Goal: Transaction & Acquisition: Book appointment/travel/reservation

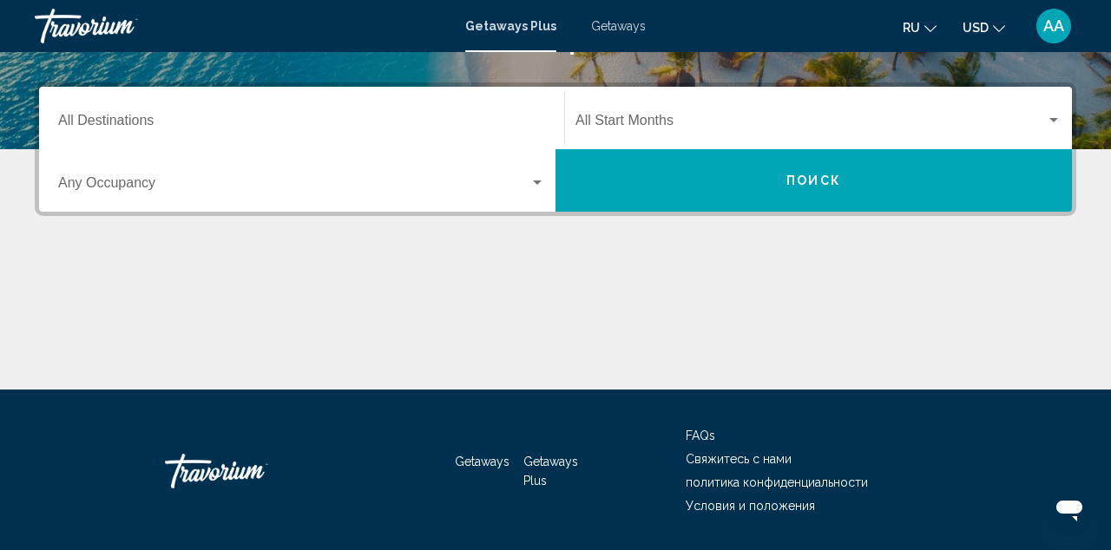
scroll to position [374, 0]
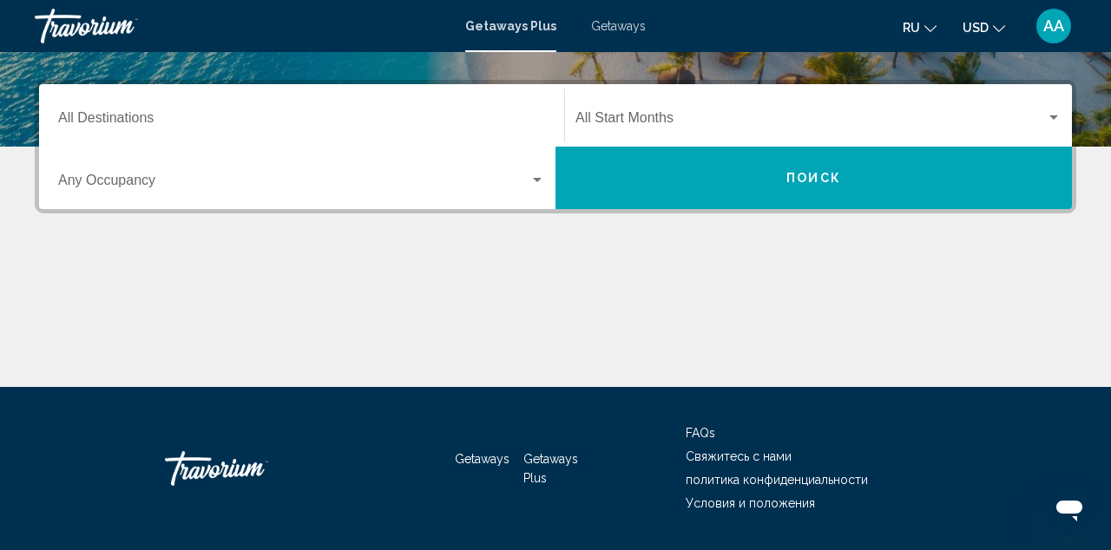
click at [374, 123] on input "Destination All Destinations" at bounding box center [301, 122] width 487 height 16
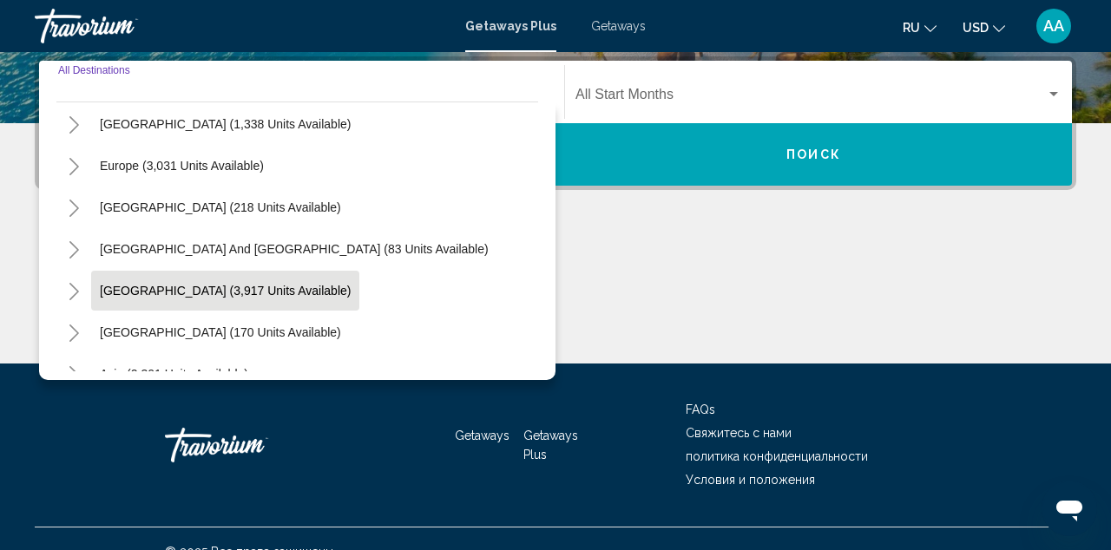
scroll to position [148, 0]
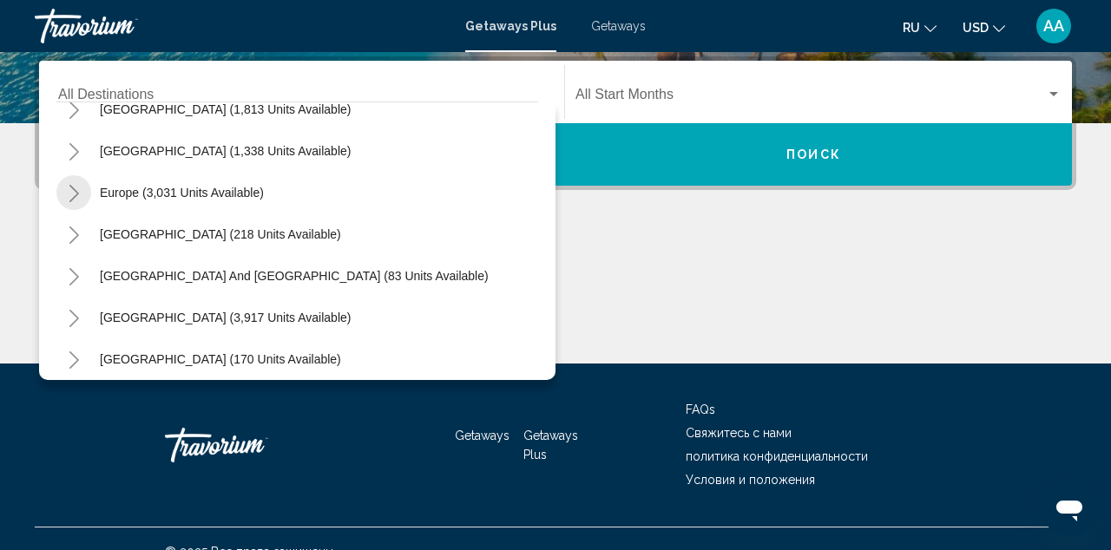
click at [75, 194] on icon "Toggle Europe (3,031 units available)" at bounding box center [74, 193] width 13 height 17
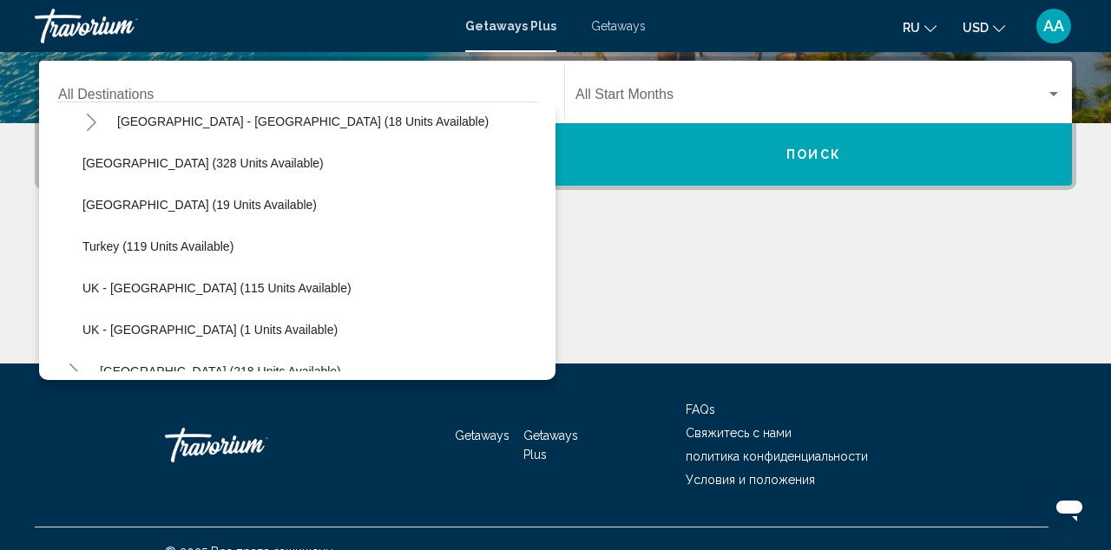
scroll to position [809, 0]
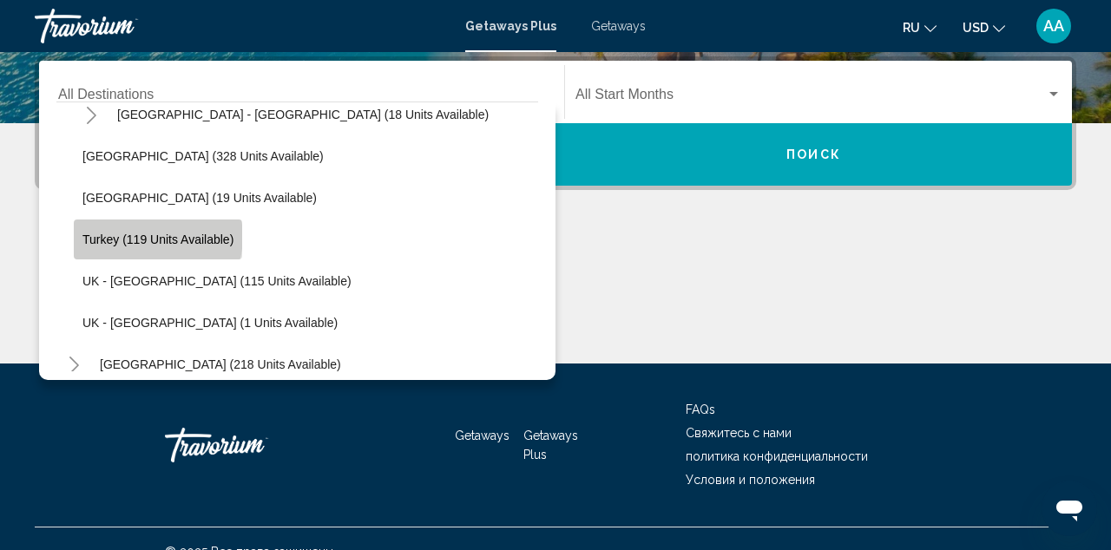
click at [152, 237] on span "Turkey (119 units available)" at bounding box center [157, 240] width 151 height 14
type input "**********"
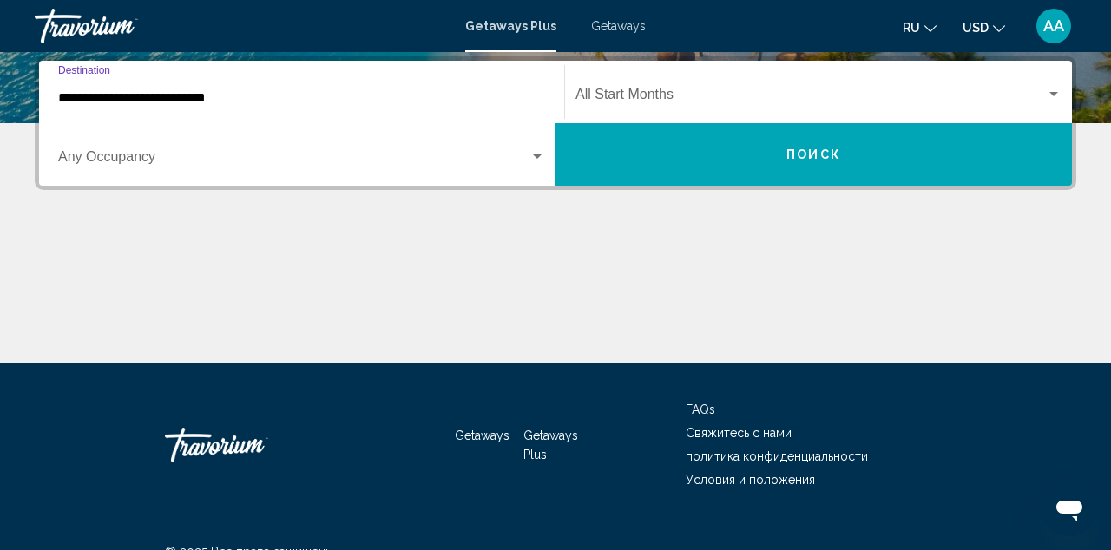
click at [716, 142] on button "Поиск" at bounding box center [813, 154] width 516 height 62
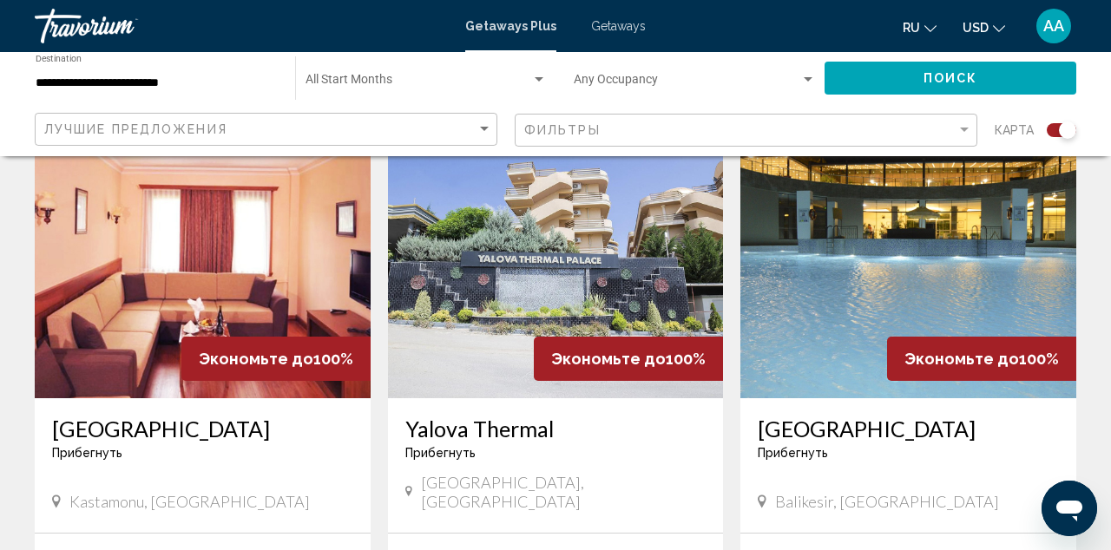
scroll to position [651, 0]
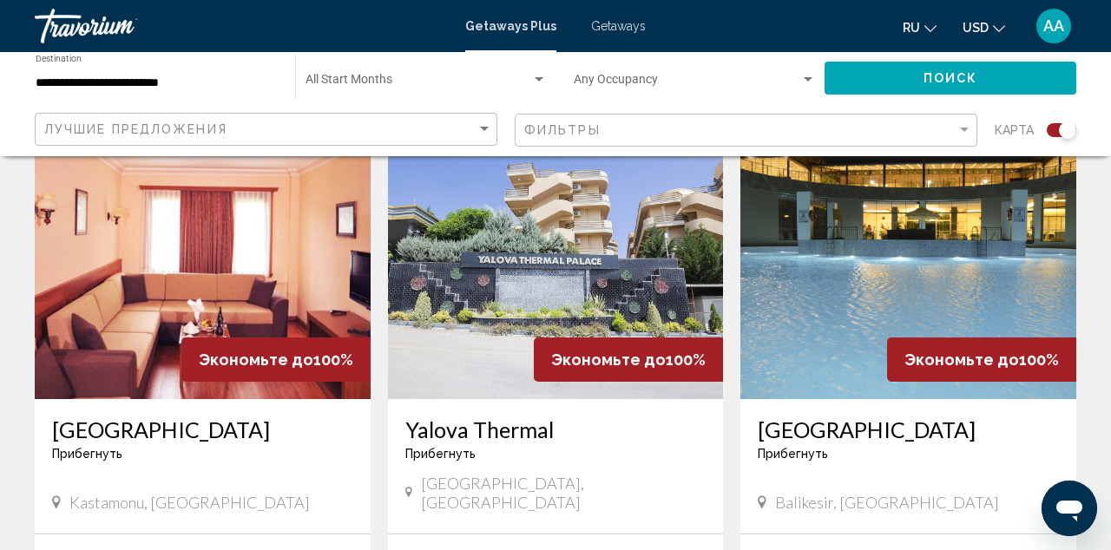
click at [623, 24] on span "Getaways" at bounding box center [618, 26] width 55 height 14
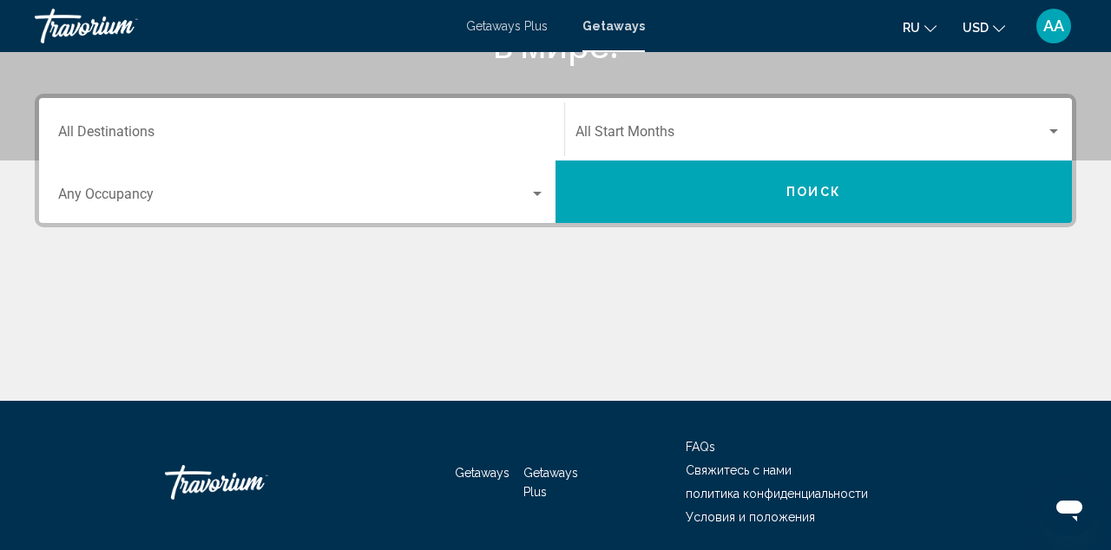
scroll to position [367, 0]
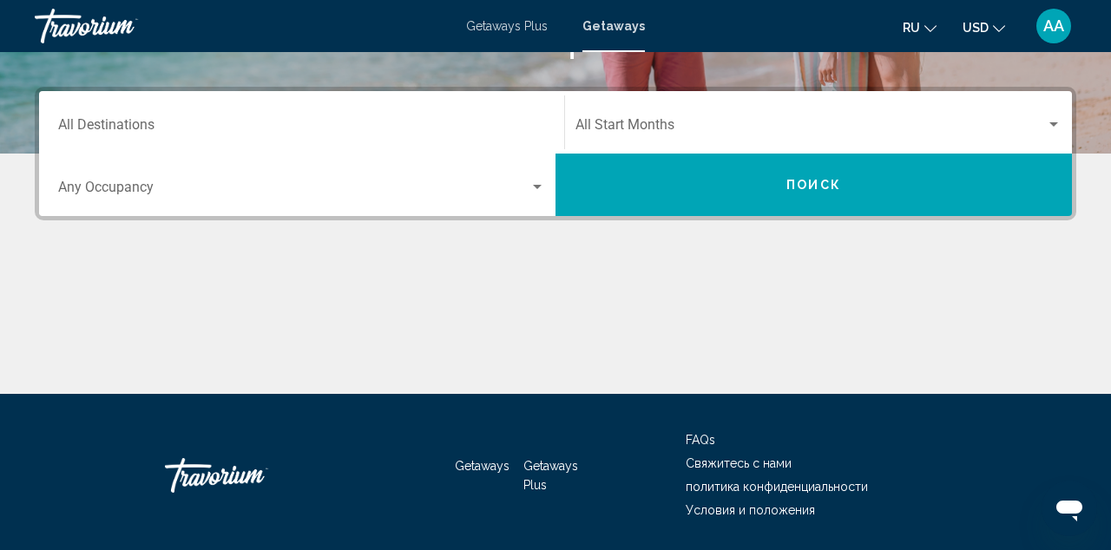
click at [458, 129] on input "Destination All Destinations" at bounding box center [301, 129] width 487 height 16
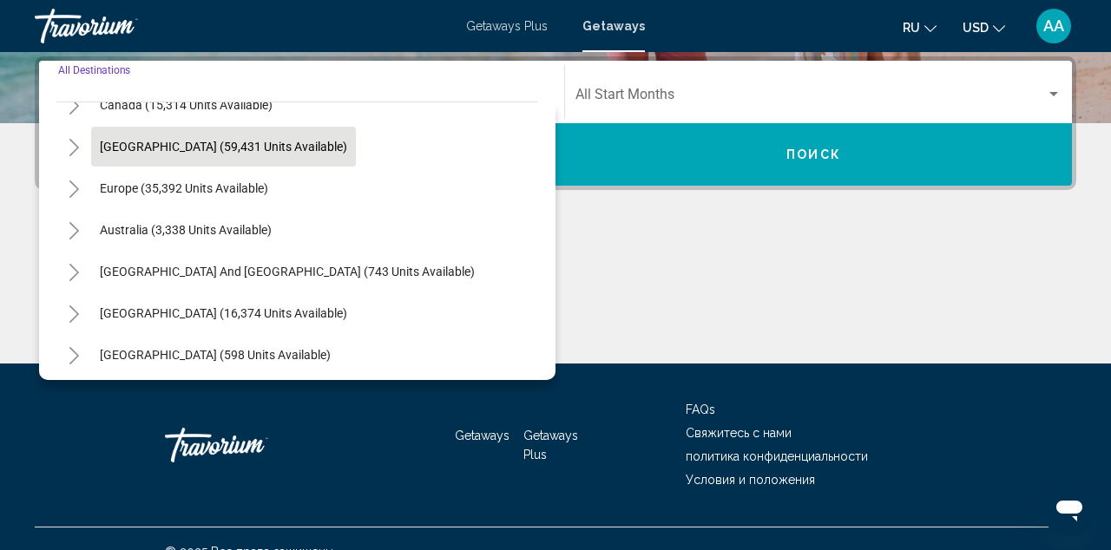
scroll to position [159, 0]
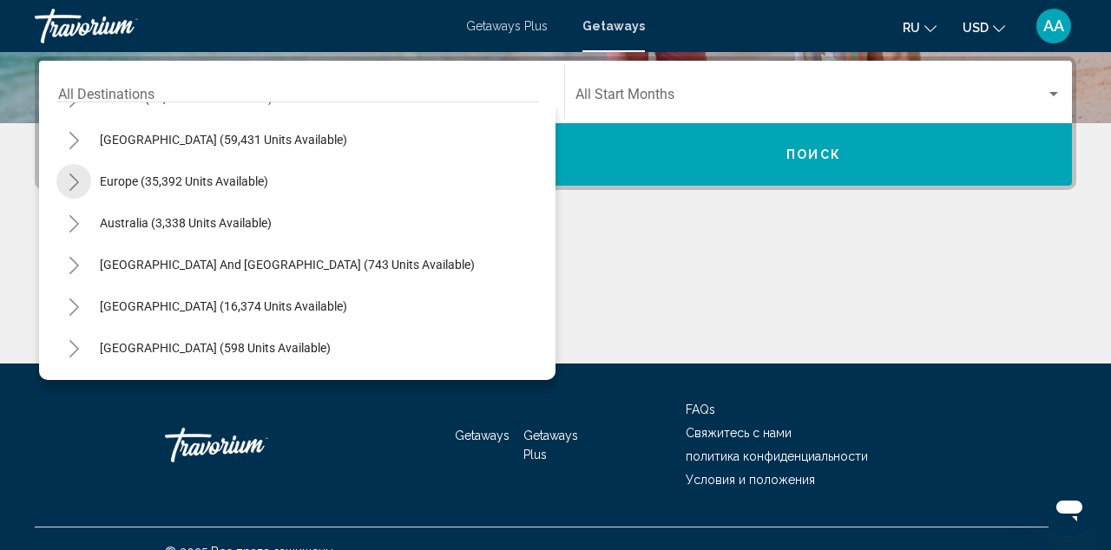
click at [74, 188] on icon "Toggle Europe (35,392 units available)" at bounding box center [74, 182] width 13 height 17
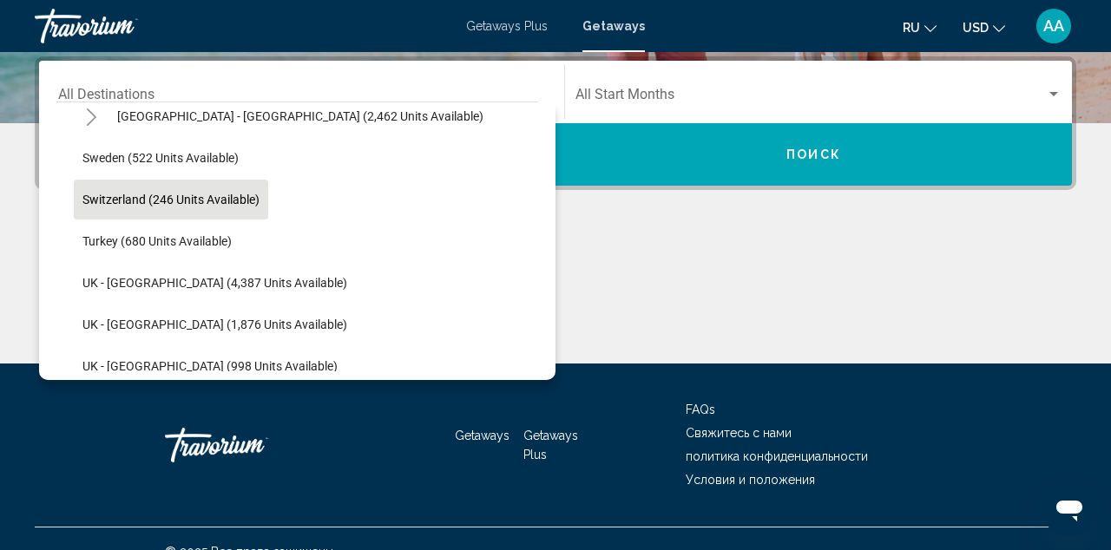
scroll to position [1019, 0]
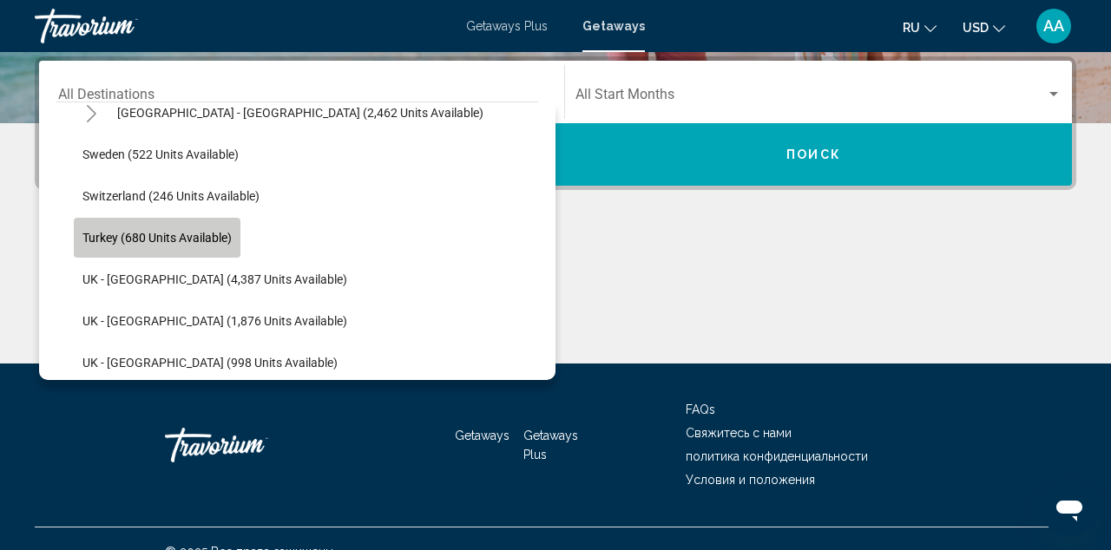
click at [175, 229] on button "Turkey (680 units available)" at bounding box center [157, 238] width 167 height 40
type input "**********"
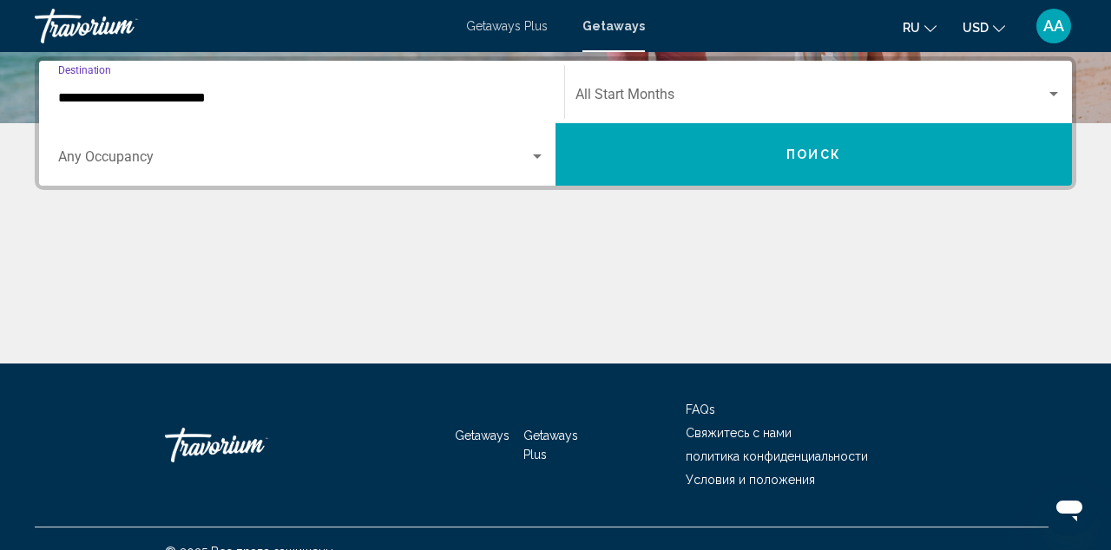
click at [710, 157] on button "Поиск" at bounding box center [813, 154] width 516 height 62
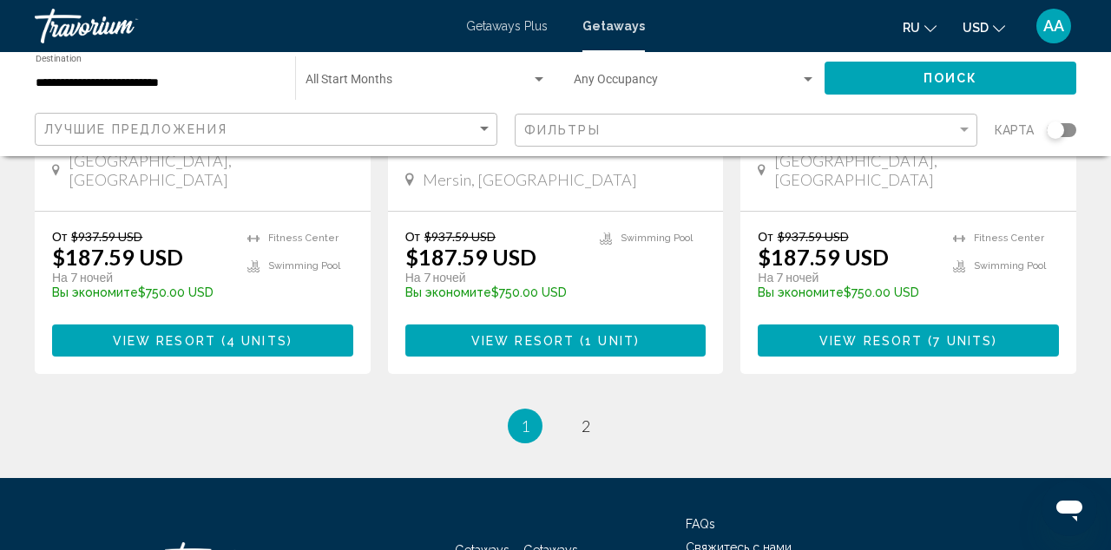
scroll to position [2317, 0]
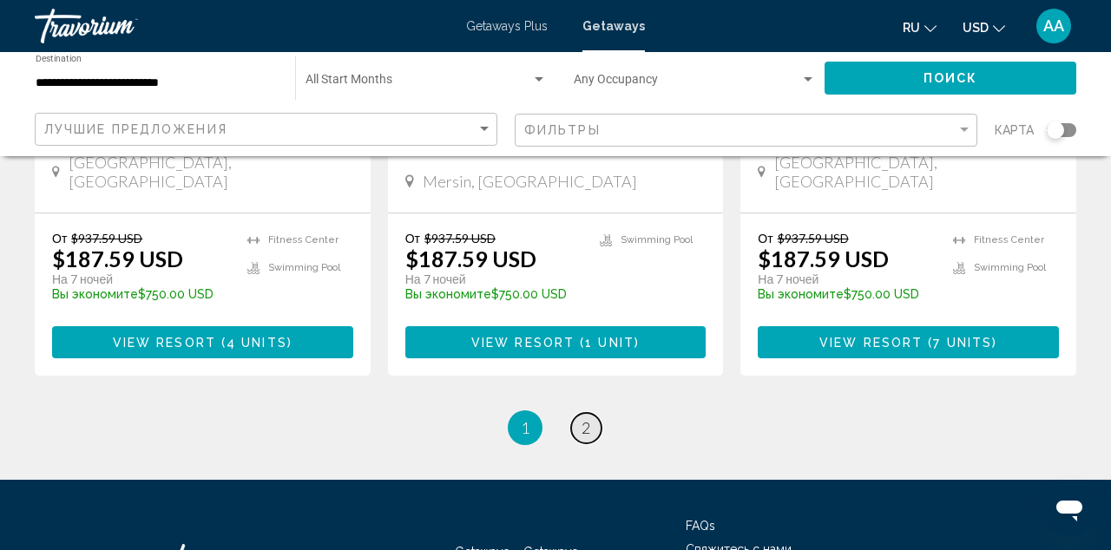
click at [587, 418] on span "2" at bounding box center [585, 427] width 9 height 19
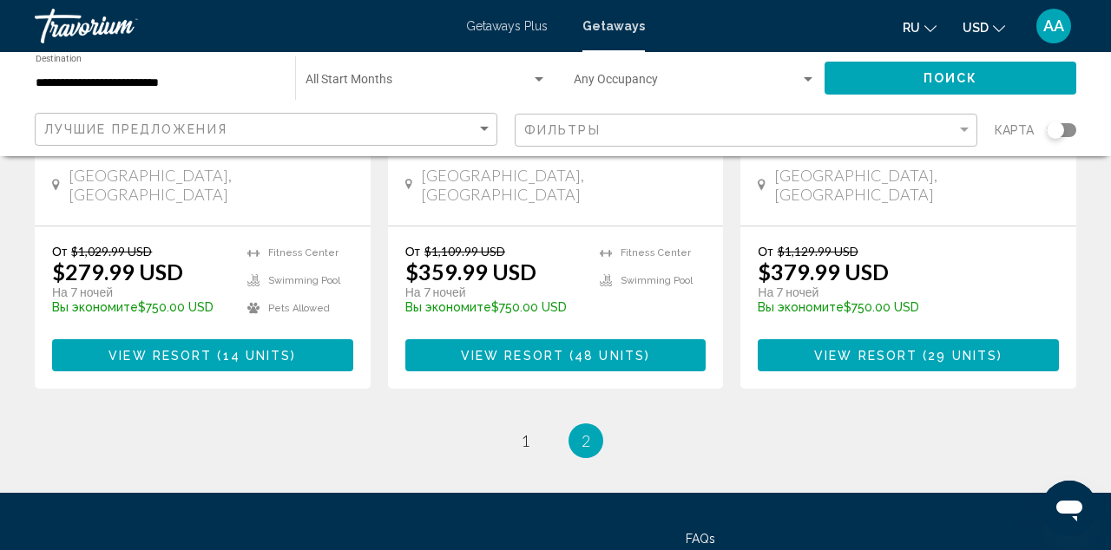
scroll to position [417, 0]
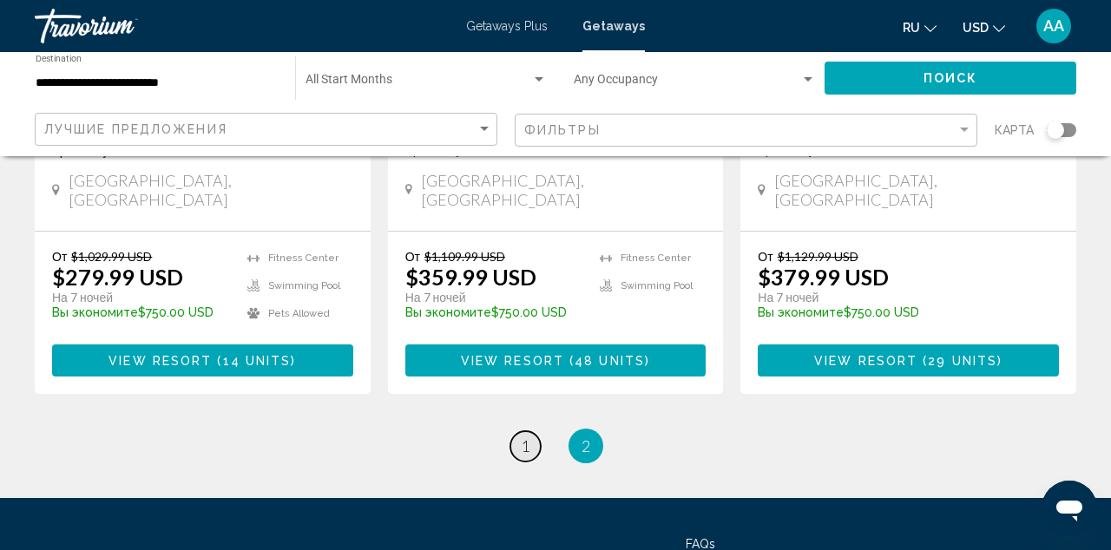
click at [525, 436] on span "1" at bounding box center [525, 445] width 9 height 19
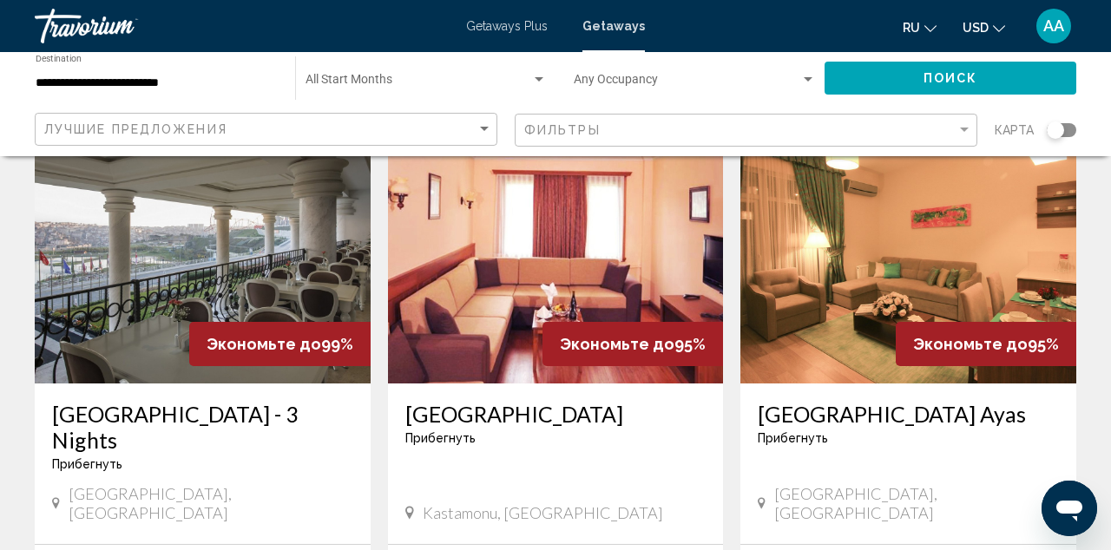
scroll to position [129, 0]
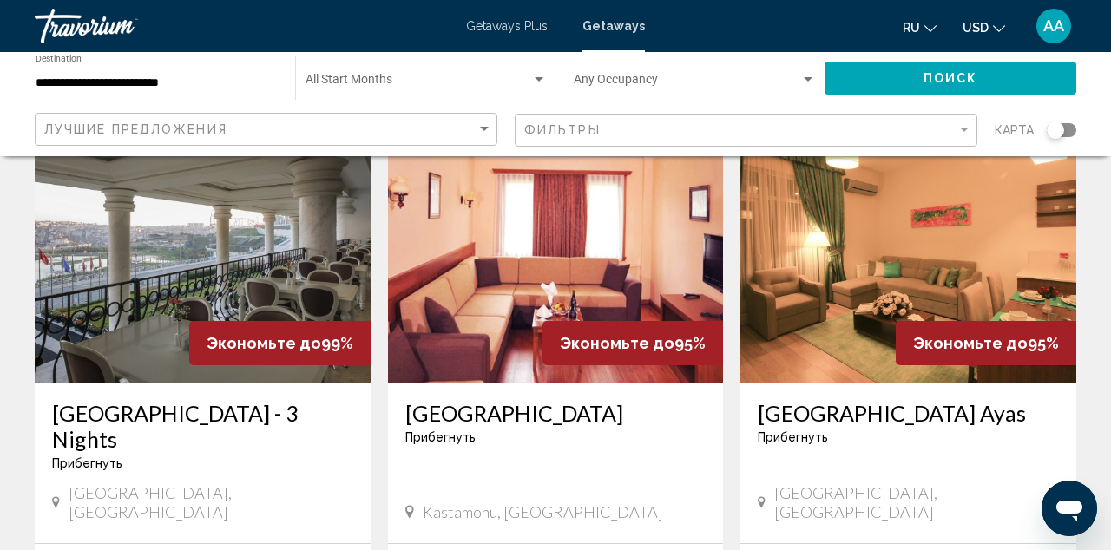
click at [243, 293] on img "Main content" at bounding box center [203, 244] width 336 height 278
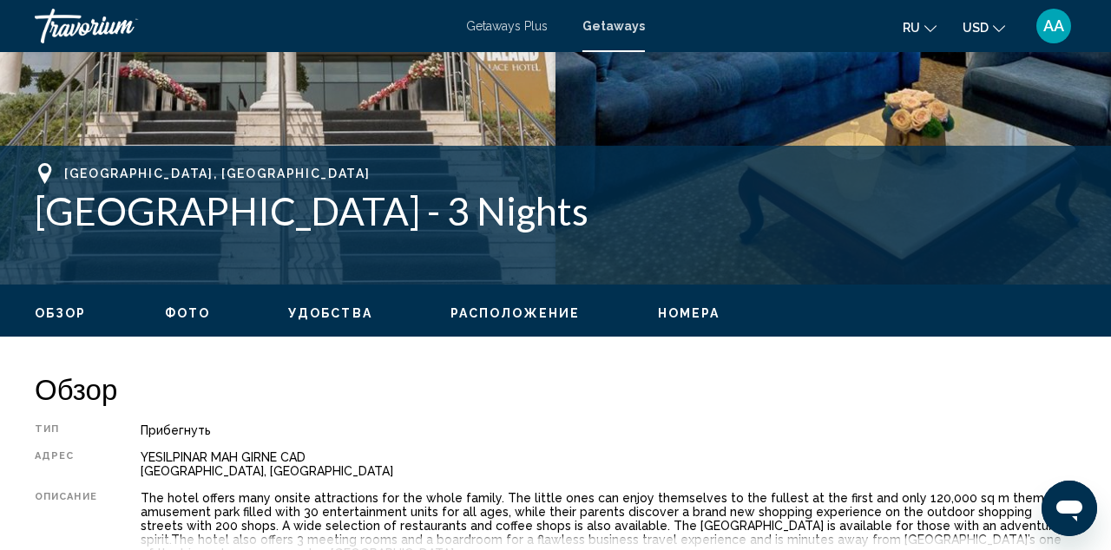
scroll to position [610, 0]
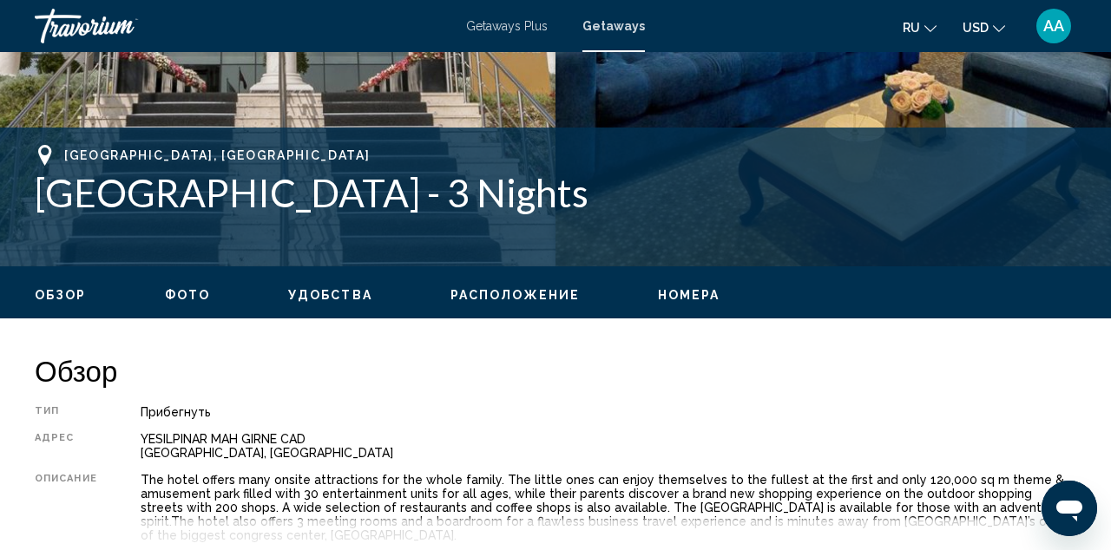
click at [187, 295] on span "Фото" at bounding box center [187, 295] width 45 height 14
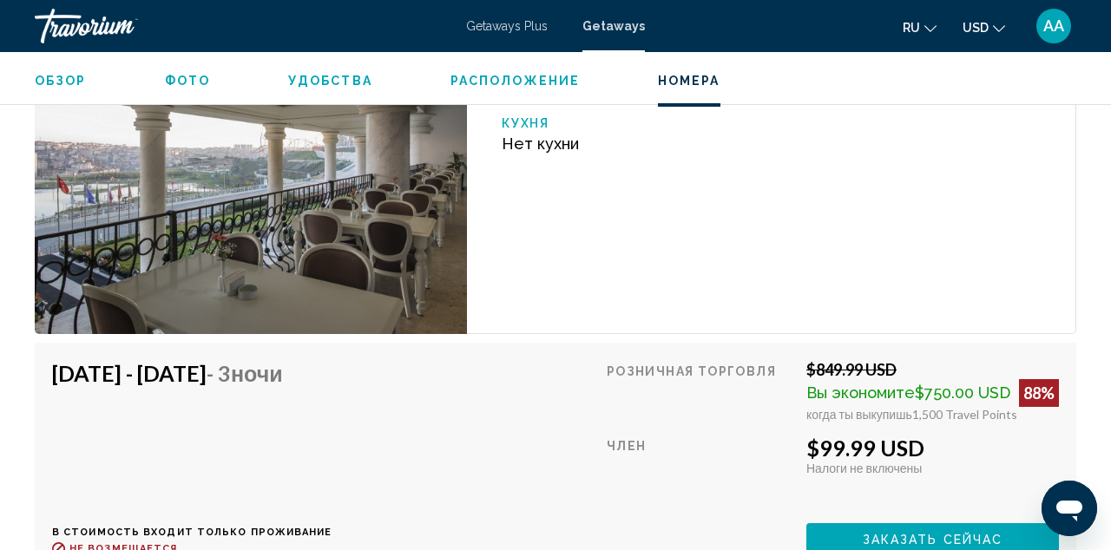
scroll to position [2878, 0]
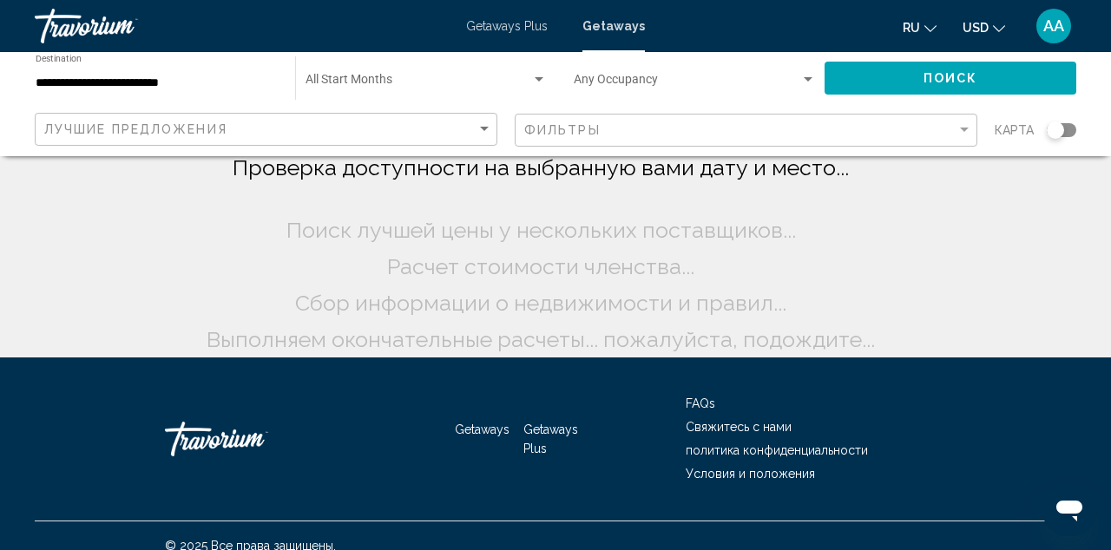
click at [486, 30] on span "Getaways Plus" at bounding box center [507, 26] width 82 height 14
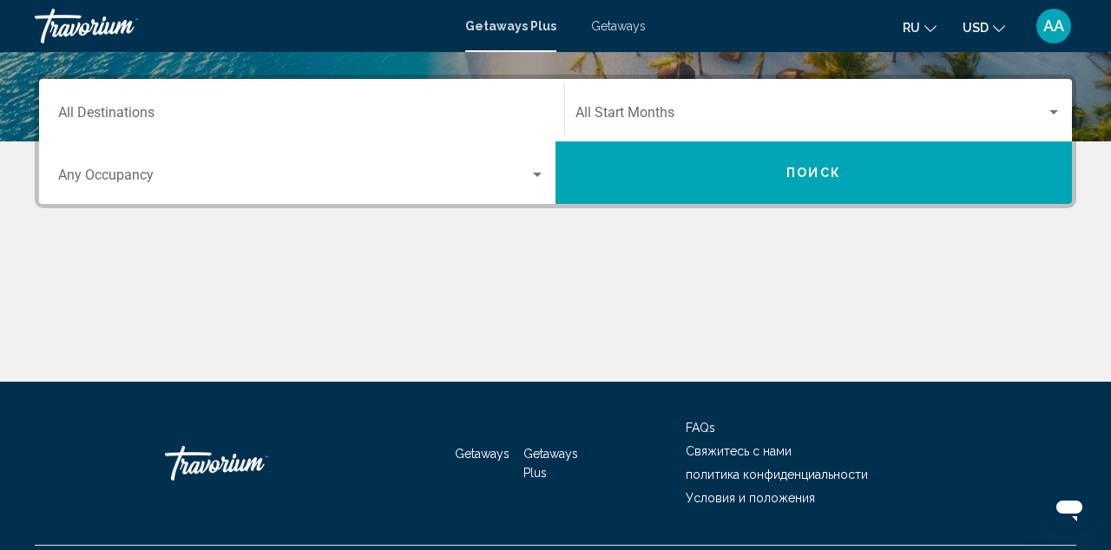
click at [438, 114] on input "Destination All Destinations" at bounding box center [301, 116] width 487 height 16
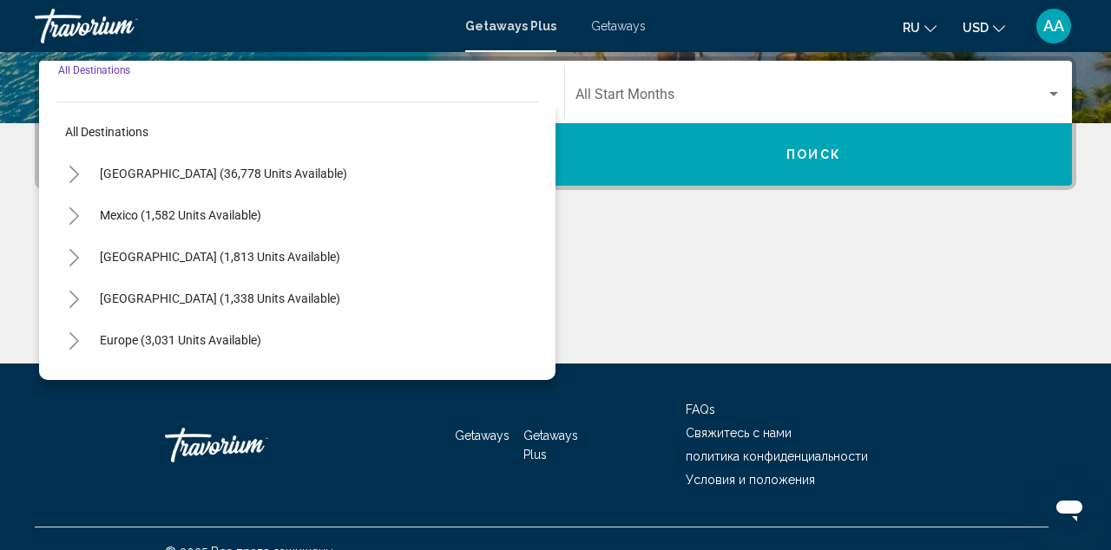
scroll to position [77, 0]
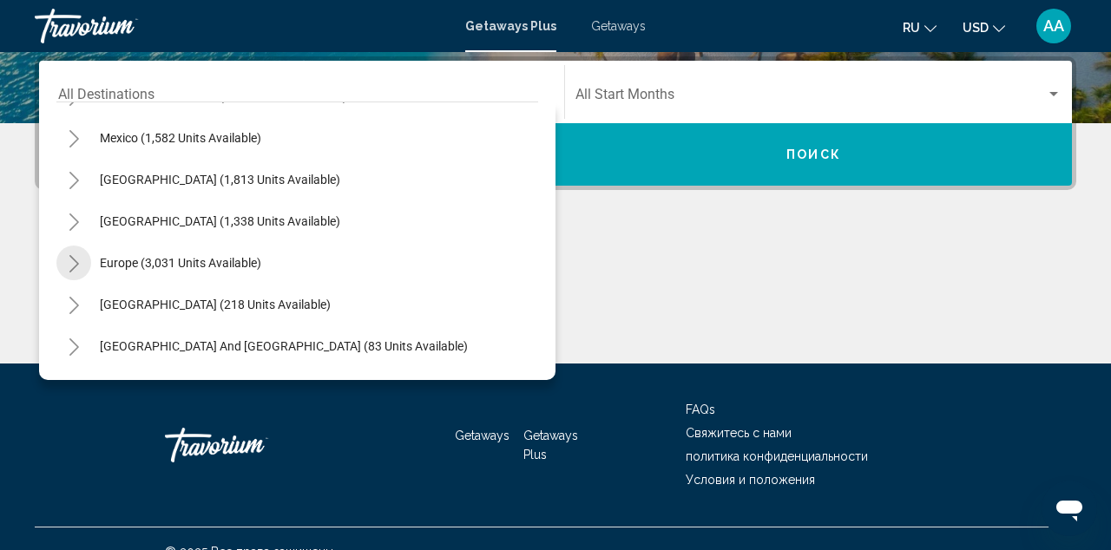
click at [85, 266] on button "Toggle Europe (3,031 units available)" at bounding box center [73, 263] width 35 height 35
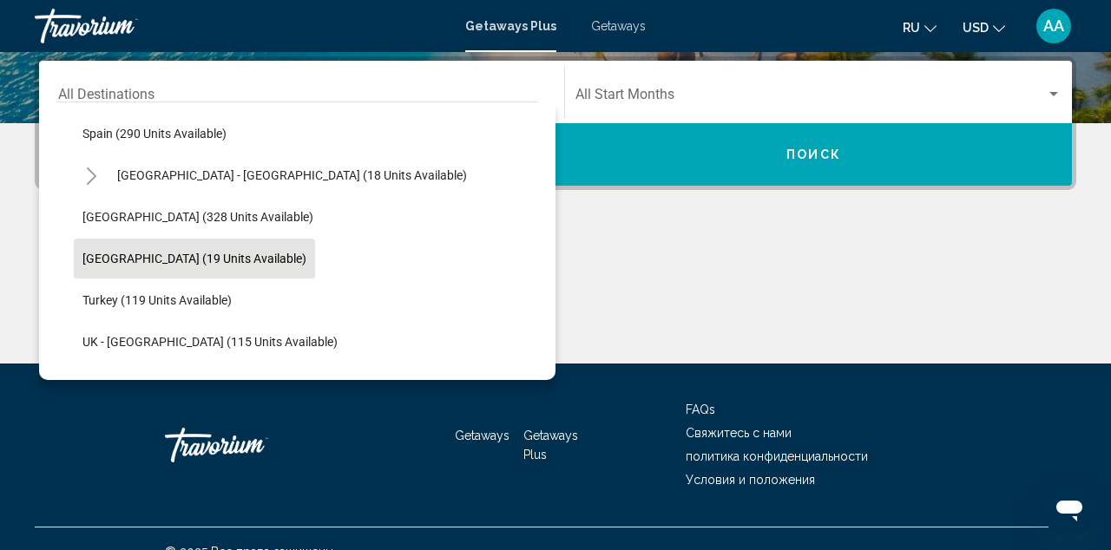
scroll to position [751, 0]
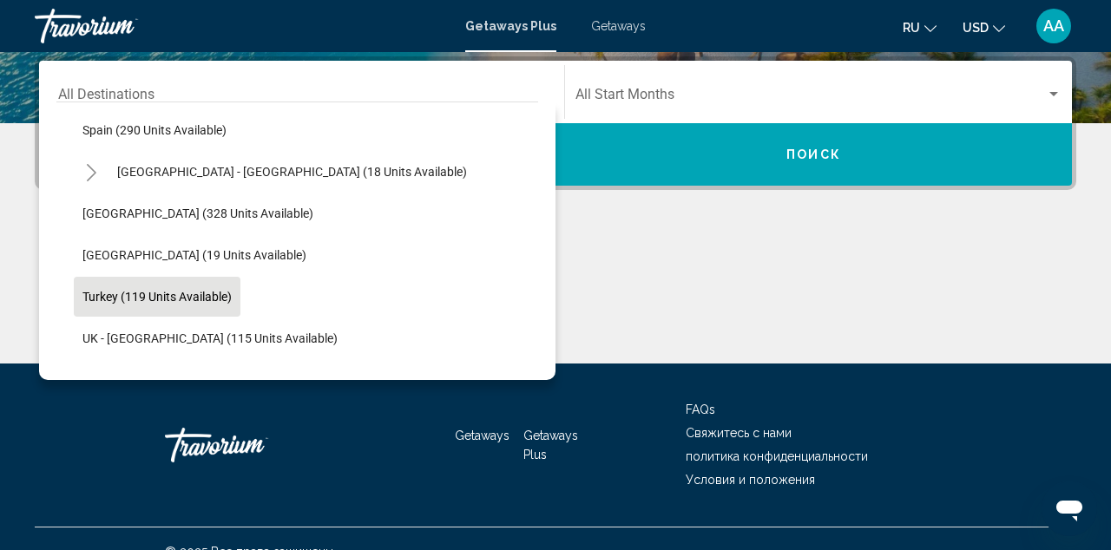
click at [148, 298] on span "Turkey (119 units available)" at bounding box center [156, 297] width 149 height 14
type input "**********"
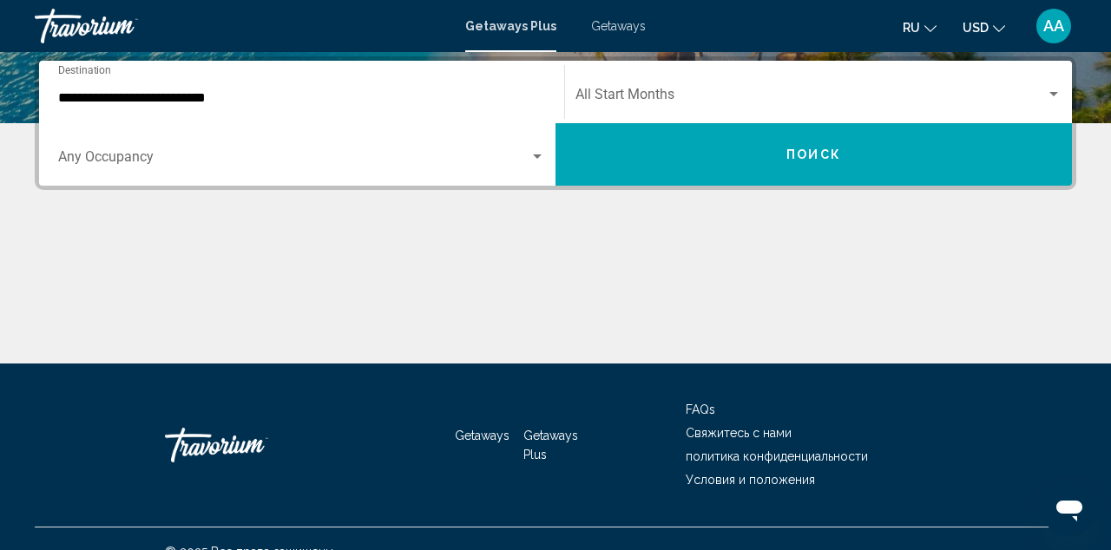
click at [626, 81] on div "Start Month All Start Months" at bounding box center [818, 92] width 486 height 55
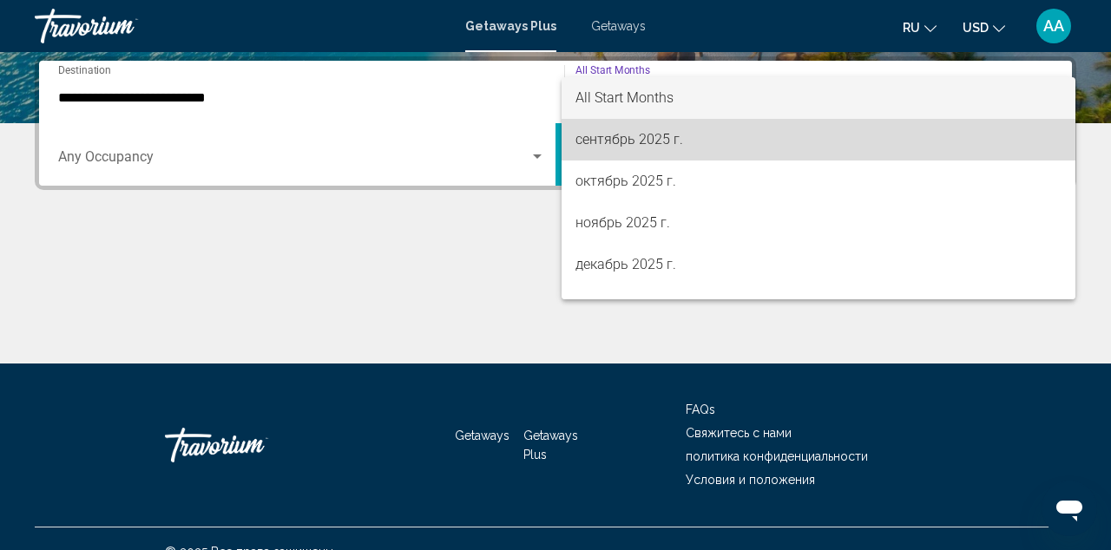
click at [621, 139] on span "сентябрь 2025 г." at bounding box center [818, 140] width 486 height 42
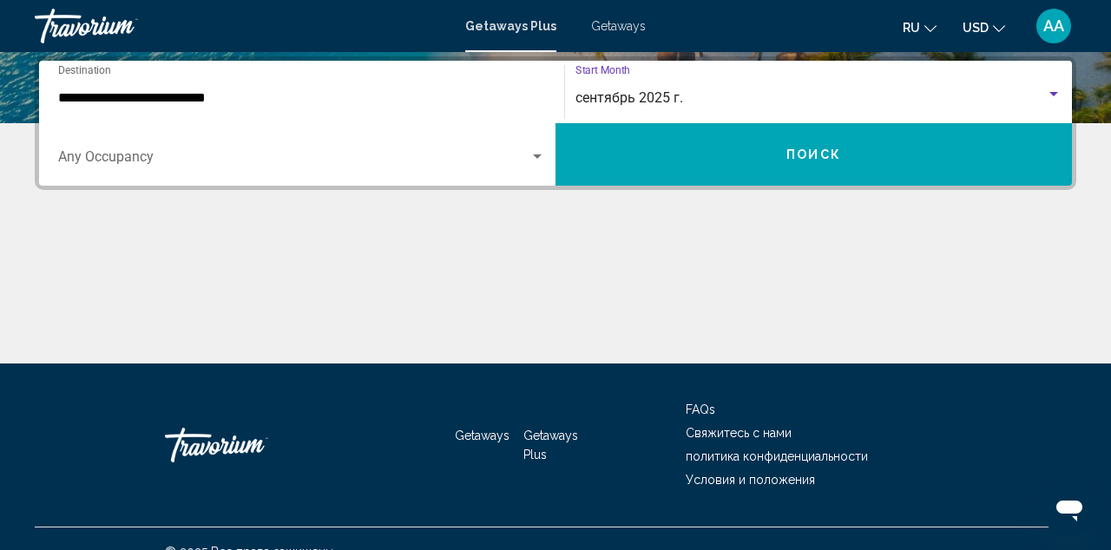
click at [640, 141] on button "Поиск" at bounding box center [813, 154] width 516 height 62
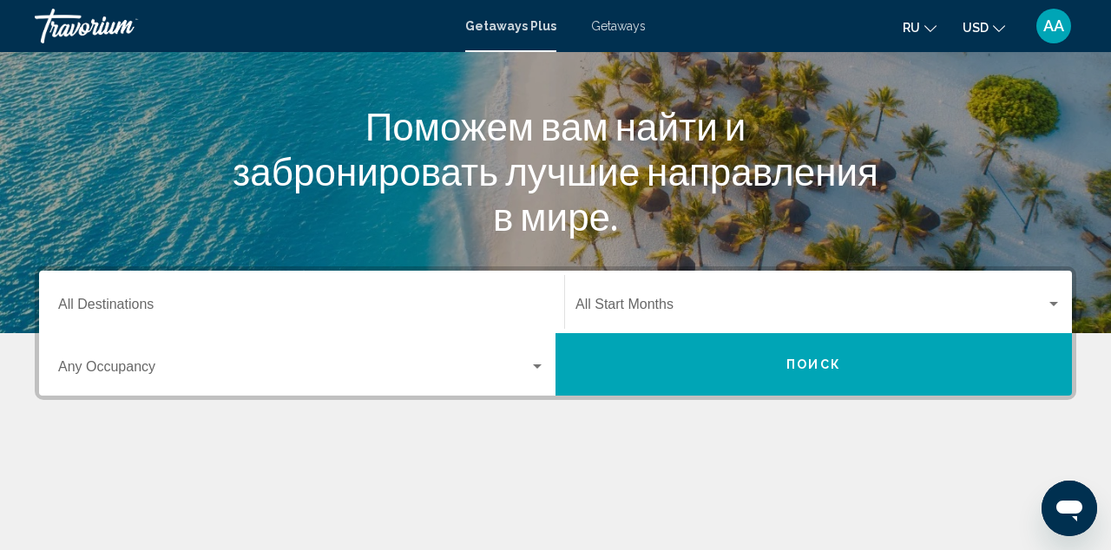
click at [373, 313] on input "Destination All Destinations" at bounding box center [301, 308] width 487 height 16
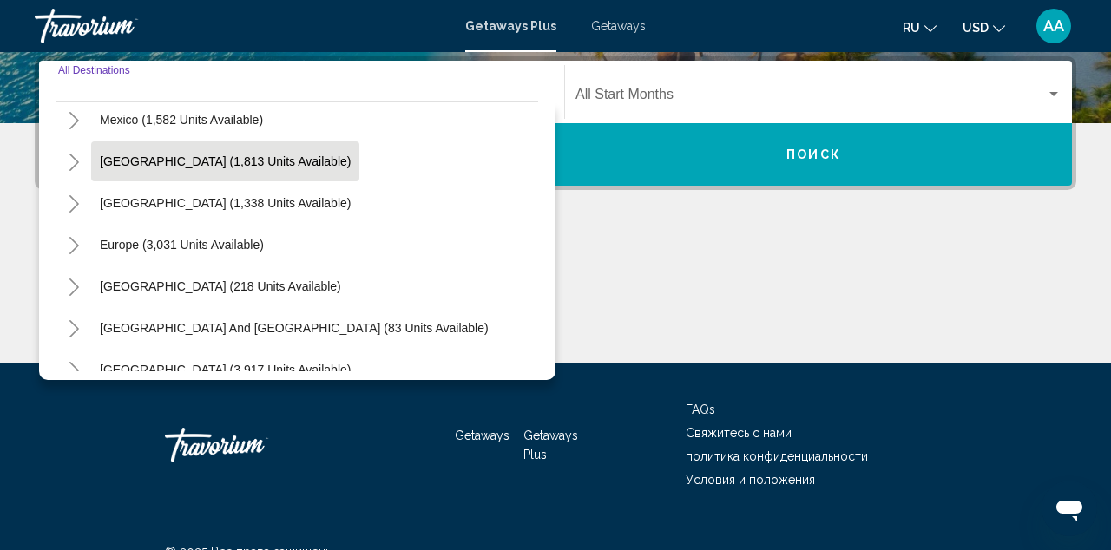
scroll to position [100, 0]
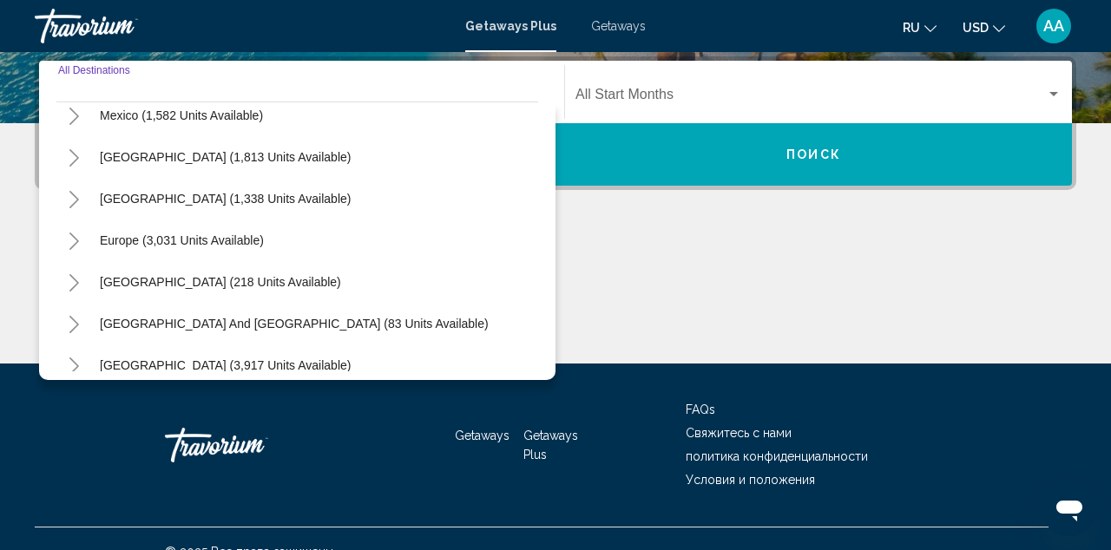
click at [71, 240] on icon "Toggle Europe (3,031 units available)" at bounding box center [74, 241] width 13 height 17
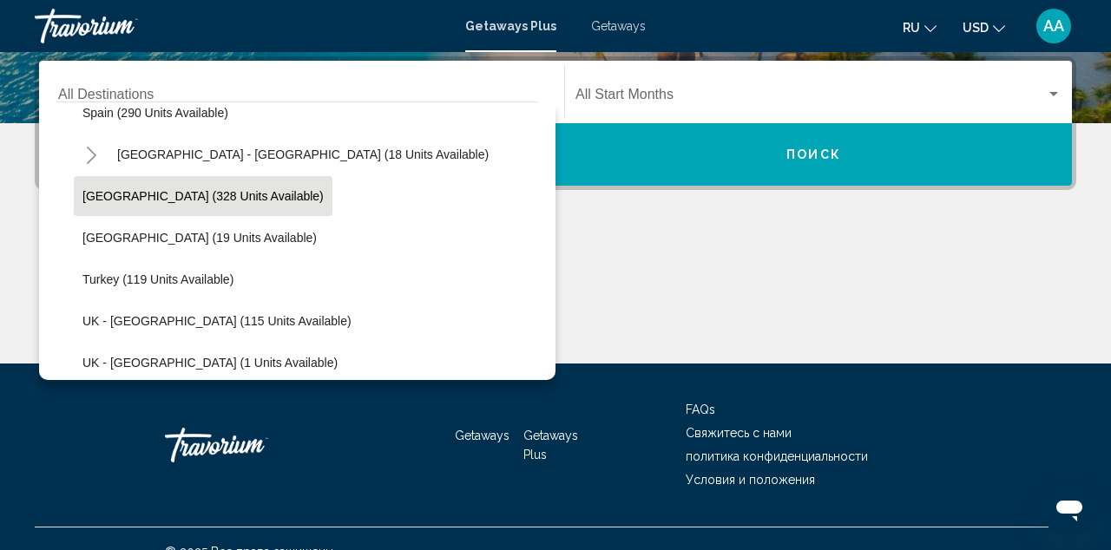
scroll to position [788, 0]
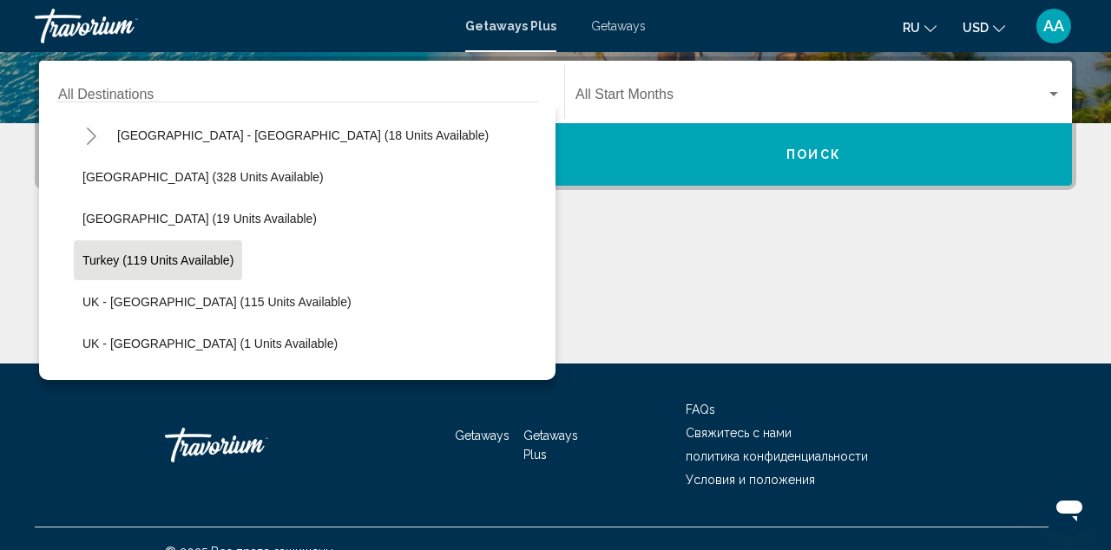
click at [157, 266] on span "Turkey (119 units available)" at bounding box center [157, 260] width 151 height 14
type input "**********"
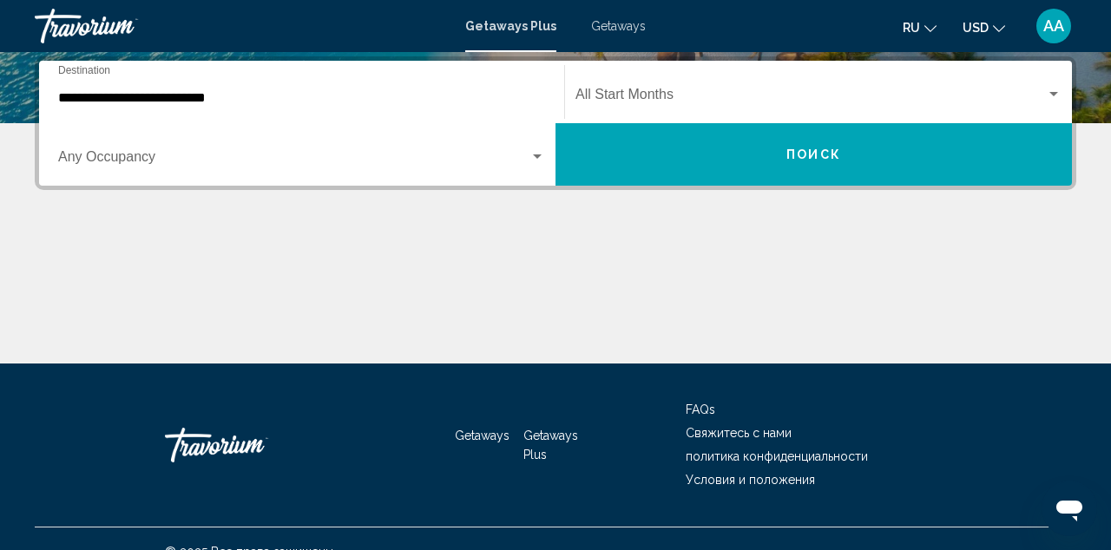
click at [652, 79] on div "Start Month All Start Months" at bounding box center [818, 92] width 486 height 55
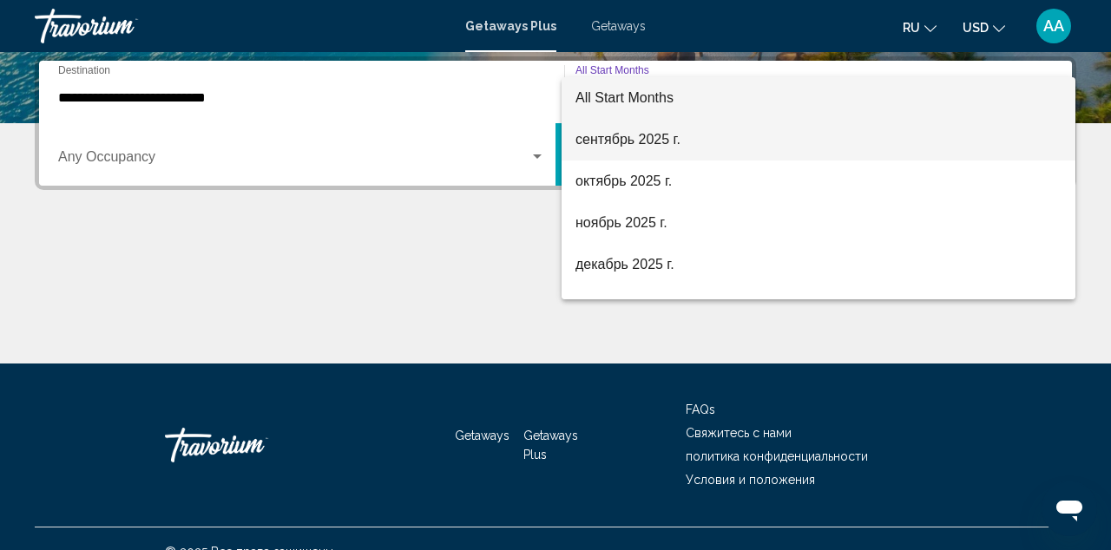
click at [624, 141] on span "сентябрь 2025 г." at bounding box center [818, 140] width 486 height 42
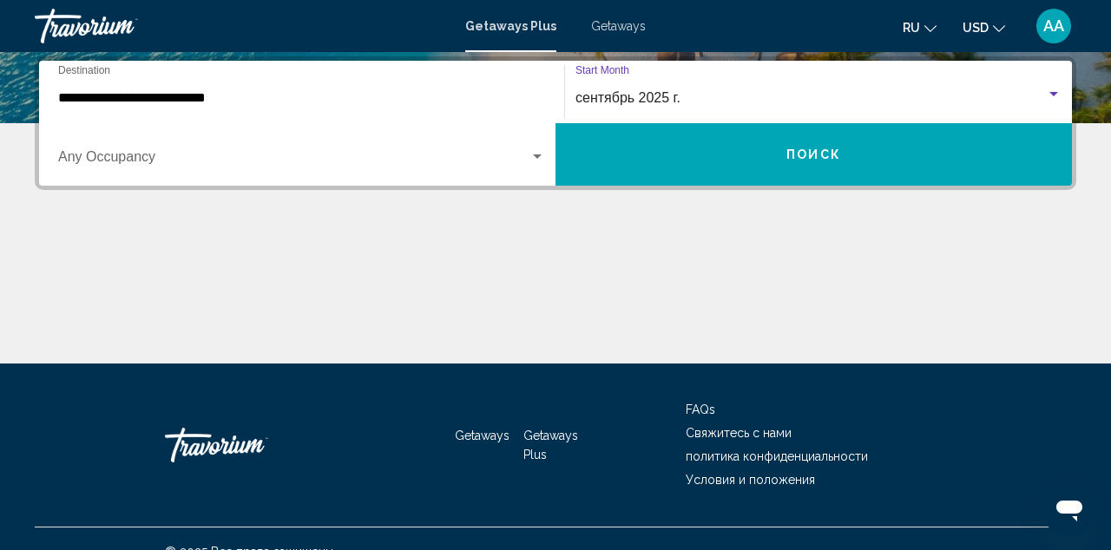
click at [654, 148] on button "Поиск" at bounding box center [813, 154] width 516 height 62
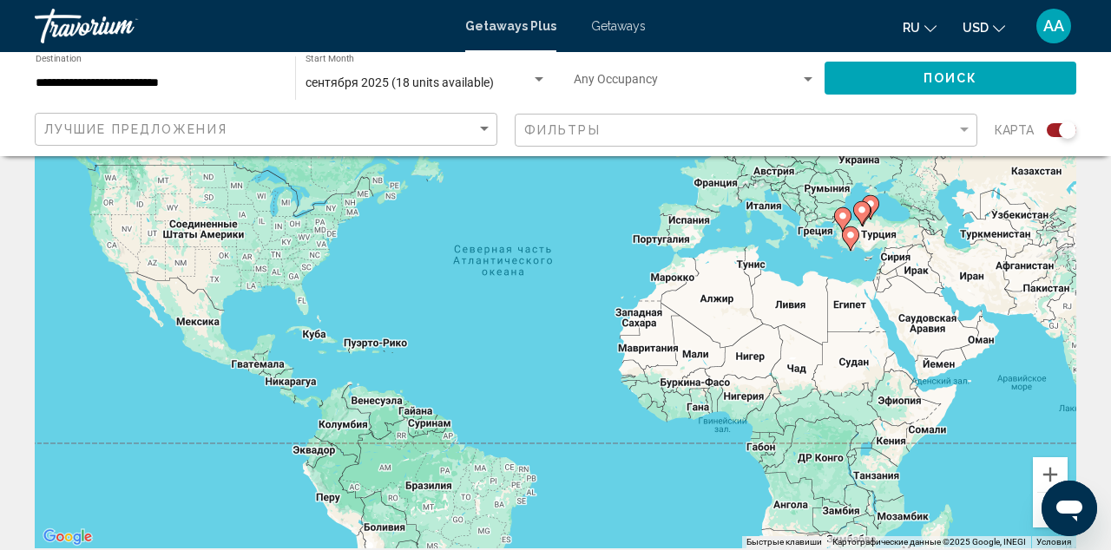
scroll to position [103, 0]
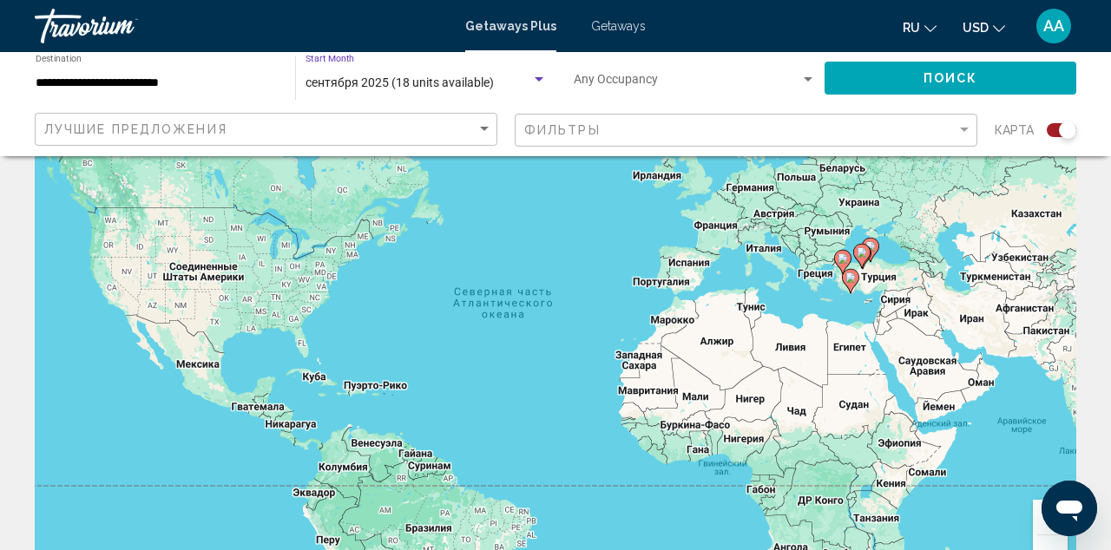
click at [484, 76] on div "сентября 2025 (18 units available)" at bounding box center [425, 83] width 241 height 14
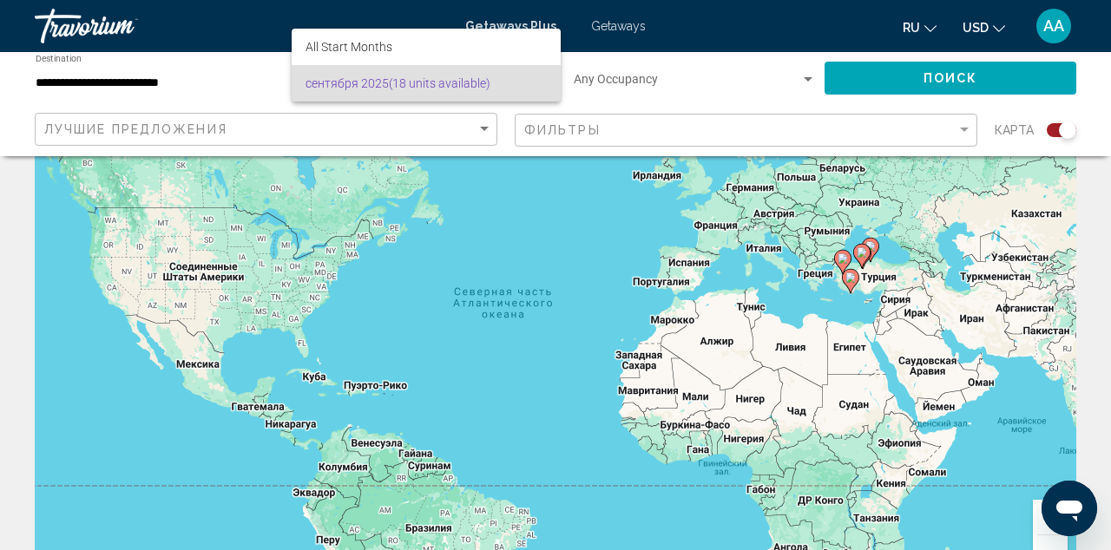
click at [650, 73] on div at bounding box center [555, 275] width 1111 height 550
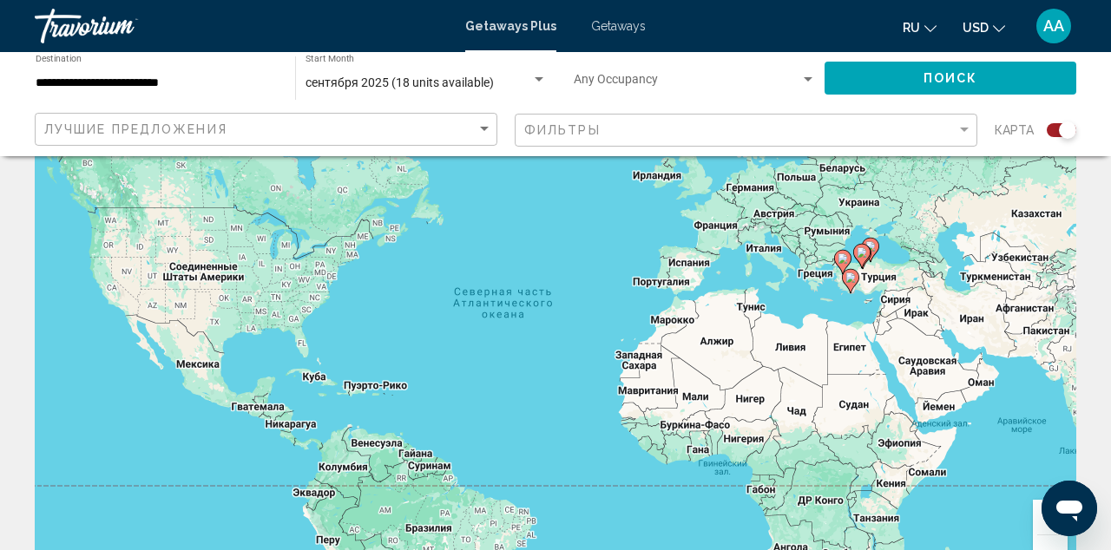
click at [644, 77] on span "Search widget" at bounding box center [687, 83] width 226 height 14
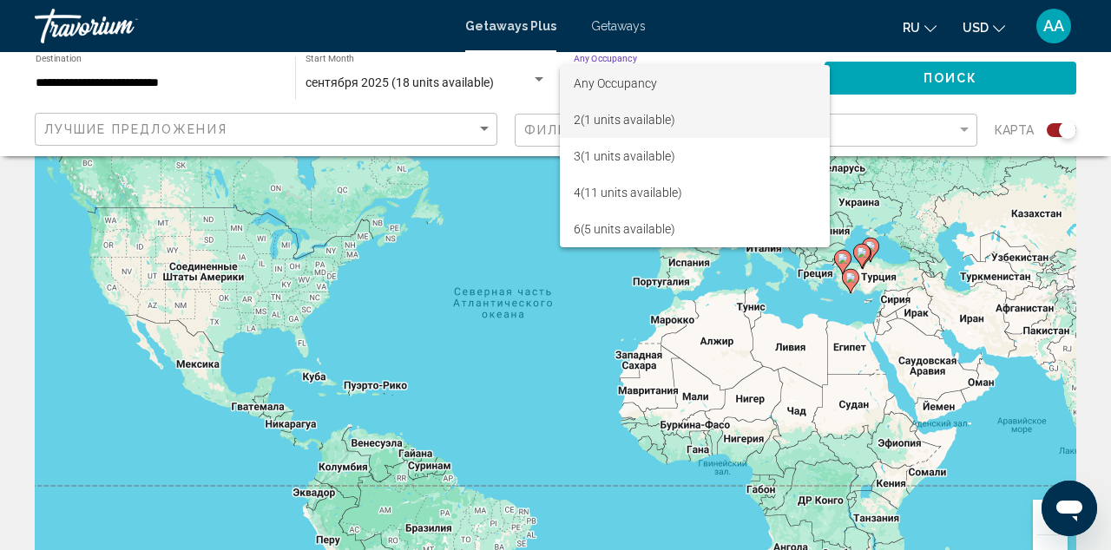
click at [630, 118] on span "2 (1 units available)" at bounding box center [695, 120] width 242 height 36
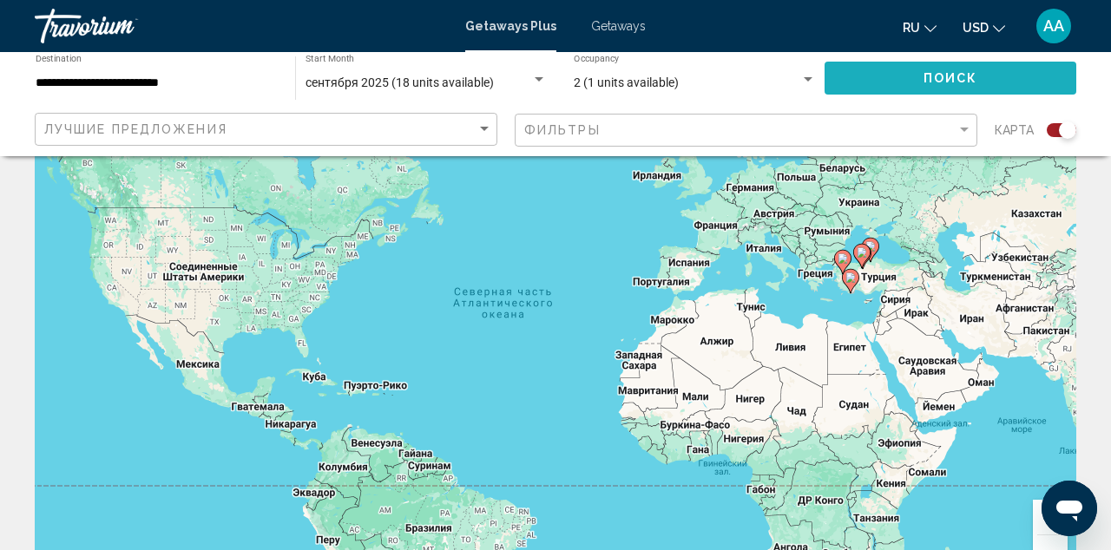
click at [863, 73] on button "Поиск" at bounding box center [950, 78] width 252 height 32
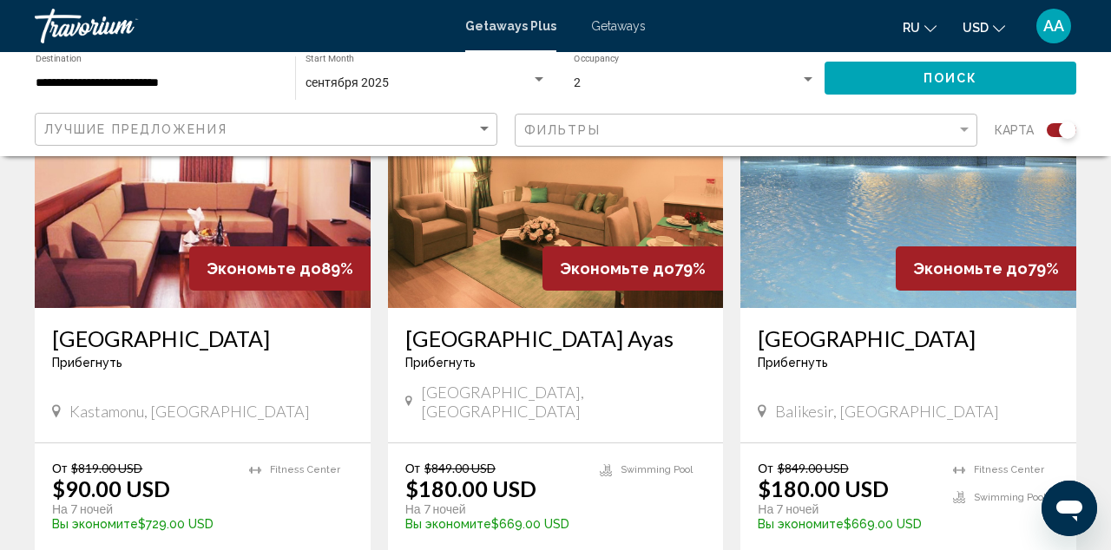
scroll to position [725, 0]
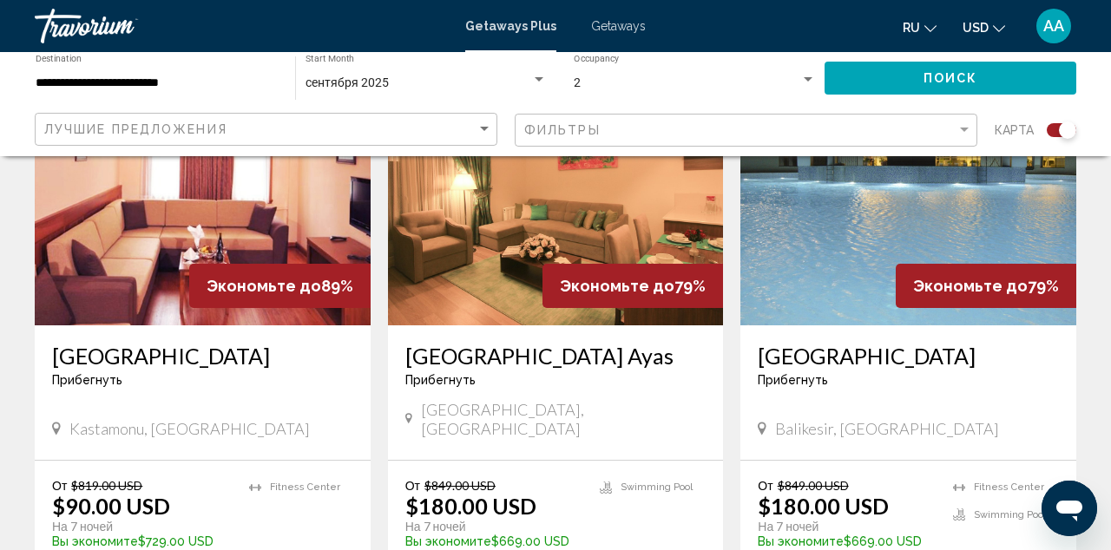
click at [258, 230] on img "Main content" at bounding box center [203, 187] width 336 height 278
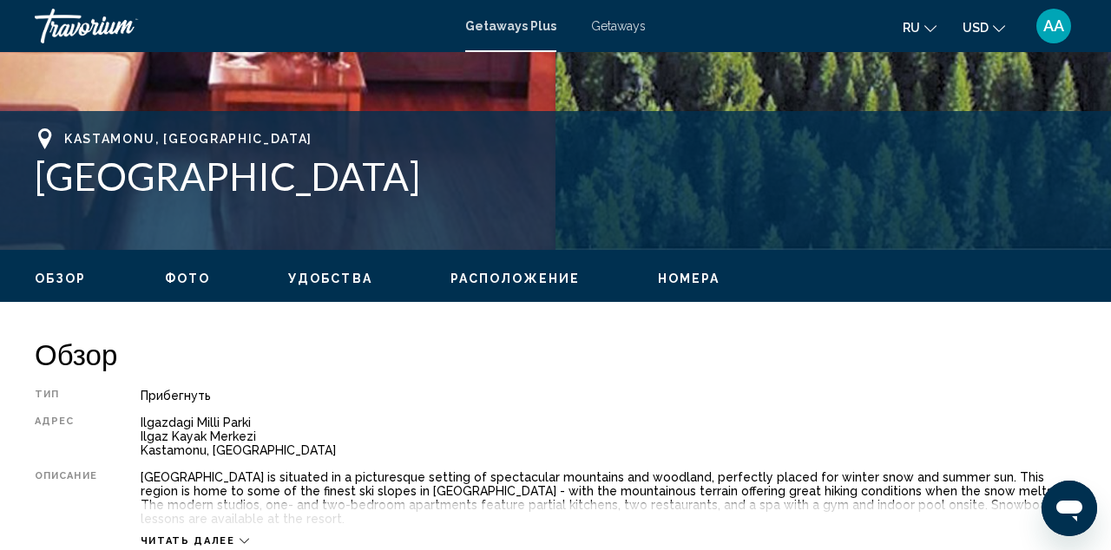
scroll to position [640, 0]
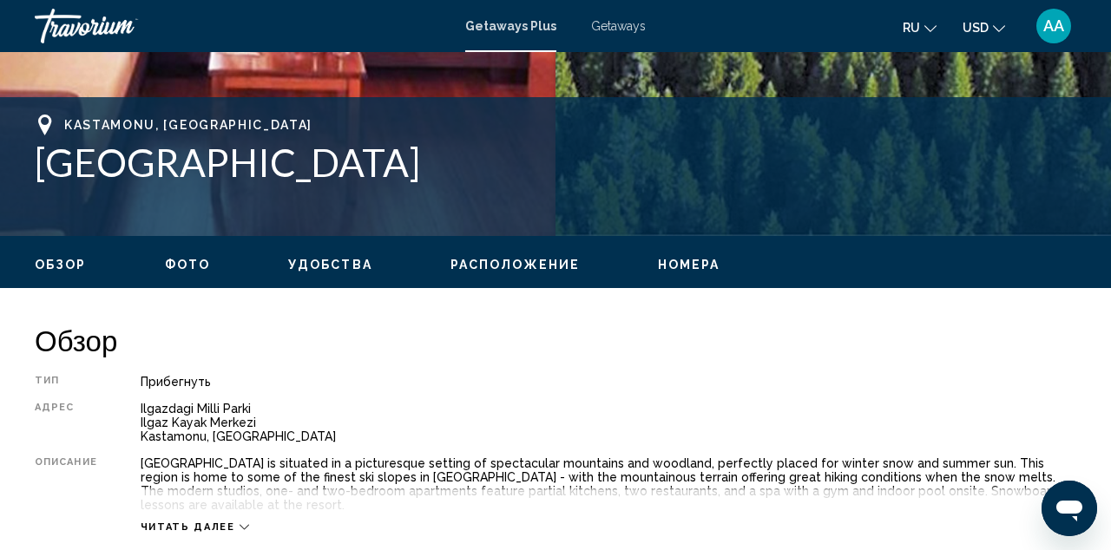
click at [197, 268] on span "Фото" at bounding box center [187, 265] width 45 height 14
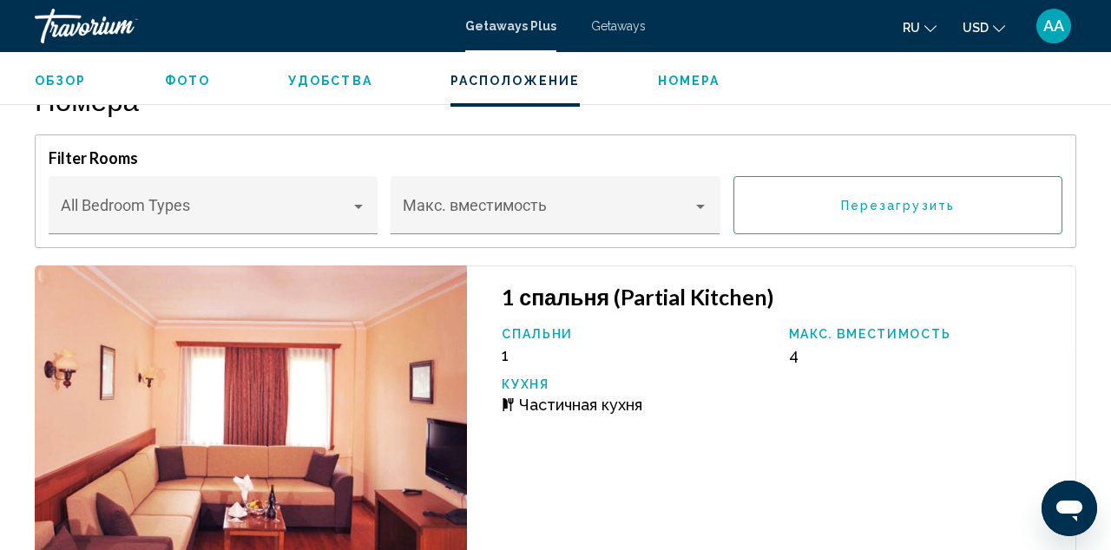
scroll to position [2720, 0]
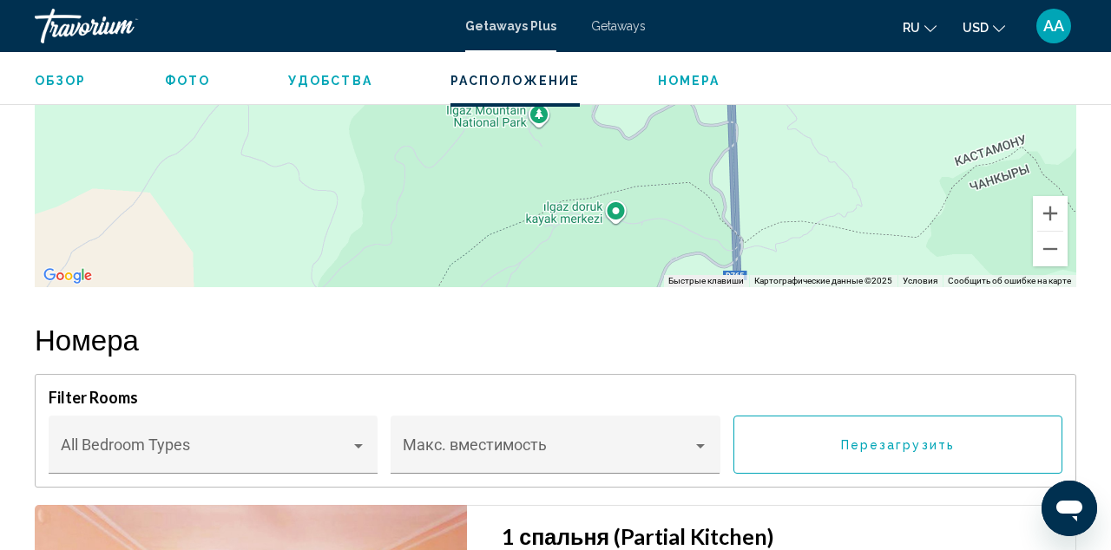
click at [620, 19] on div "Getaways" at bounding box center [618, 26] width 55 height 14
click at [617, 29] on span "Getaways" at bounding box center [618, 26] width 55 height 14
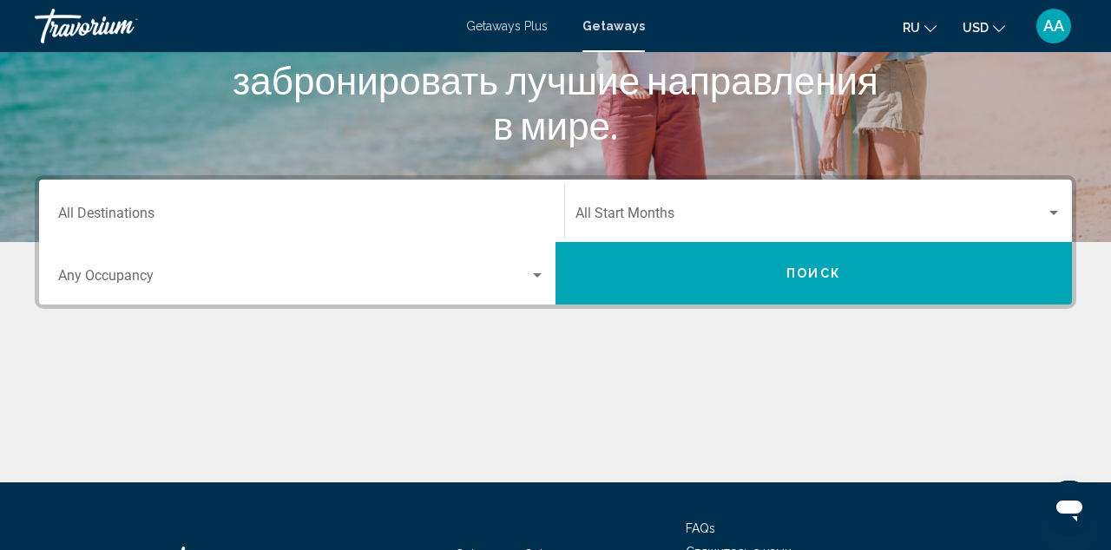
click at [297, 200] on div "Destination All Destinations" at bounding box center [301, 211] width 487 height 55
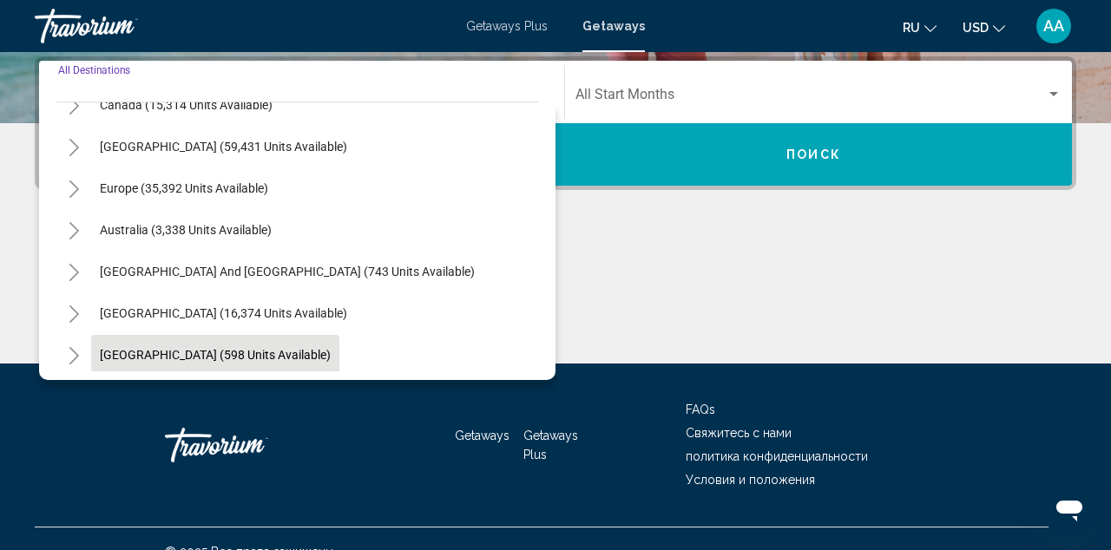
scroll to position [141, 0]
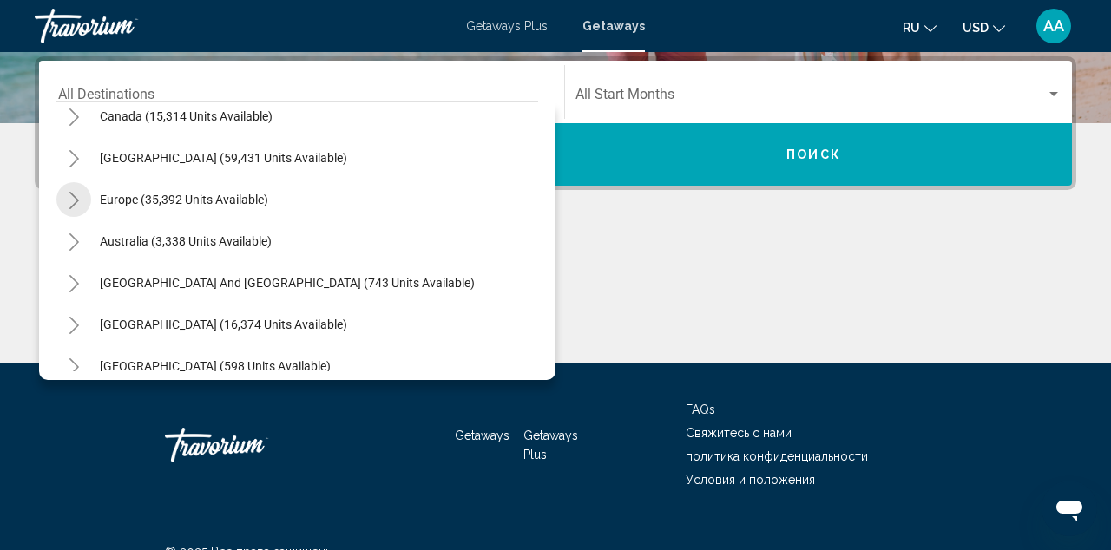
click at [75, 206] on icon "Toggle Europe (35,392 units available)" at bounding box center [74, 200] width 13 height 17
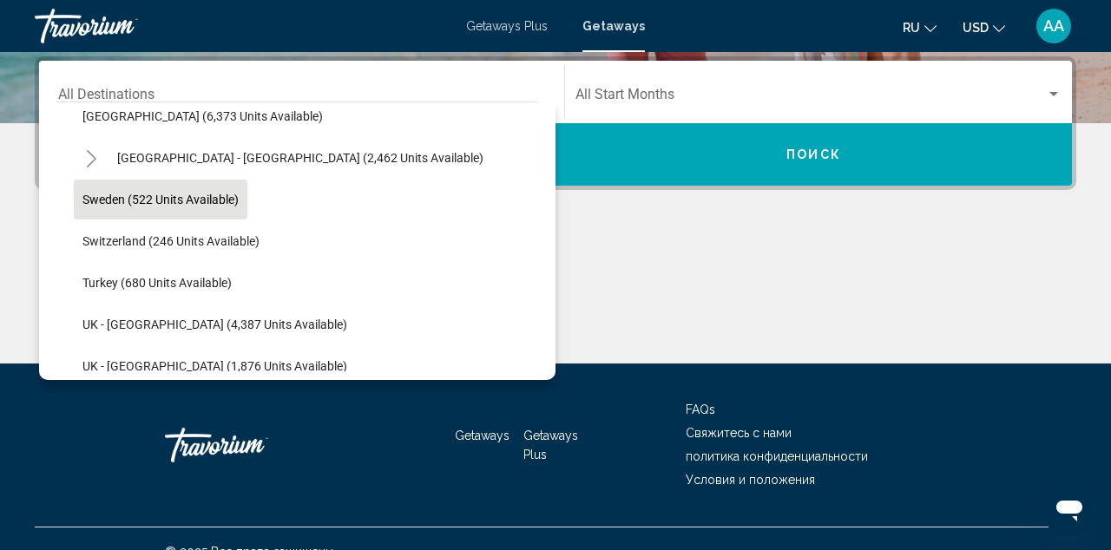
scroll to position [975, 0]
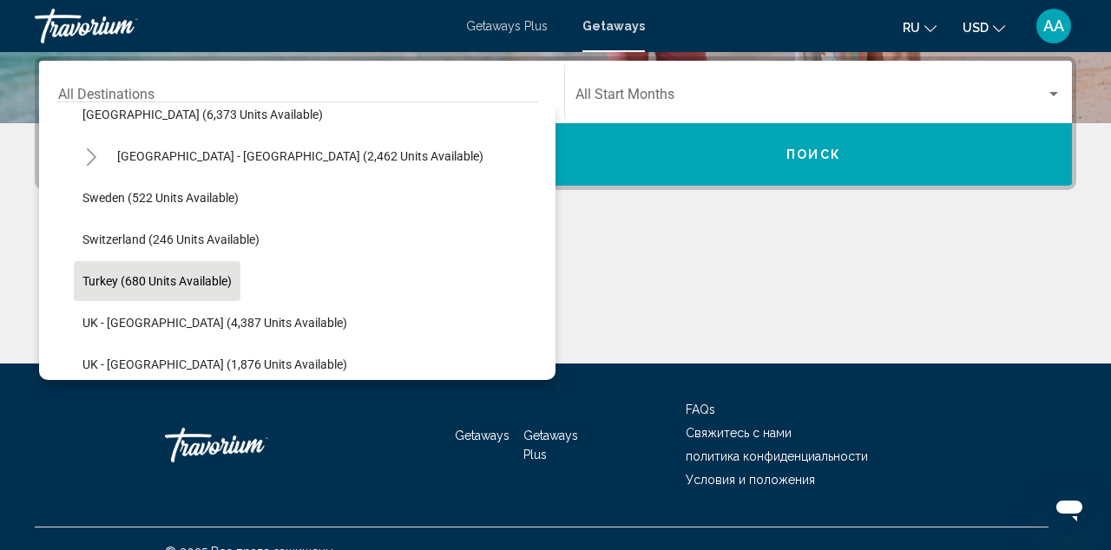
click at [148, 281] on span "Turkey (680 units available)" at bounding box center [156, 281] width 149 height 14
type input "**********"
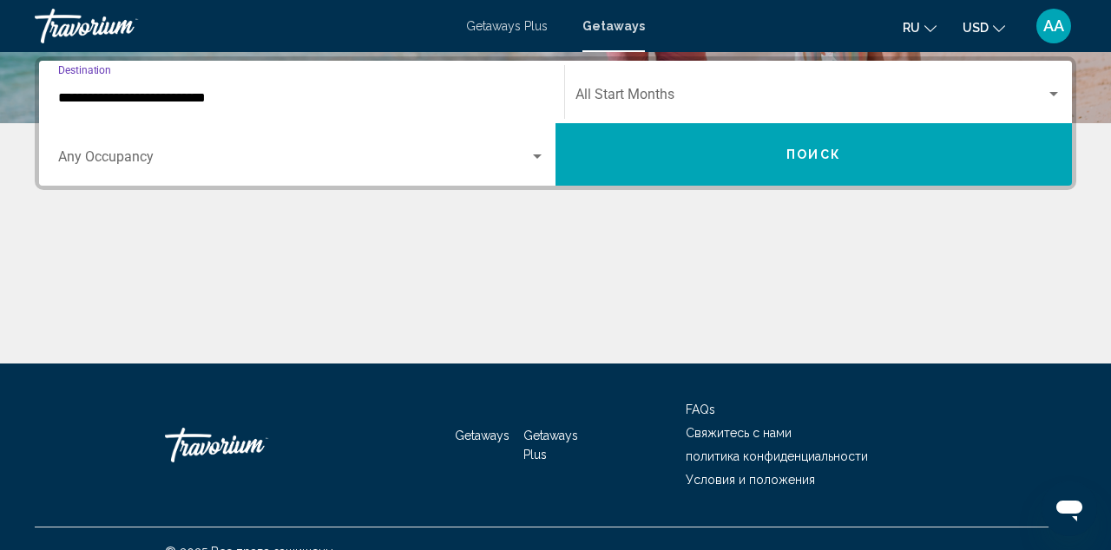
click at [696, 92] on span "Search widget" at bounding box center [810, 98] width 470 height 16
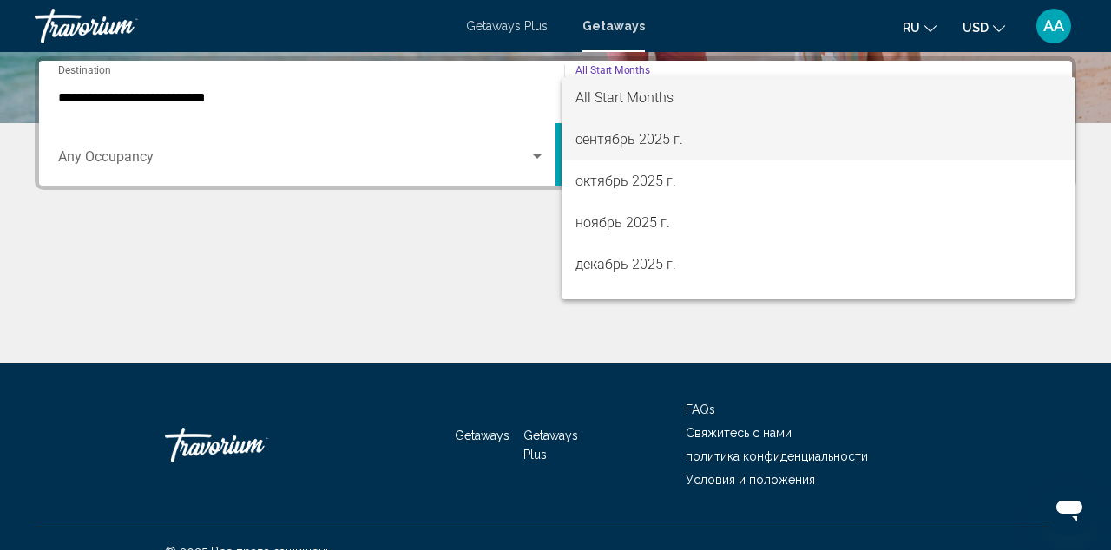
click at [666, 151] on span "сентябрь 2025 г." at bounding box center [818, 140] width 486 height 42
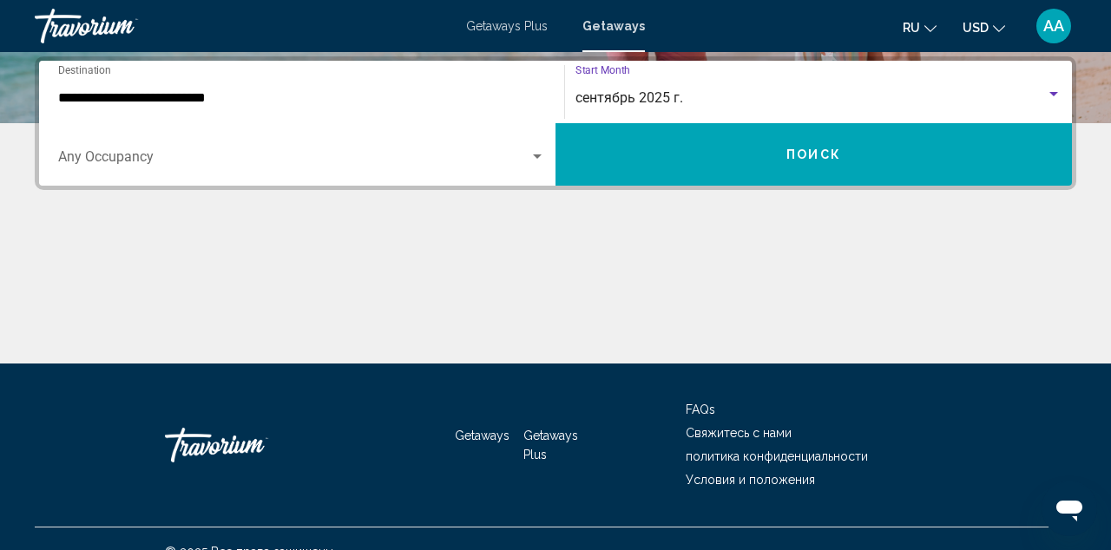
click at [663, 157] on button "Поиск" at bounding box center [813, 154] width 516 height 62
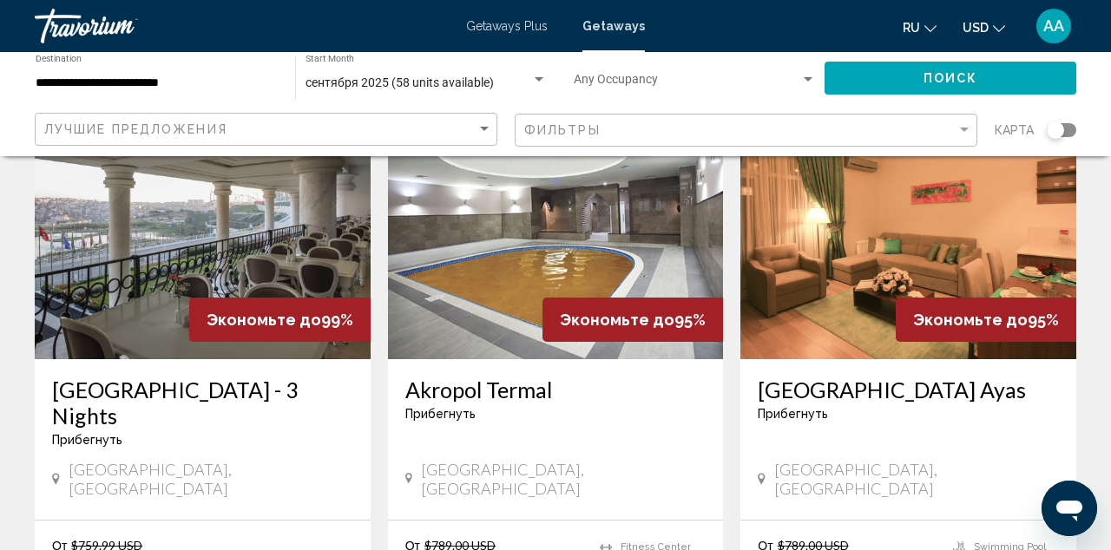
scroll to position [176, 0]
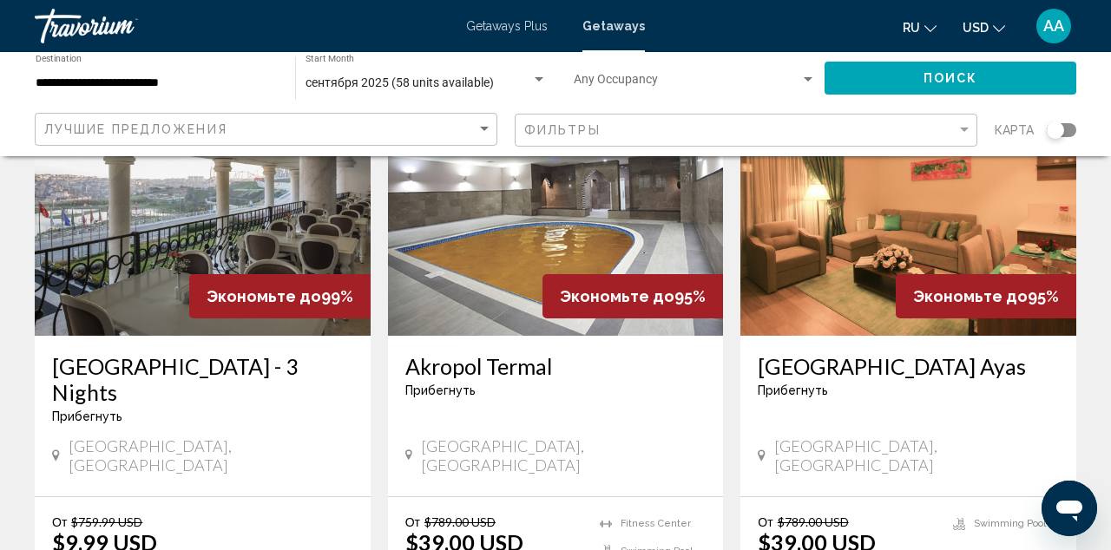
click at [319, 240] on img "Main content" at bounding box center [203, 197] width 336 height 278
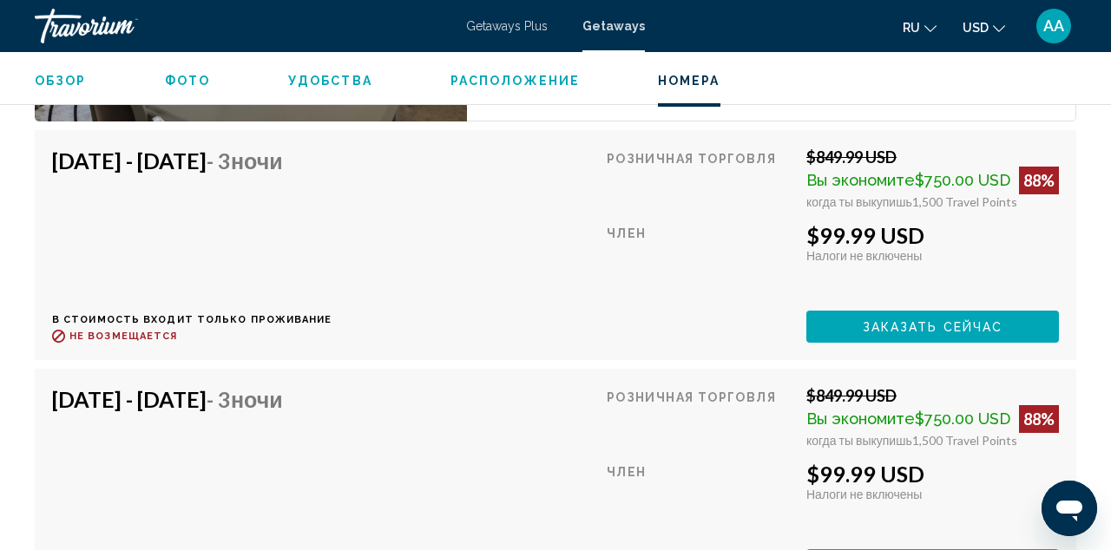
scroll to position [3123, 0]
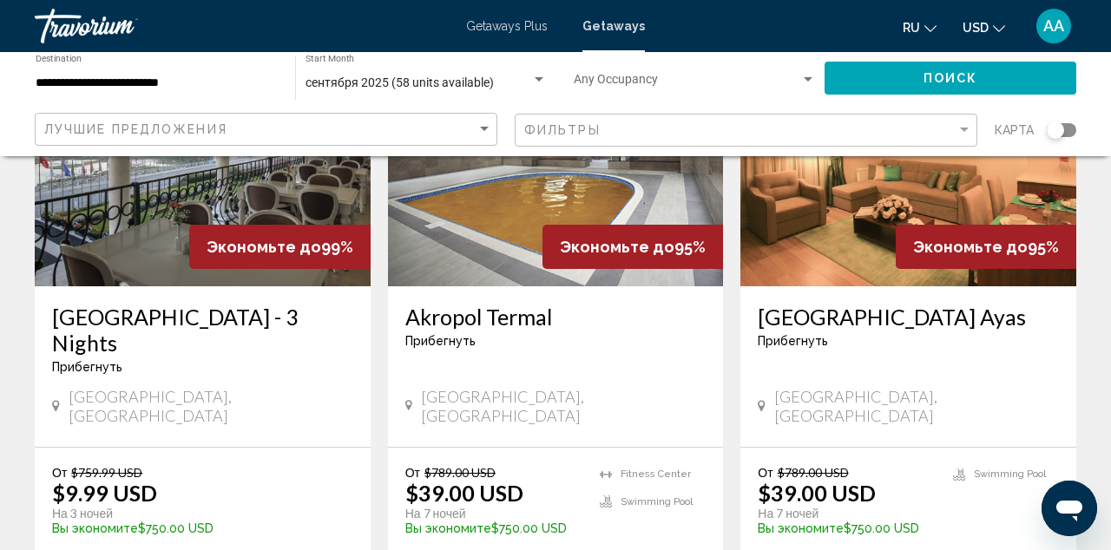
scroll to position [224, 0]
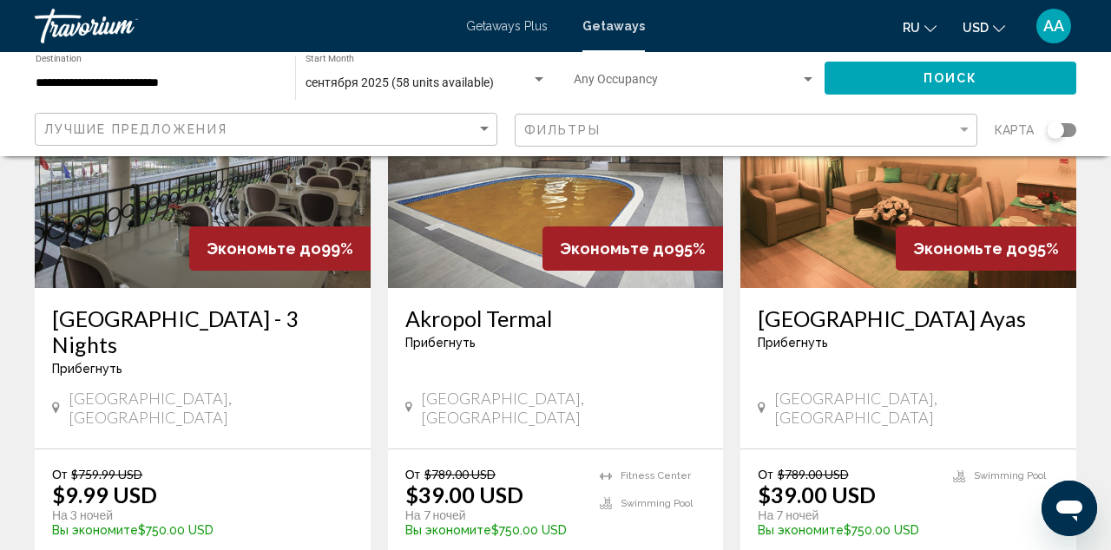
click at [542, 211] on img "Main content" at bounding box center [556, 149] width 336 height 278
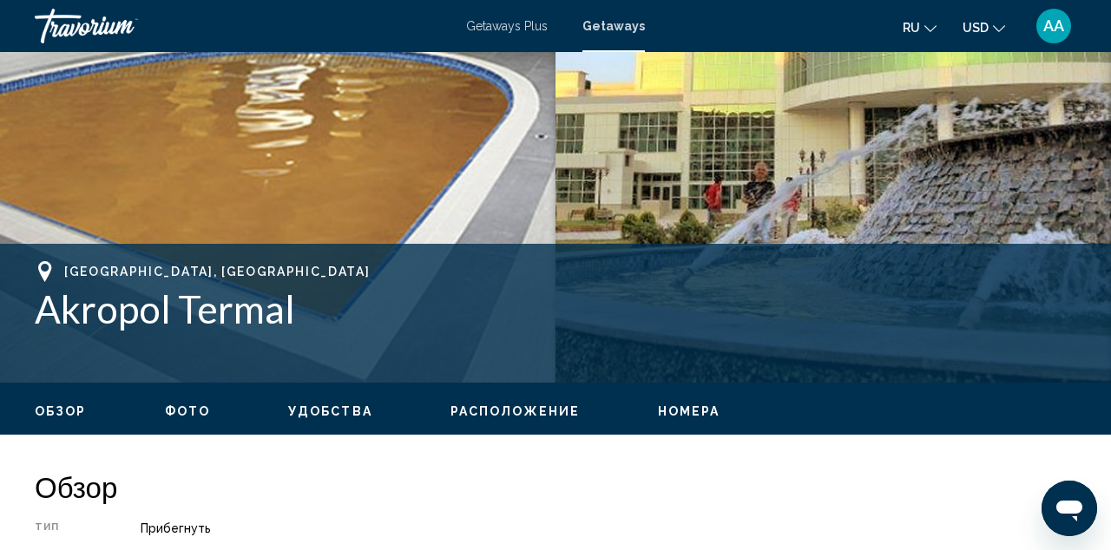
click at [202, 408] on span "Фото" at bounding box center [187, 411] width 45 height 14
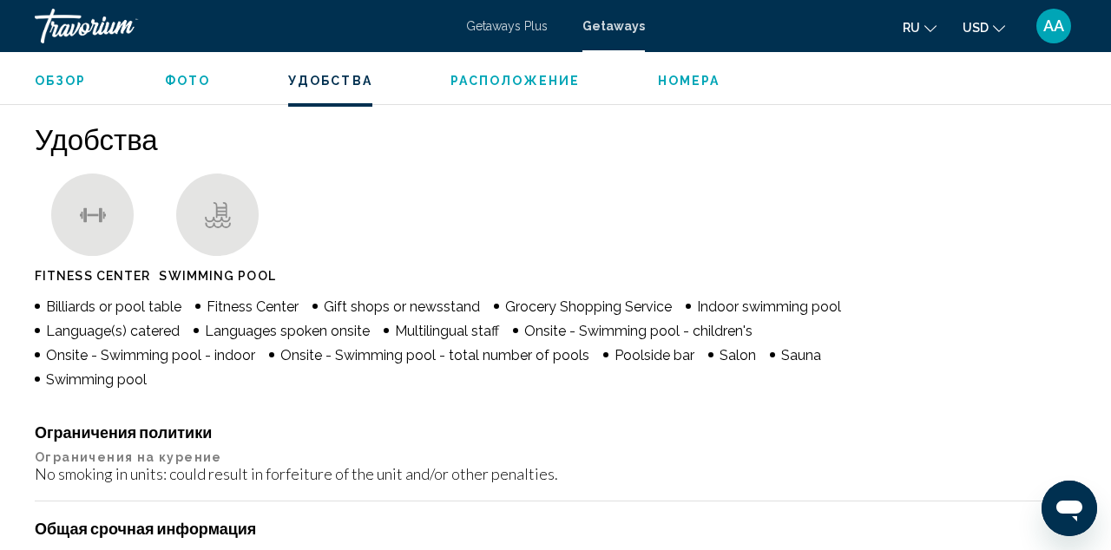
scroll to position [1626, 0]
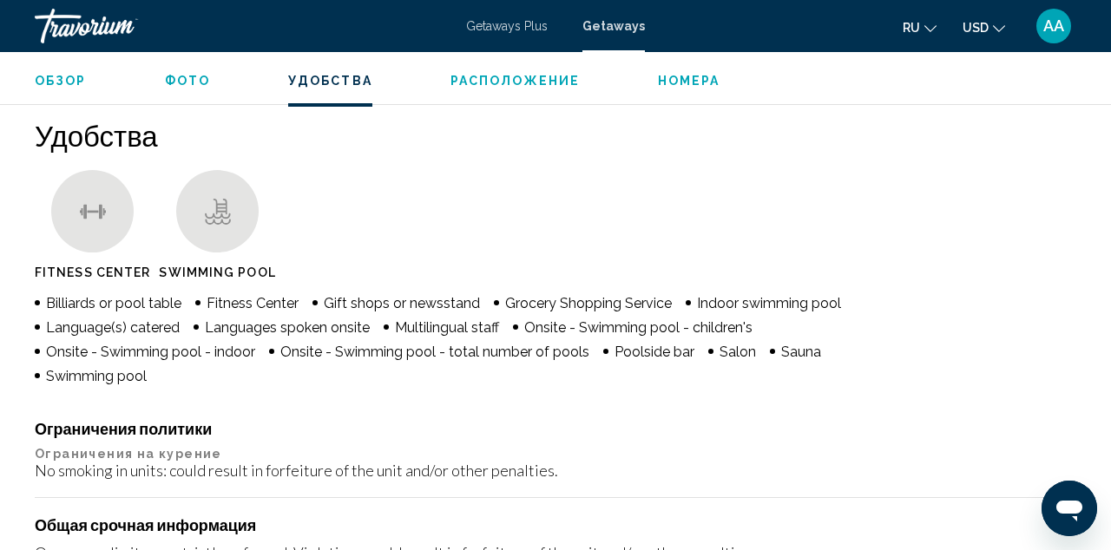
click at [687, 76] on span "Номера" at bounding box center [689, 81] width 62 height 14
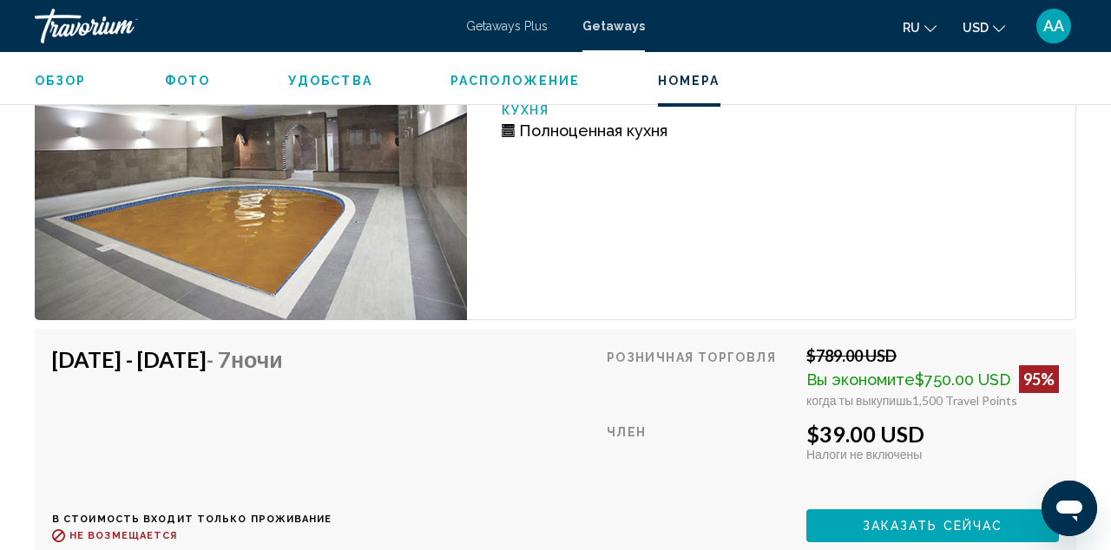
scroll to position [3251, 0]
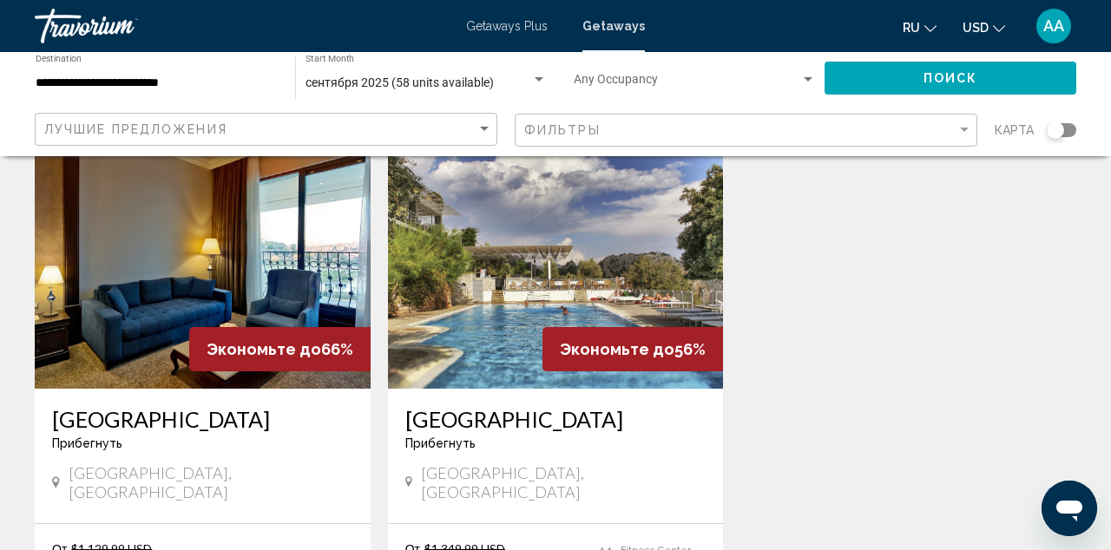
scroll to position [1373, 0]
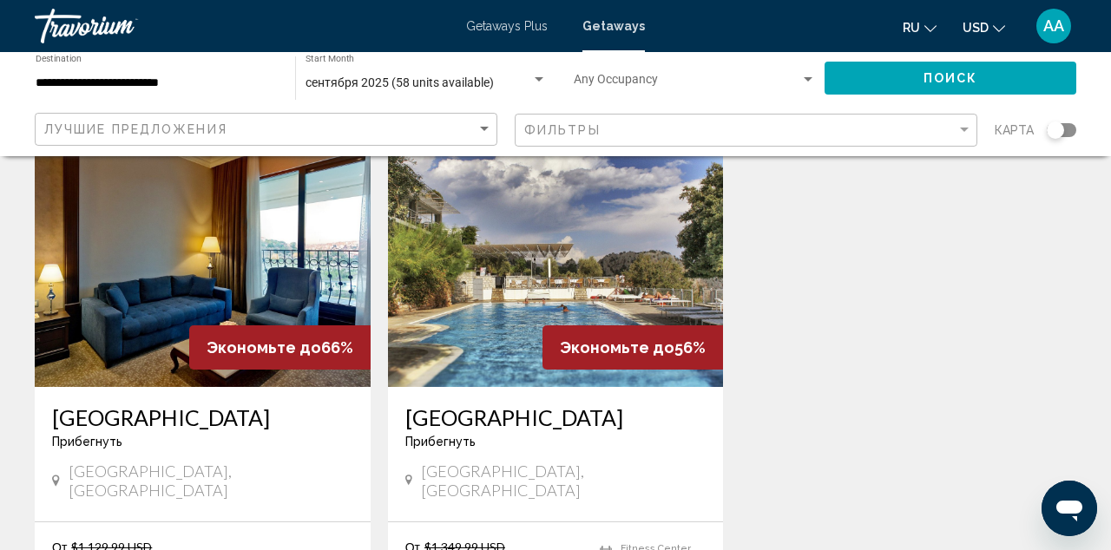
click at [326, 237] on img "Main content" at bounding box center [203, 248] width 336 height 278
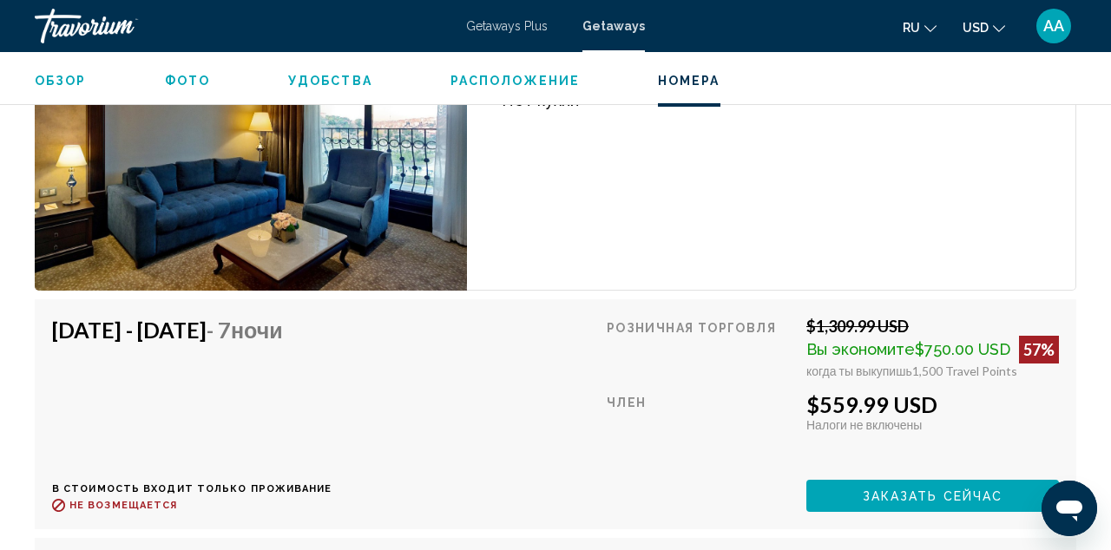
scroll to position [2924, 0]
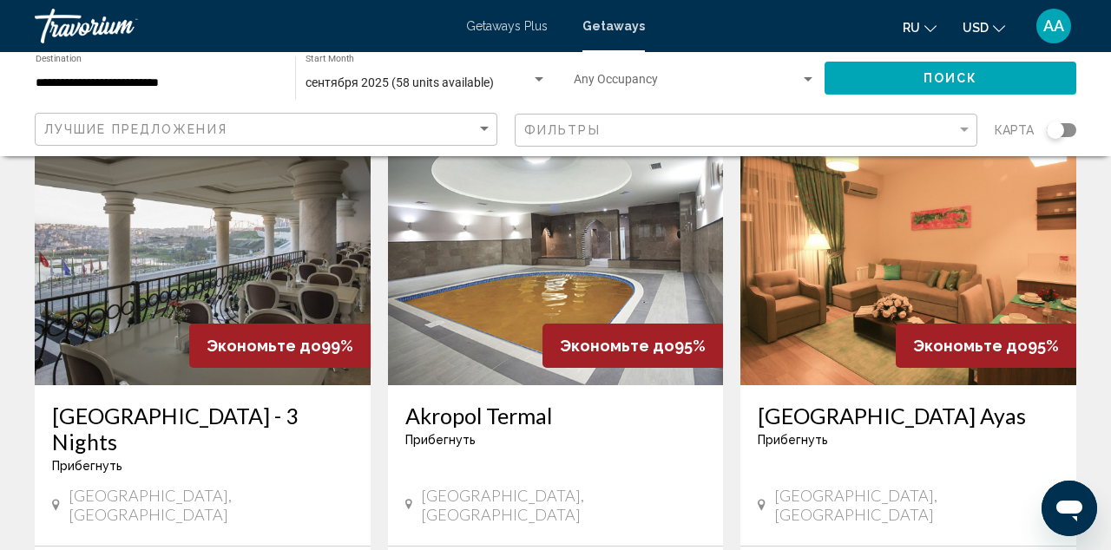
scroll to position [142, 0]
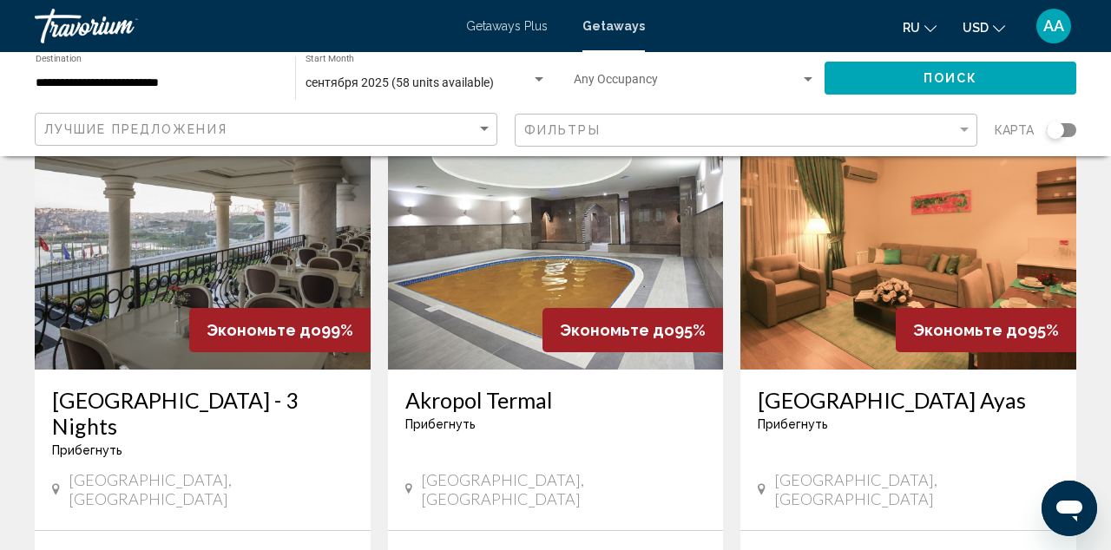
click at [518, 258] on img "Main content" at bounding box center [556, 231] width 336 height 278
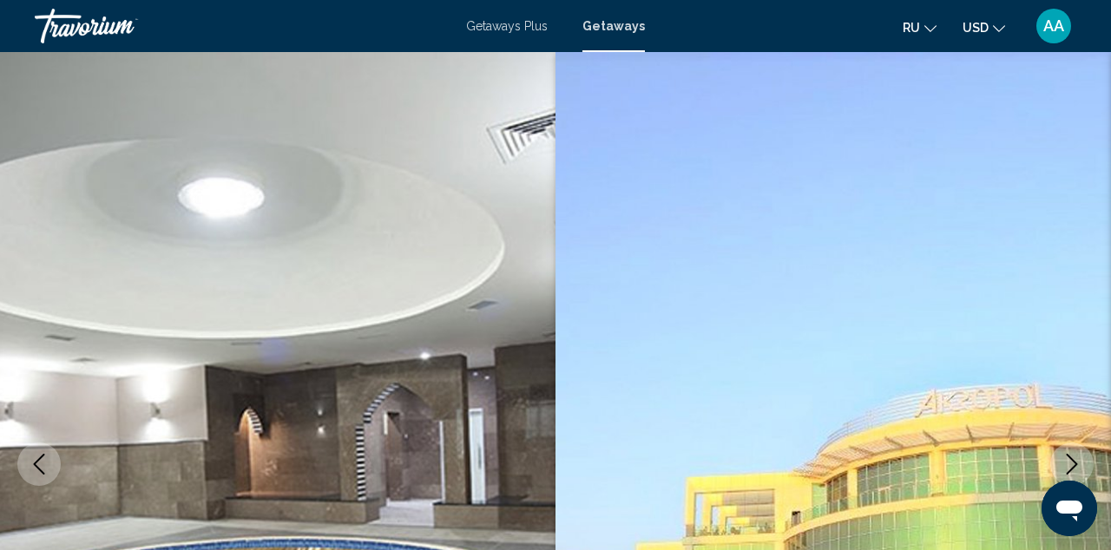
click at [518, 259] on img "Main content" at bounding box center [277, 464] width 555 height 824
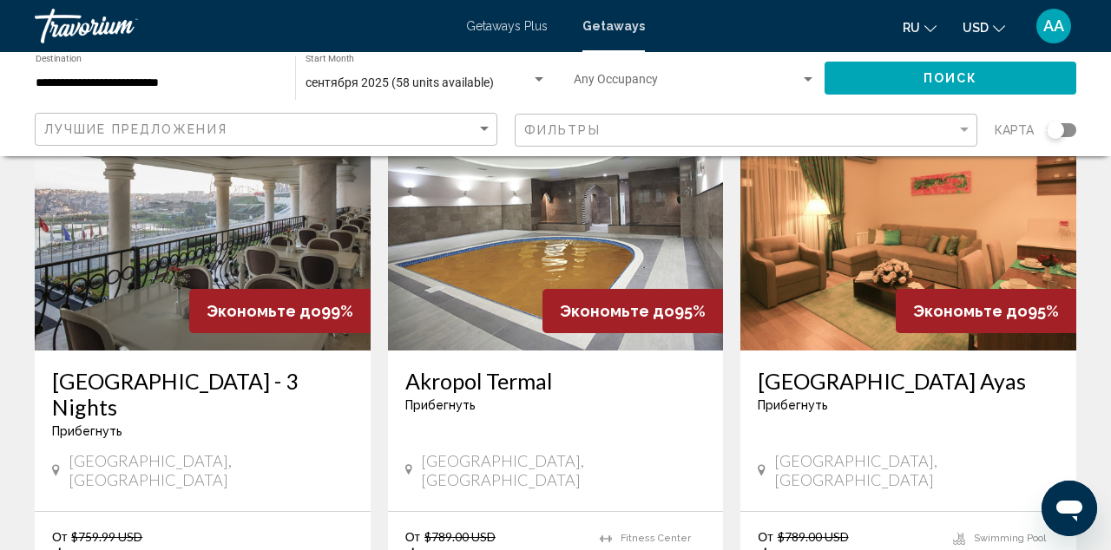
scroll to position [166, 0]
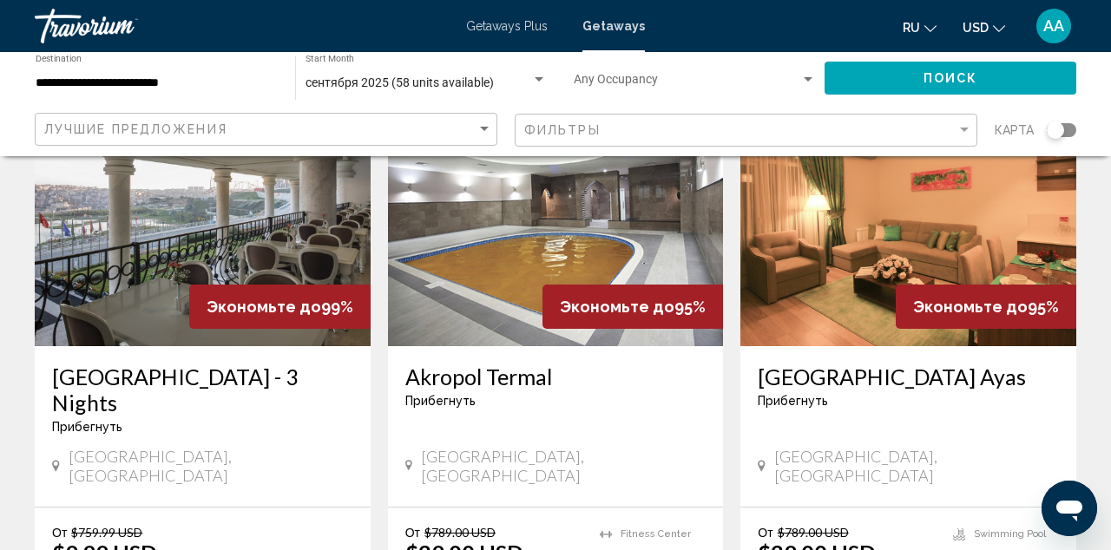
click at [520, 253] on img "Main content" at bounding box center [556, 208] width 336 height 278
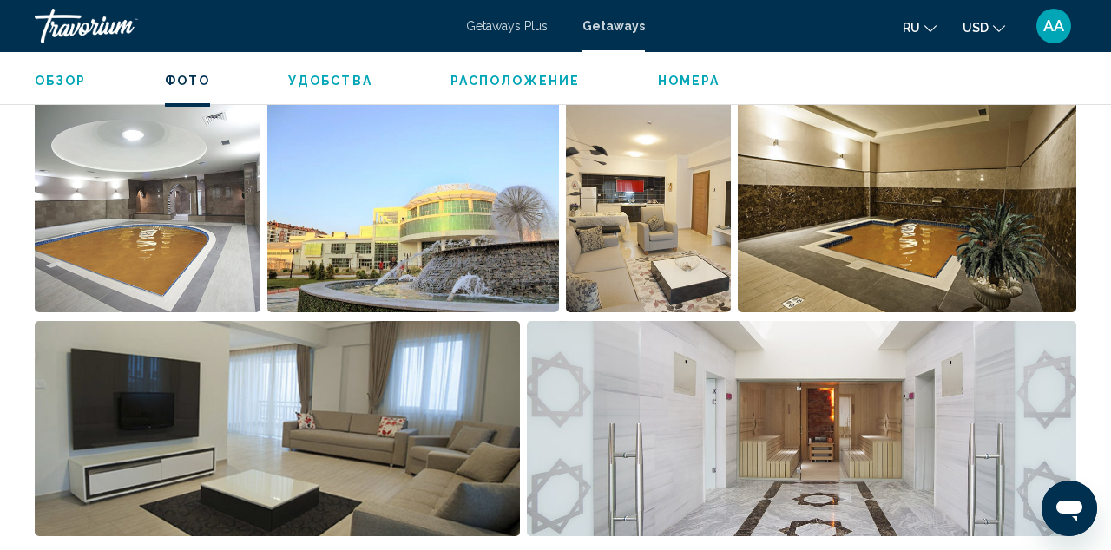
scroll to position [1173, 0]
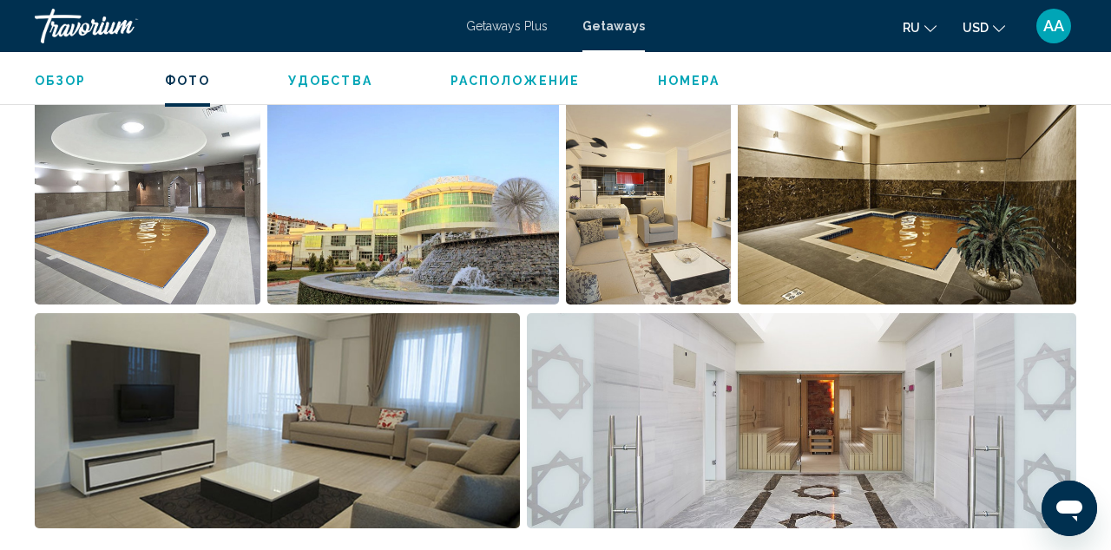
click at [712, 74] on span "Номера" at bounding box center [689, 81] width 62 height 14
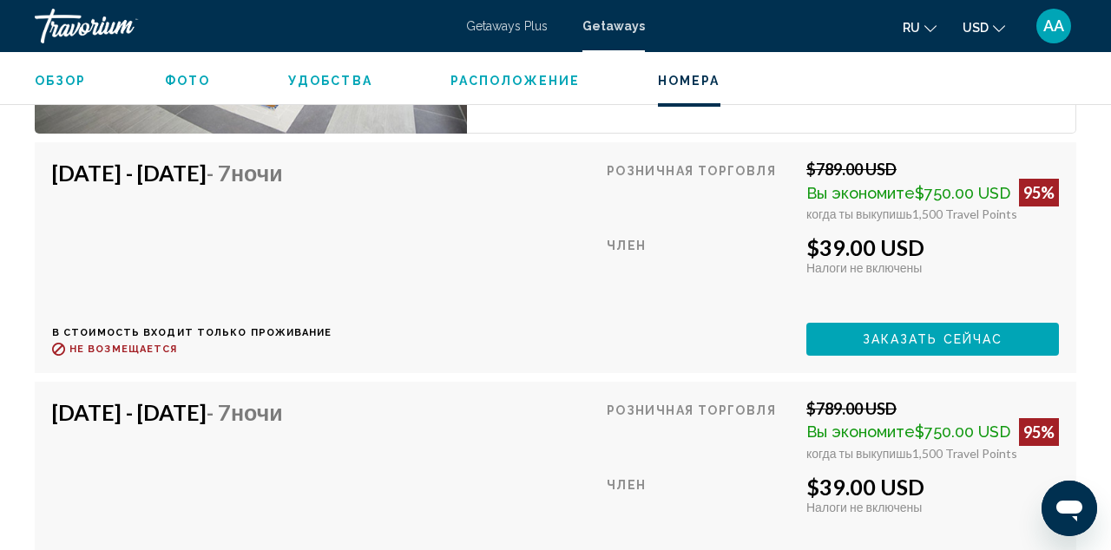
scroll to position [3493, 0]
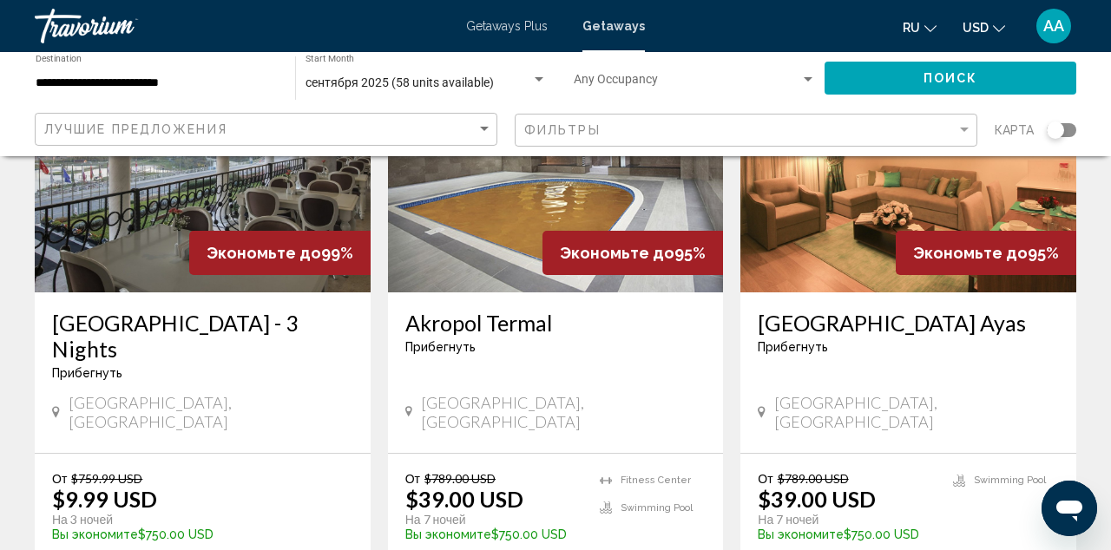
scroll to position [218, 0]
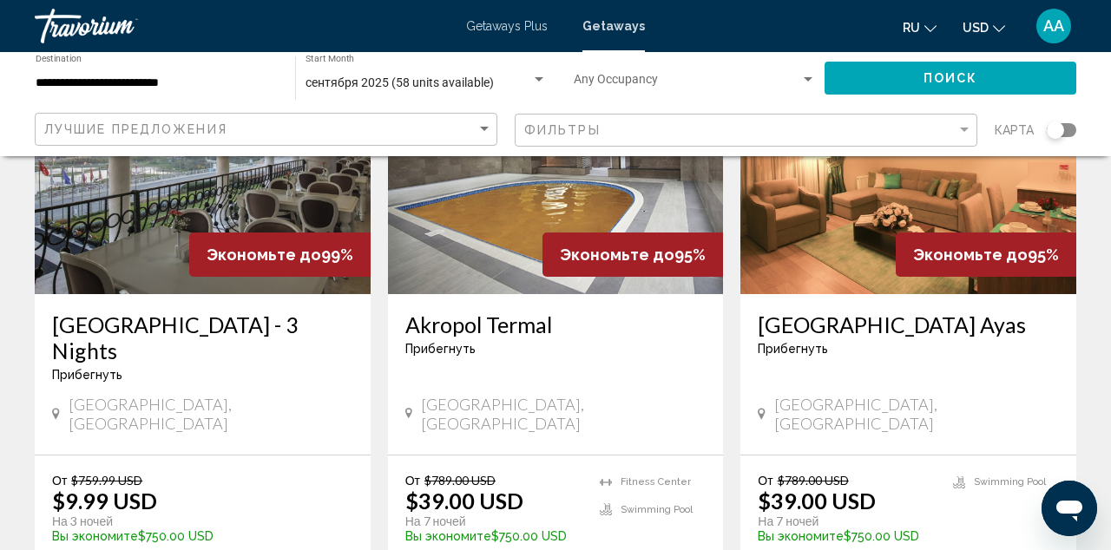
click at [821, 227] on img "Main content" at bounding box center [908, 155] width 336 height 278
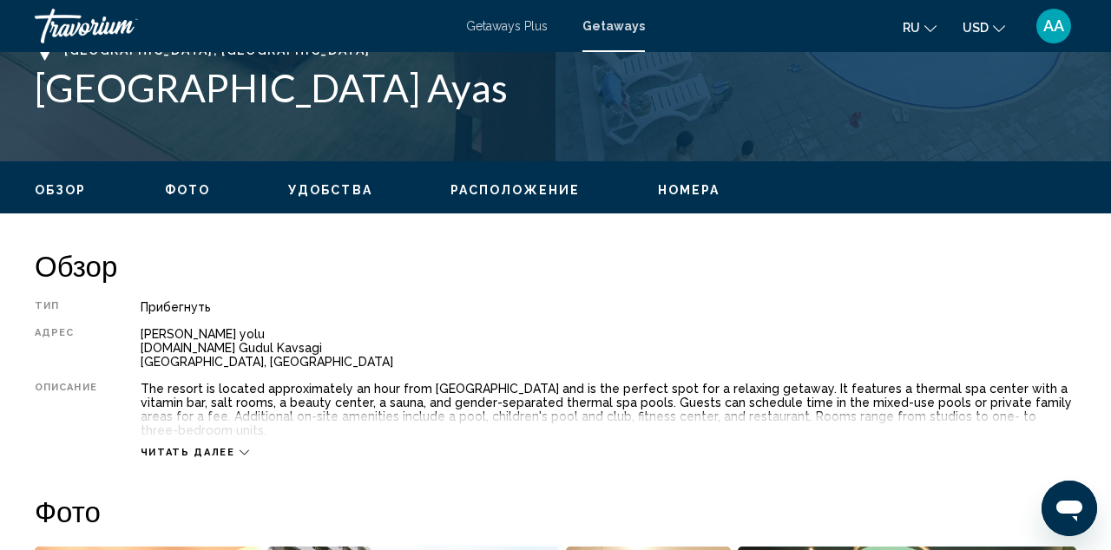
scroll to position [604, 0]
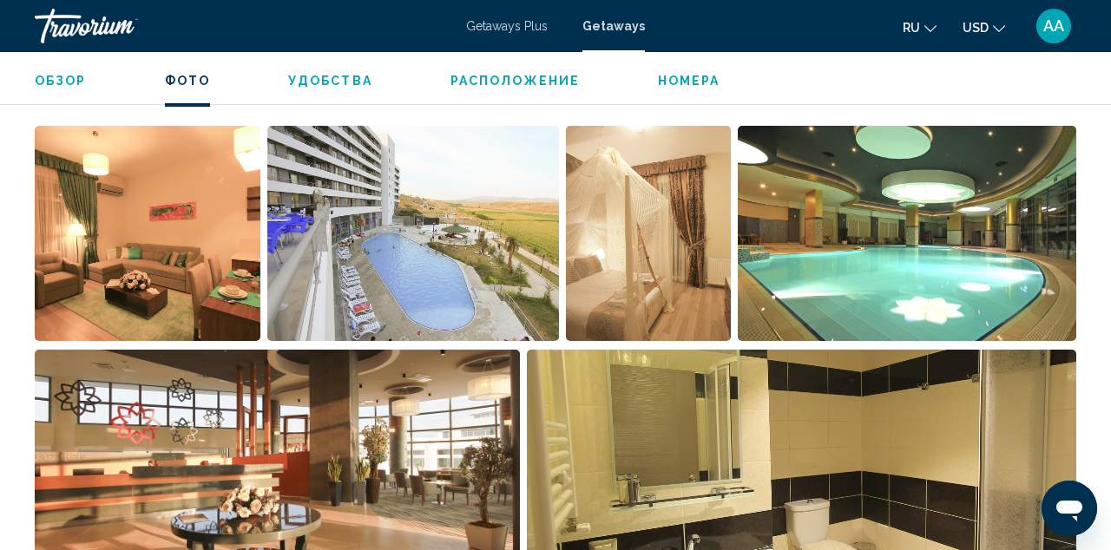
click at [702, 73] on button "Номера" at bounding box center [689, 81] width 62 height 16
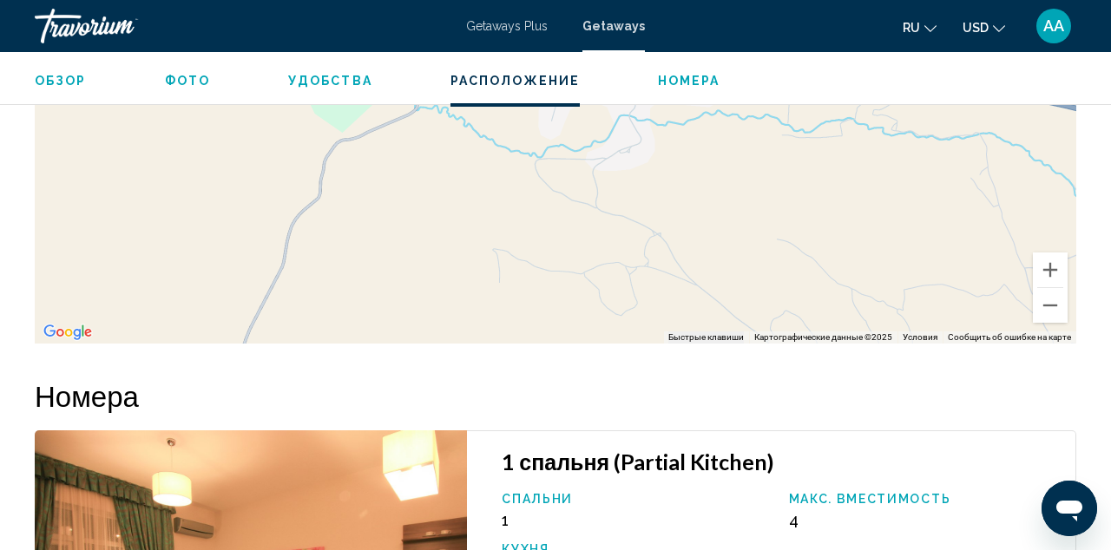
scroll to position [2673, 0]
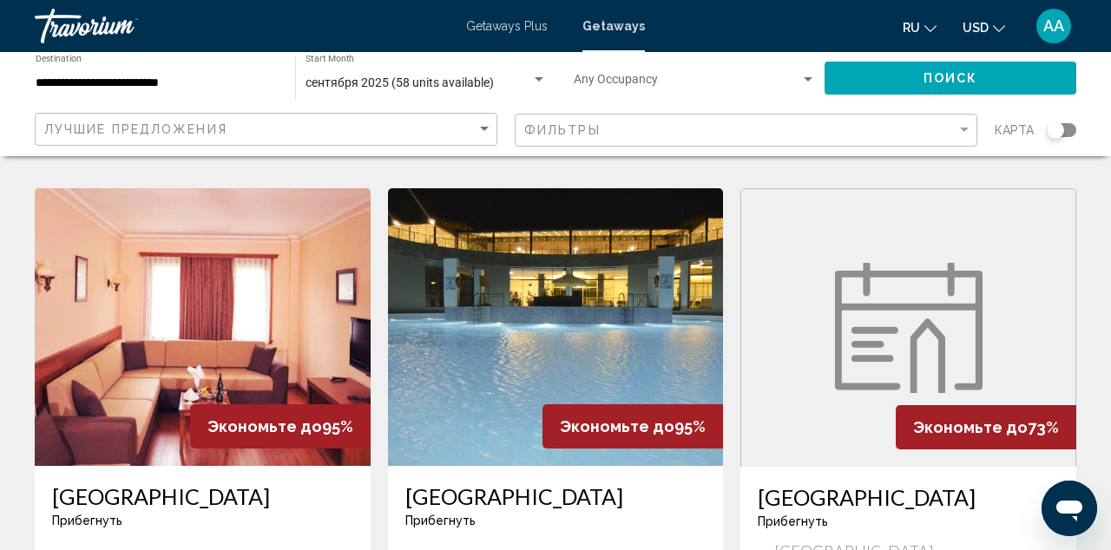
scroll to position [676, 0]
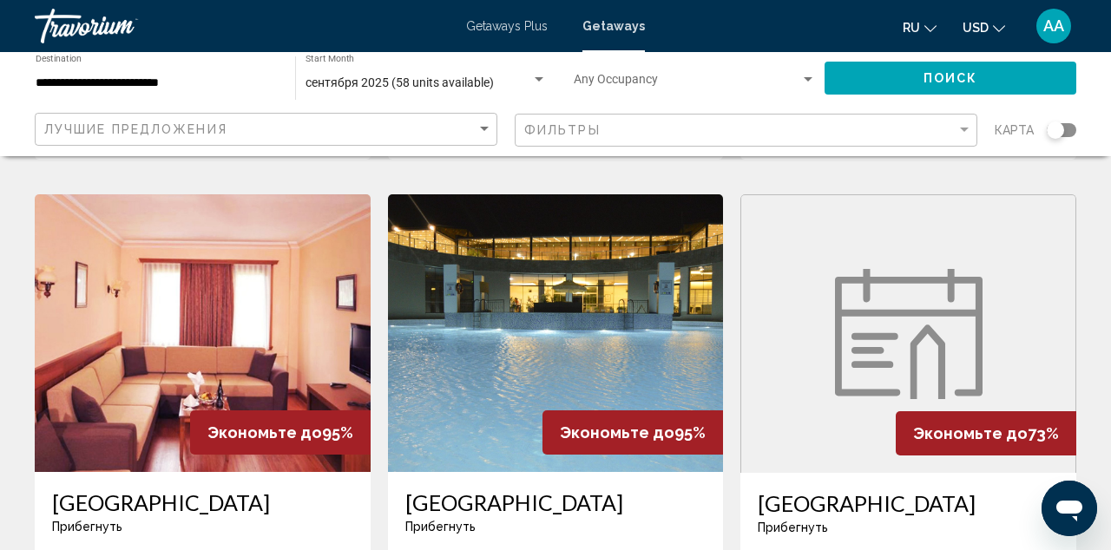
click at [252, 264] on img "Main content" at bounding box center [203, 333] width 336 height 278
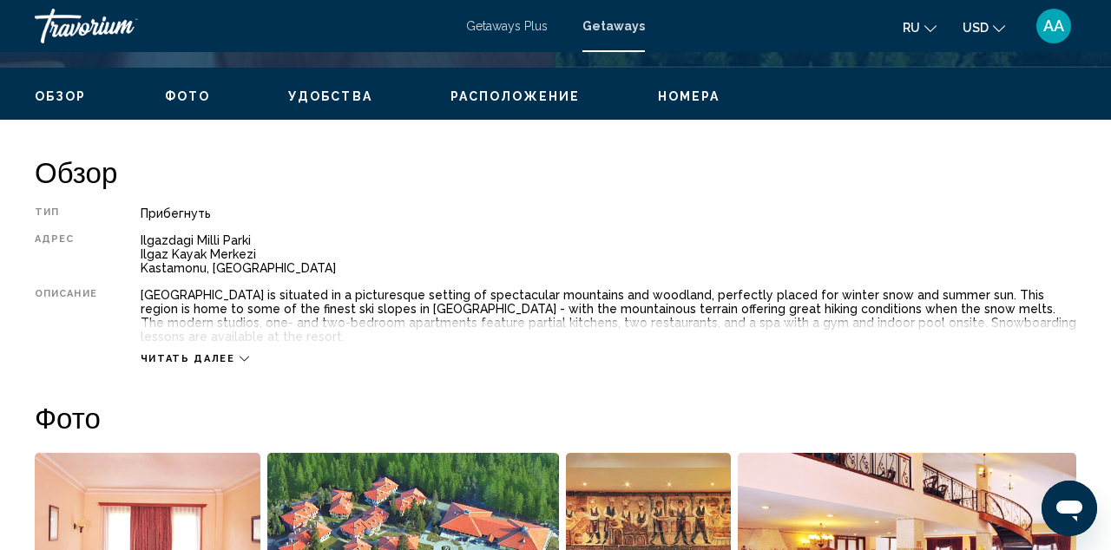
click at [701, 103] on button "Номера" at bounding box center [689, 97] width 62 height 16
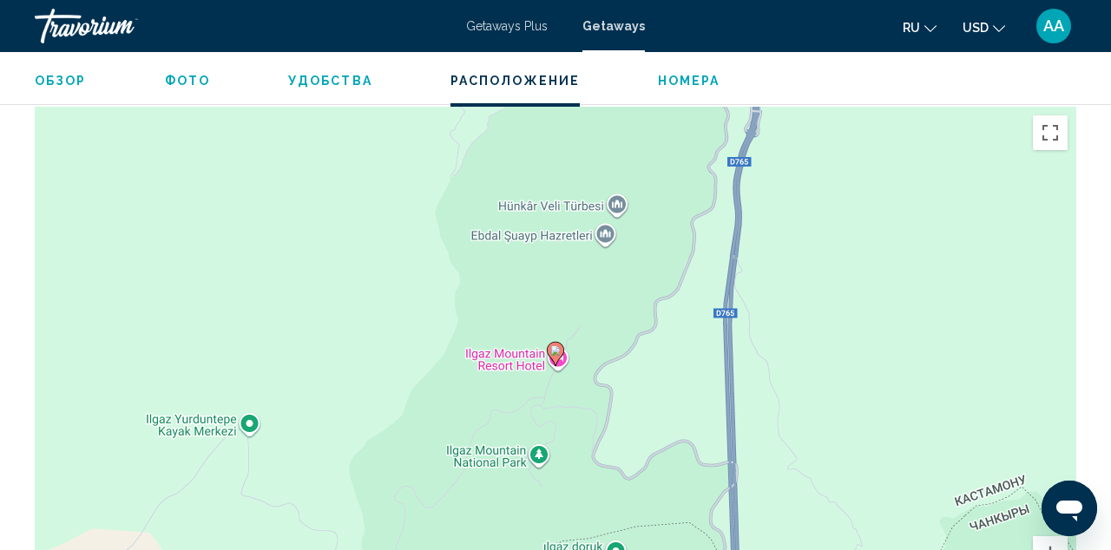
scroll to position [2393, 0]
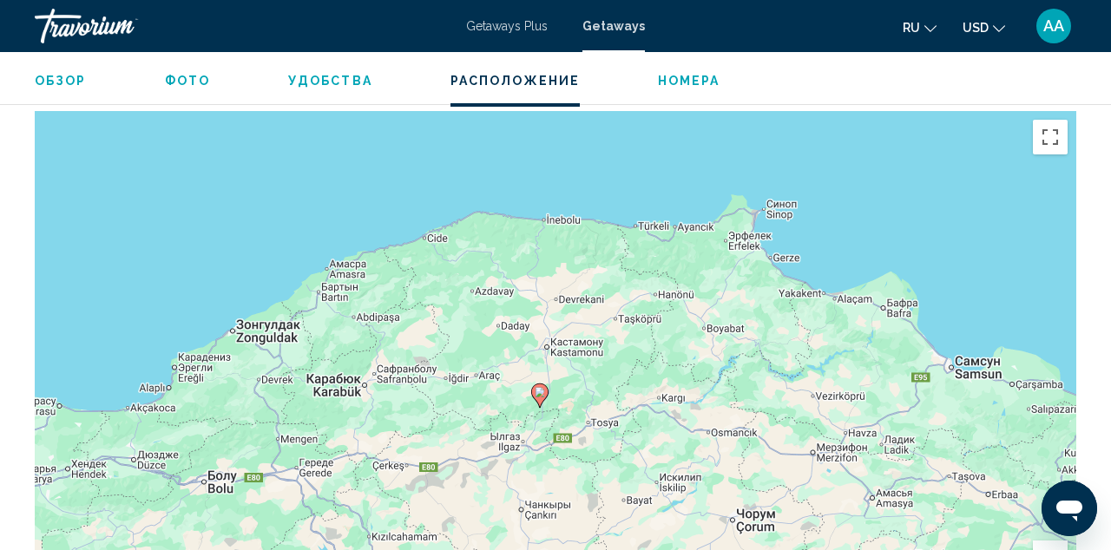
drag, startPoint x: 663, startPoint y: 211, endPoint x: 628, endPoint y: 330, distance: 123.8
click at [630, 331] on div "Чтобы активировать перетаскивание с помощью клавиатуры, нажмите Alt + Ввод. Пос…" at bounding box center [555, 371] width 1041 height 521
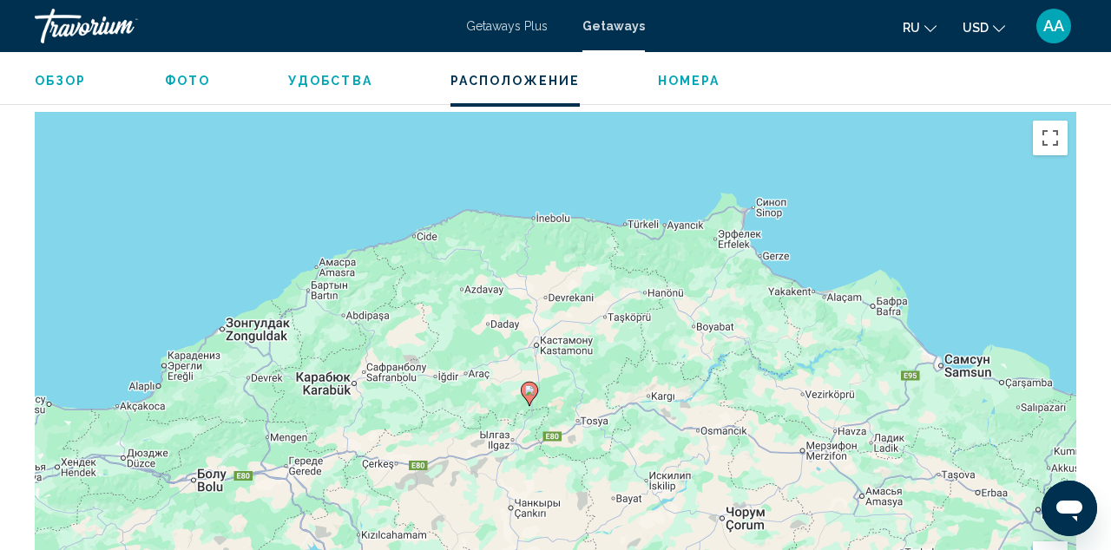
scroll to position [2390, 0]
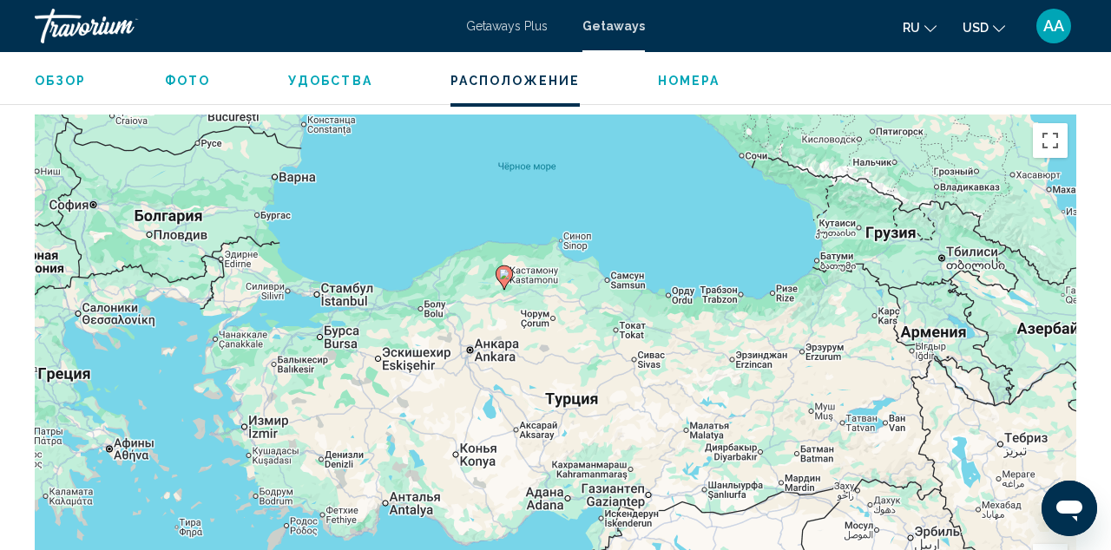
drag, startPoint x: 625, startPoint y: 451, endPoint x: 575, endPoint y: 339, distance: 122.4
click at [575, 341] on div "Чтобы активировать перетаскивание с помощью клавиатуры, нажмите Alt + Ввод. Пос…" at bounding box center [555, 375] width 1041 height 521
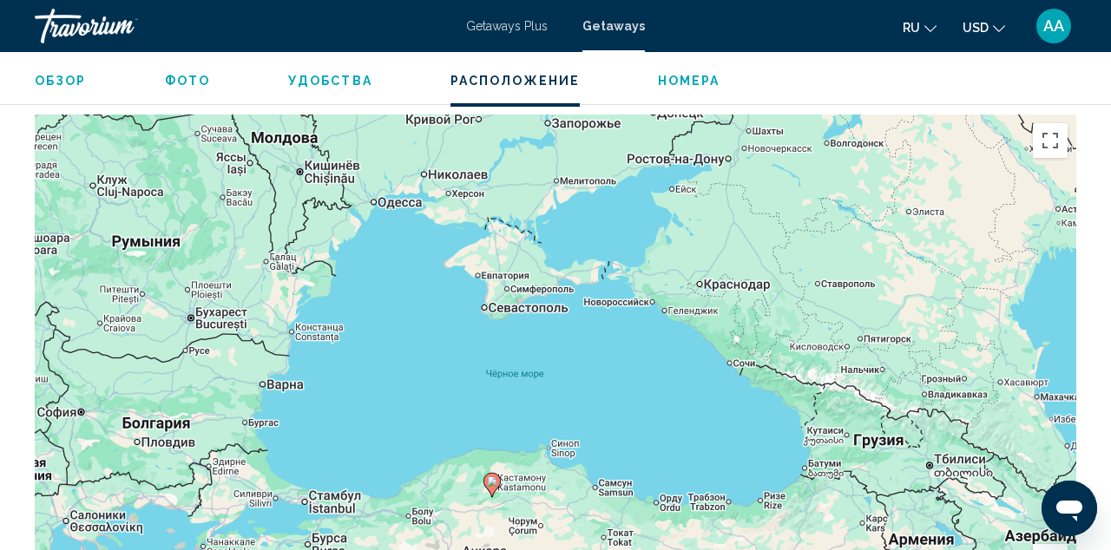
drag, startPoint x: 542, startPoint y: 274, endPoint x: 538, endPoint y: 496, distance: 222.2
click at [538, 496] on div "Чтобы активировать перетаскивание с помощью клавиатуры, нажмите Alt + Ввод. Пос…" at bounding box center [555, 375] width 1041 height 521
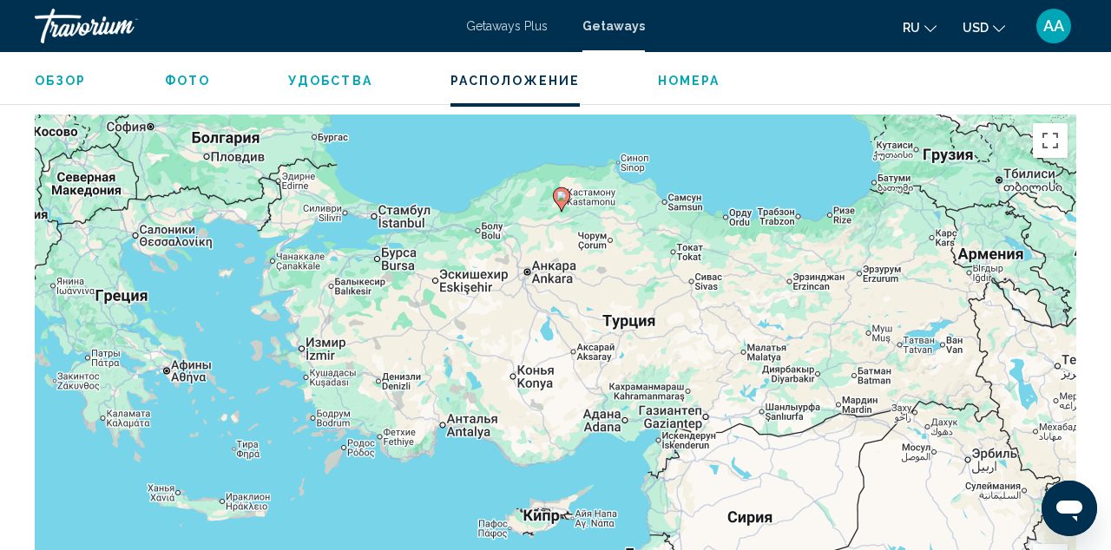
drag, startPoint x: 569, startPoint y: 356, endPoint x: 643, endPoint y: 43, distance: 321.0
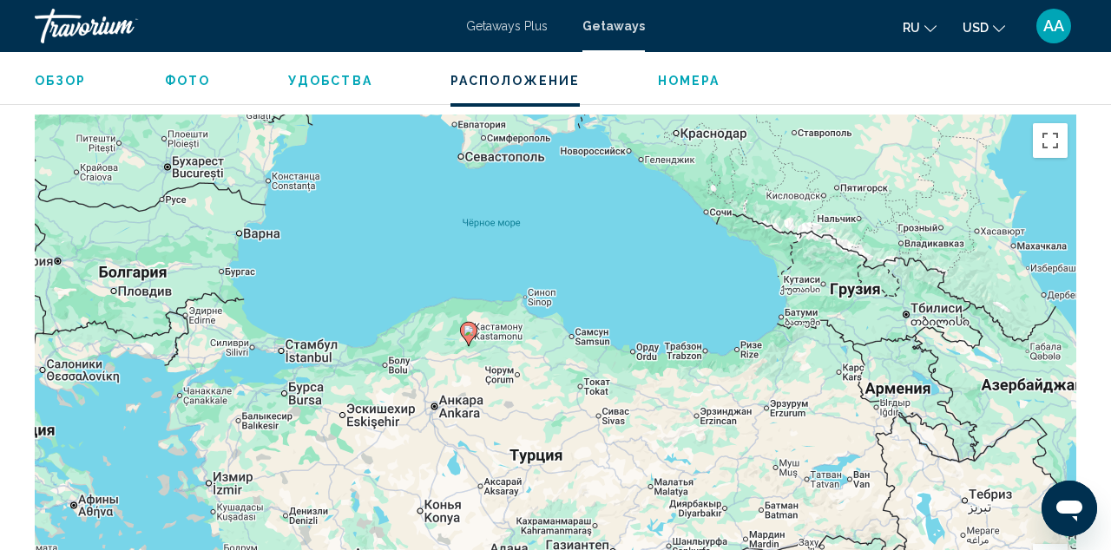
drag, startPoint x: 606, startPoint y: 294, endPoint x: 509, endPoint y: 467, distance: 197.7
click at [509, 467] on div "Чтобы активировать перетаскивание с помощью клавиатуры, нажмите Alt + Ввод. Пос…" at bounding box center [555, 375] width 1041 height 521
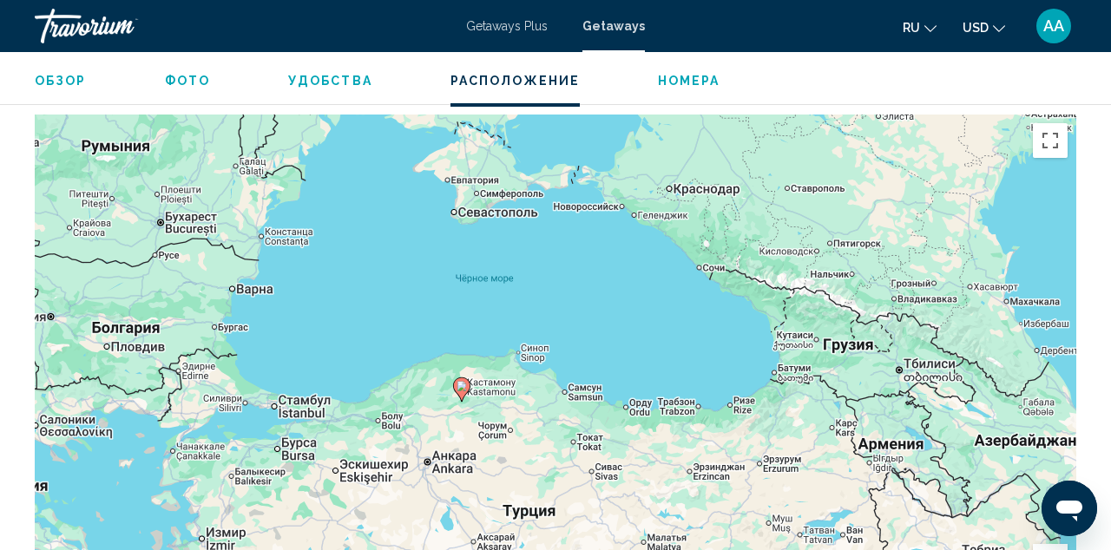
drag, startPoint x: 479, startPoint y: 392, endPoint x: 474, endPoint y: 450, distance: 58.4
click at [475, 451] on div "Чтобы активировать перетаскивание с помощью клавиатуры, нажмите Alt + Ввод. Пос…" at bounding box center [555, 375] width 1041 height 521
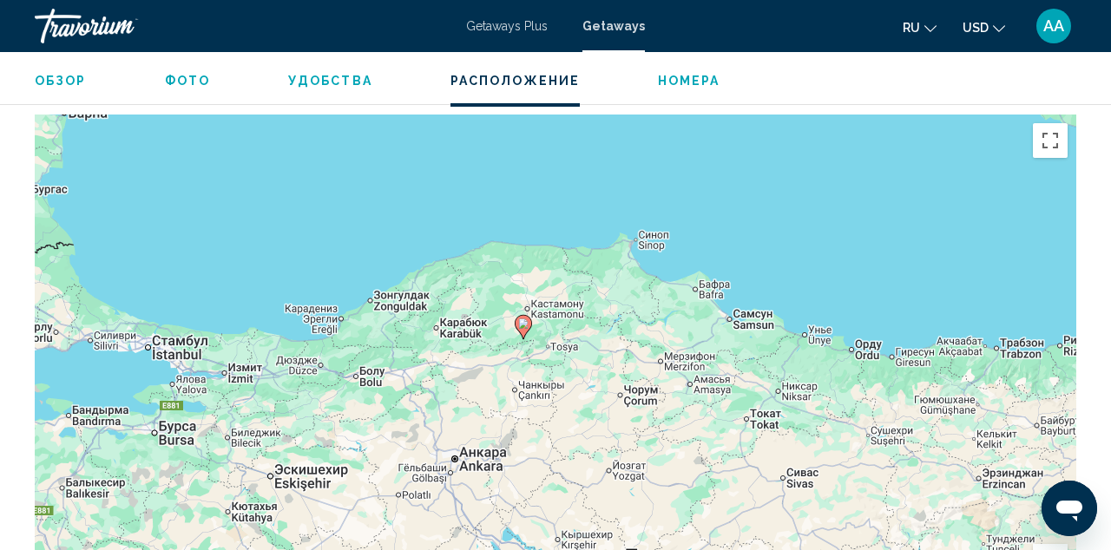
drag, startPoint x: 539, startPoint y: 341, endPoint x: 638, endPoint y: 341, distance: 98.9
click at [638, 341] on div "Чтобы активировать перетаскивание с помощью клавиатуры, нажмите Alt + Ввод. Пос…" at bounding box center [555, 375] width 1041 height 521
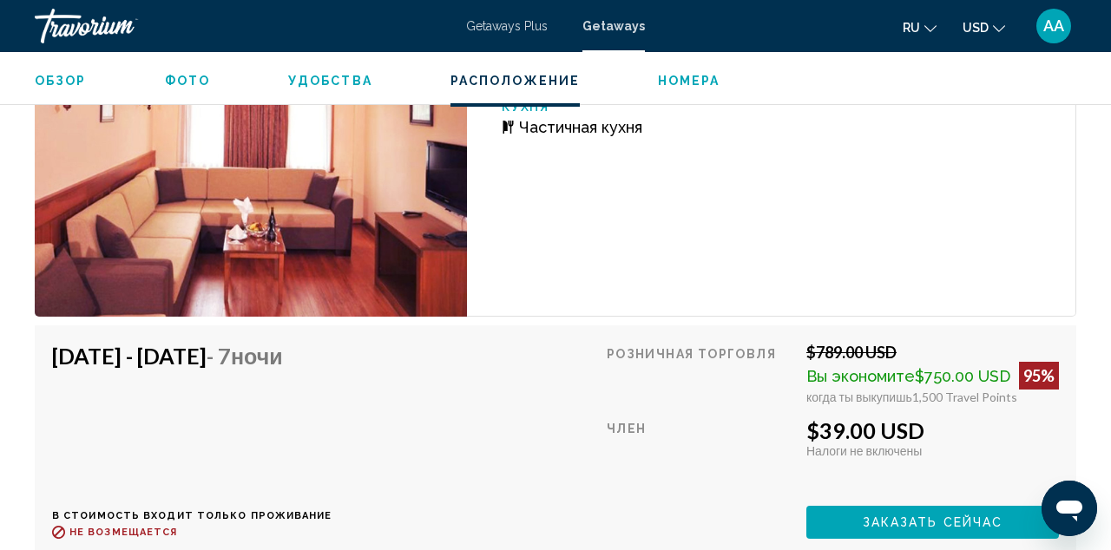
scroll to position [3256, 0]
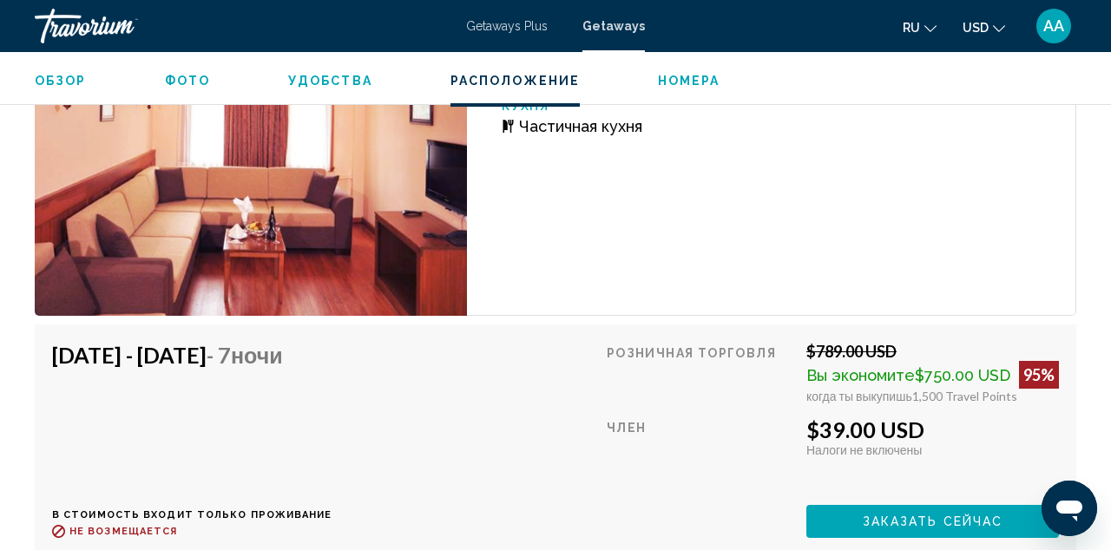
click at [186, 80] on span "Фото" at bounding box center [187, 81] width 45 height 14
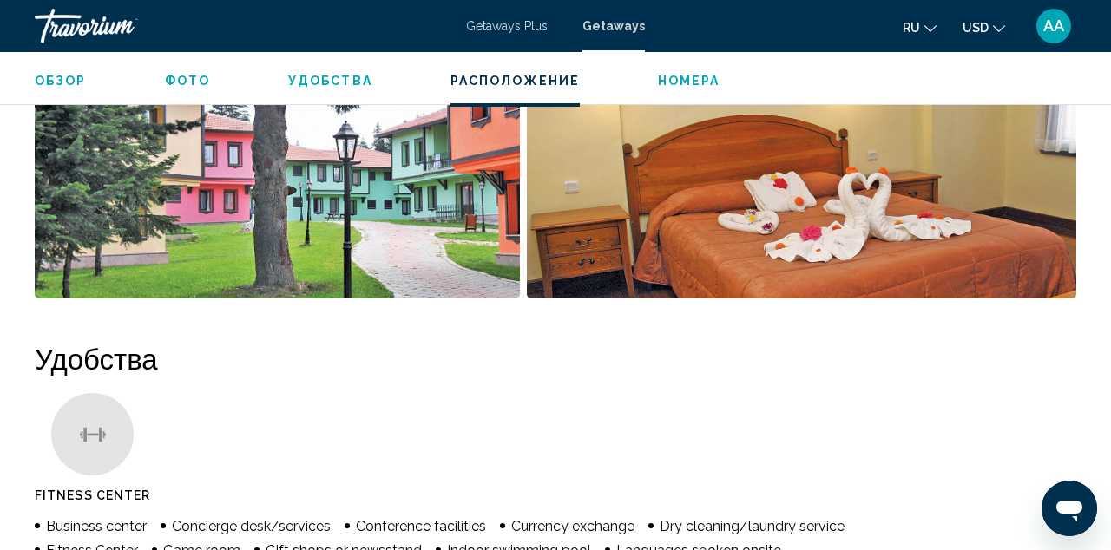
scroll to position [1092, 0]
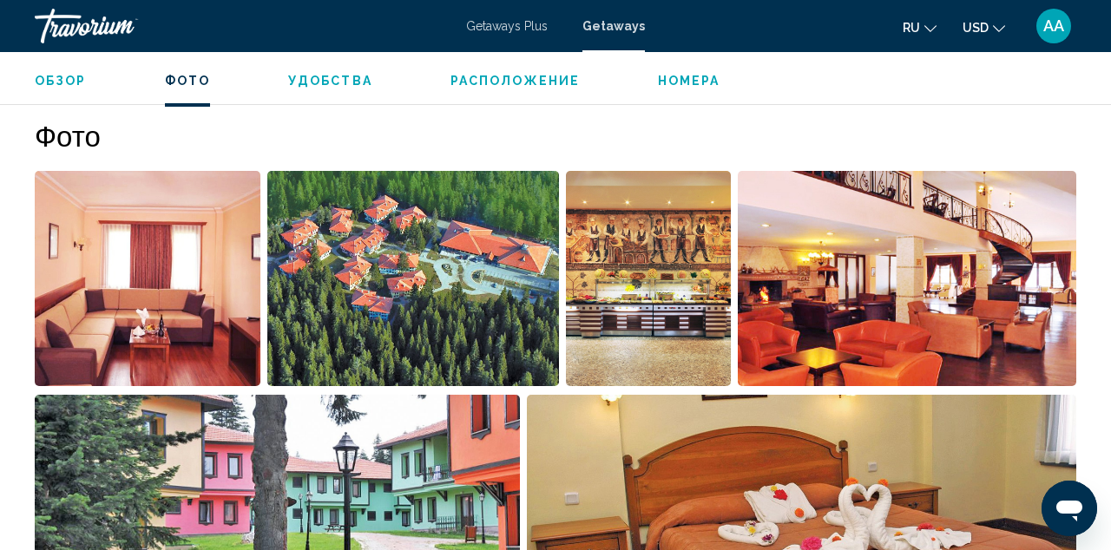
click at [410, 273] on img "Open full-screen image slider" at bounding box center [412, 278] width 291 height 215
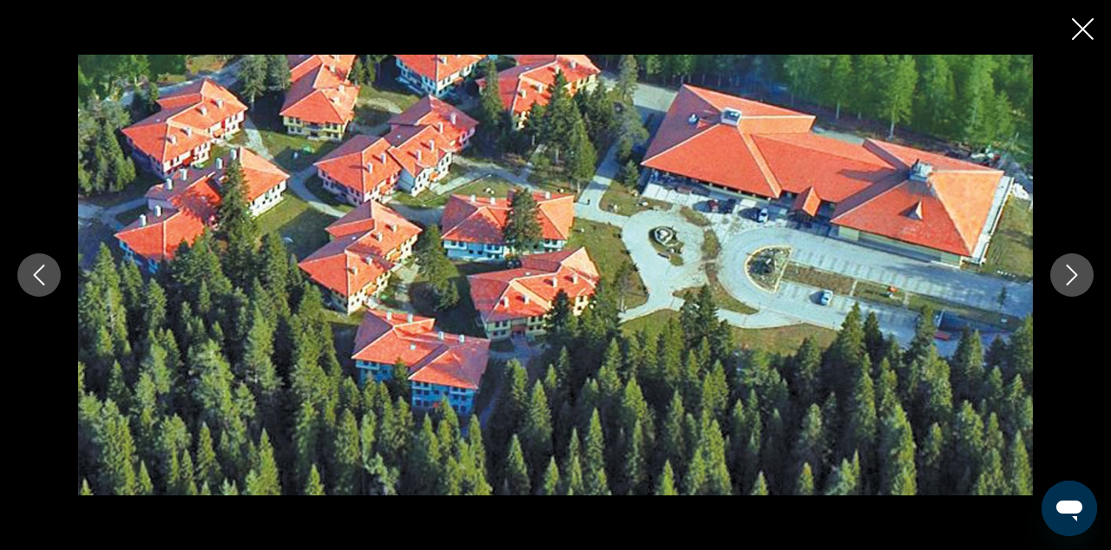
click at [1071, 276] on icon "Next image" at bounding box center [1071, 275] width 21 height 21
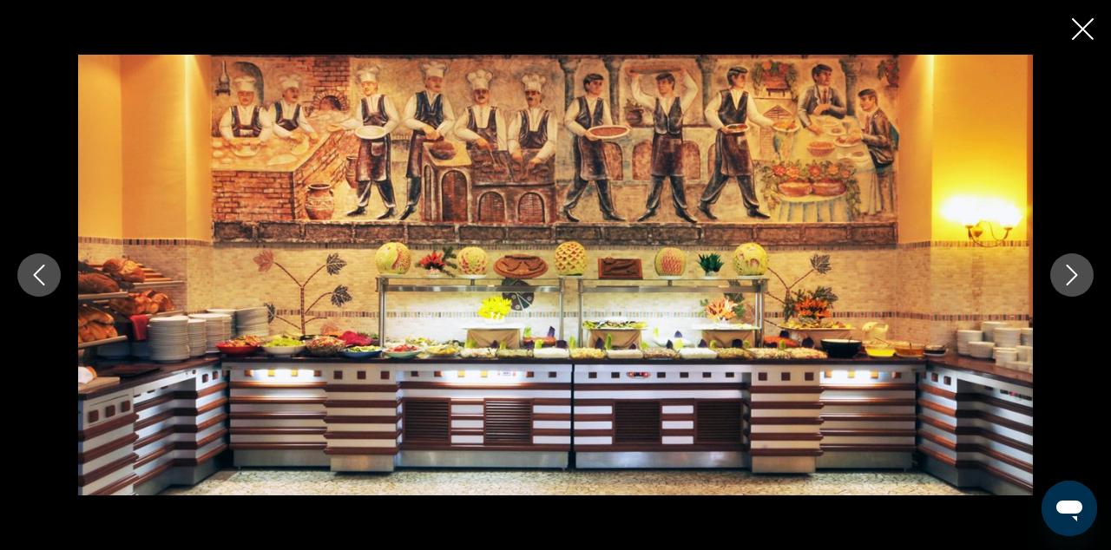
click at [1071, 276] on icon "Next image" at bounding box center [1071, 275] width 21 height 21
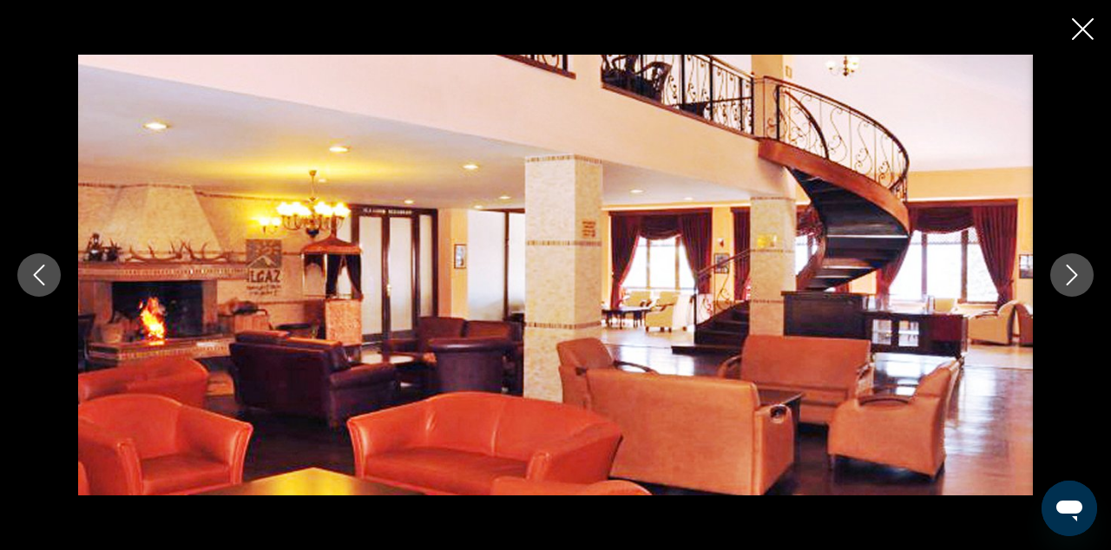
click at [1071, 276] on icon "Next image" at bounding box center [1071, 275] width 21 height 21
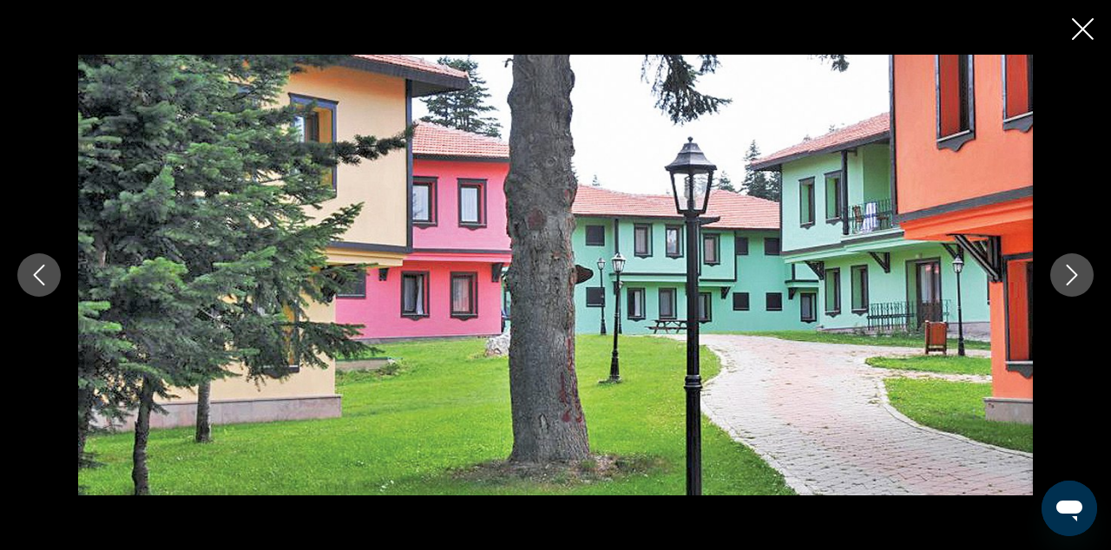
click at [1071, 275] on icon "Next image" at bounding box center [1071, 275] width 21 height 21
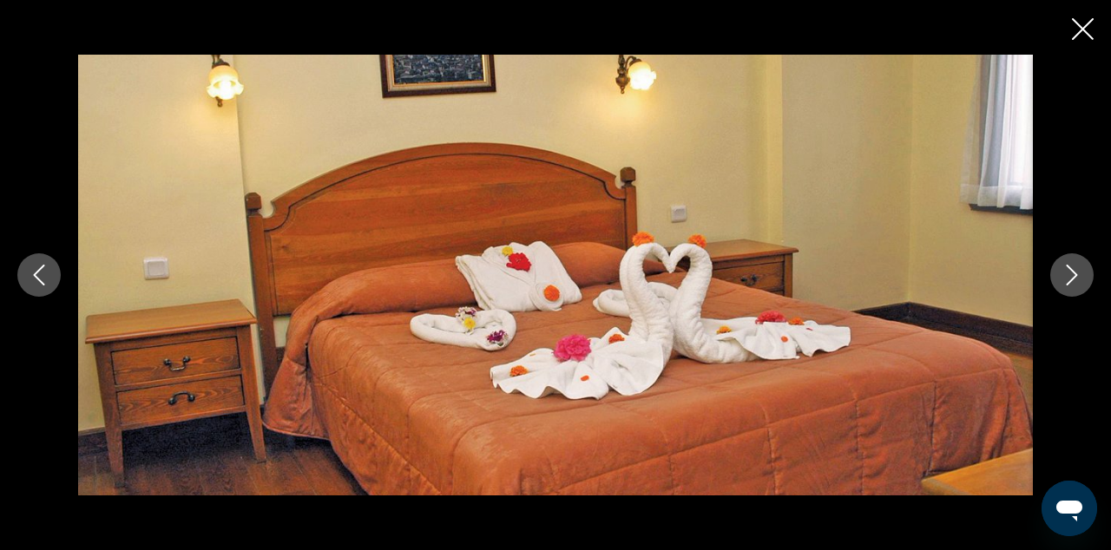
click at [1071, 275] on icon "Next image" at bounding box center [1071, 275] width 21 height 21
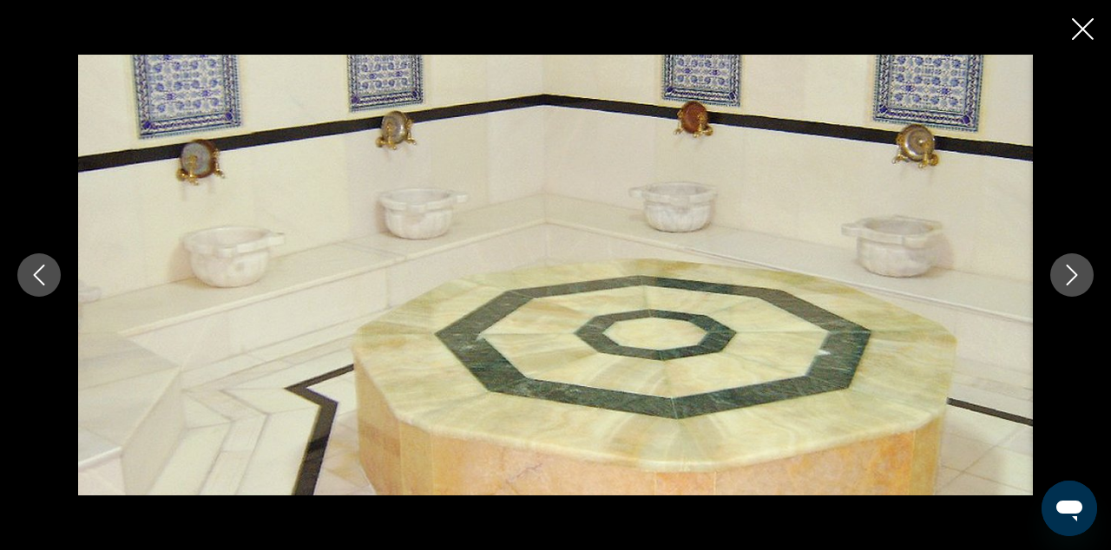
click at [1072, 276] on icon "Next image" at bounding box center [1071, 275] width 21 height 21
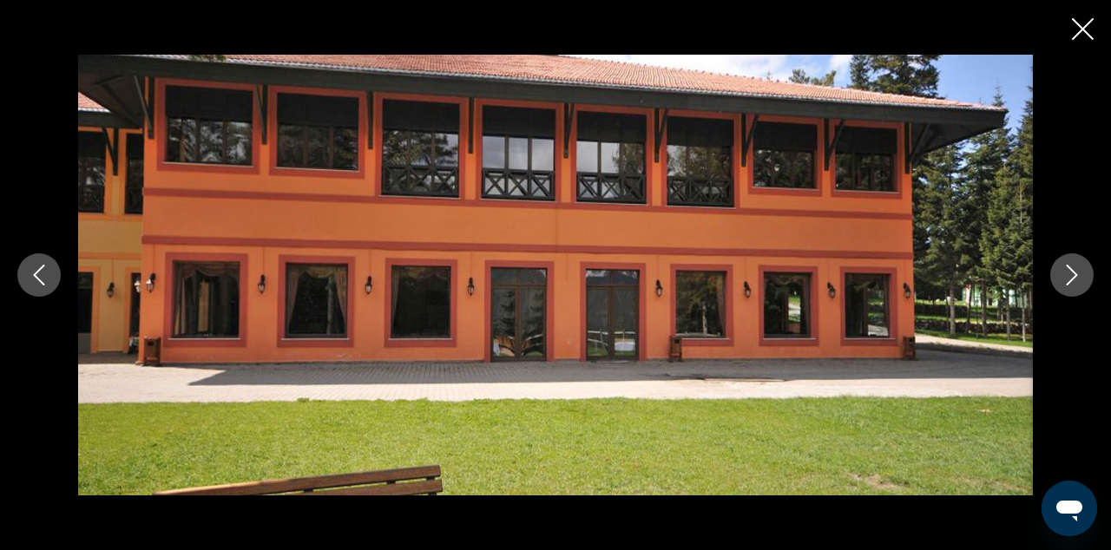
click at [1073, 276] on icon "Next image" at bounding box center [1071, 275] width 21 height 21
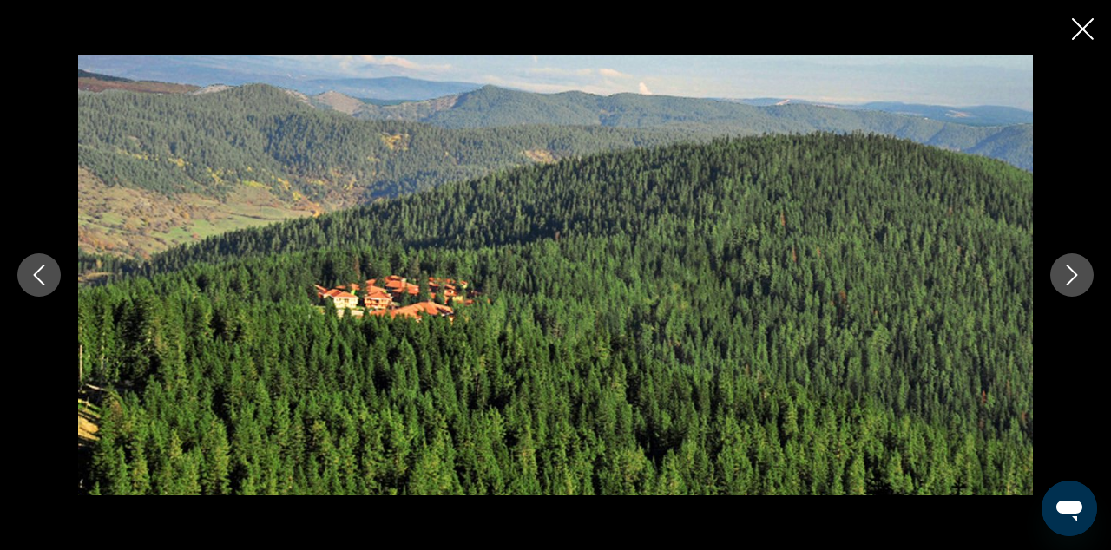
click at [1081, 34] on icon "Close slideshow" at bounding box center [1083, 29] width 22 height 22
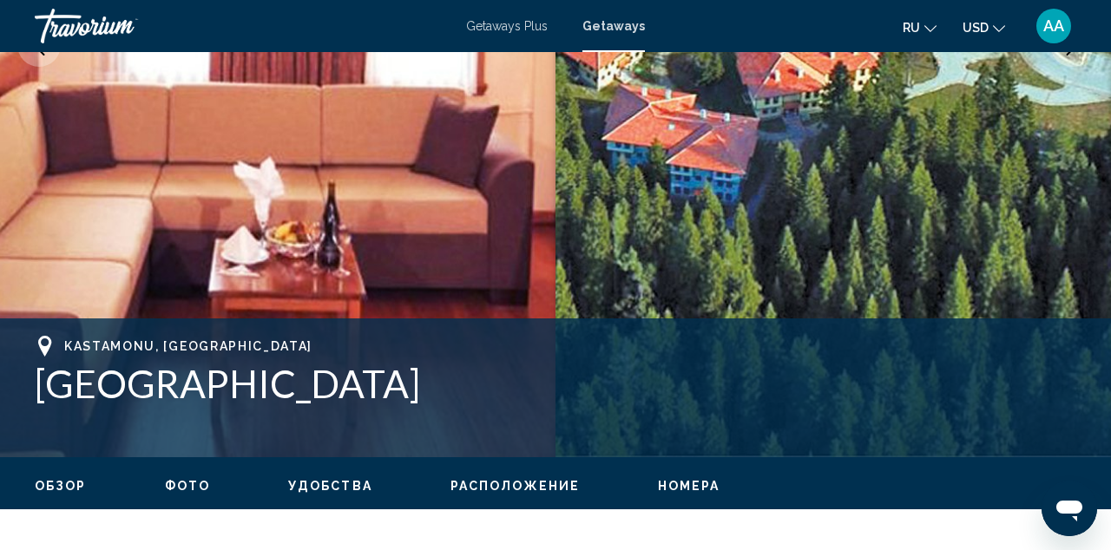
scroll to position [421, 0]
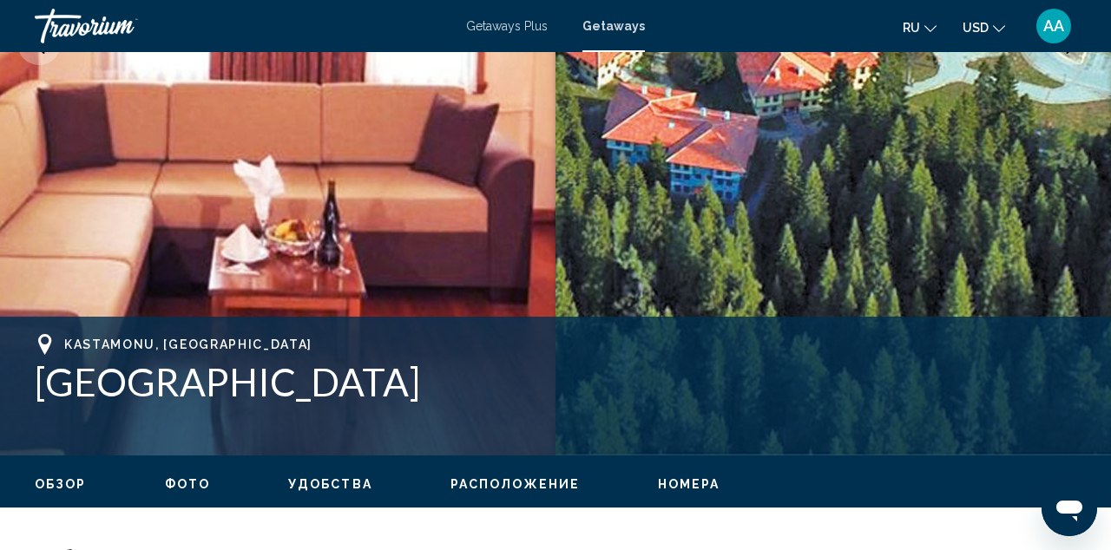
drag, startPoint x: 39, startPoint y: 382, endPoint x: 451, endPoint y: 385, distance: 412.2
click at [451, 385] on h1 "[GEOGRAPHIC_DATA]" at bounding box center [555, 381] width 1041 height 45
copy h1 "[GEOGRAPHIC_DATA]"
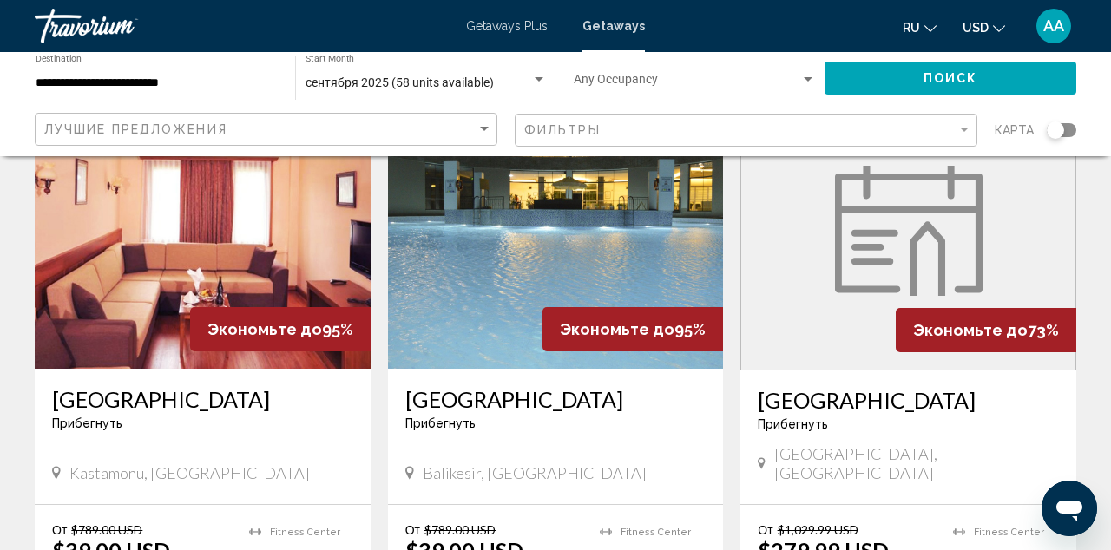
scroll to position [777, 0]
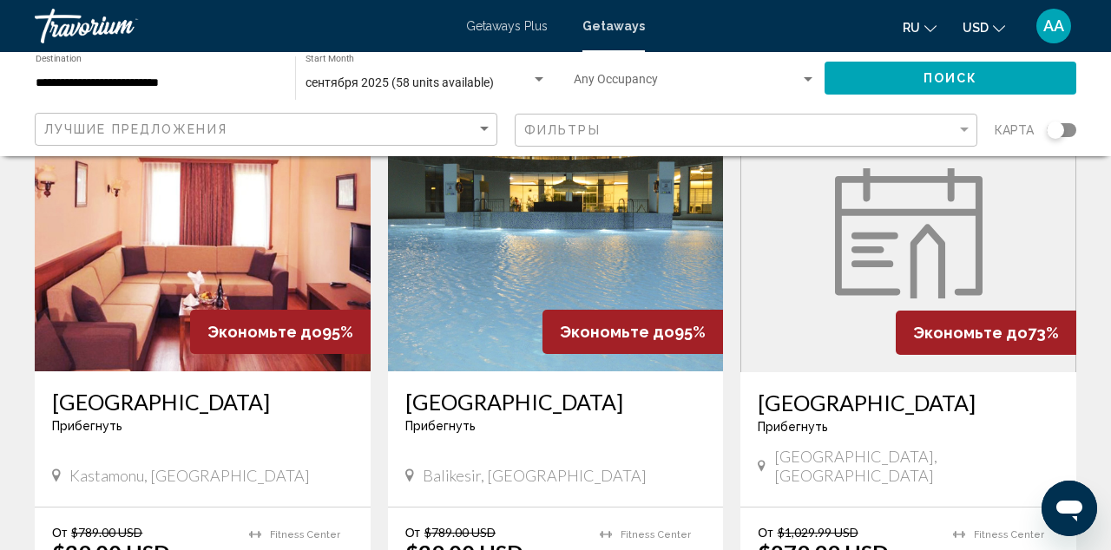
click at [607, 226] on img "Main content" at bounding box center [556, 233] width 336 height 278
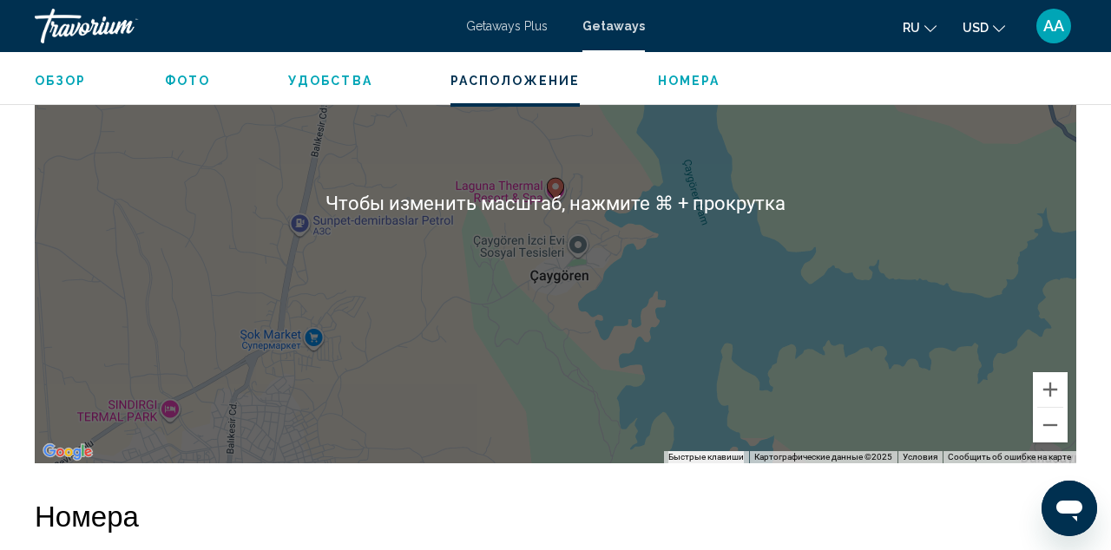
scroll to position [2842, 0]
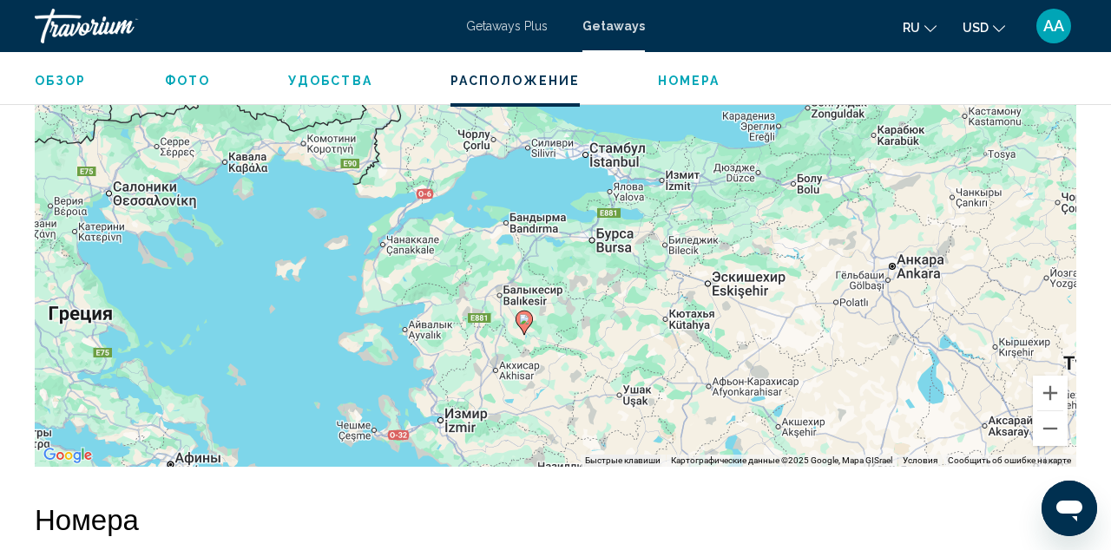
drag, startPoint x: 620, startPoint y: 225, endPoint x: 612, endPoint y: 320, distance: 95.8
click at [612, 320] on div "Чтобы активировать перетаскивание с помощью клавиатуры, нажмите Alt + Ввод. Пос…" at bounding box center [555, 206] width 1041 height 521
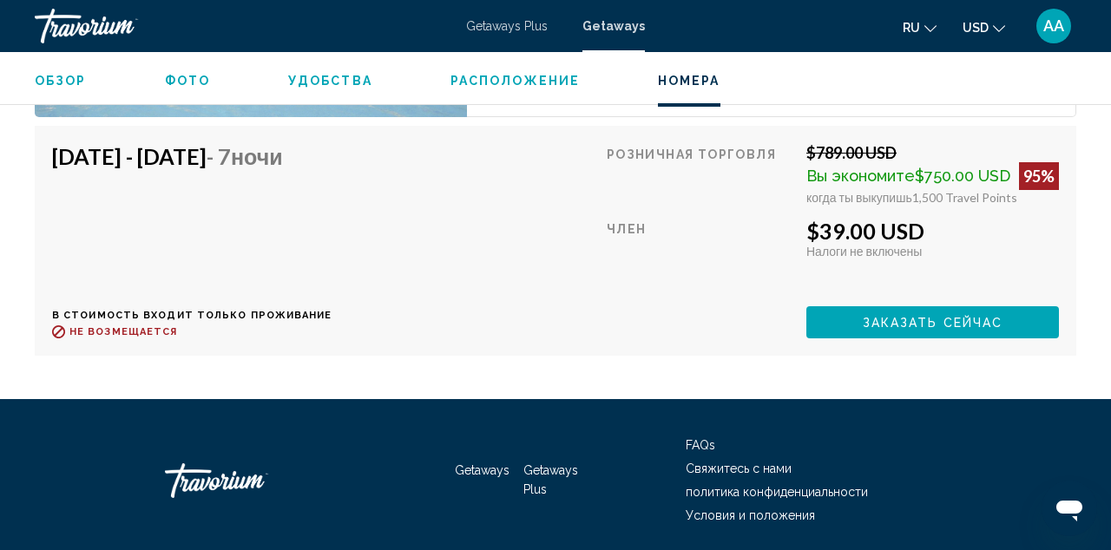
scroll to position [4404, 0]
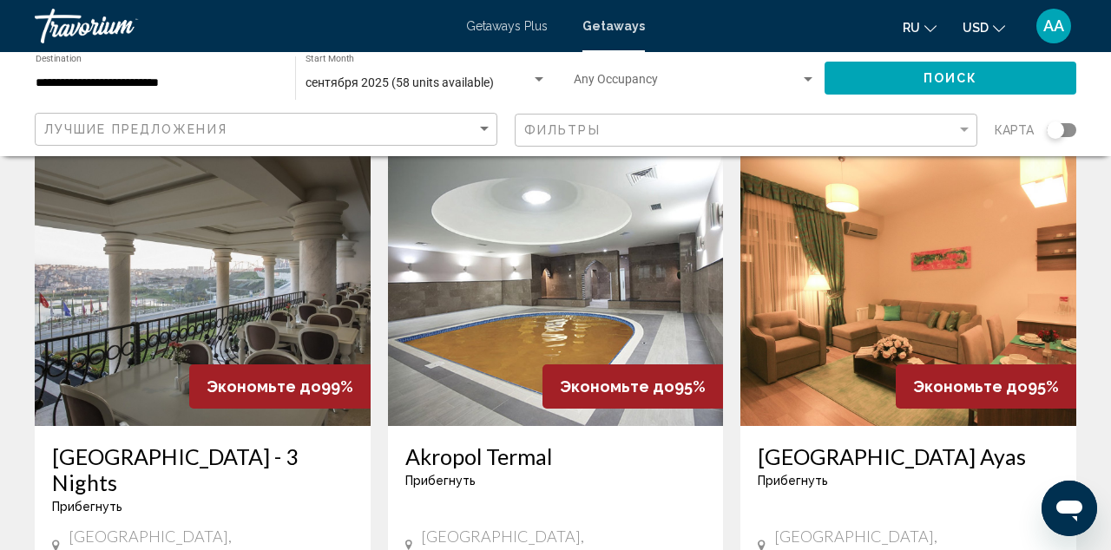
scroll to position [84, 0]
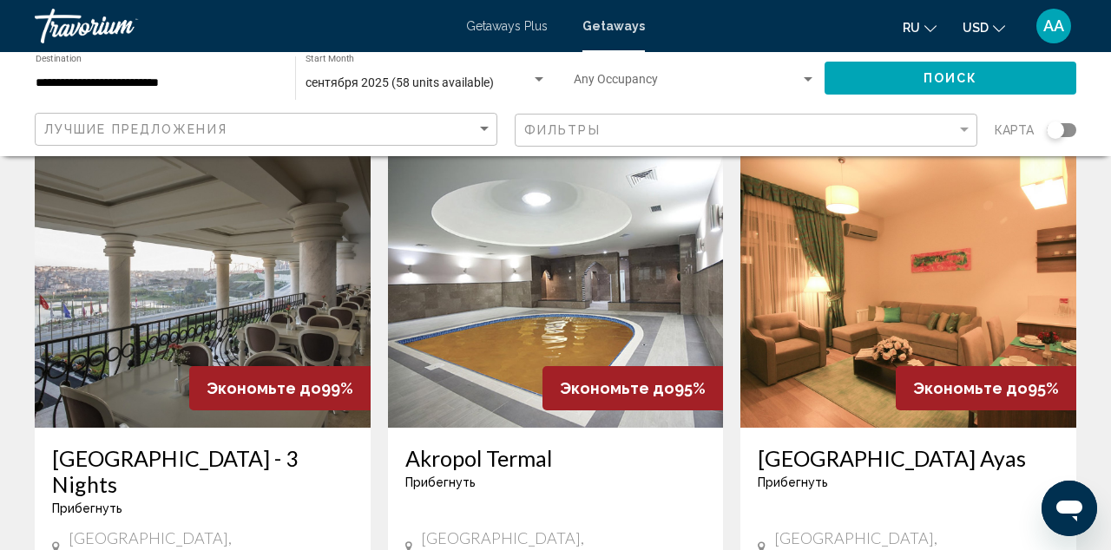
click at [577, 240] on img "Main content" at bounding box center [556, 289] width 336 height 278
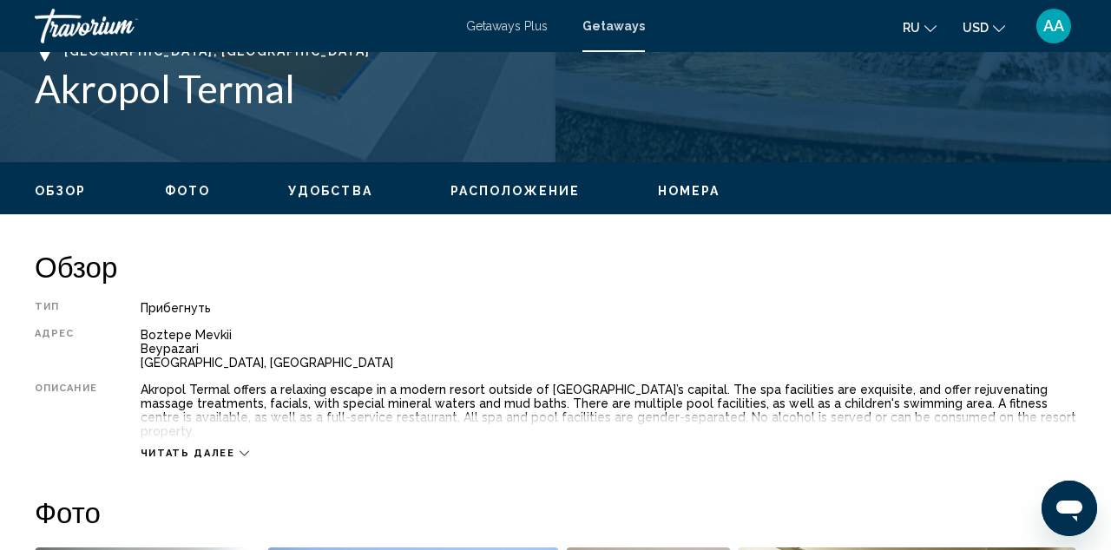
click at [674, 187] on span "Номера" at bounding box center [689, 191] width 62 height 14
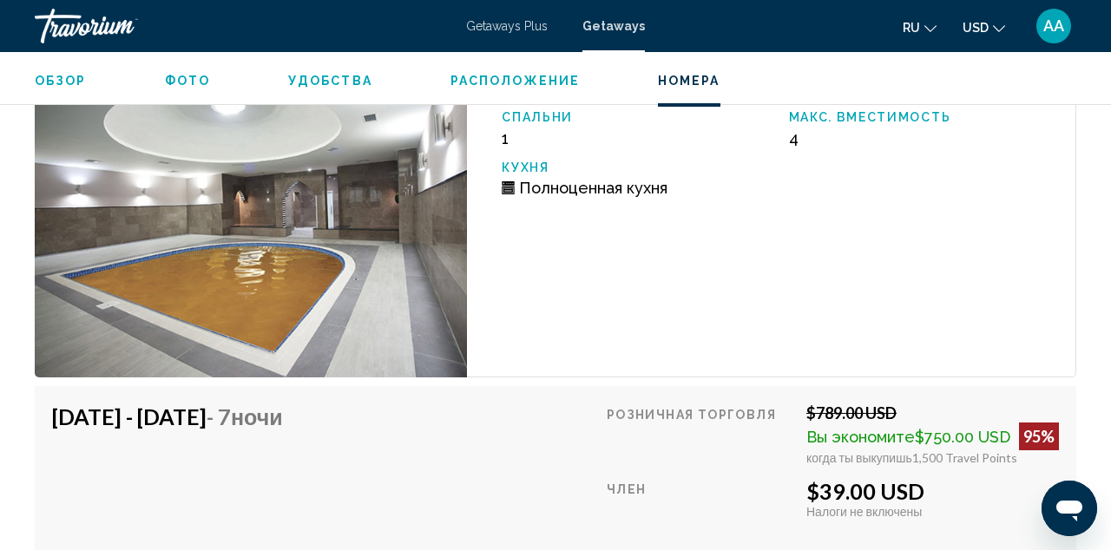
scroll to position [2892, 0]
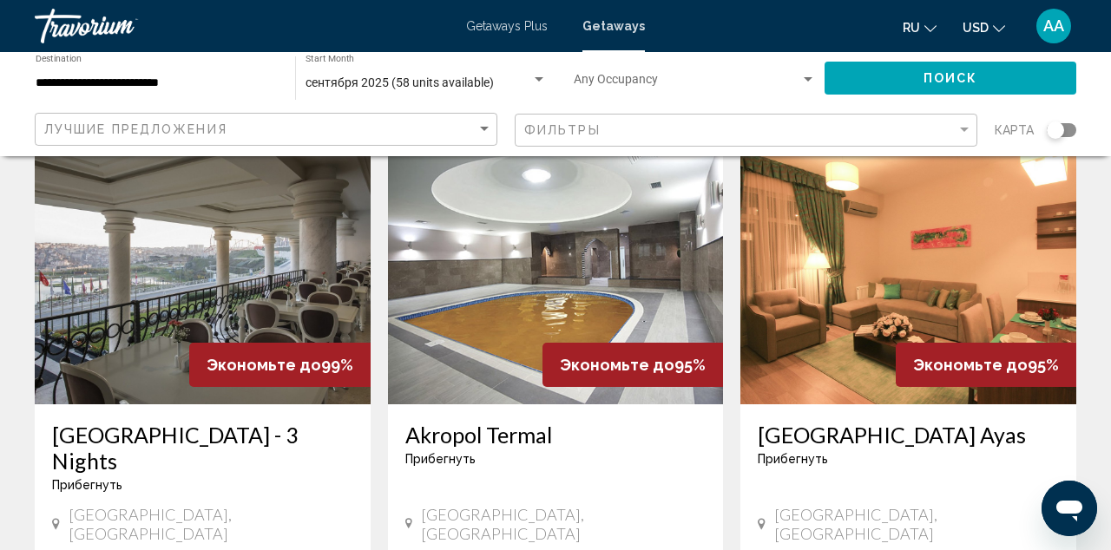
scroll to position [91, 0]
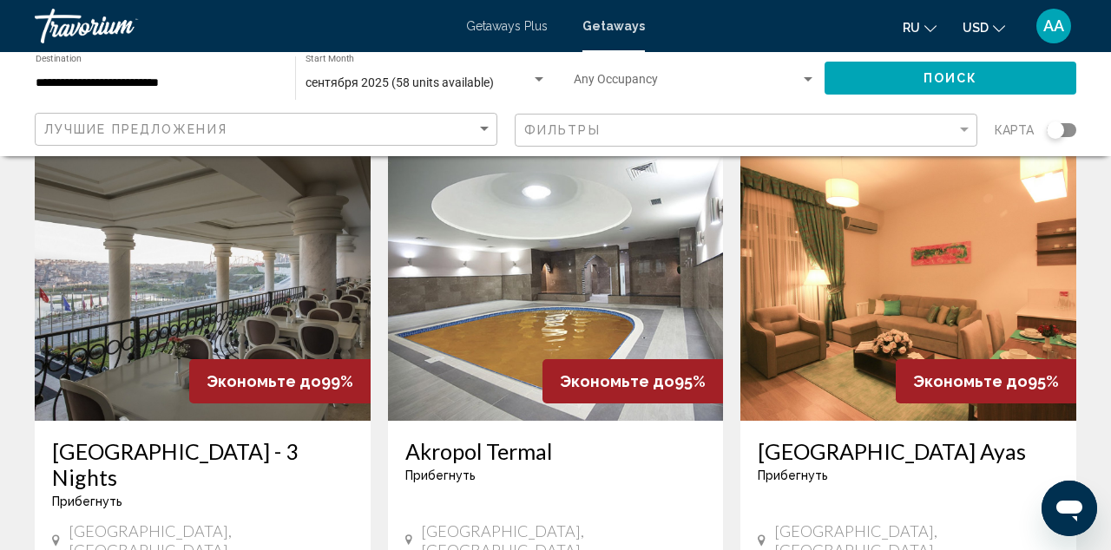
click at [920, 280] on img "Main content" at bounding box center [908, 282] width 336 height 278
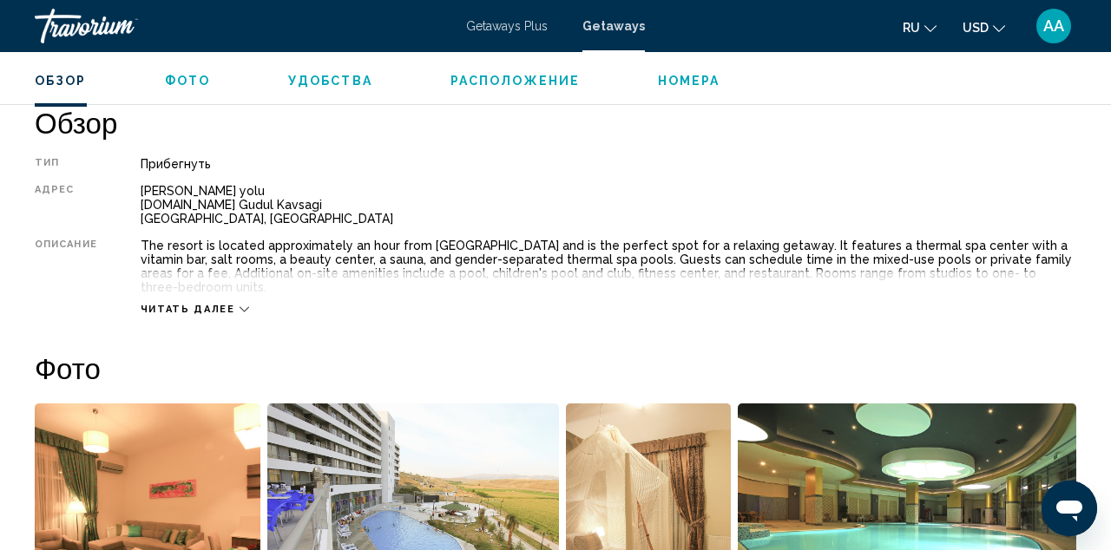
scroll to position [869, 0]
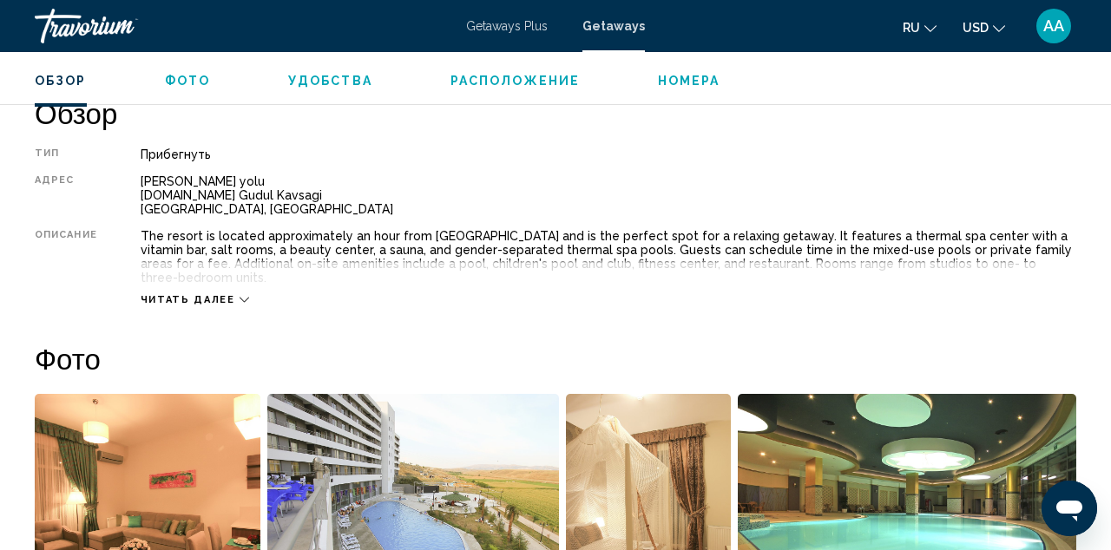
click at [695, 82] on span "Номера" at bounding box center [689, 81] width 62 height 14
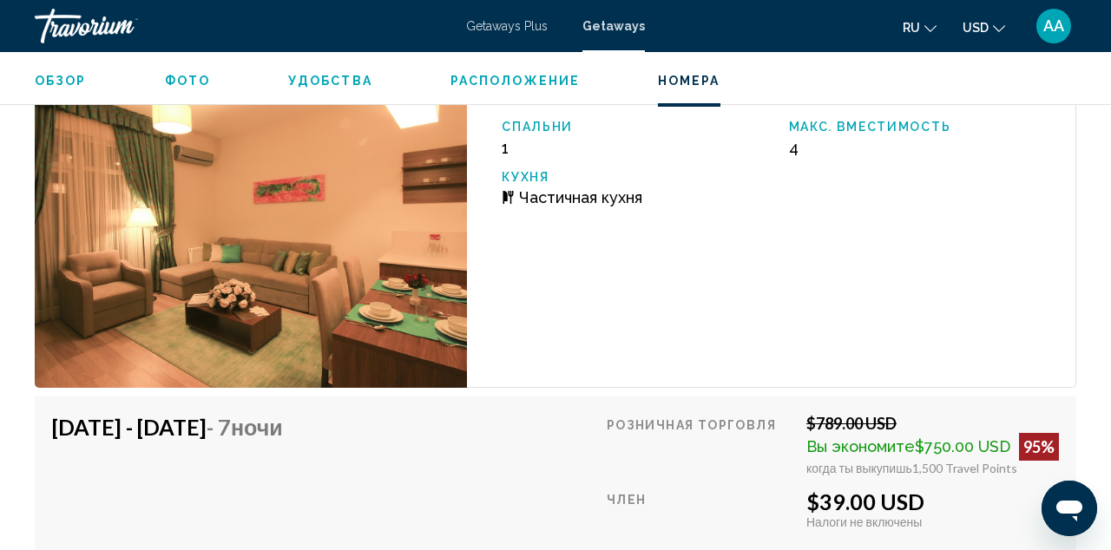
scroll to position [3107, 0]
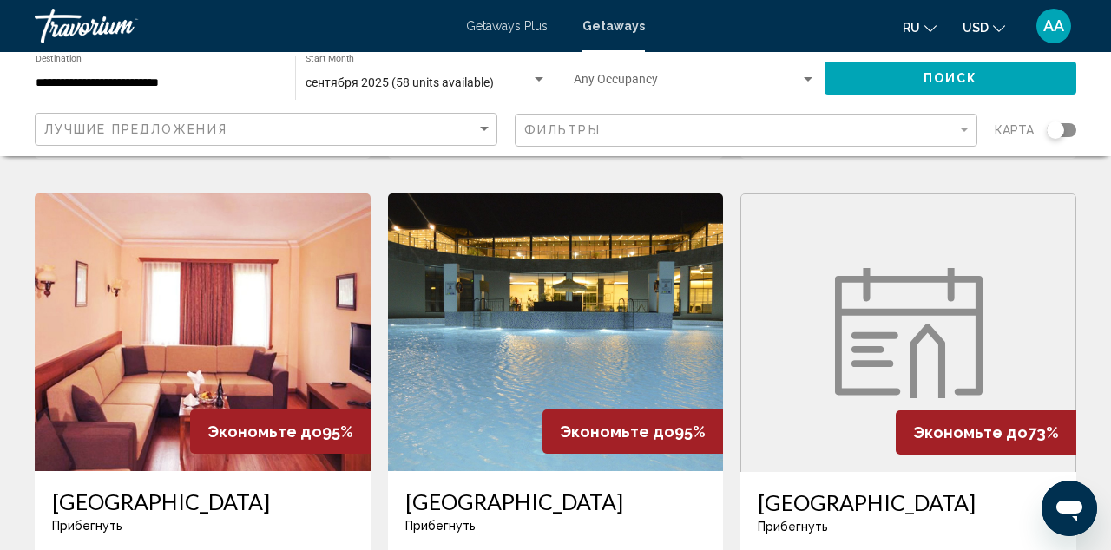
scroll to position [680, 0]
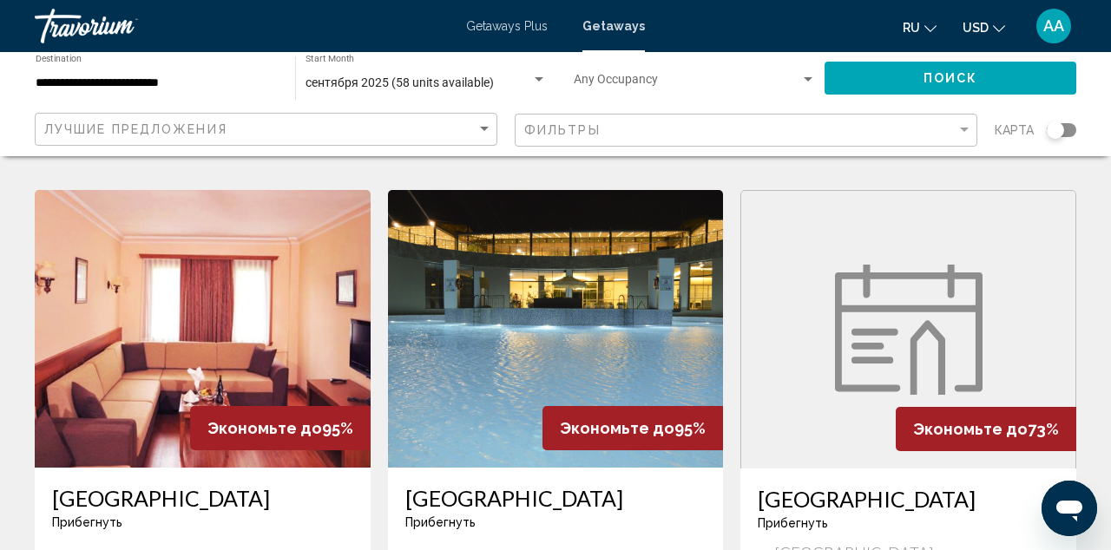
click at [458, 303] on img "Main content" at bounding box center [556, 329] width 336 height 278
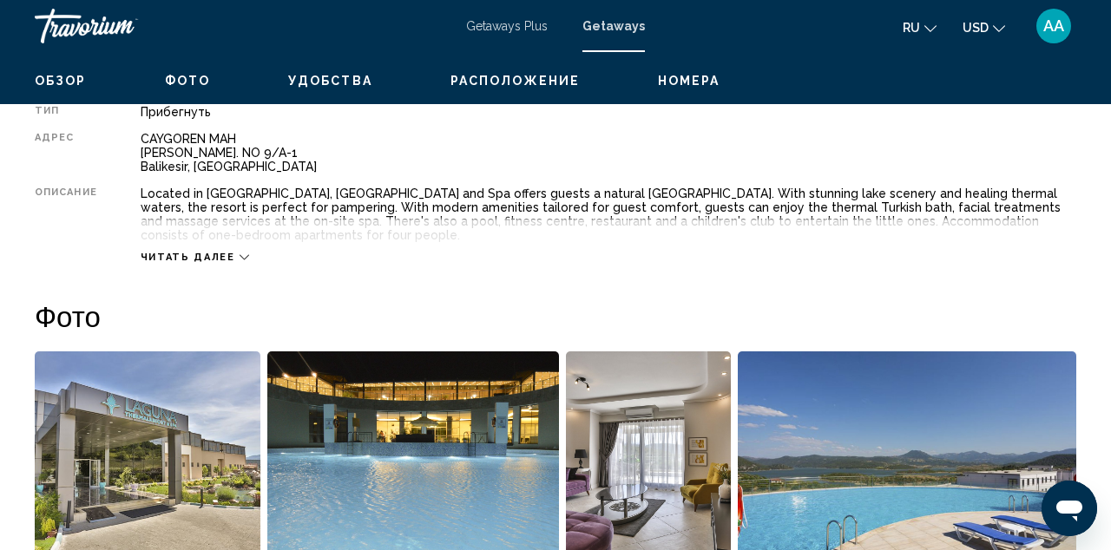
scroll to position [1211, 0]
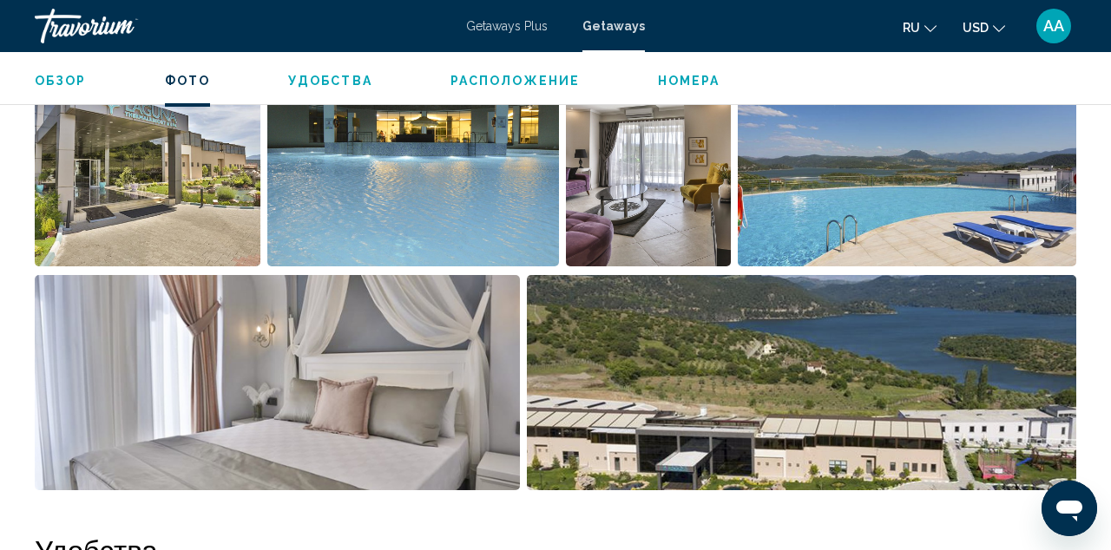
click at [681, 73] on li "Номера" at bounding box center [689, 81] width 62 height 16
click at [681, 75] on span "Номера" at bounding box center [689, 81] width 62 height 14
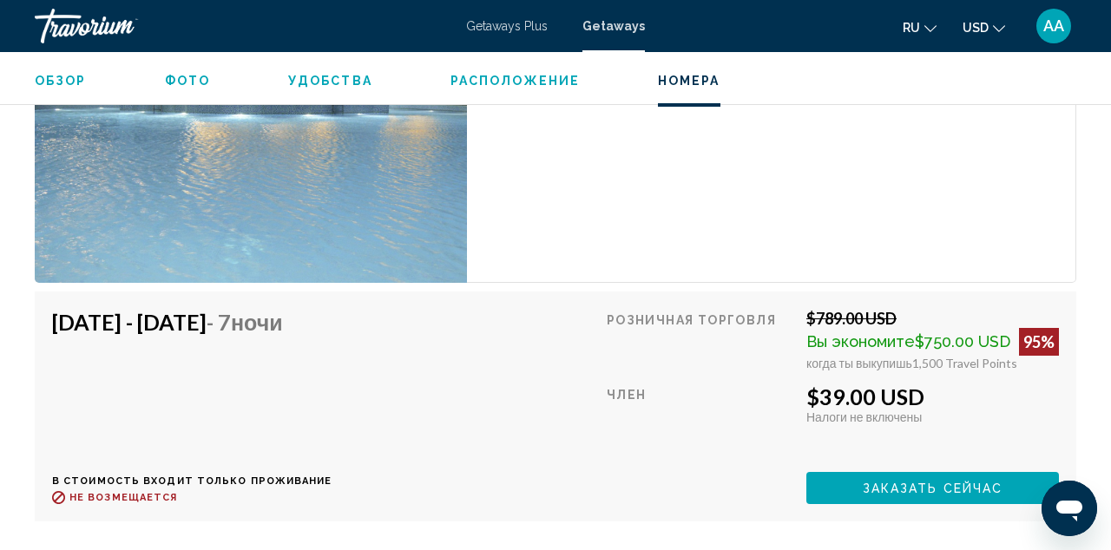
scroll to position [3619, 0]
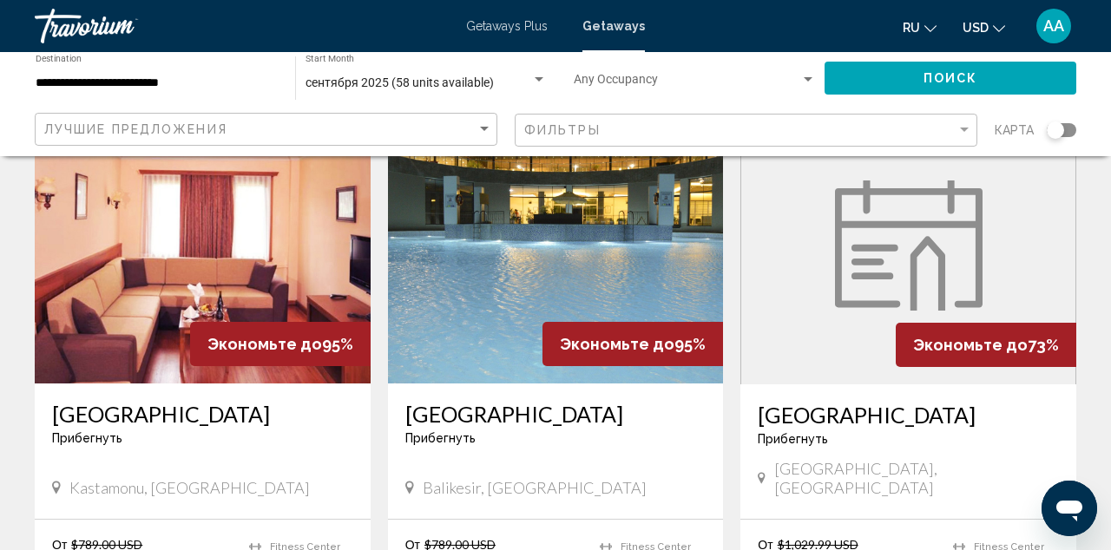
scroll to position [767, 0]
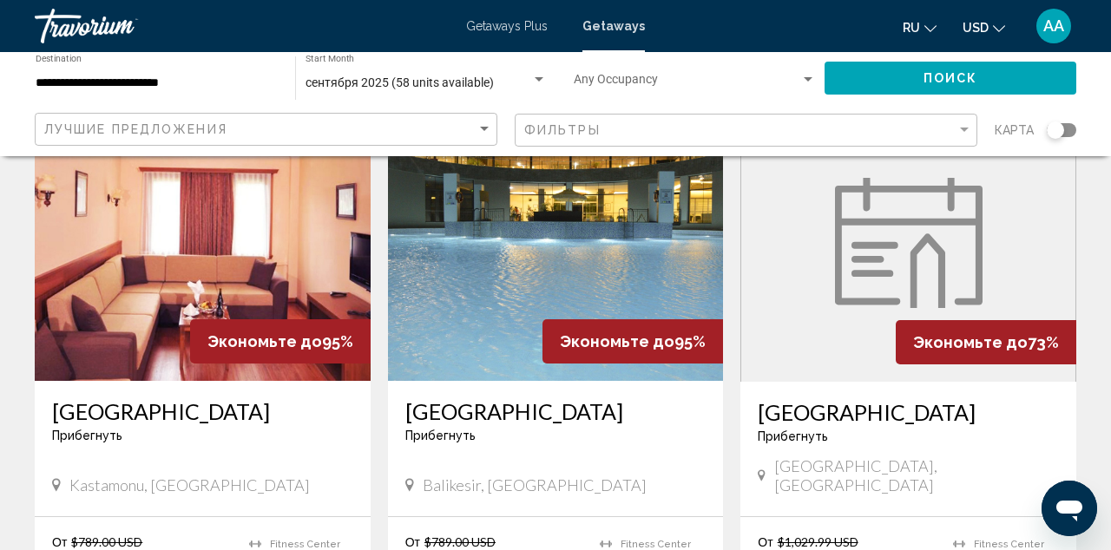
click at [224, 240] on img "Main content" at bounding box center [203, 242] width 336 height 278
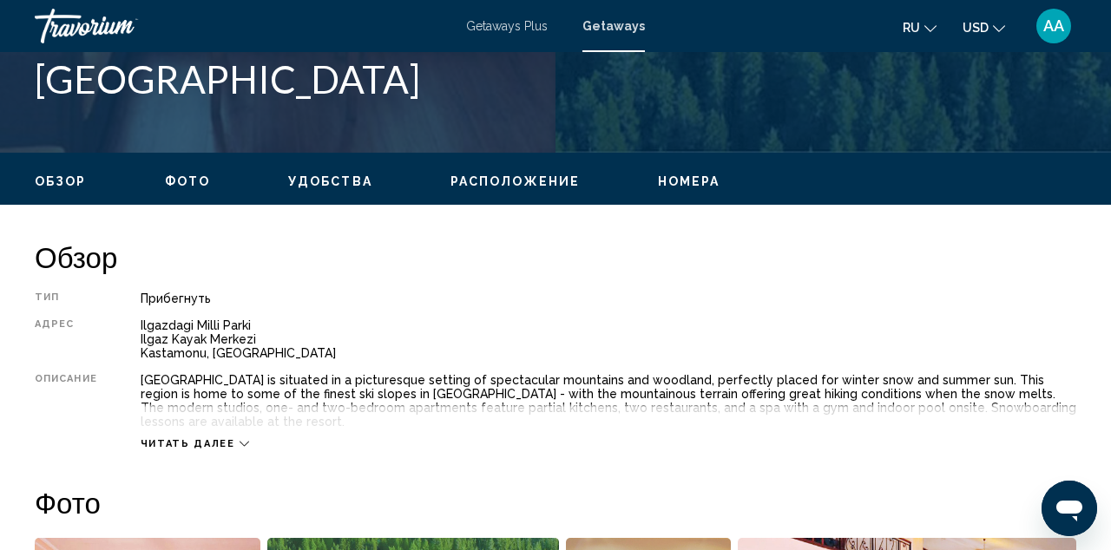
click at [677, 177] on span "Номера" at bounding box center [689, 181] width 62 height 14
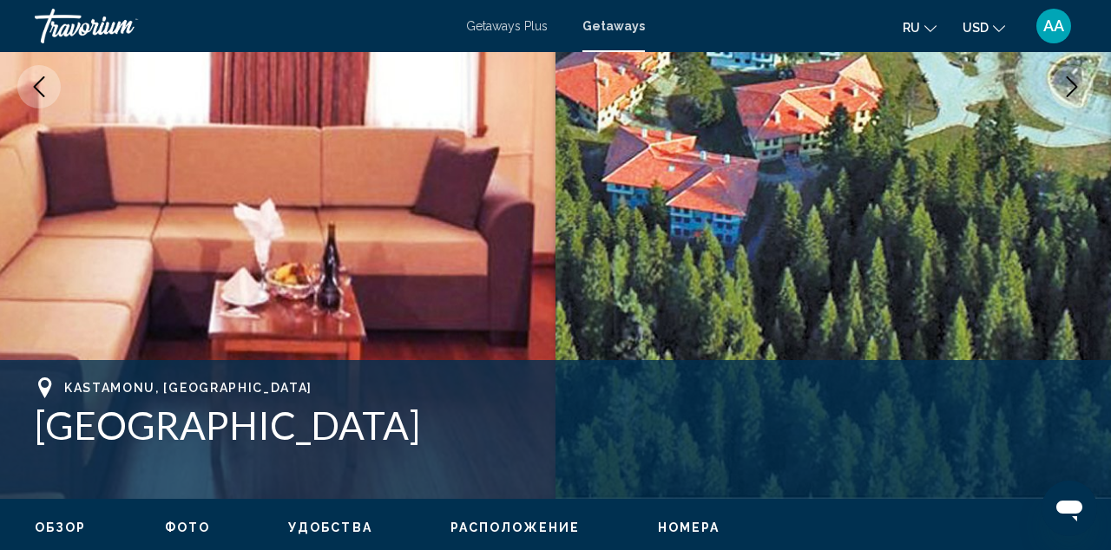
scroll to position [515, 0]
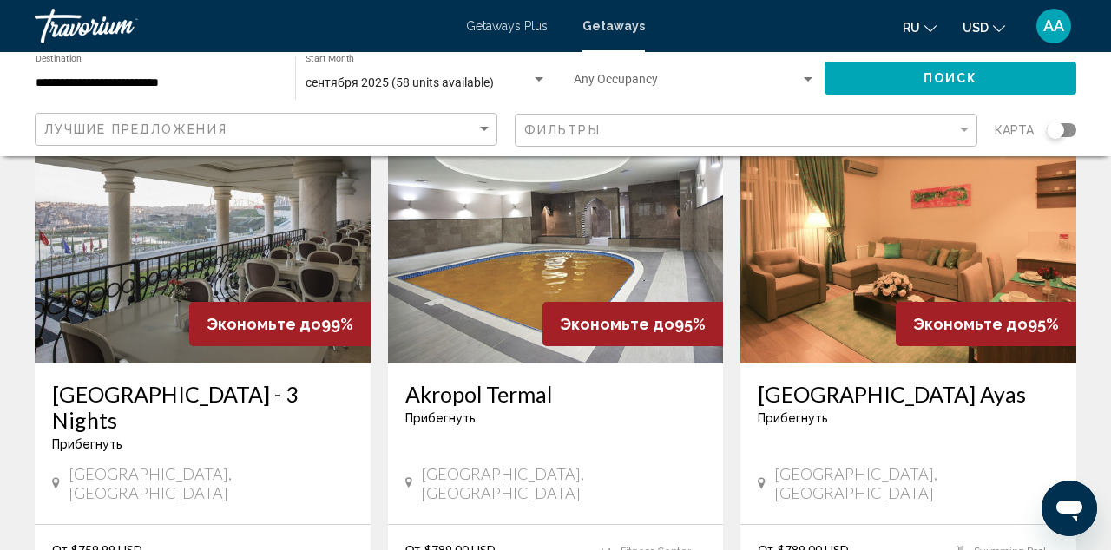
scroll to position [154, 0]
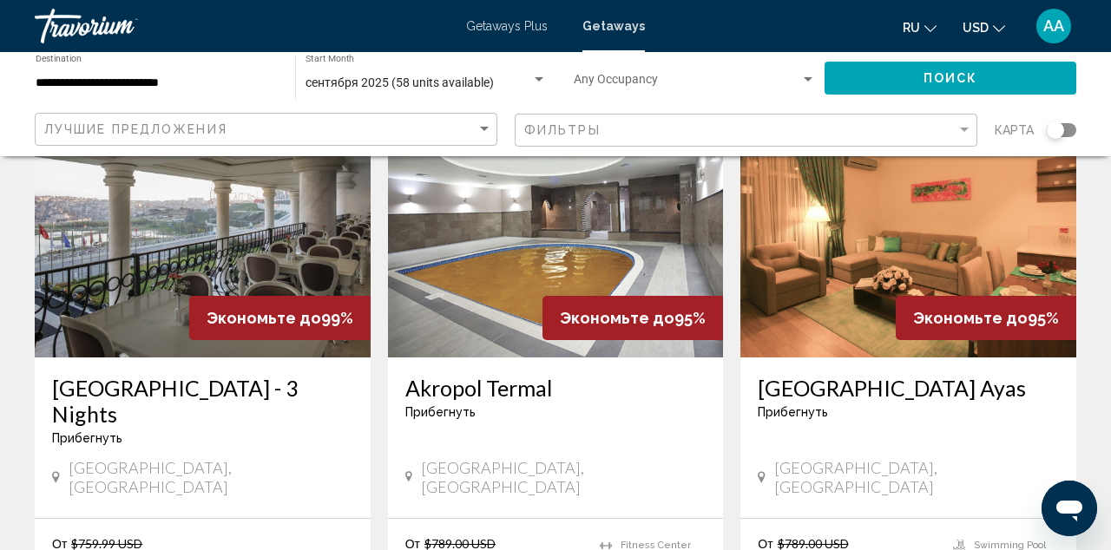
click at [305, 214] on img "Main content" at bounding box center [203, 219] width 336 height 278
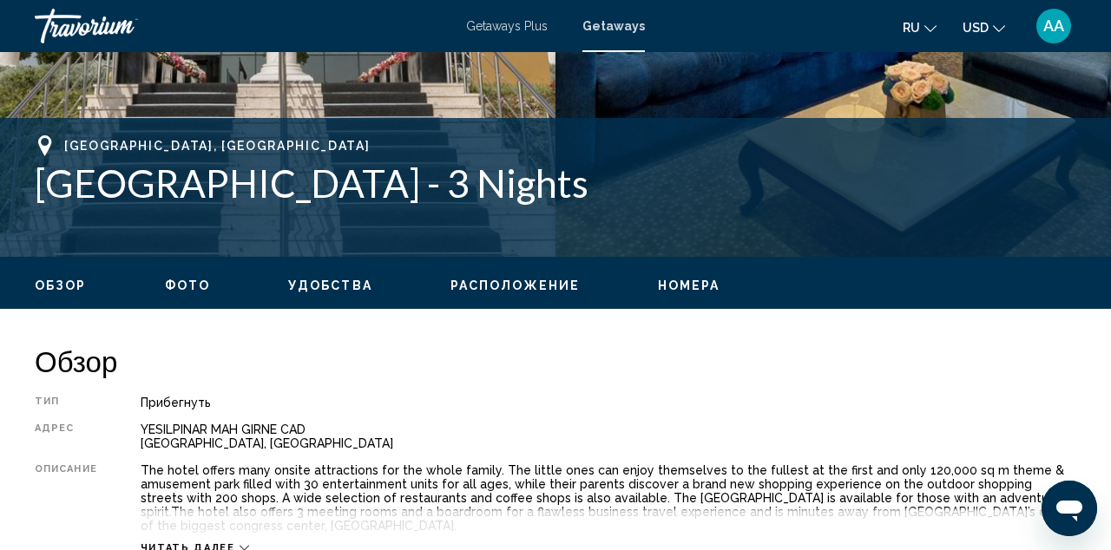
scroll to position [673, 0]
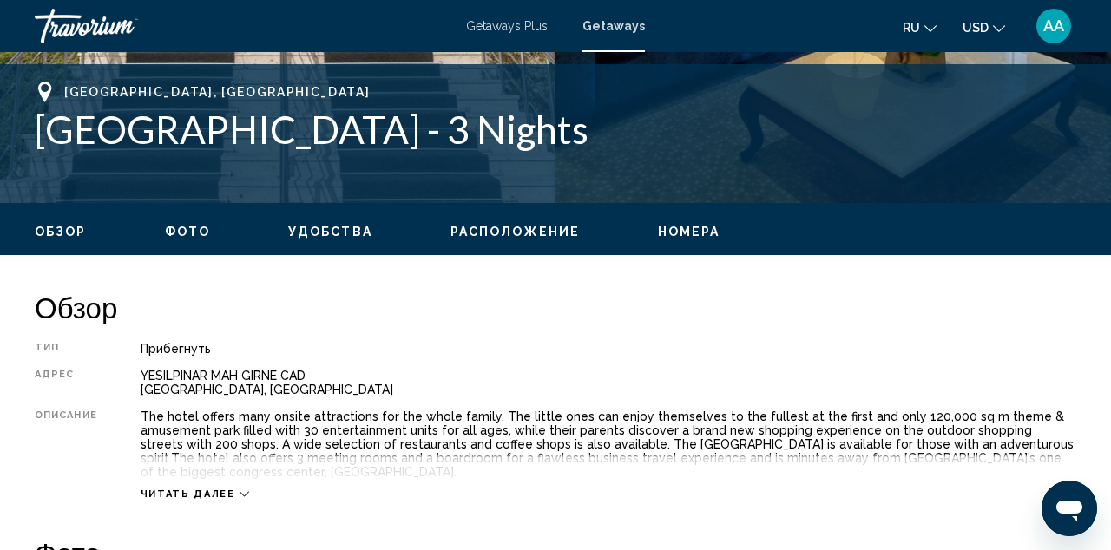
click at [679, 220] on div "Обзор Фото Удобства Расположение Номера искать" at bounding box center [555, 230] width 1111 height 54
click at [679, 225] on button "Номера" at bounding box center [689, 232] width 62 height 16
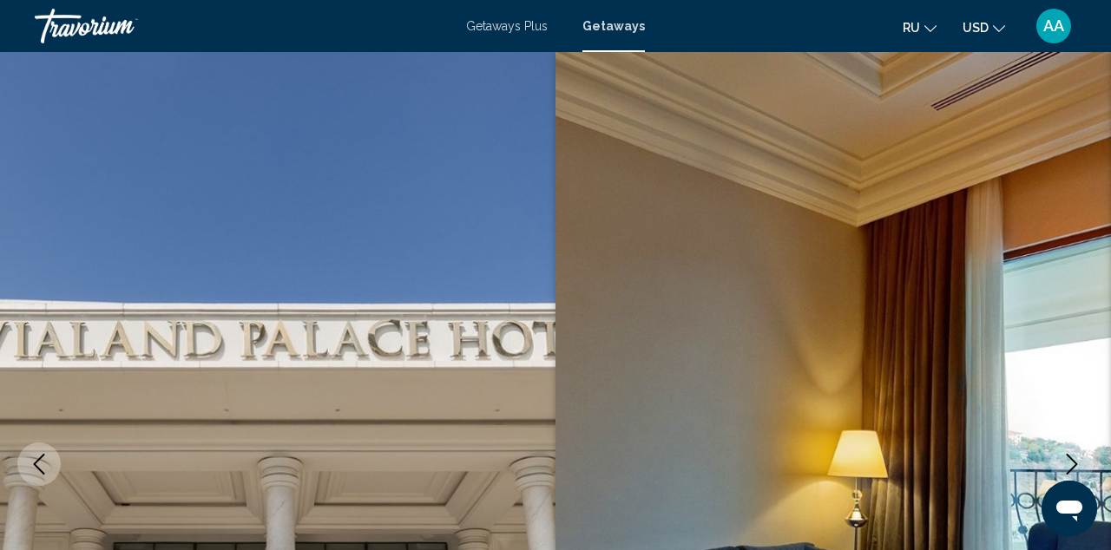
scroll to position [0, 0]
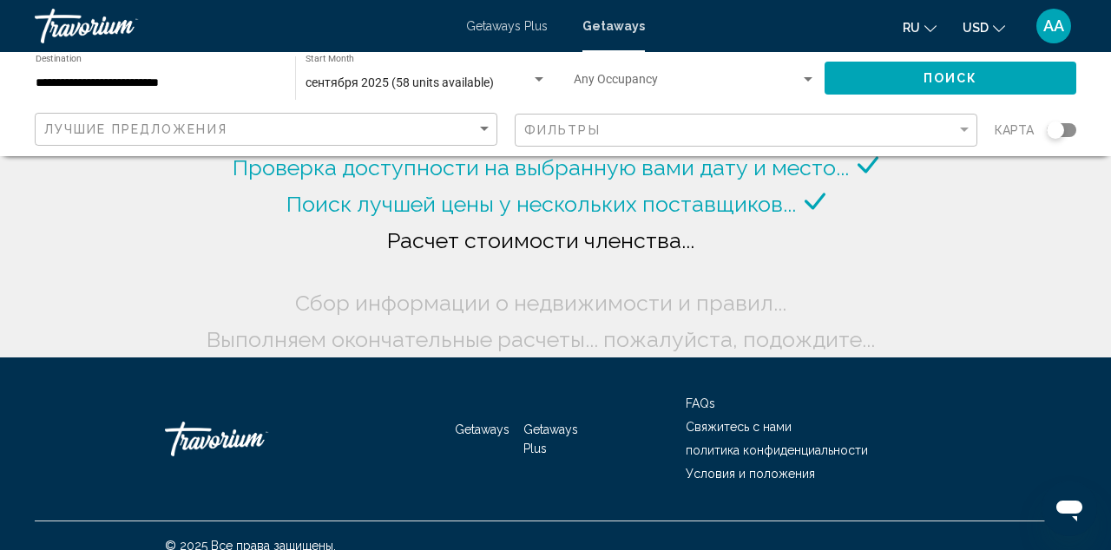
click at [158, 74] on div "**********" at bounding box center [157, 79] width 242 height 48
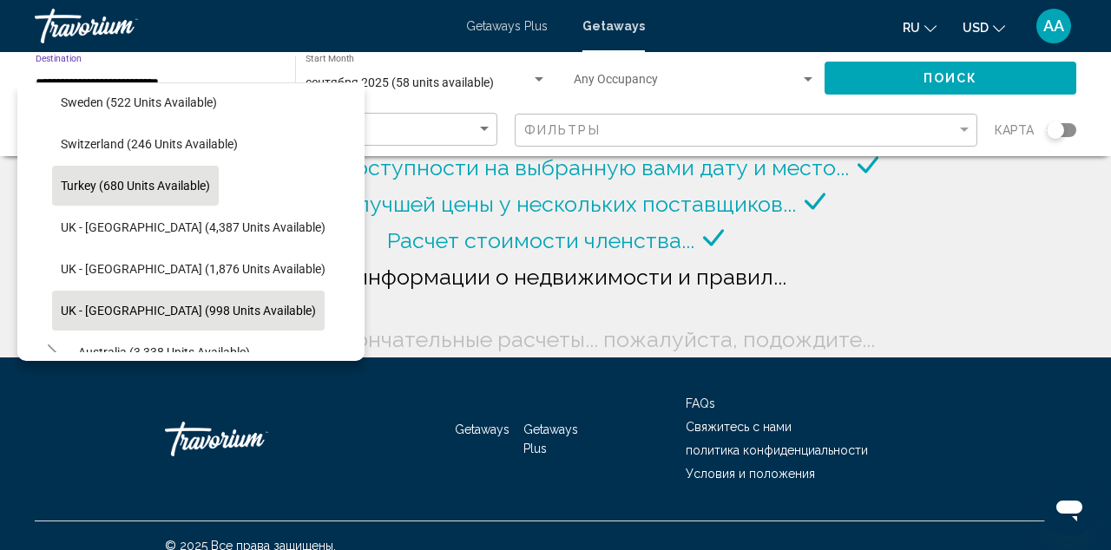
scroll to position [1065, 0]
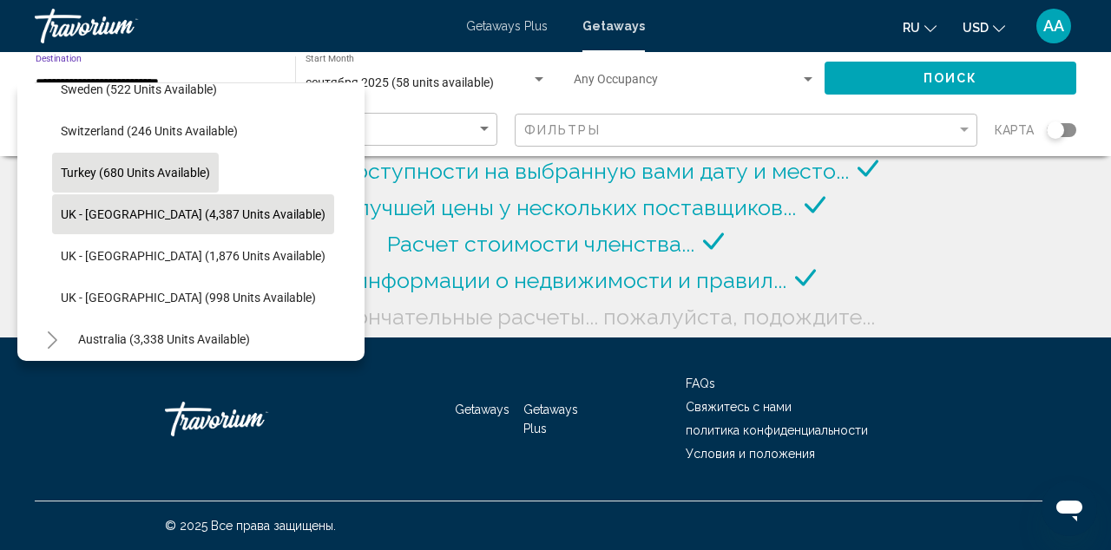
click at [156, 220] on span "UK - [GEOGRAPHIC_DATA] (4,387 units available)" at bounding box center [193, 214] width 265 height 14
type input "**********"
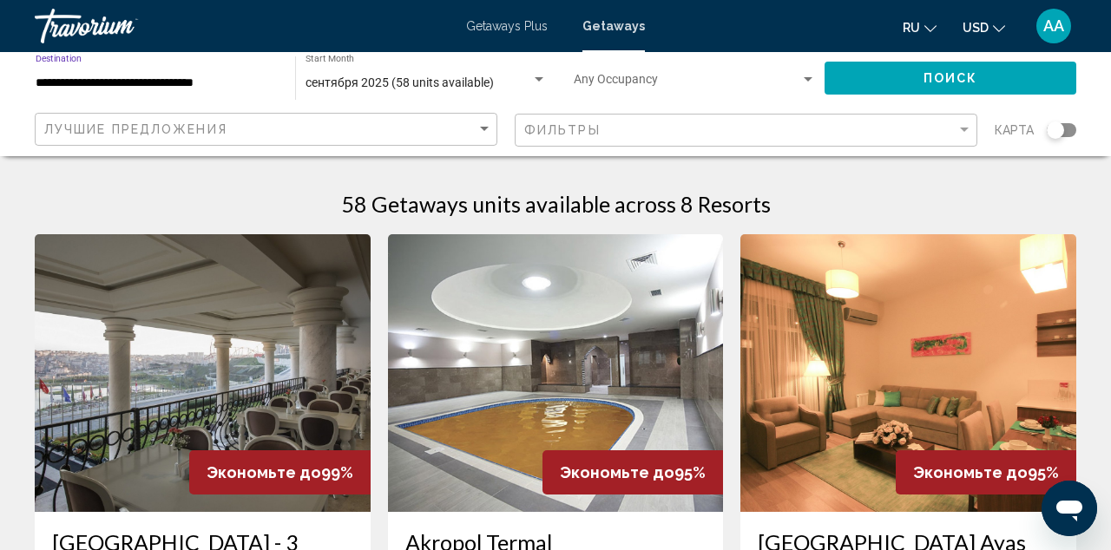
click at [908, 69] on button "Поиск" at bounding box center [950, 78] width 252 height 32
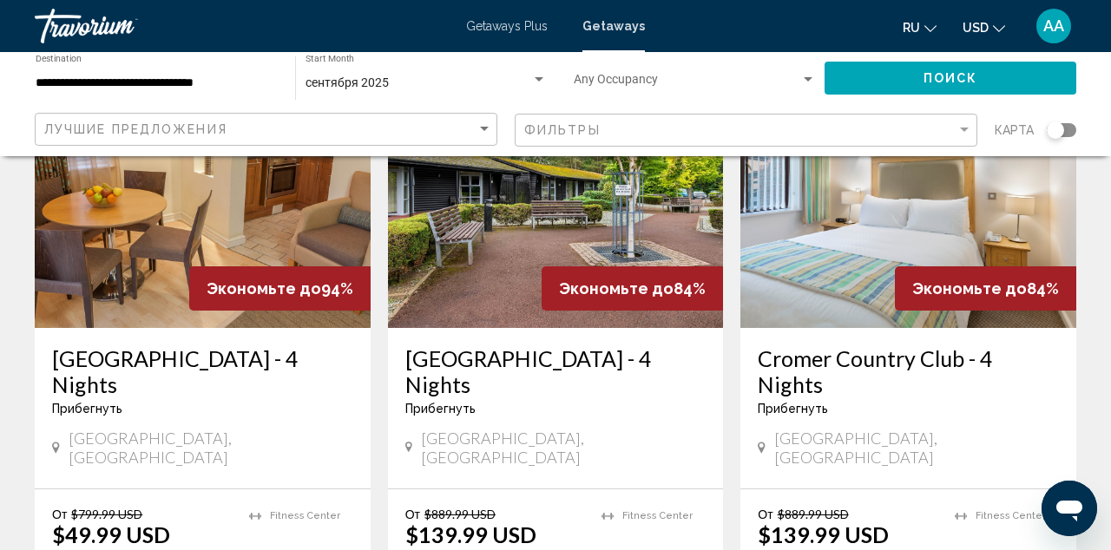
scroll to position [188, 0]
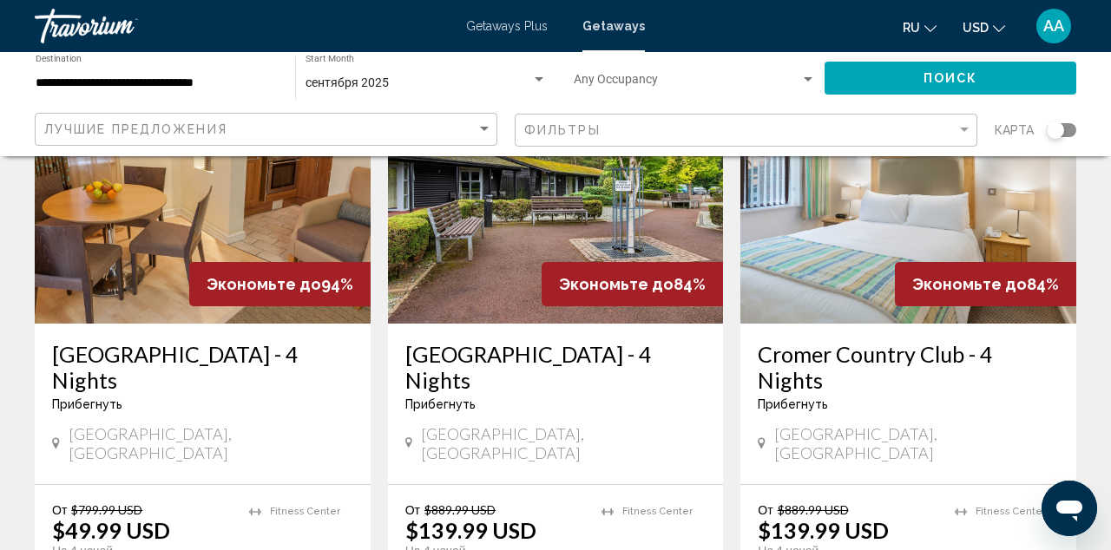
click at [294, 209] on img "Main content" at bounding box center [203, 185] width 336 height 278
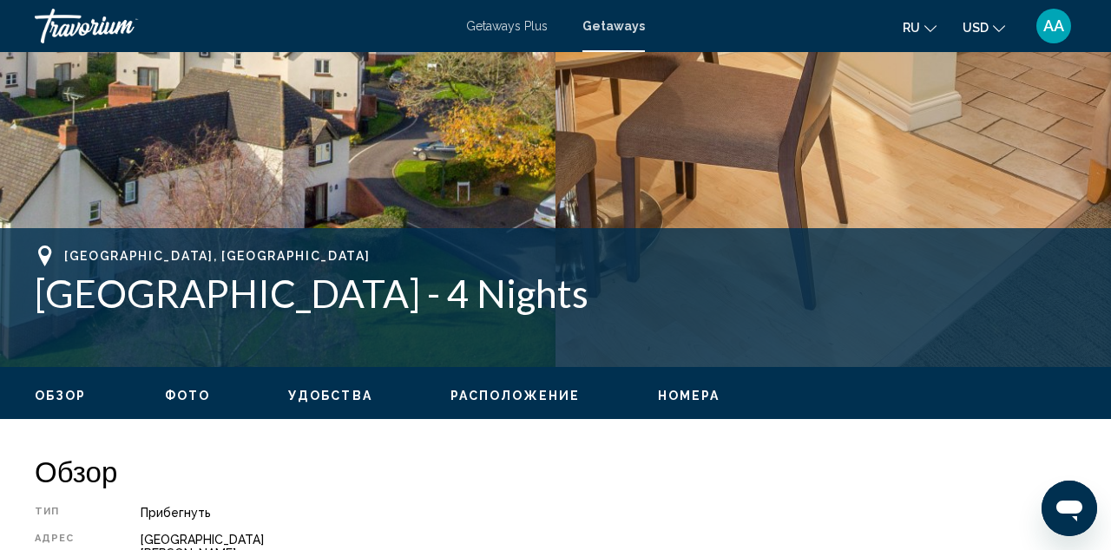
click at [688, 393] on span "Номера" at bounding box center [689, 396] width 62 height 14
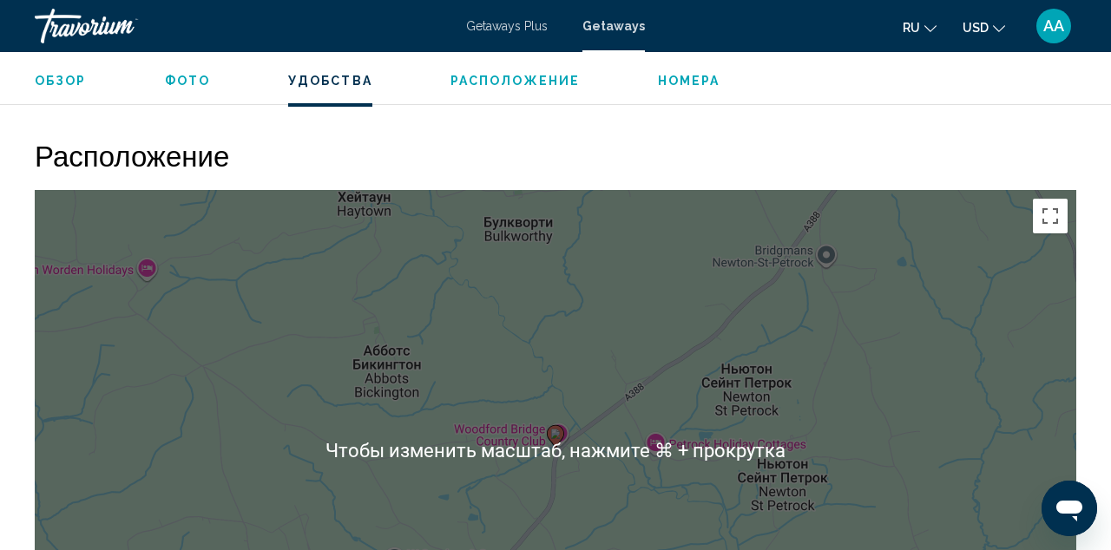
scroll to position [2723, 0]
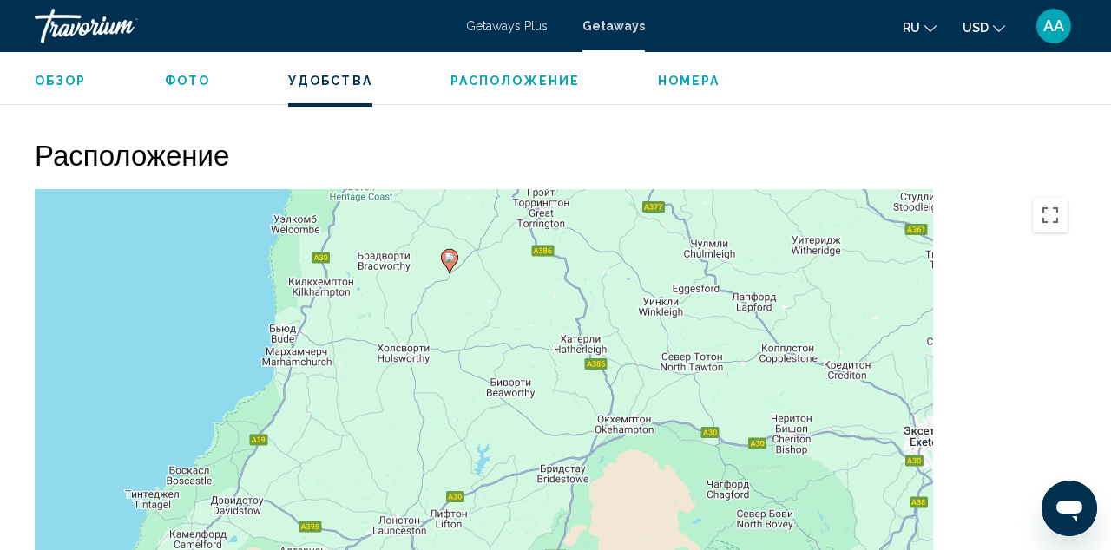
drag, startPoint x: 722, startPoint y: 362, endPoint x: 459, endPoint y: 256, distance: 283.4
click at [463, 256] on div "Чтобы активировать перетаскивание с помощью клавиатуры, нажмите Alt + Ввод. Пос…" at bounding box center [555, 449] width 1041 height 521
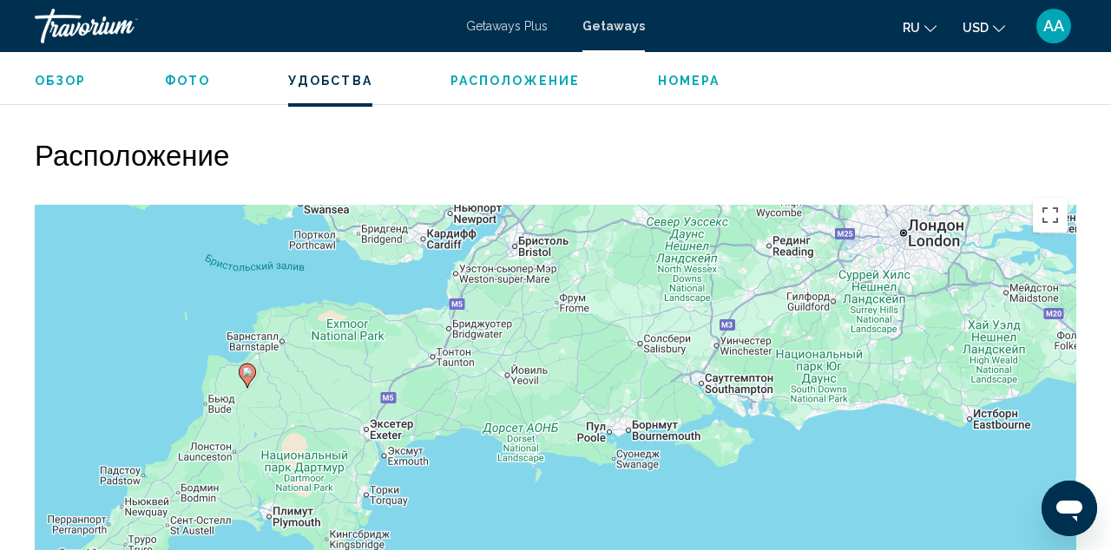
drag, startPoint x: 667, startPoint y: 226, endPoint x: 440, endPoint y: 363, distance: 265.0
click at [440, 363] on div "Чтобы активировать перетаскивание с помощью клавиатуры, нажмите Alt + Ввод. Пос…" at bounding box center [555, 449] width 1041 height 521
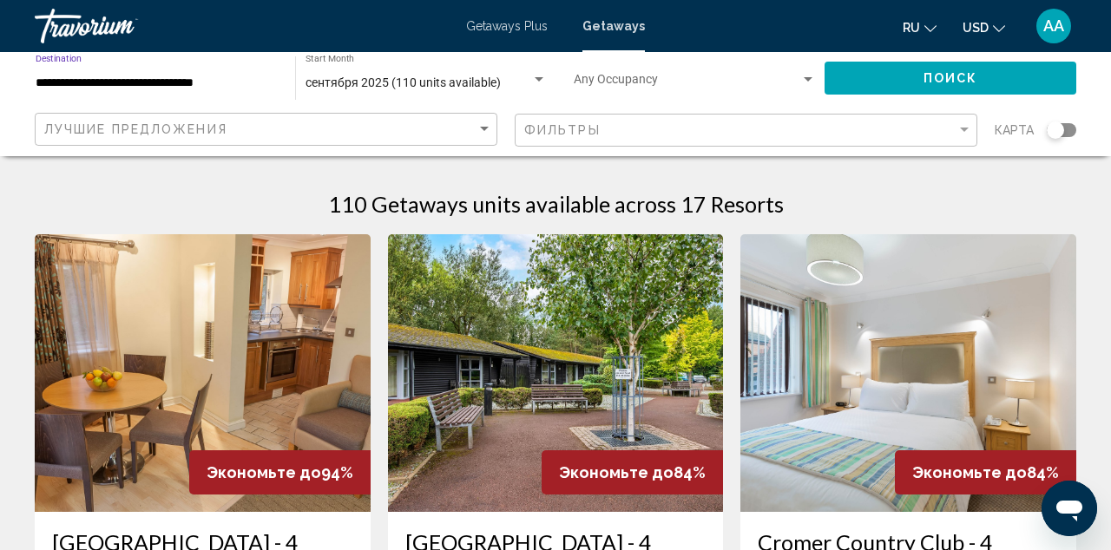
click at [175, 76] on input "**********" at bounding box center [157, 83] width 242 height 14
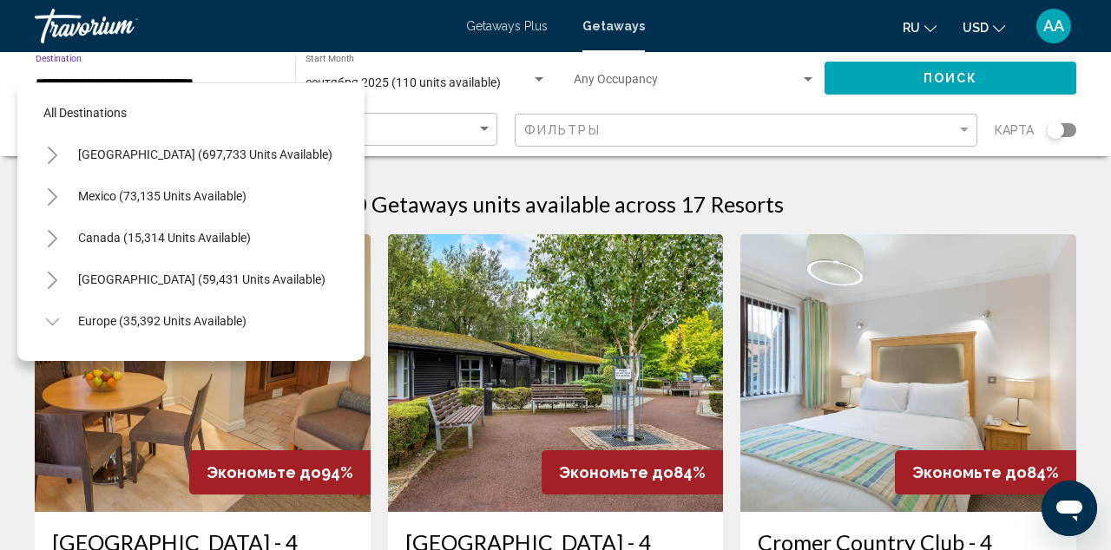
scroll to position [1061, 0]
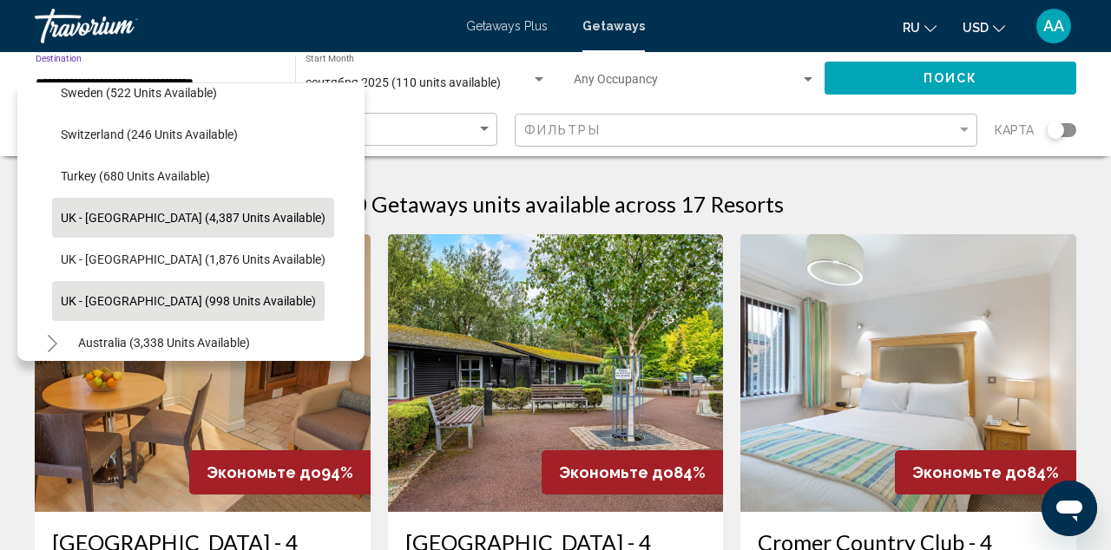
click at [169, 301] on span "UK - [GEOGRAPHIC_DATA] (998 units available)" at bounding box center [188, 301] width 255 height 14
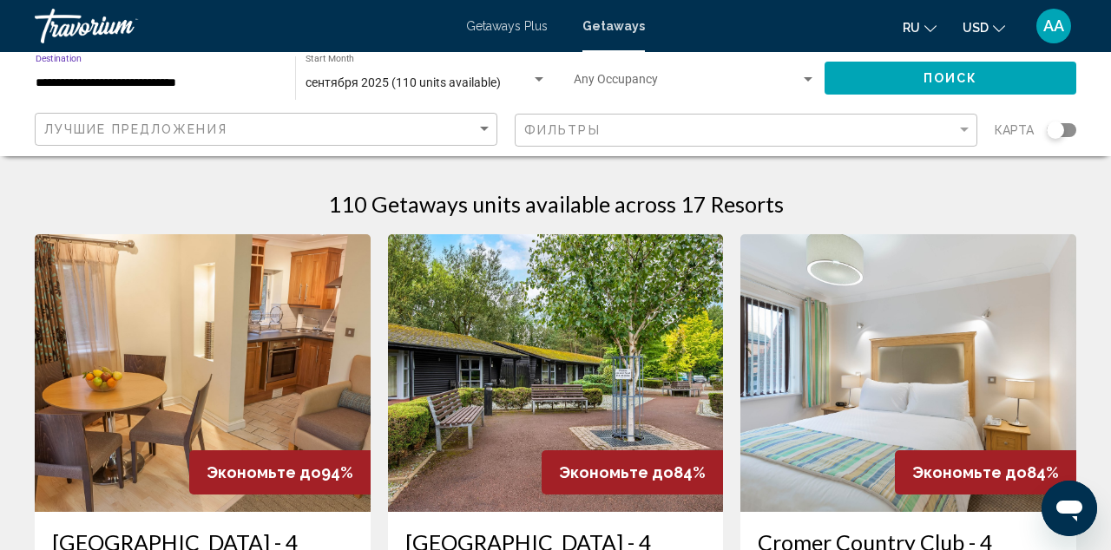
click at [991, 76] on button "Поиск" at bounding box center [950, 78] width 252 height 32
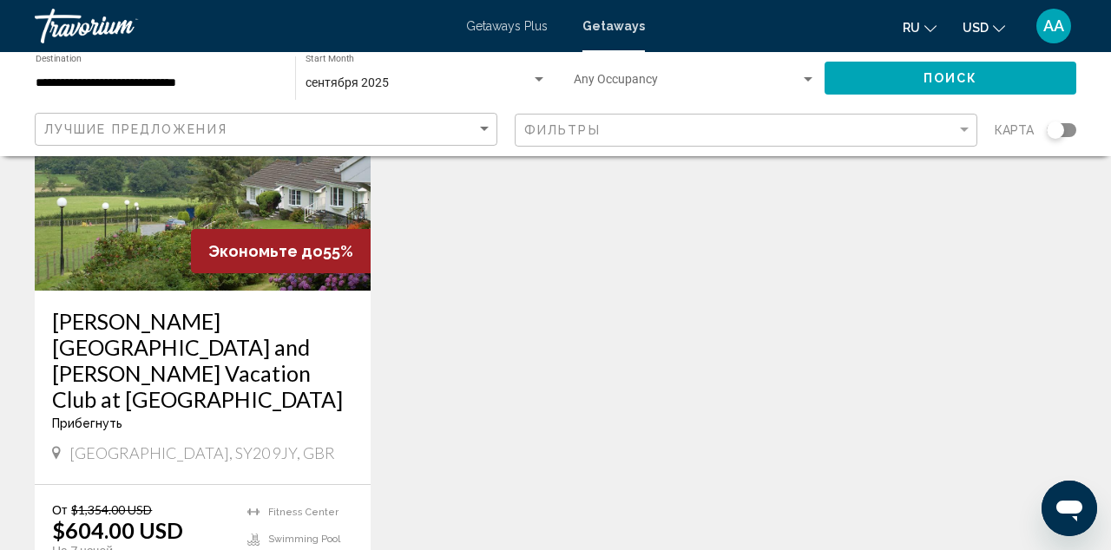
scroll to position [859, 0]
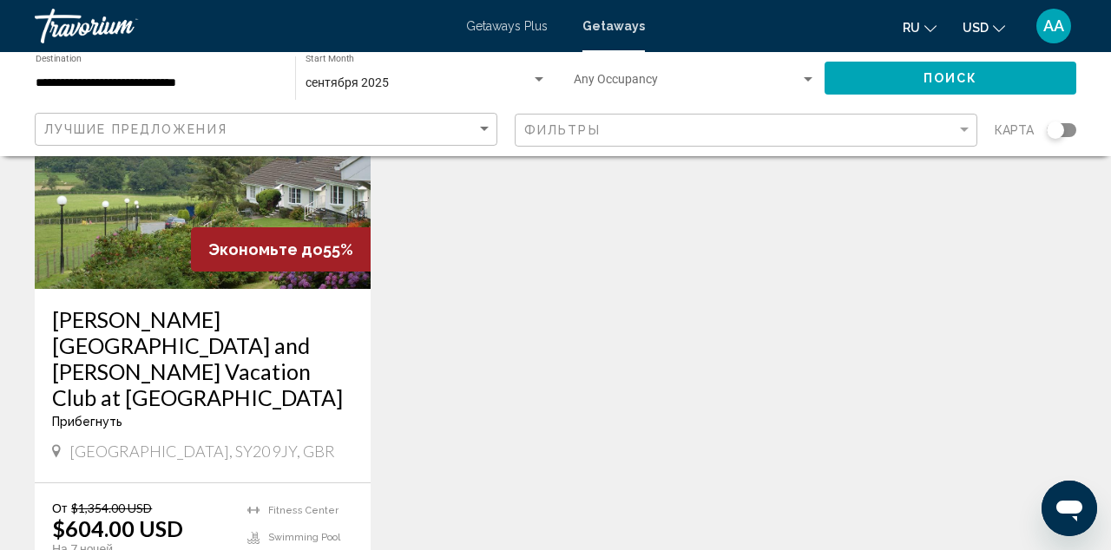
click at [219, 79] on input "**********" at bounding box center [157, 83] width 242 height 14
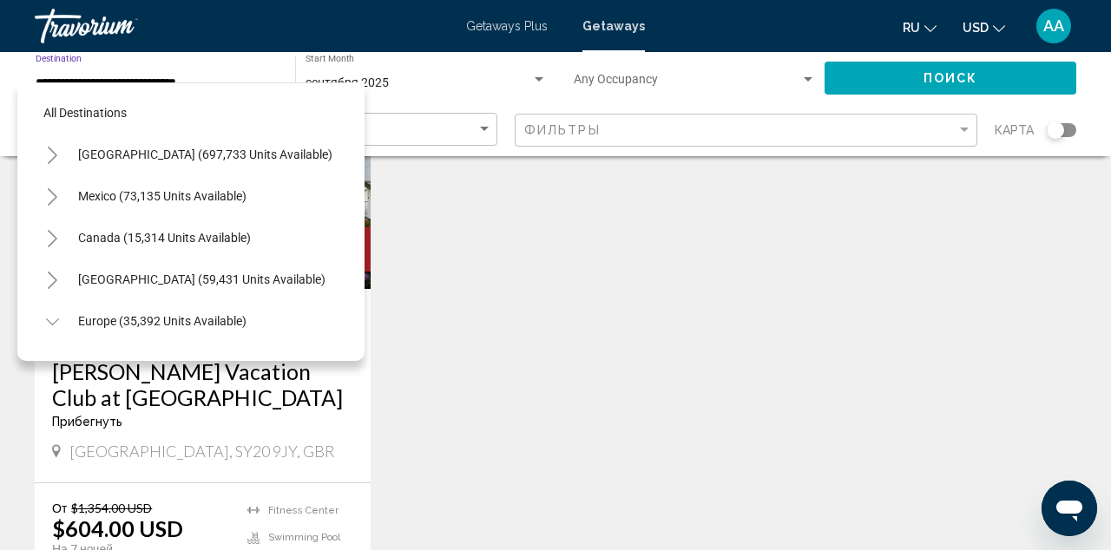
scroll to position [1145, 0]
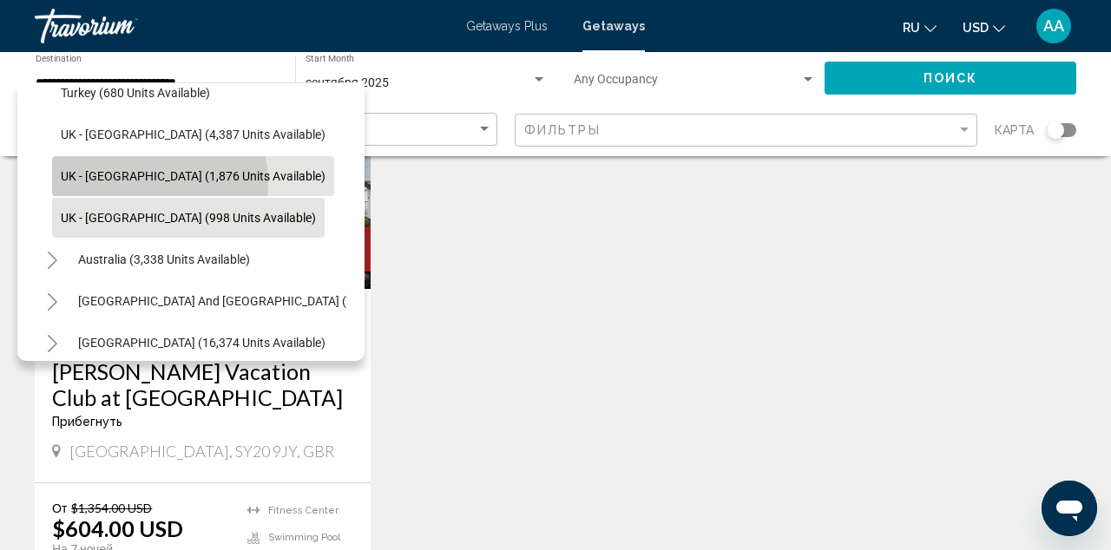
click at [135, 182] on span "UK - [GEOGRAPHIC_DATA] (1,876 units available)" at bounding box center [193, 176] width 265 height 14
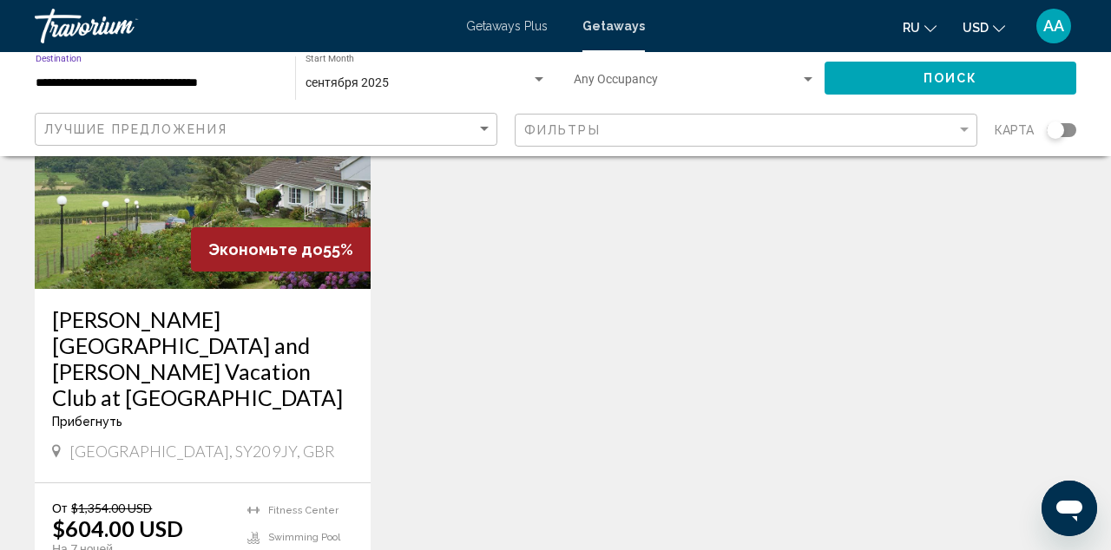
click at [889, 88] on button "Поиск" at bounding box center [950, 78] width 252 height 32
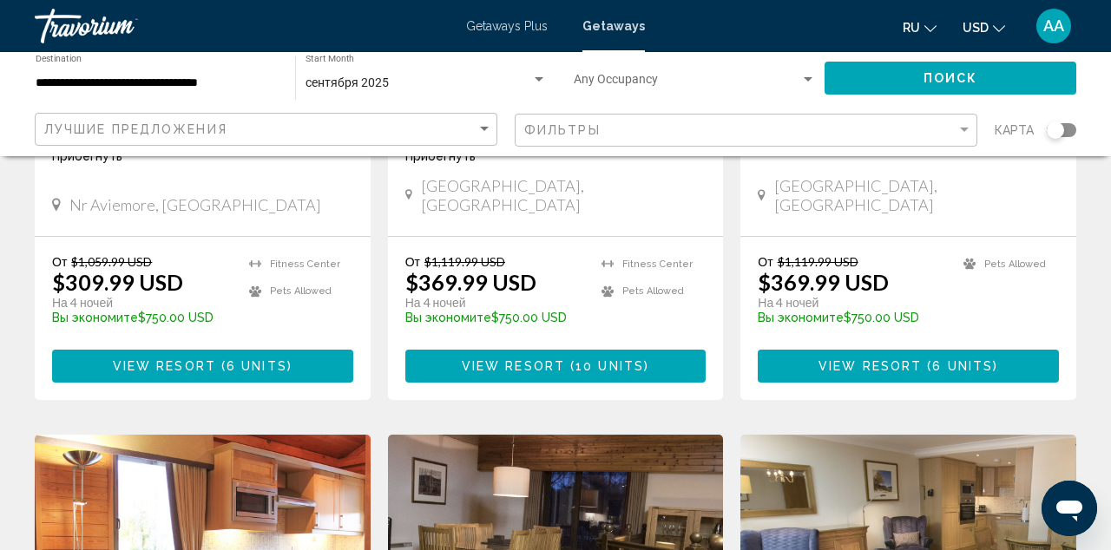
scroll to position [1132, 0]
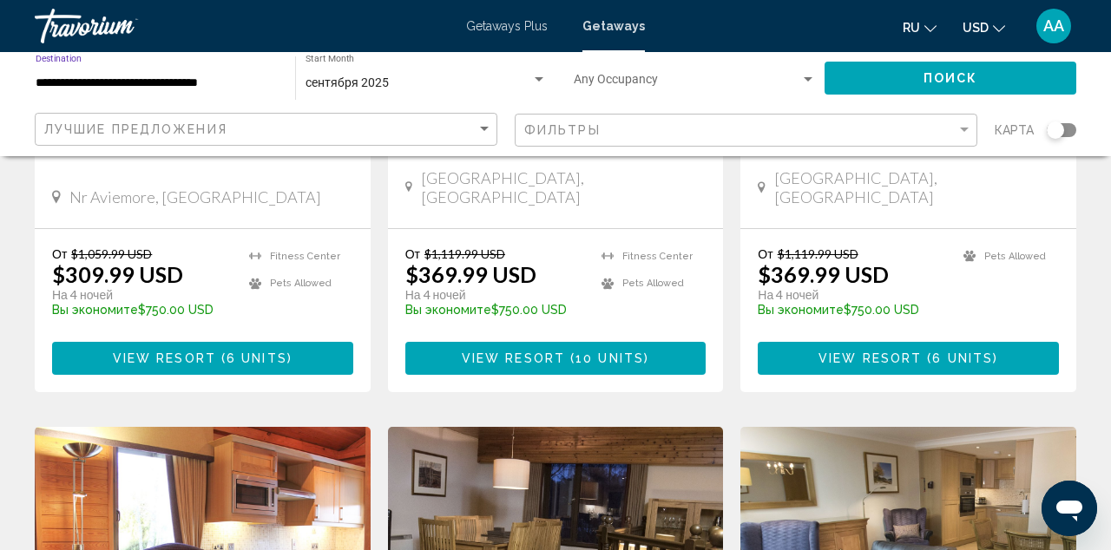
click at [204, 89] on input "**********" at bounding box center [157, 83] width 242 height 14
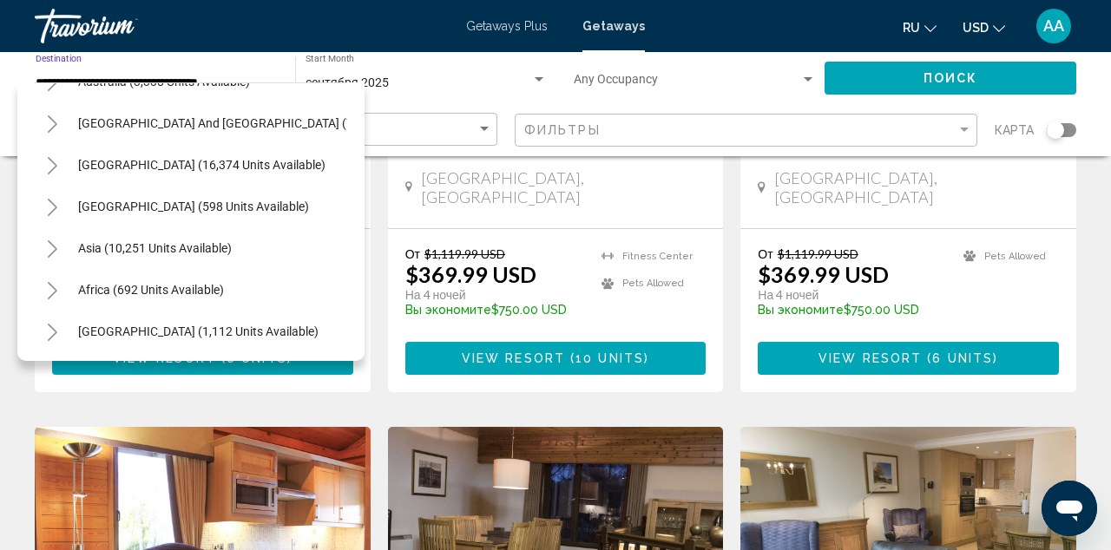
scroll to position [1322, 0]
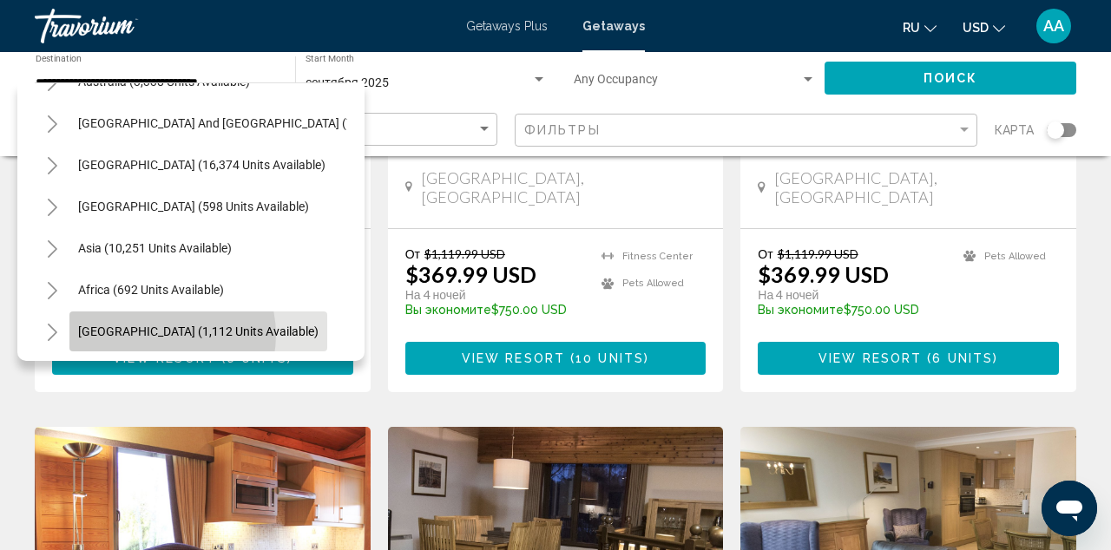
click at [157, 335] on span "[GEOGRAPHIC_DATA] (1,112 units available)" at bounding box center [198, 332] width 240 height 14
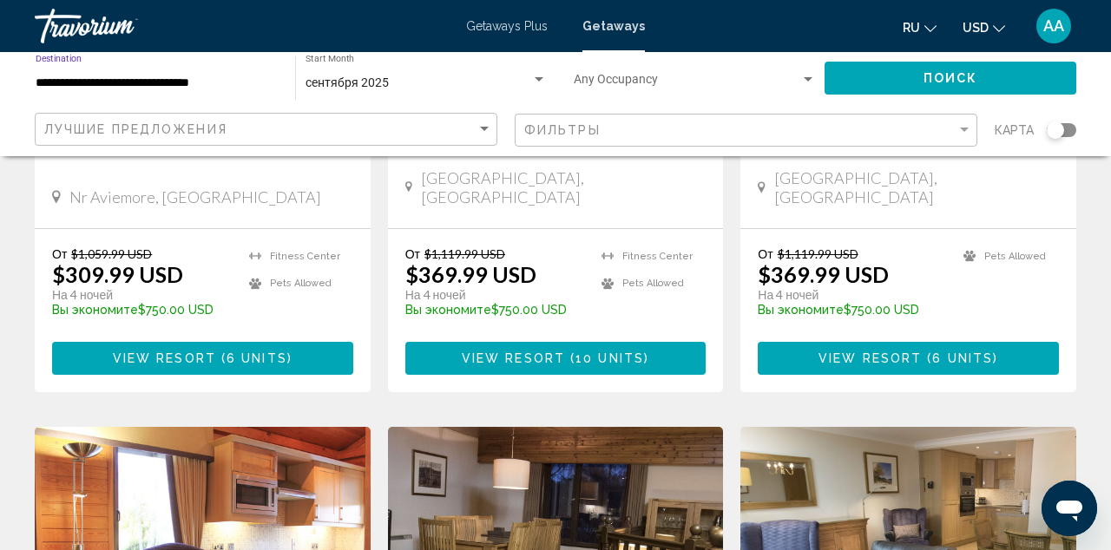
click at [179, 80] on input "**********" at bounding box center [157, 83] width 242 height 14
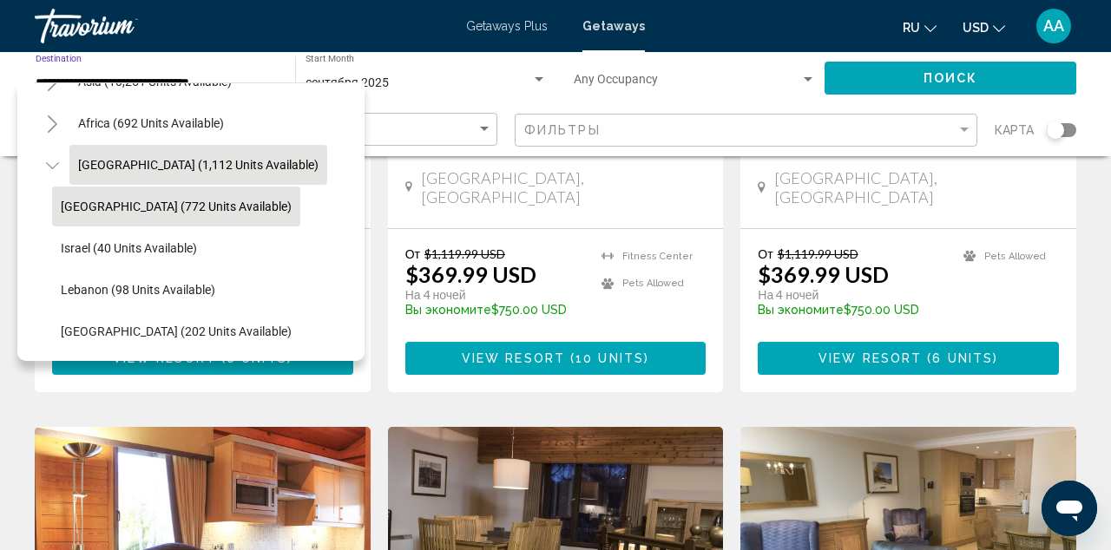
scroll to position [1489, 0]
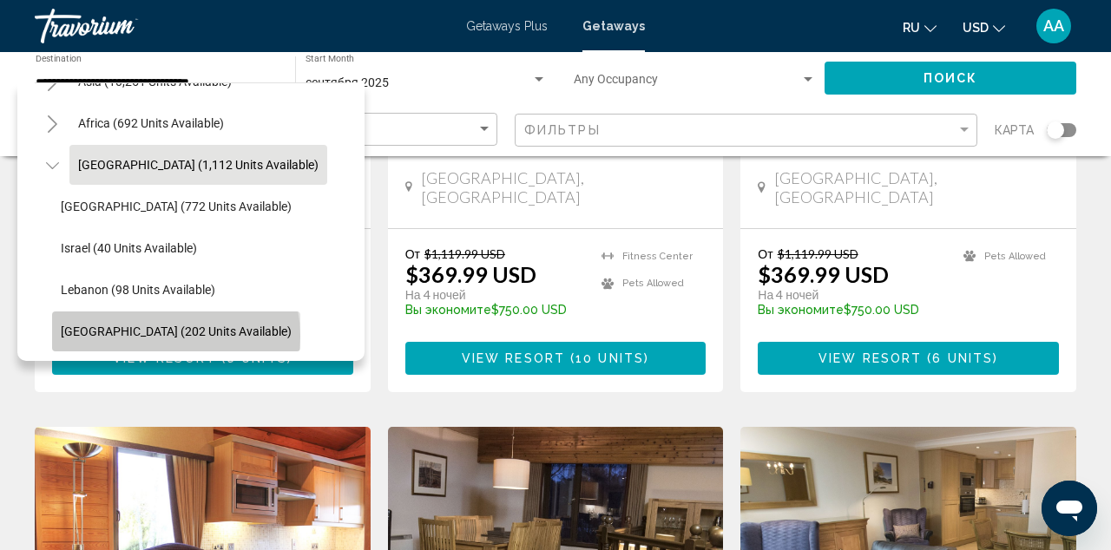
click at [162, 336] on span "[GEOGRAPHIC_DATA] (202 units available)" at bounding box center [176, 332] width 231 height 14
type input "**********"
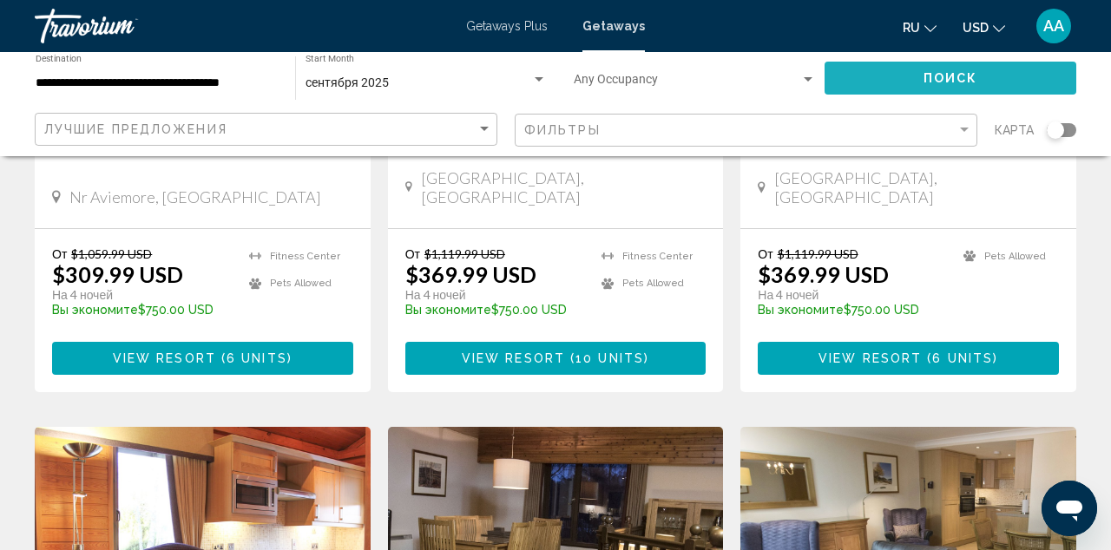
click at [850, 89] on button "Поиск" at bounding box center [950, 78] width 252 height 32
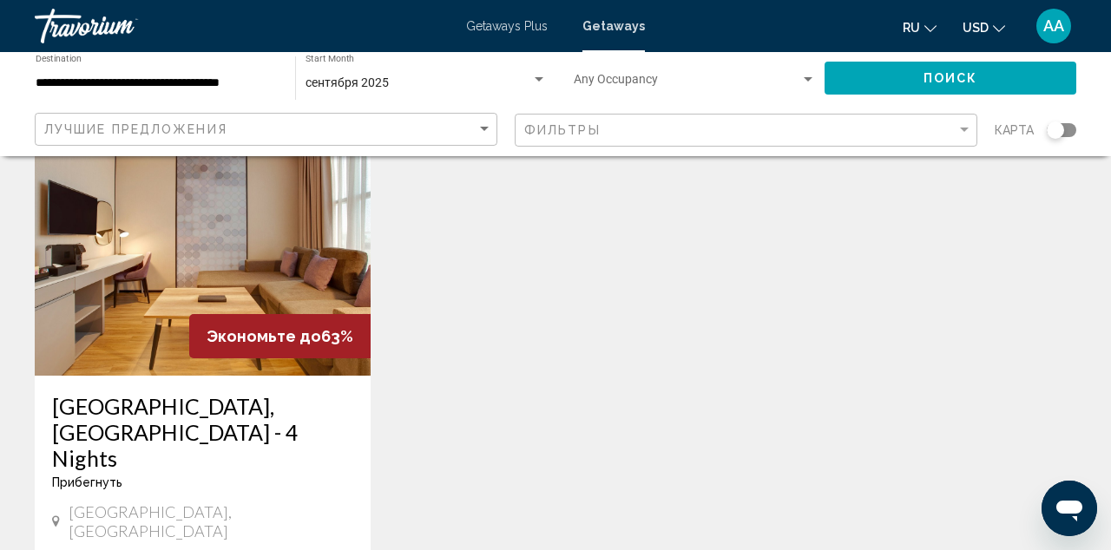
scroll to position [144, 0]
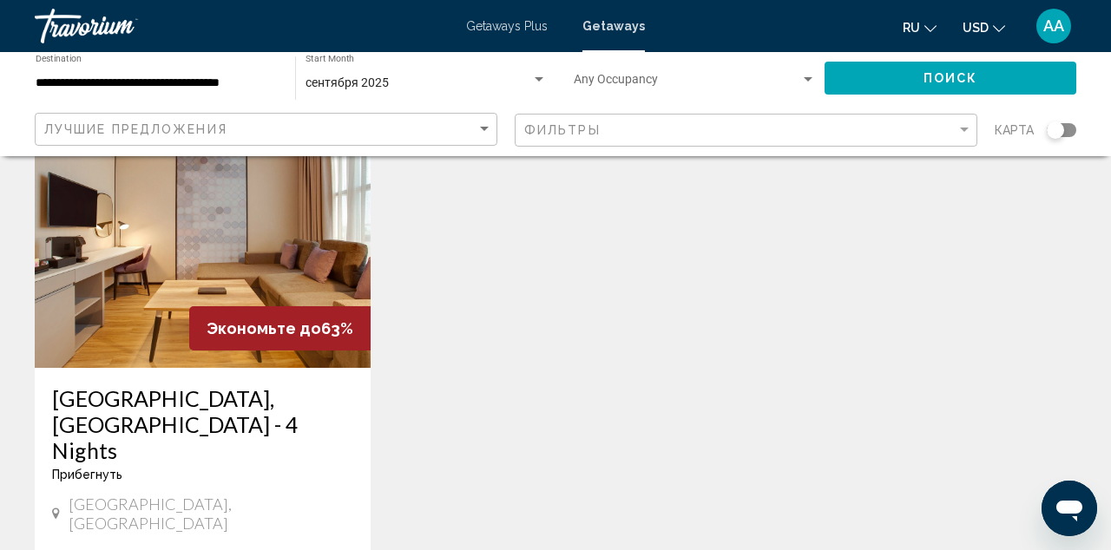
click at [240, 211] on img "Main content" at bounding box center [203, 229] width 336 height 278
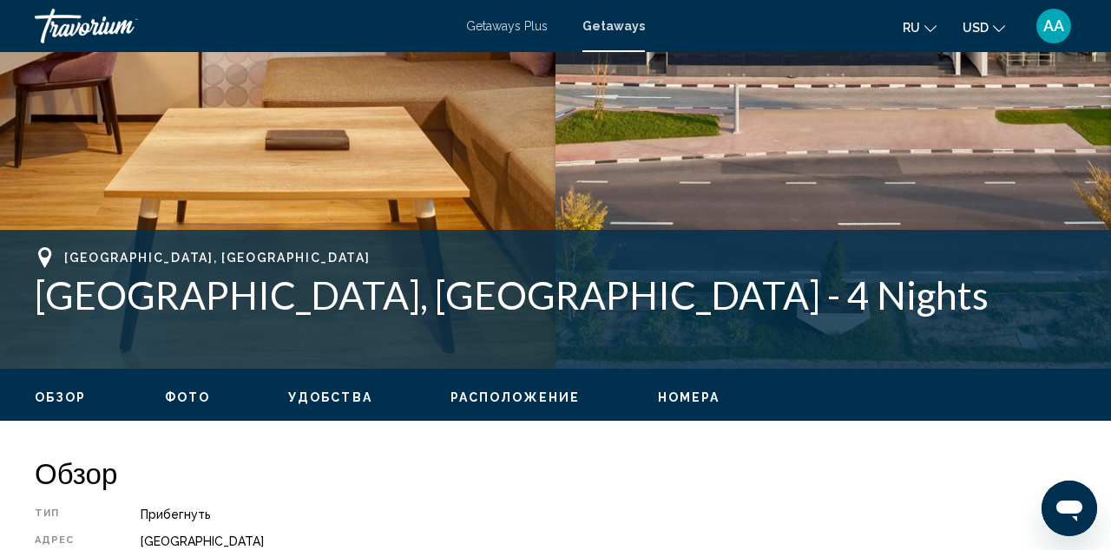
click at [194, 401] on span "Фото" at bounding box center [187, 397] width 45 height 14
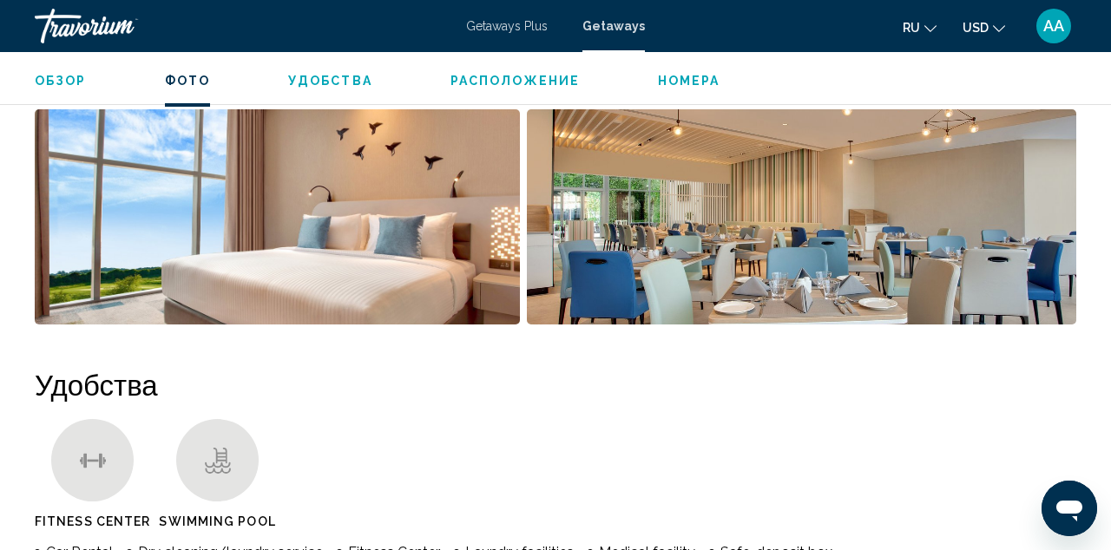
scroll to position [1421, 0]
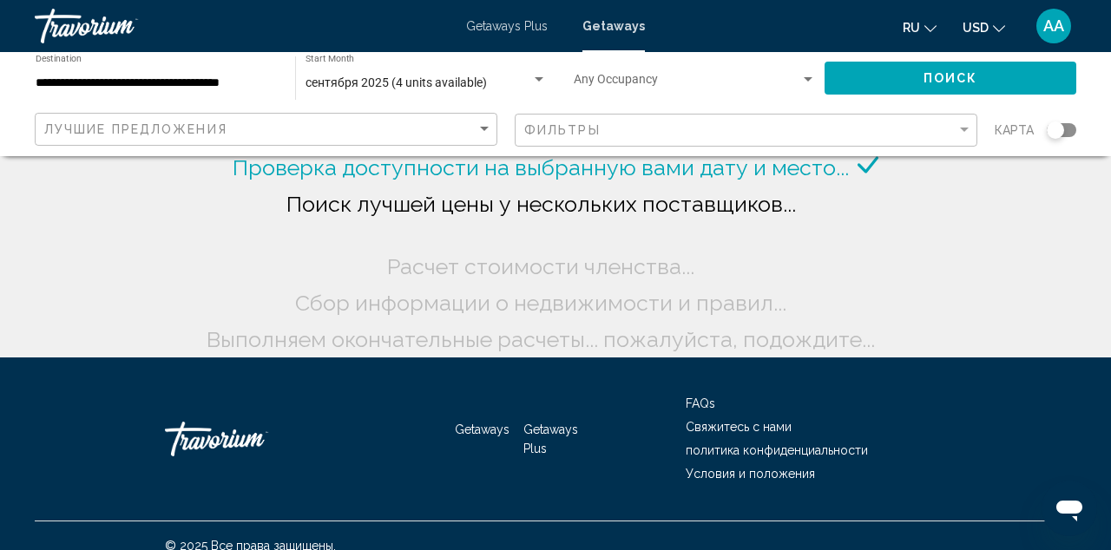
click at [509, 28] on span "Getaways Plus" at bounding box center [507, 26] width 82 height 14
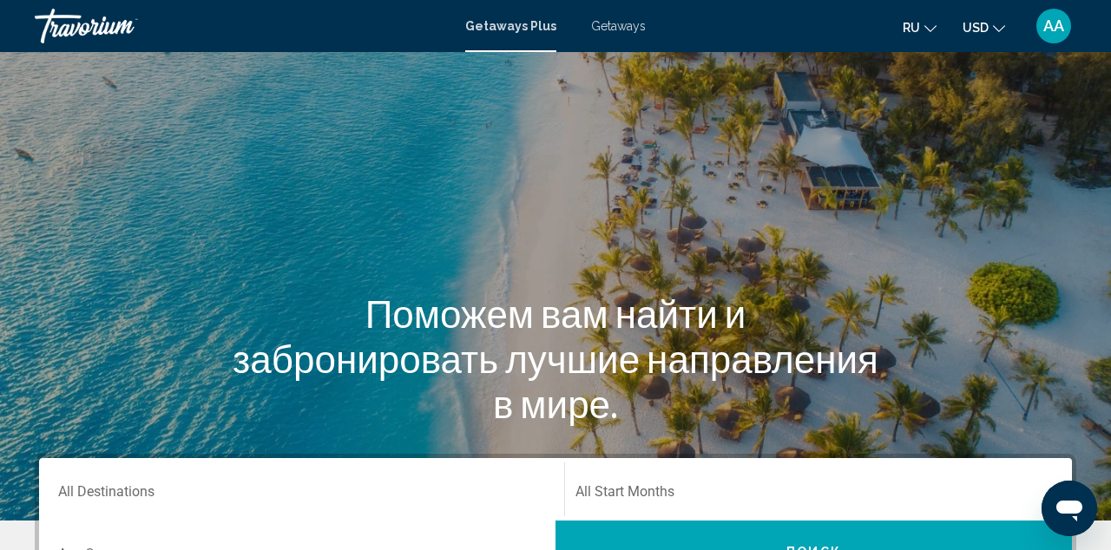
scroll to position [159, 0]
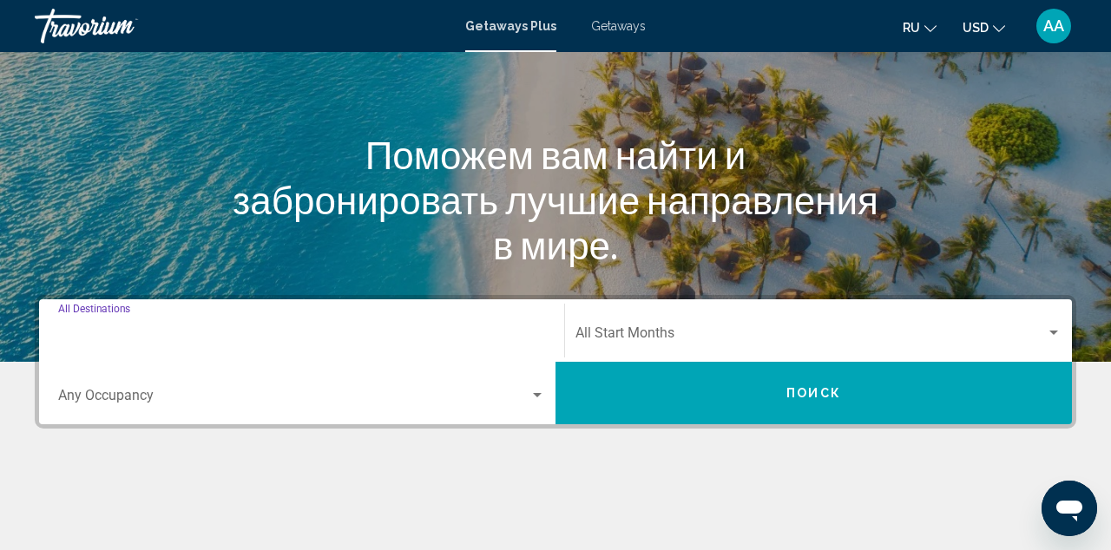
click at [261, 340] on input "Destination All Destinations" at bounding box center [301, 337] width 487 height 16
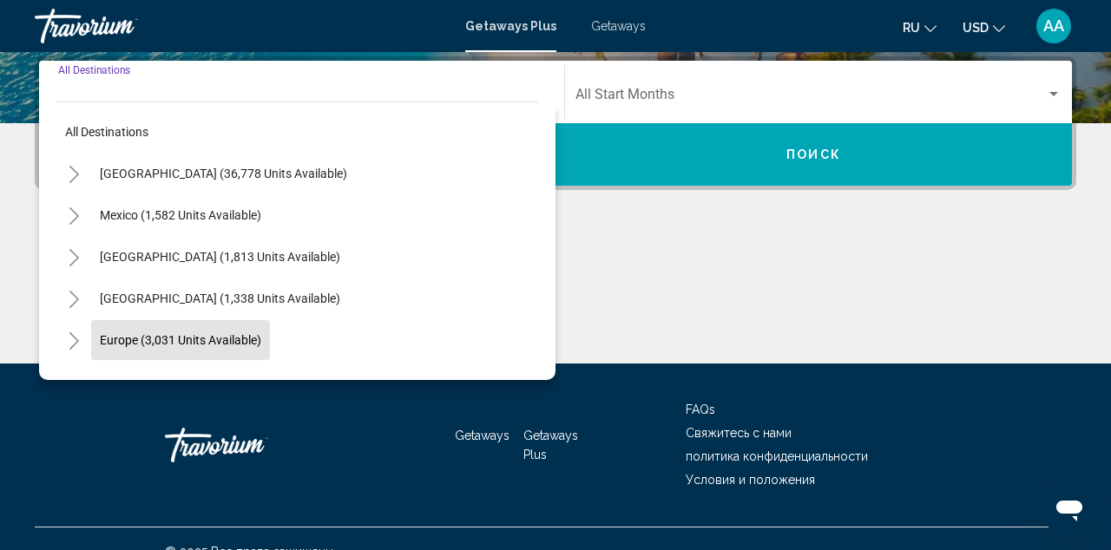
scroll to position [34, 0]
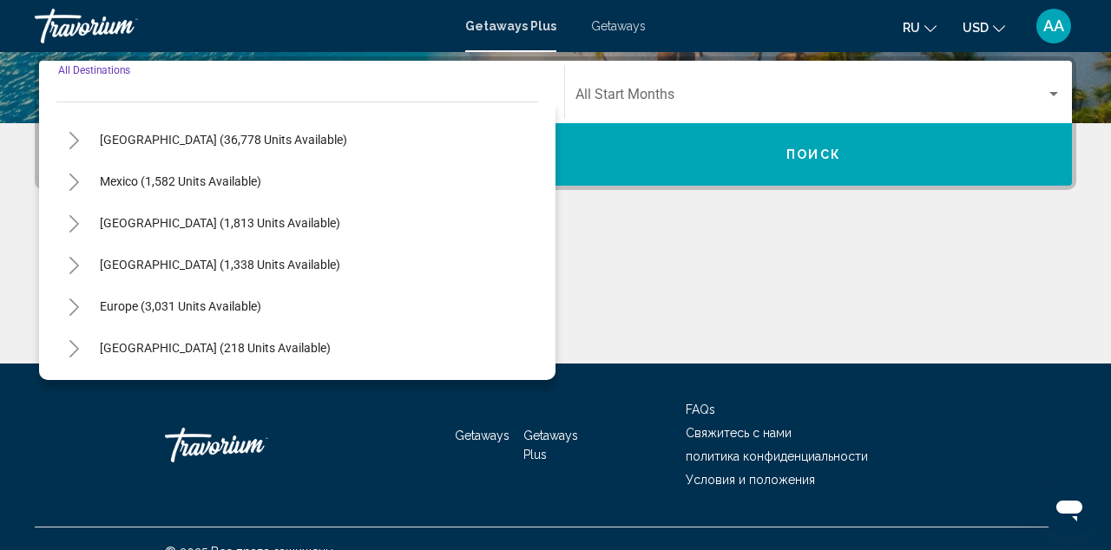
click at [829, 152] on span "Поиск" at bounding box center [813, 155] width 55 height 14
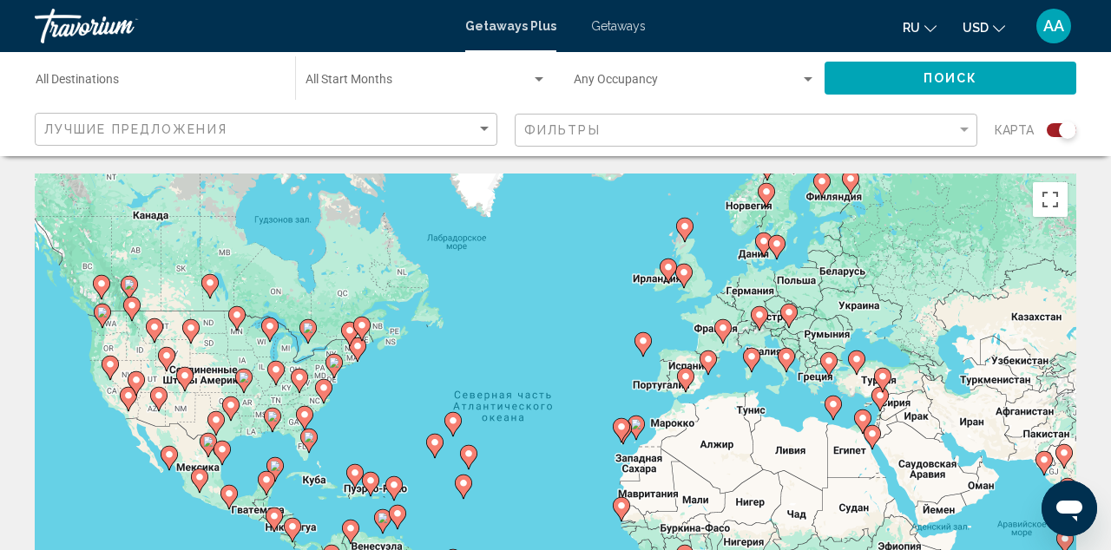
click at [578, 399] on div "Чтобы активировать перетаскивание с помощью клавиатуры, нажмите Alt + Ввод. Пос…" at bounding box center [555, 434] width 1041 height 521
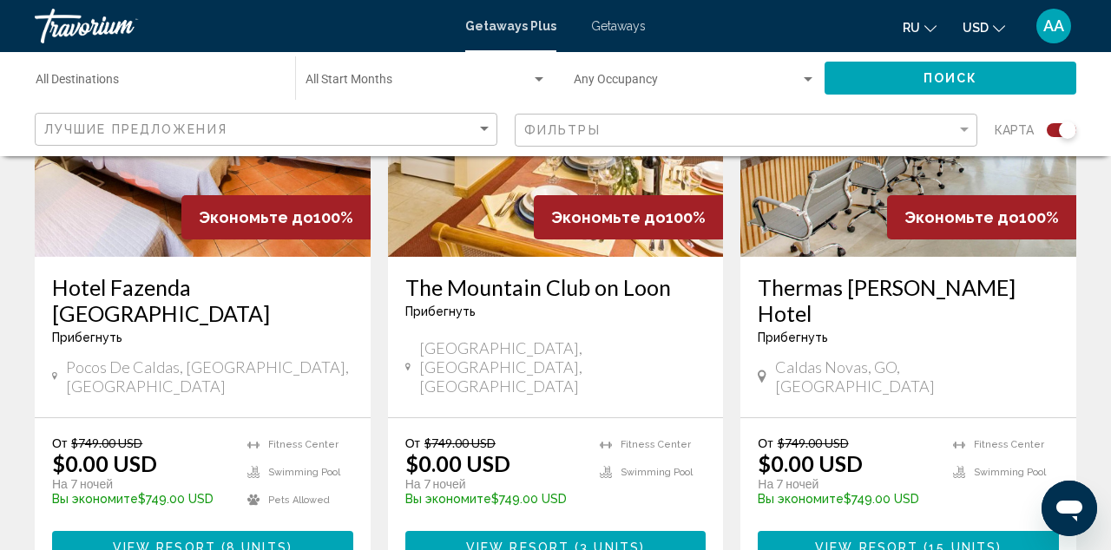
scroll to position [780, 0]
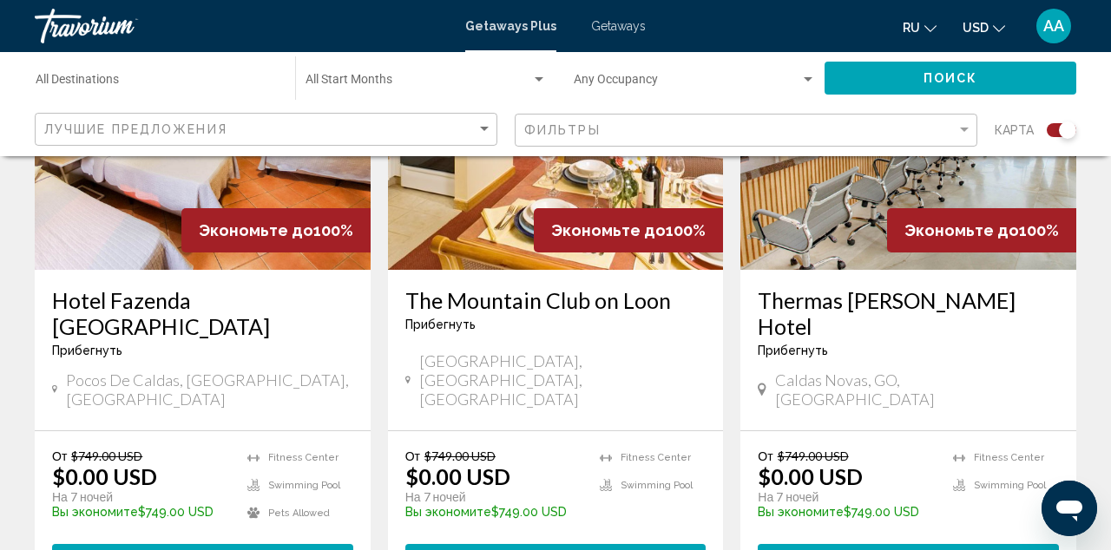
click at [446, 82] on span "Search widget" at bounding box center [418, 83] width 226 height 14
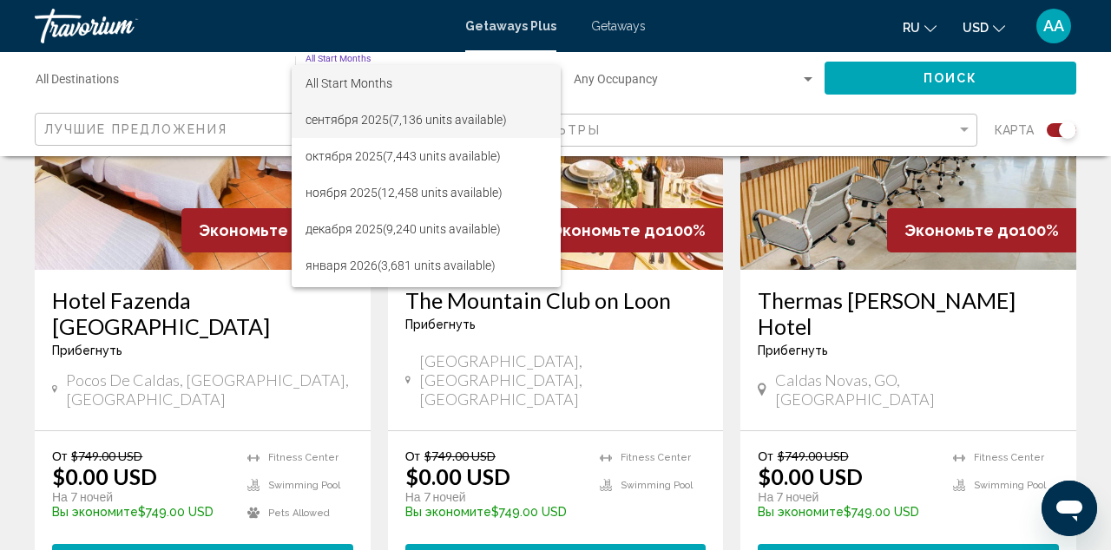
click at [435, 128] on span "сентября 2025 (7,136 units available)" at bounding box center [425, 120] width 241 height 36
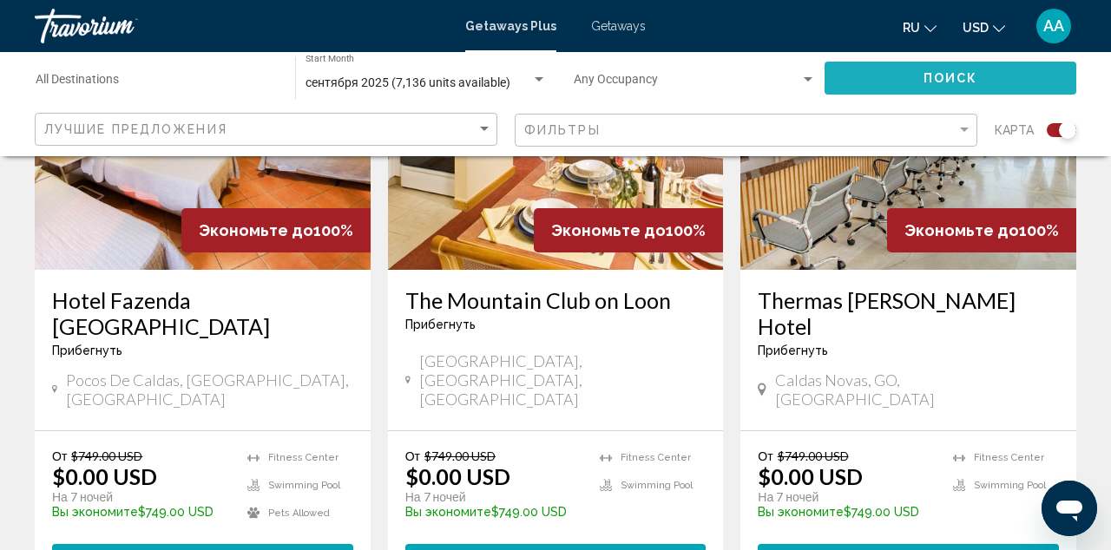
click at [971, 79] on span "Поиск" at bounding box center [950, 79] width 55 height 14
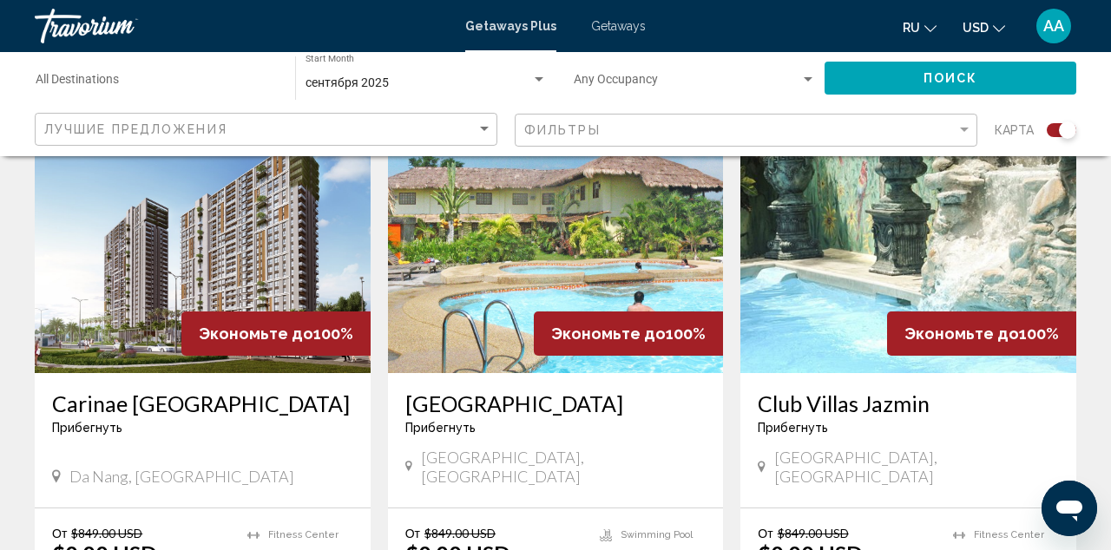
scroll to position [676, 0]
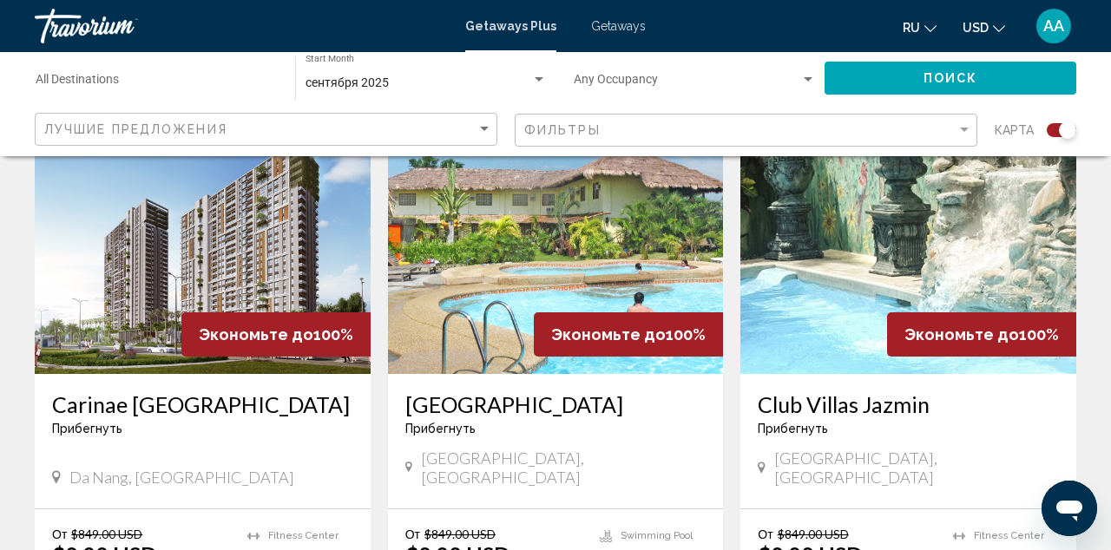
click at [294, 257] on img "Main content" at bounding box center [203, 235] width 336 height 278
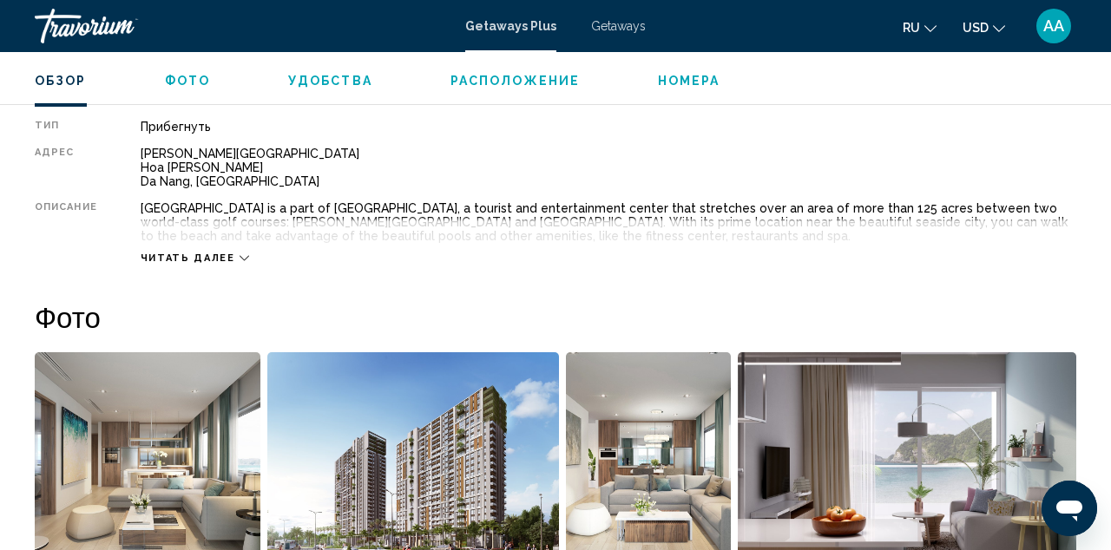
click at [698, 77] on span "Номера" at bounding box center [689, 81] width 62 height 14
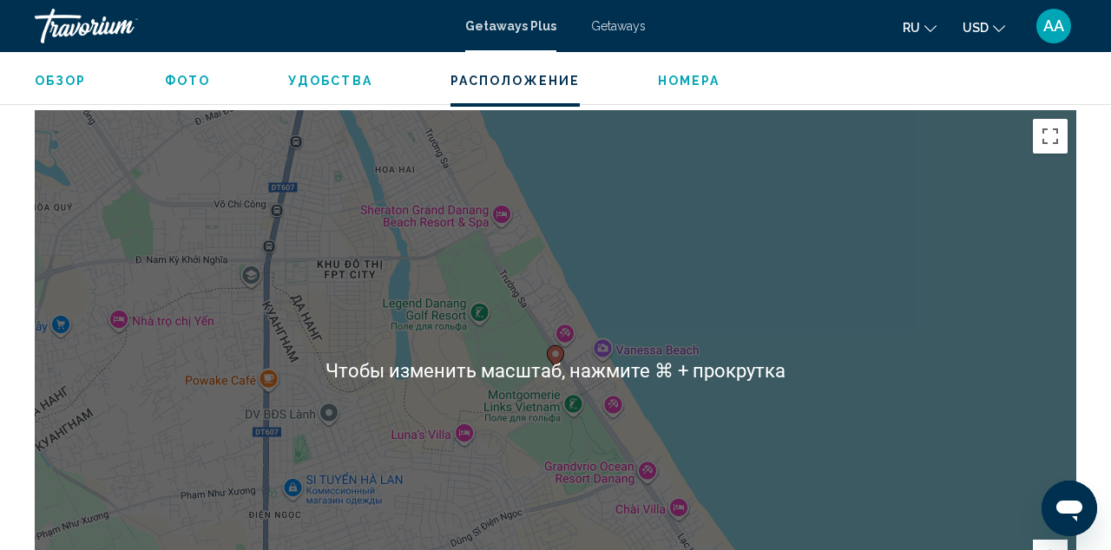
scroll to position [2142, 0]
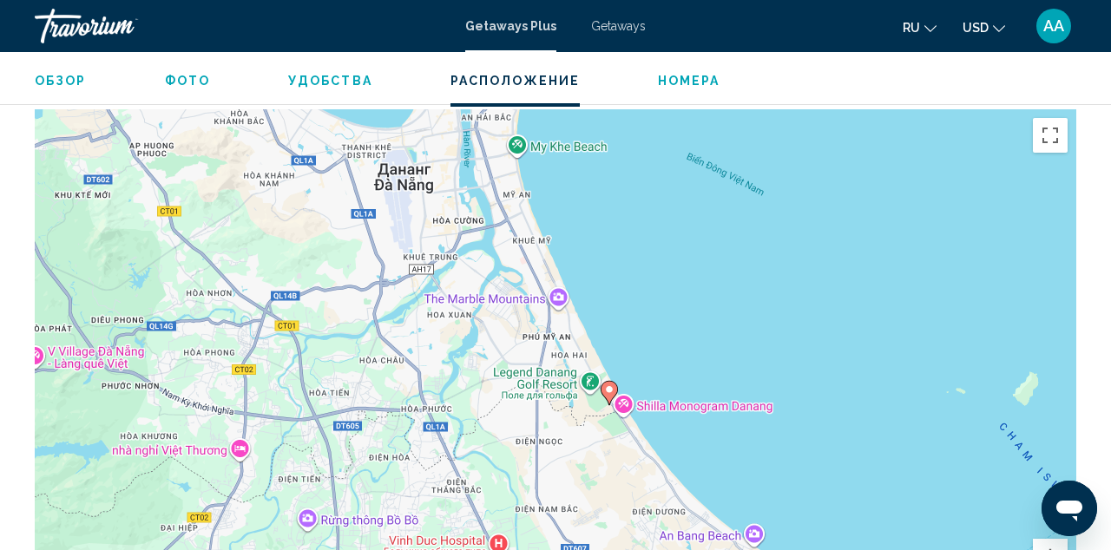
drag, startPoint x: 757, startPoint y: 243, endPoint x: 653, endPoint y: 360, distance: 156.2
click at [655, 360] on div "Чтобы активировать перетаскивание с помощью клавиатуры, нажмите Alt + Ввод. Пос…" at bounding box center [555, 369] width 1041 height 521
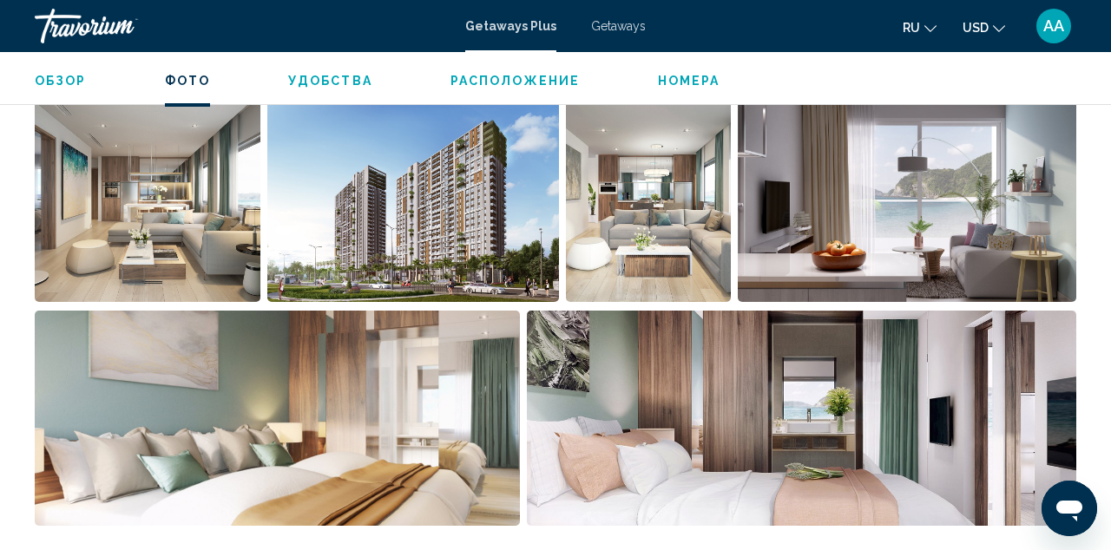
scroll to position [1176, 0]
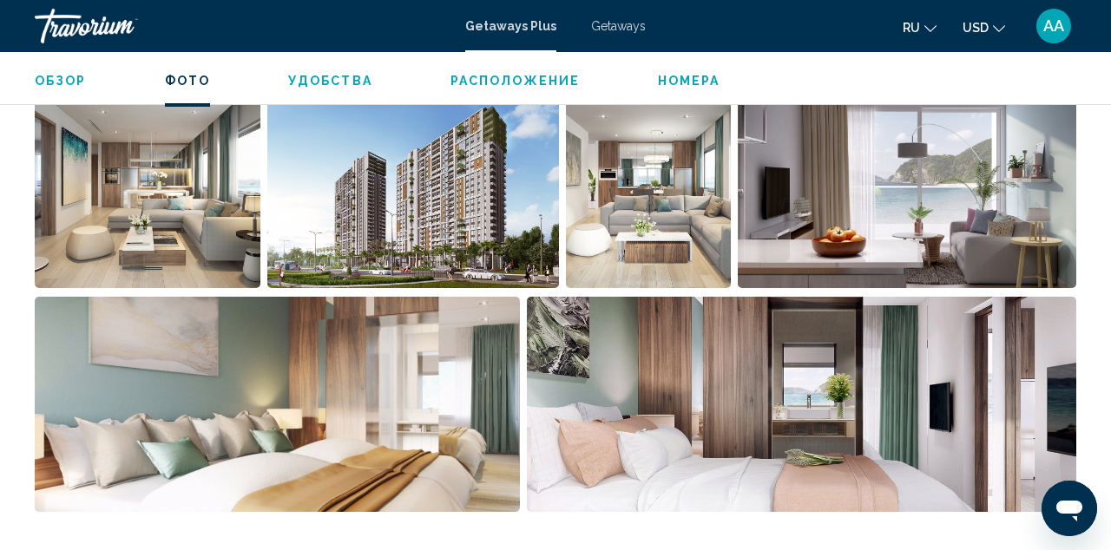
click at [236, 217] on img "Open full-screen image slider" at bounding box center [148, 180] width 226 height 215
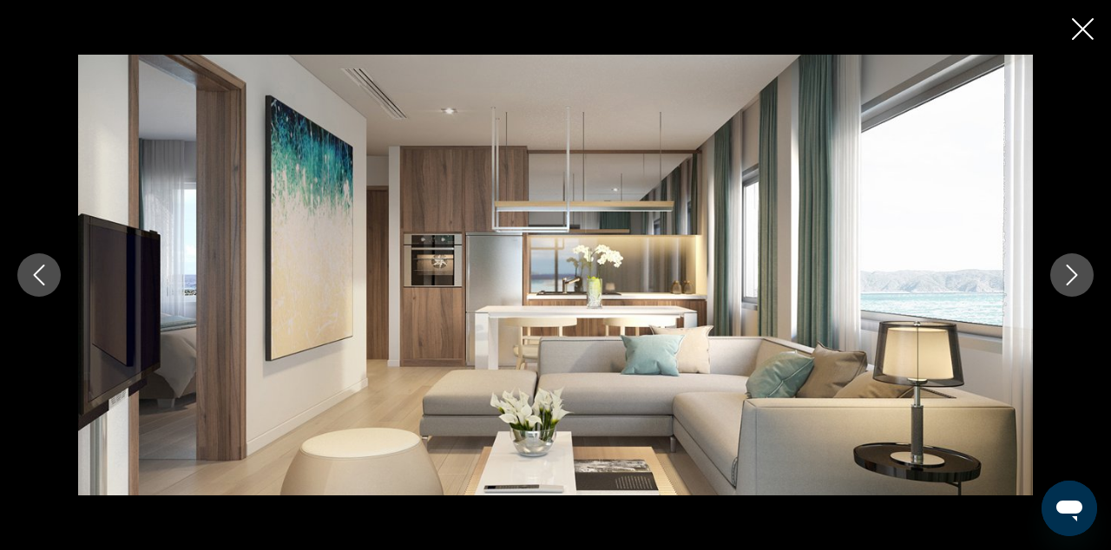
click at [1086, 266] on button "Next image" at bounding box center [1071, 274] width 43 height 43
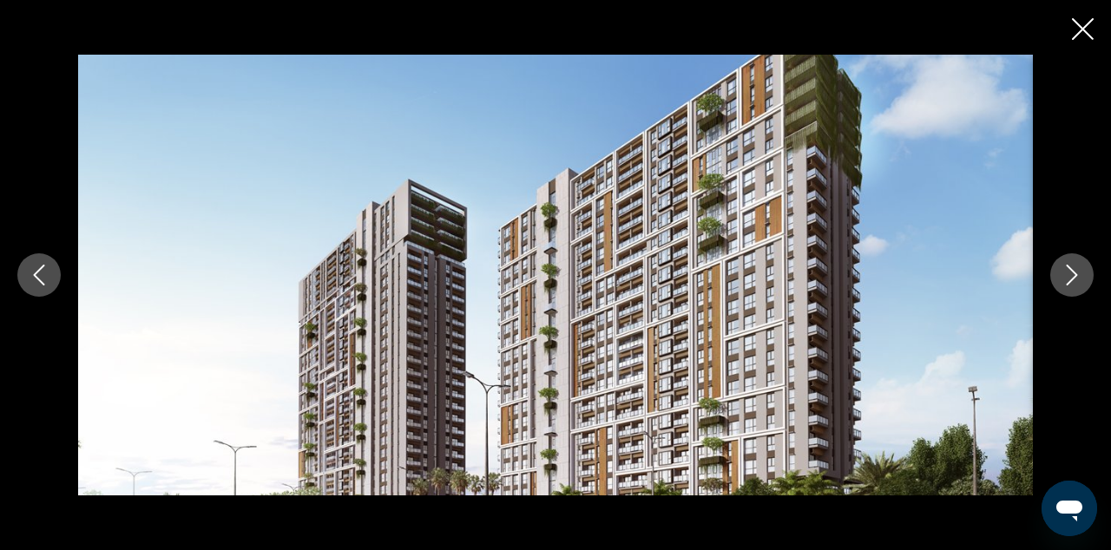
click at [1081, 272] on icon "Next image" at bounding box center [1071, 275] width 21 height 21
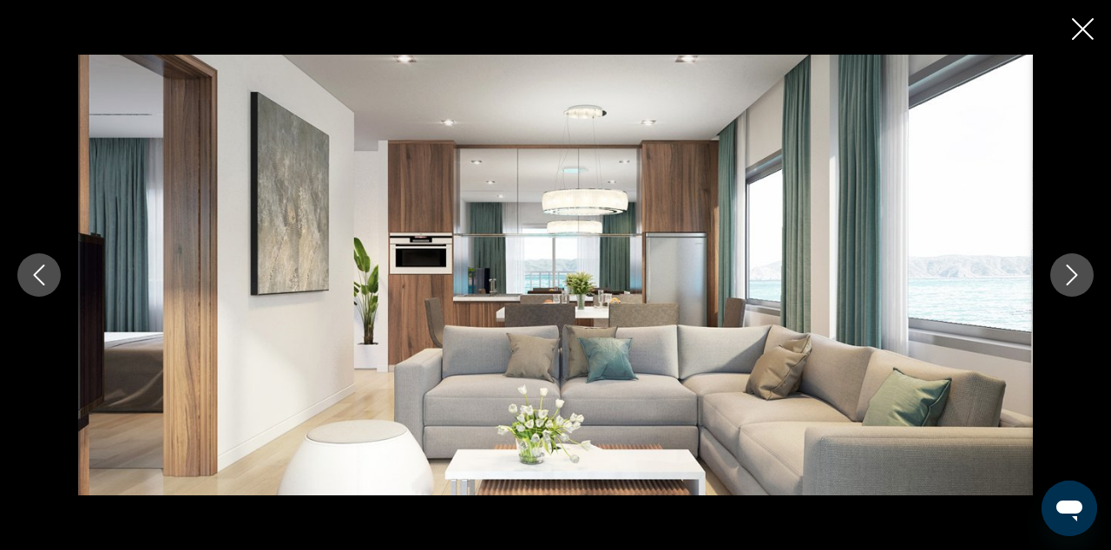
click at [1081, 272] on icon "Next image" at bounding box center [1071, 275] width 21 height 21
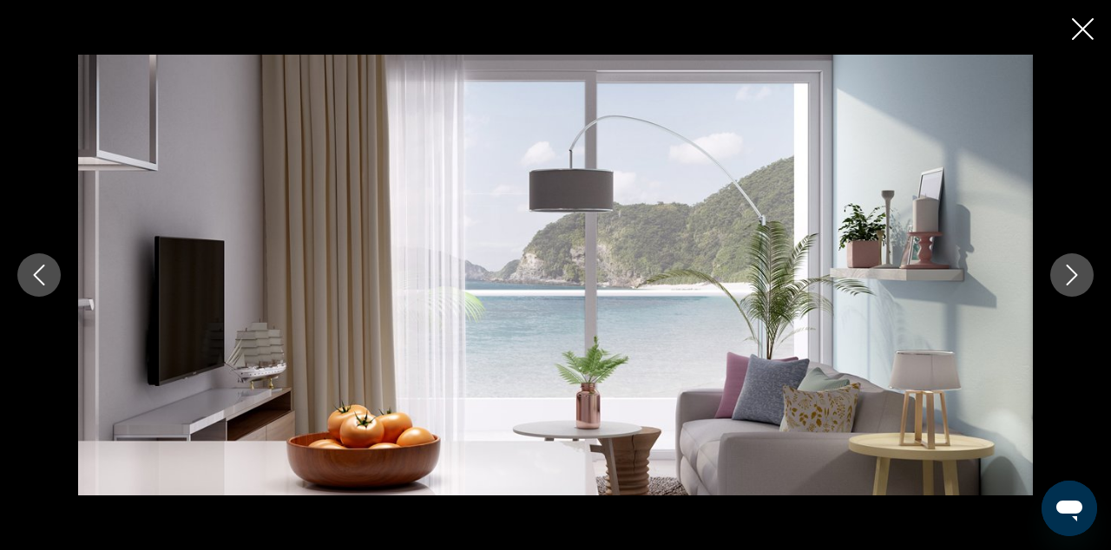
click at [1081, 272] on icon "Next image" at bounding box center [1071, 275] width 21 height 21
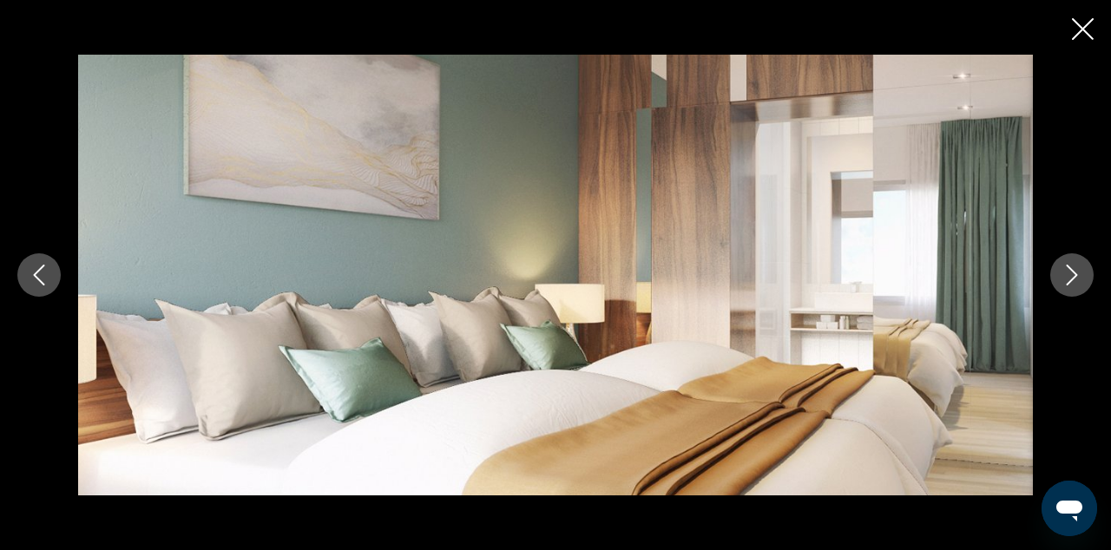
click at [1081, 273] on icon "Next image" at bounding box center [1071, 275] width 21 height 21
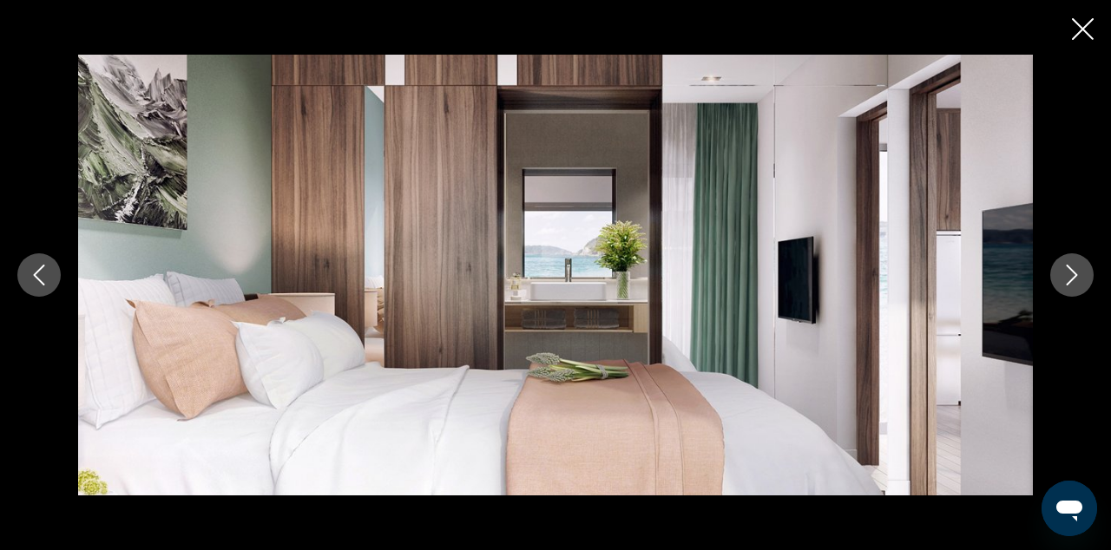
click at [1081, 273] on icon "Next image" at bounding box center [1071, 275] width 21 height 21
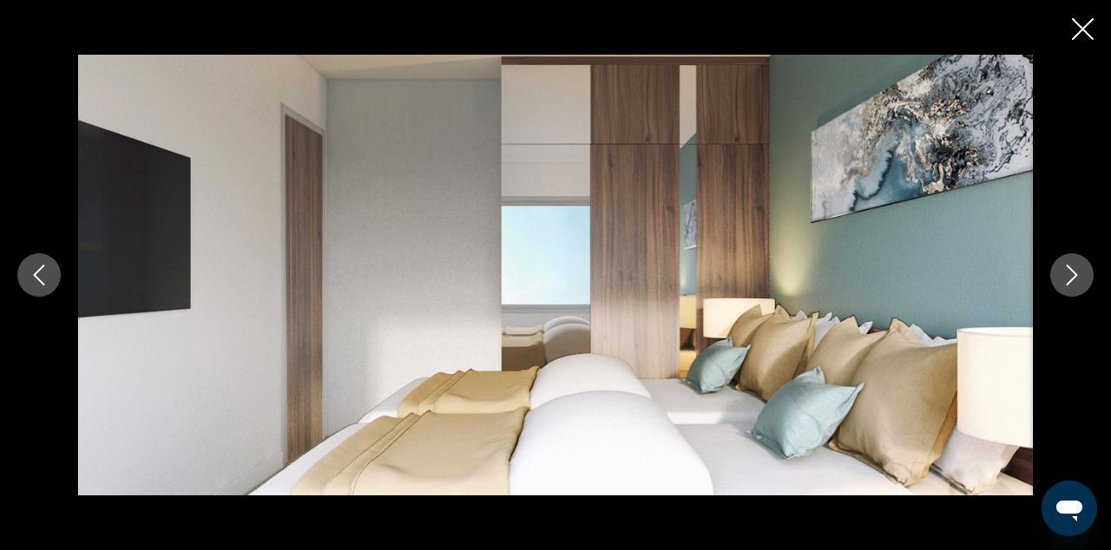
click at [1081, 274] on icon "Next image" at bounding box center [1071, 275] width 21 height 21
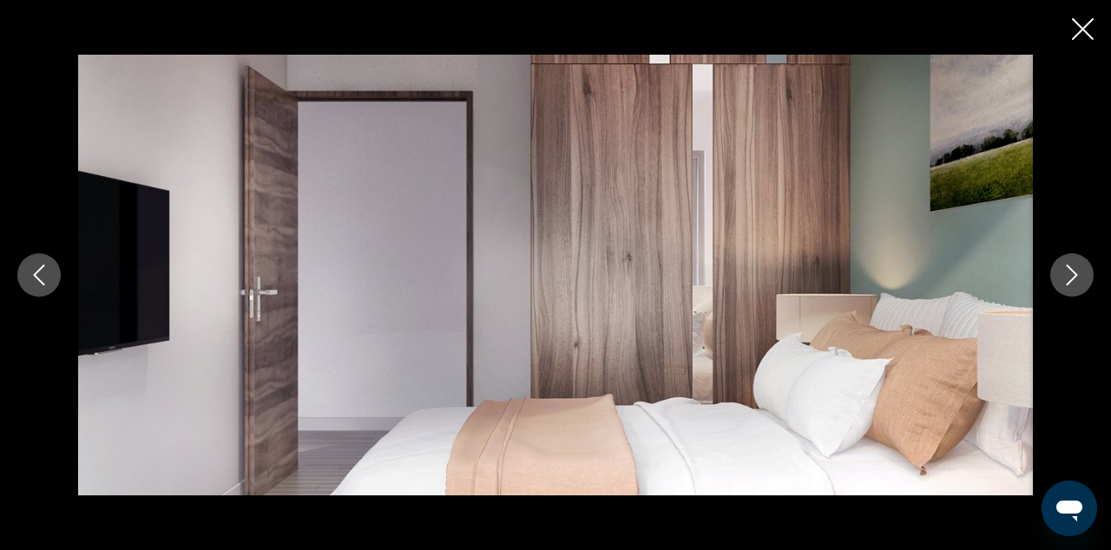
click at [1082, 274] on button "Next image" at bounding box center [1071, 274] width 43 height 43
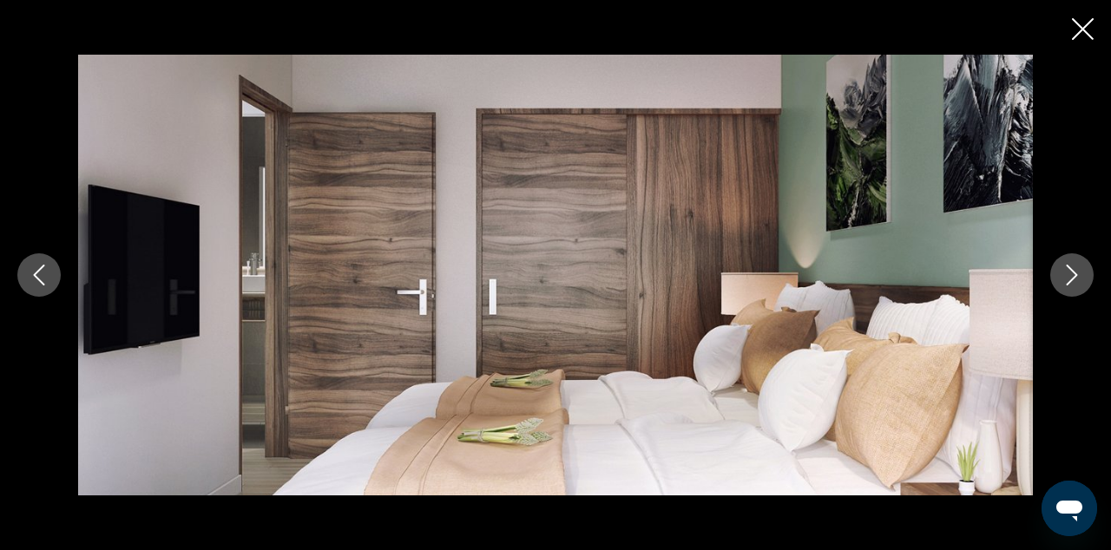
click at [1082, 274] on button "Next image" at bounding box center [1071, 274] width 43 height 43
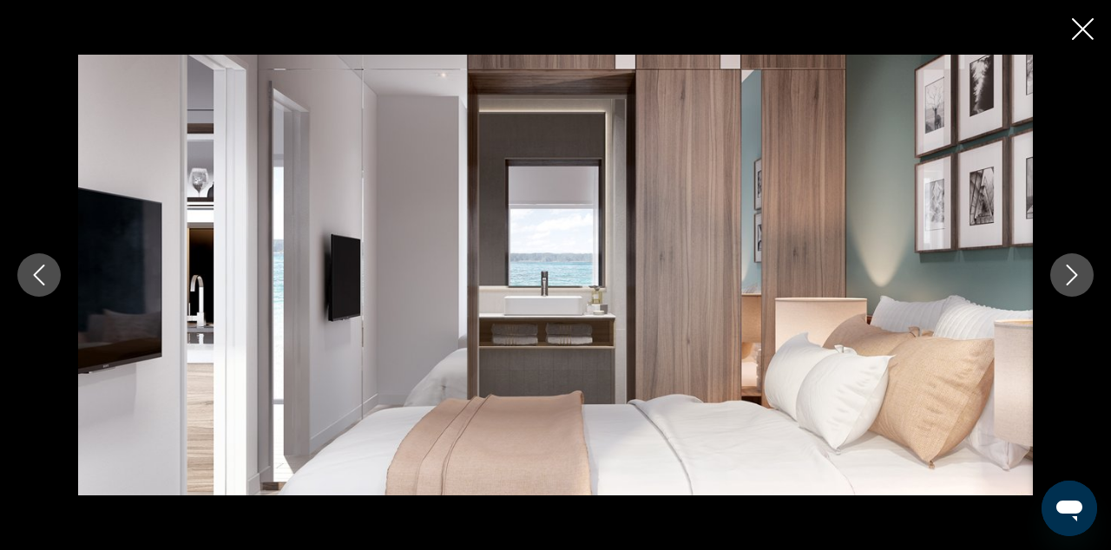
click at [1082, 275] on button "Next image" at bounding box center [1071, 274] width 43 height 43
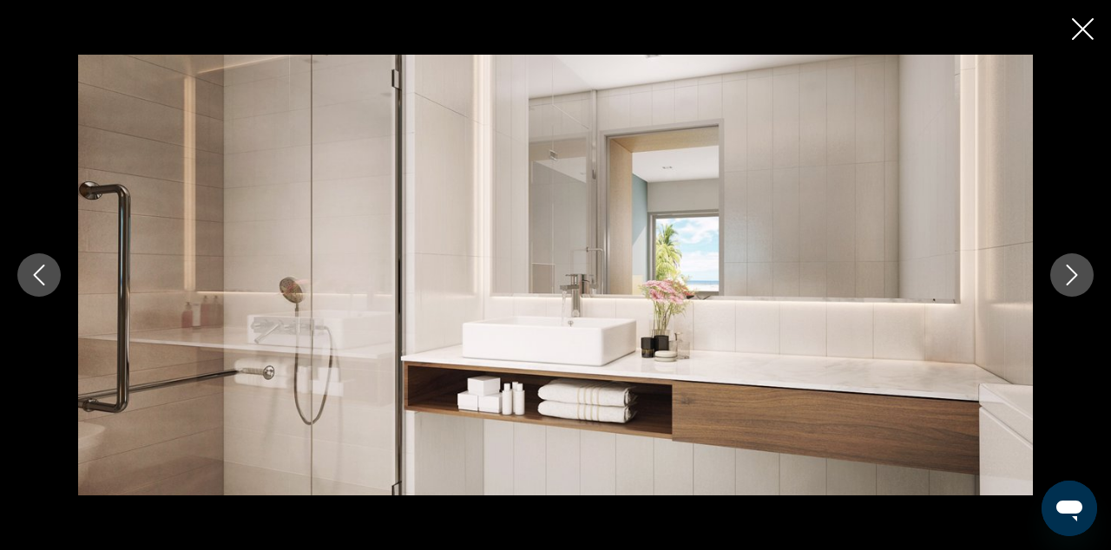
click at [1082, 275] on button "Next image" at bounding box center [1071, 274] width 43 height 43
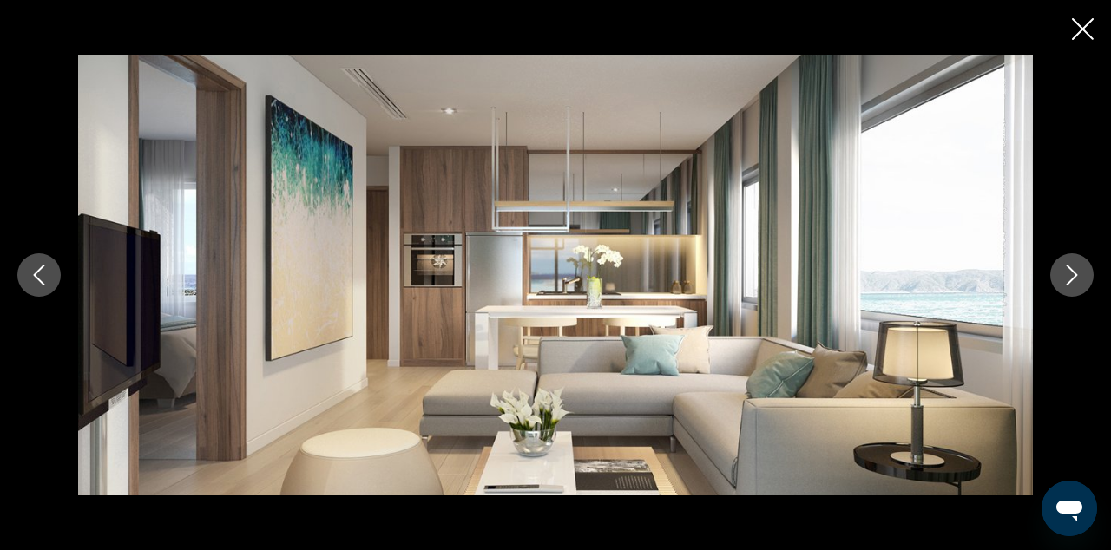
click at [1082, 275] on button "Next image" at bounding box center [1071, 274] width 43 height 43
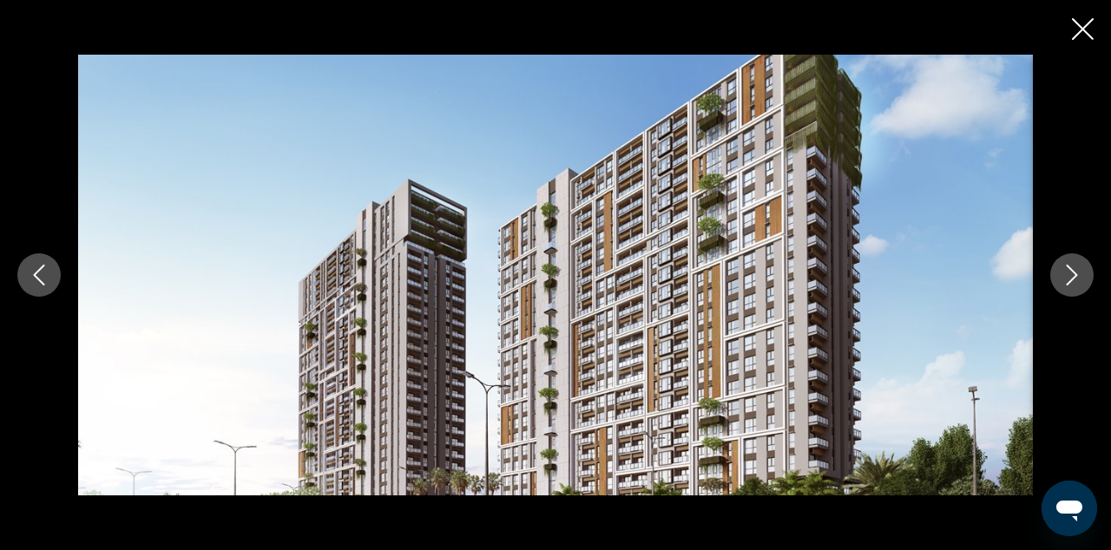
click at [1087, 34] on icon "Close slideshow" at bounding box center [1083, 29] width 22 height 22
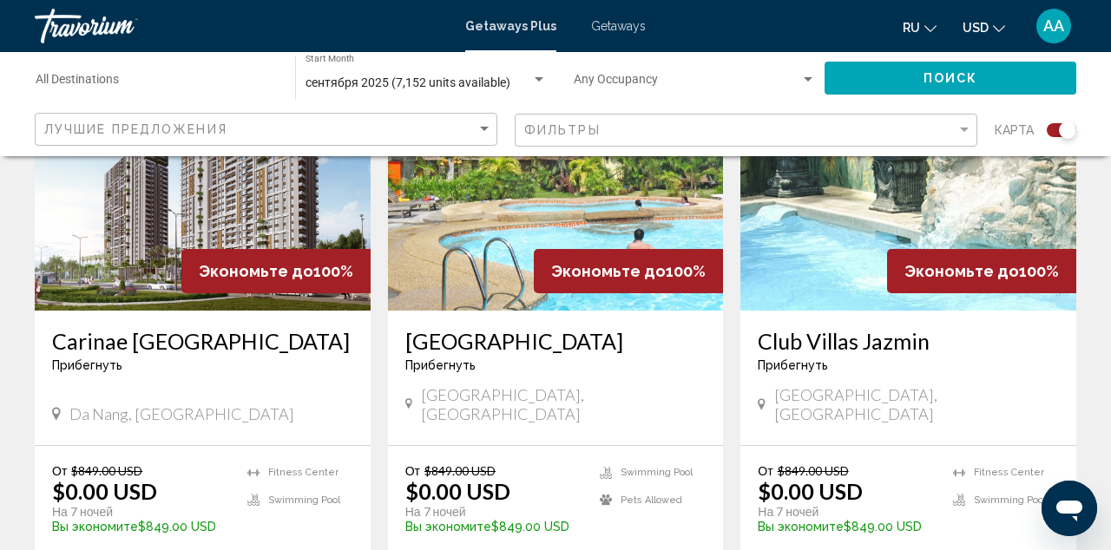
scroll to position [734, 0]
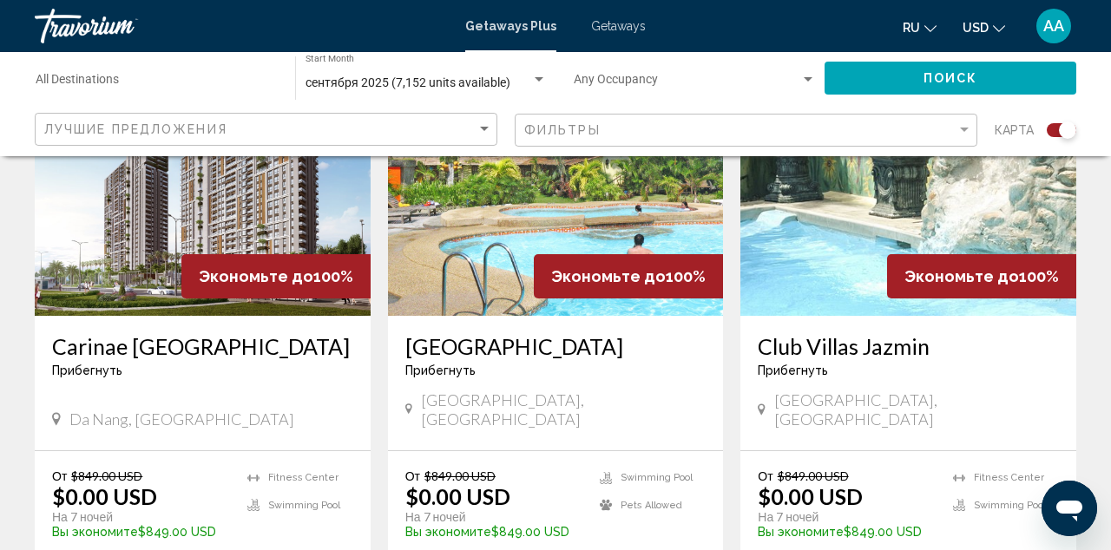
click at [503, 212] on img "Main content" at bounding box center [556, 177] width 336 height 278
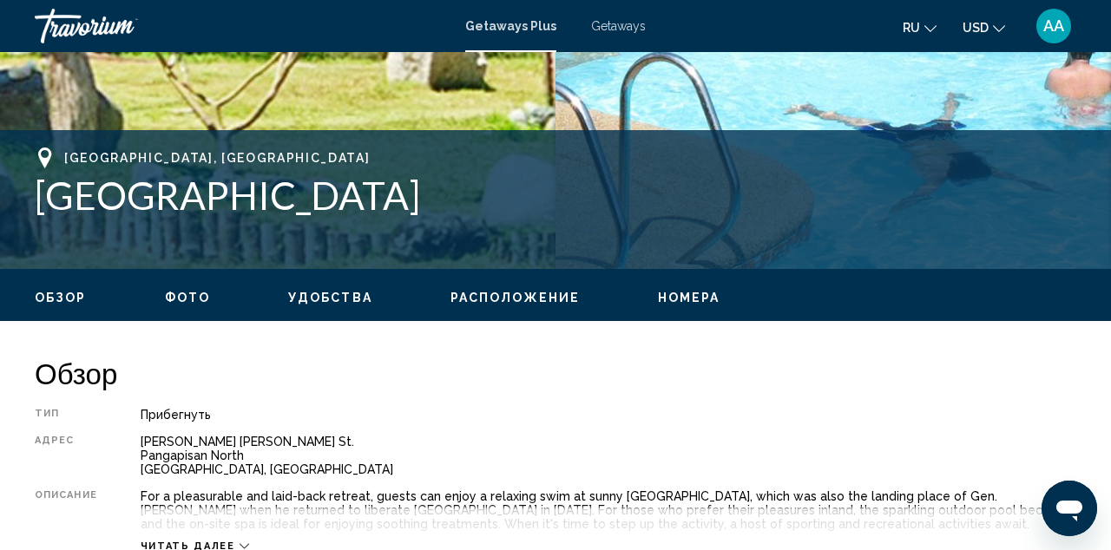
scroll to position [614, 0]
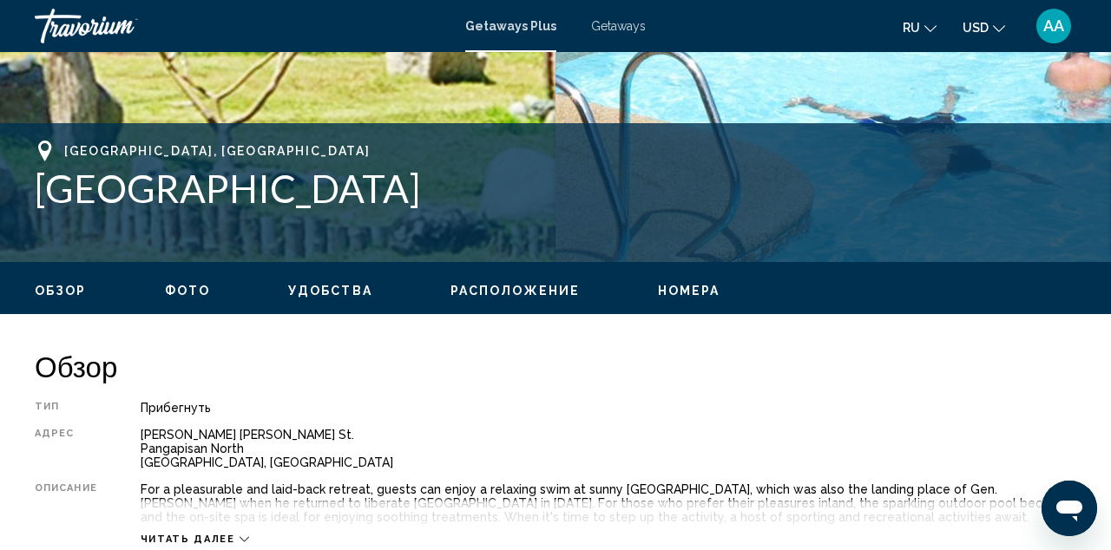
click at [699, 294] on span "Номера" at bounding box center [689, 291] width 62 height 14
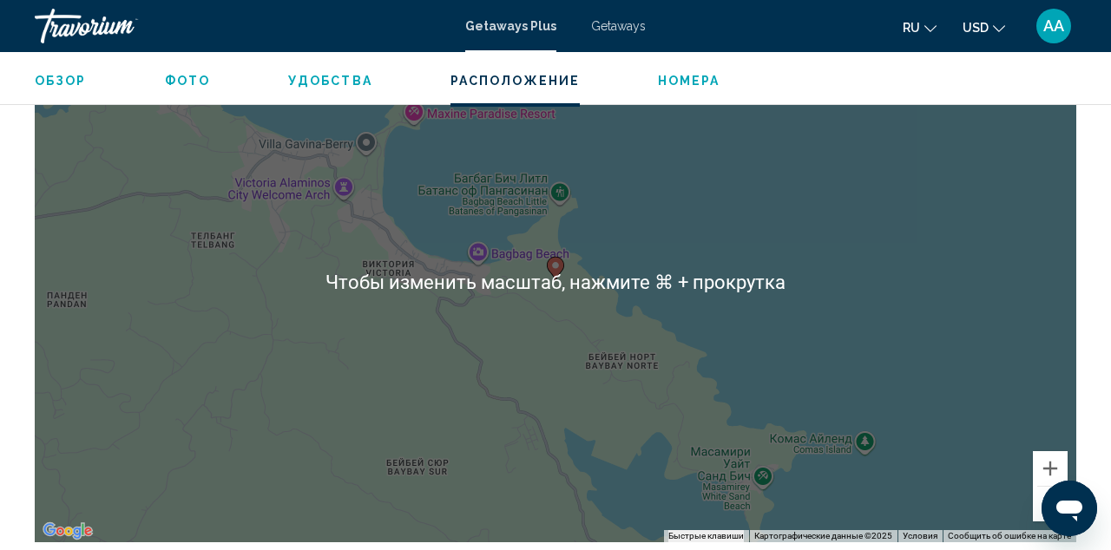
scroll to position [2518, 0]
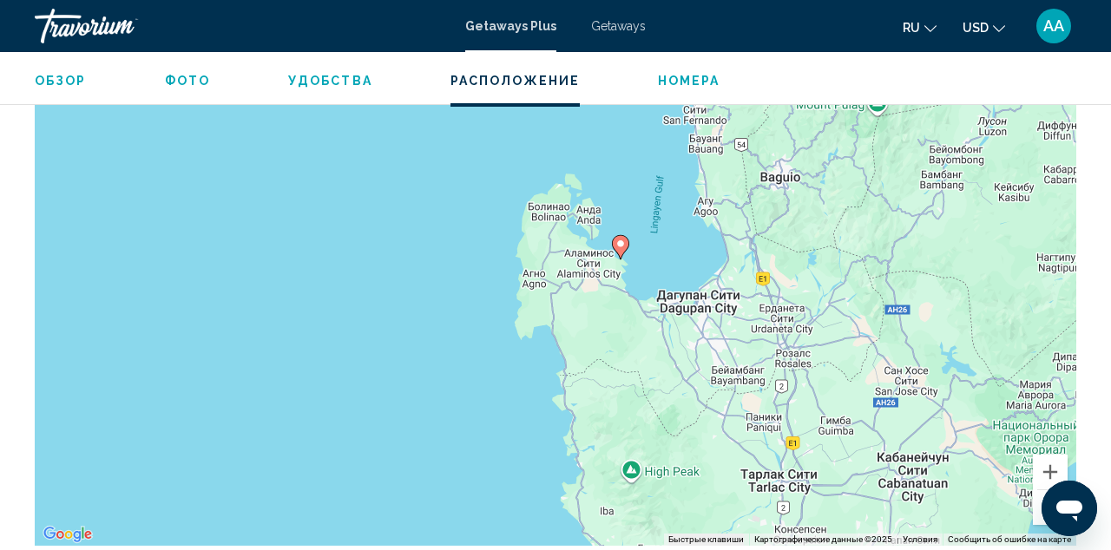
drag, startPoint x: 751, startPoint y: 204, endPoint x: 630, endPoint y: 372, distance: 207.1
click at [632, 373] on div "Чтобы активировать перетаскивание с помощью клавиатуры, нажмите Alt + Ввод. Пос…" at bounding box center [555, 285] width 1041 height 521
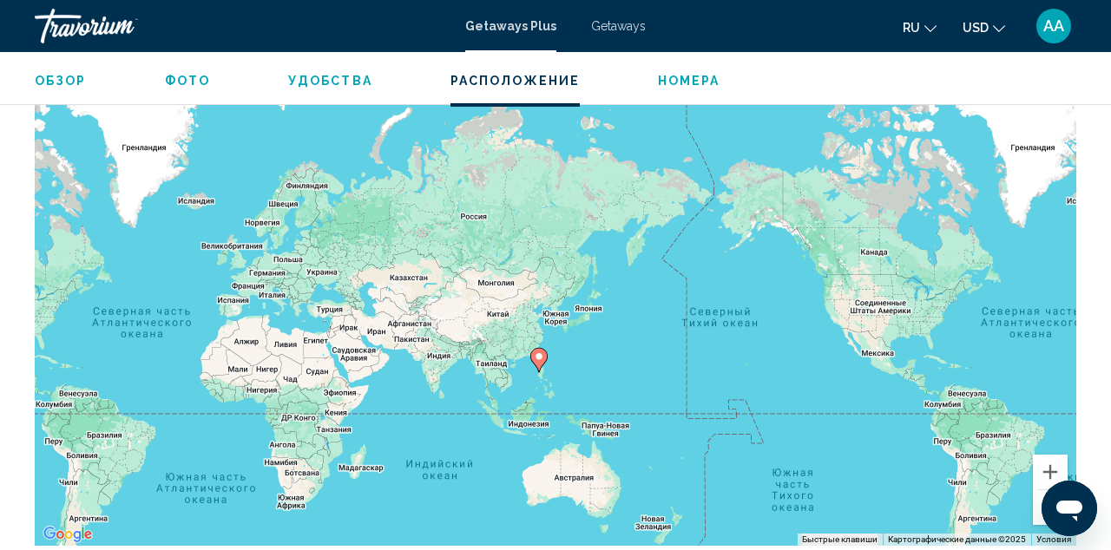
drag, startPoint x: 810, startPoint y: 318, endPoint x: 685, endPoint y: 332, distance: 126.7
click at [685, 332] on div "Чтобы активировать перетаскивание с помощью клавиатуры, нажмите Alt + Ввод. Пос…" at bounding box center [555, 285] width 1041 height 521
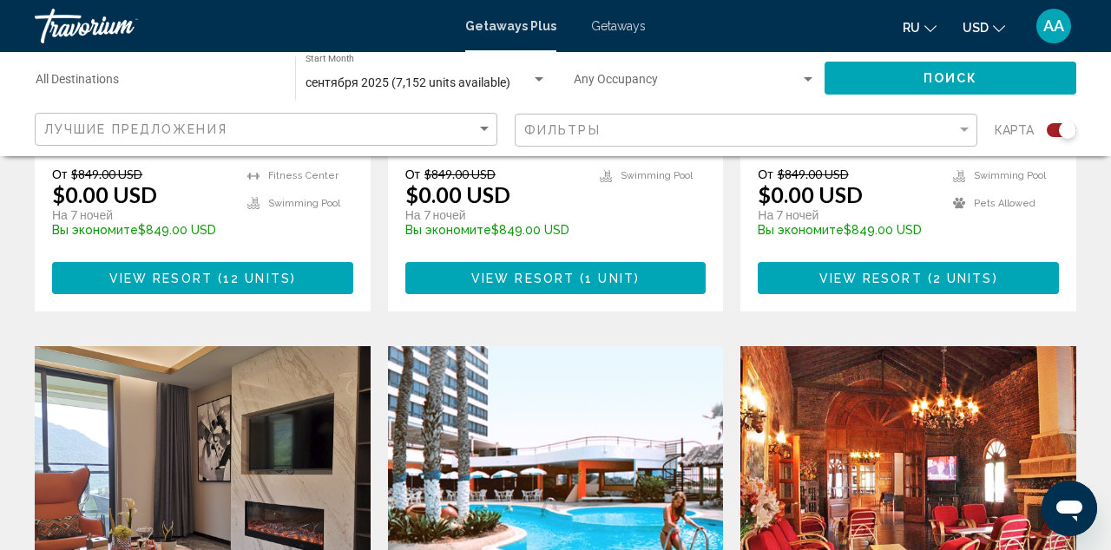
scroll to position [2360, 0]
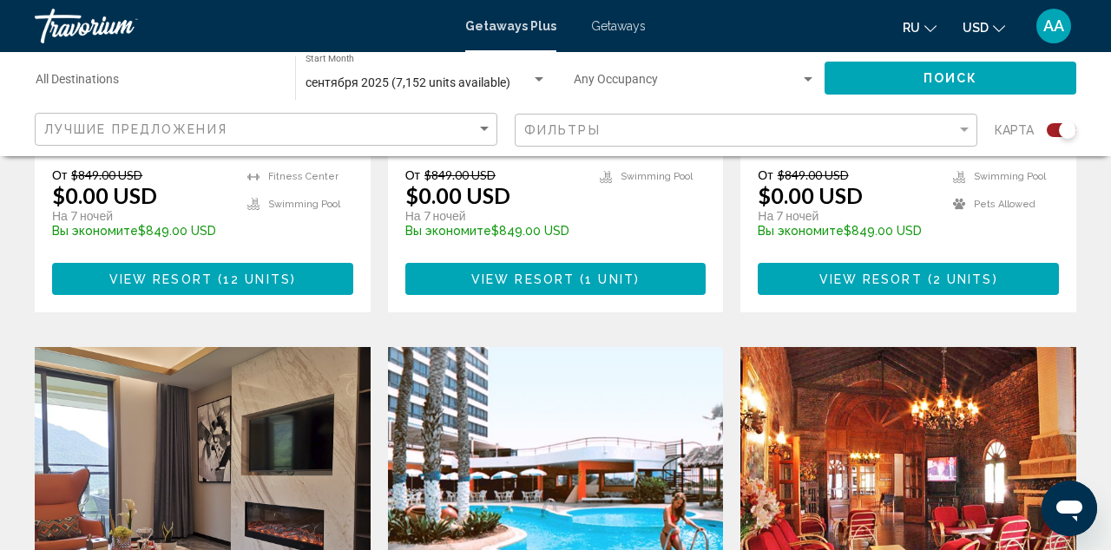
click at [292, 347] on img "Main content" at bounding box center [203, 486] width 336 height 278
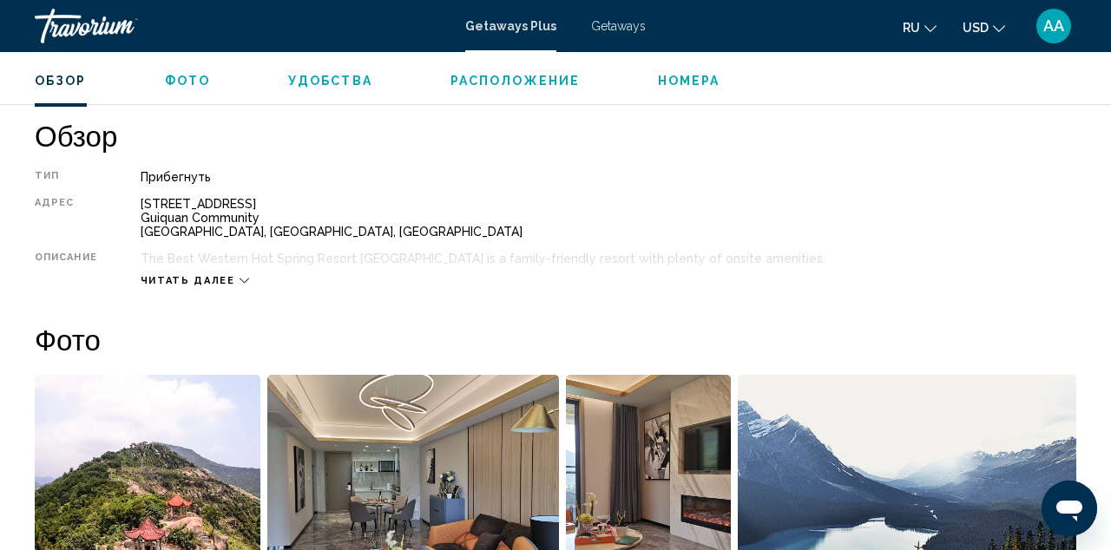
scroll to position [840, 1]
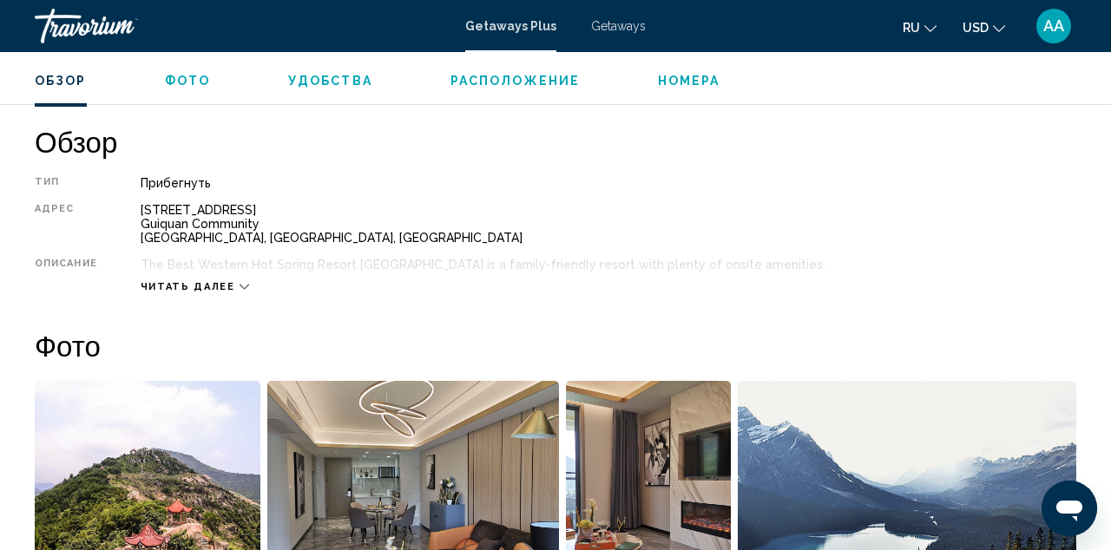
click at [181, 73] on button "Фото" at bounding box center [187, 81] width 45 height 16
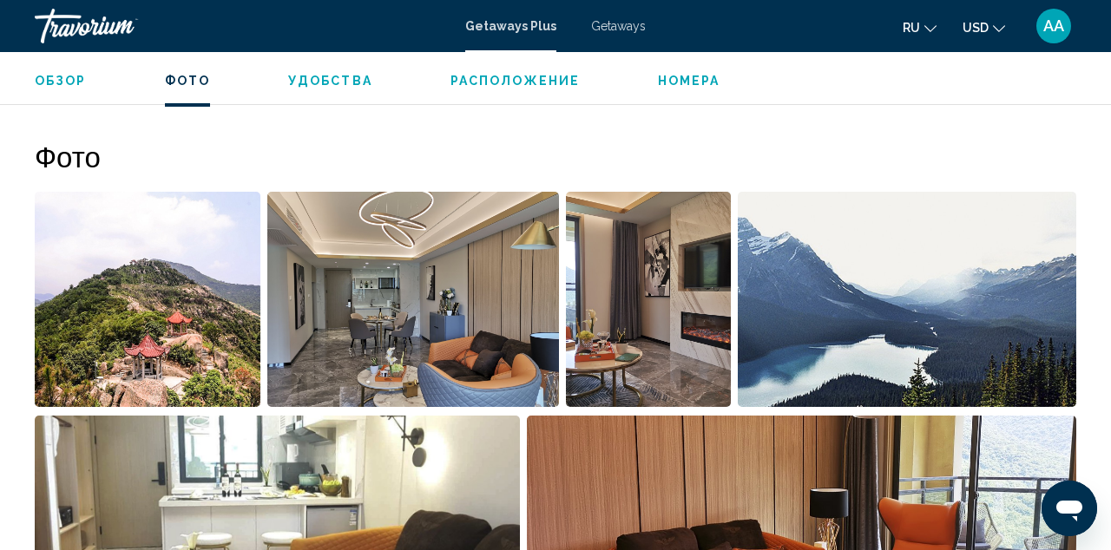
scroll to position [1064, 0]
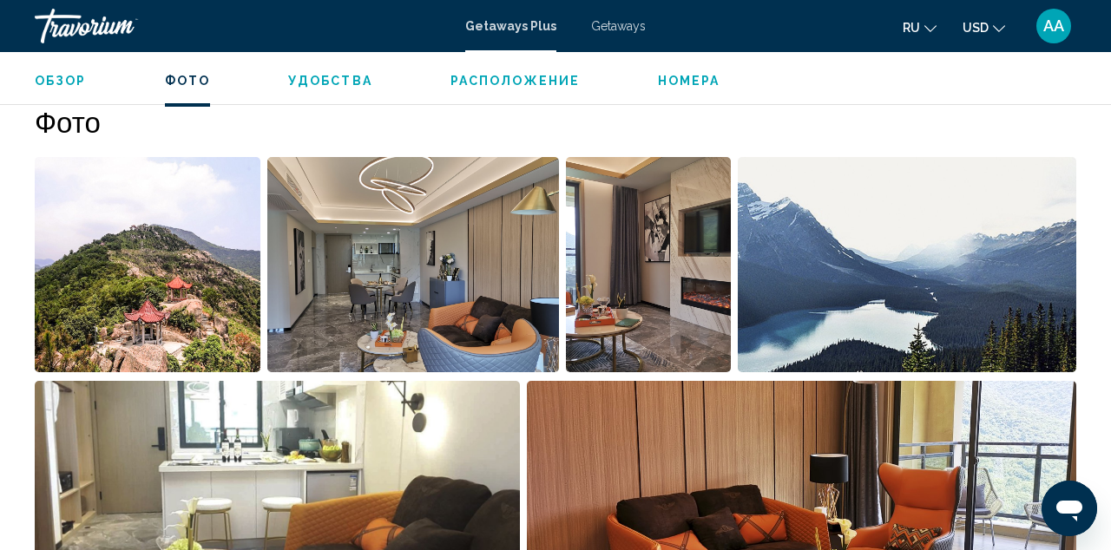
click at [135, 255] on img "Open full-screen image slider" at bounding box center [148, 264] width 226 height 215
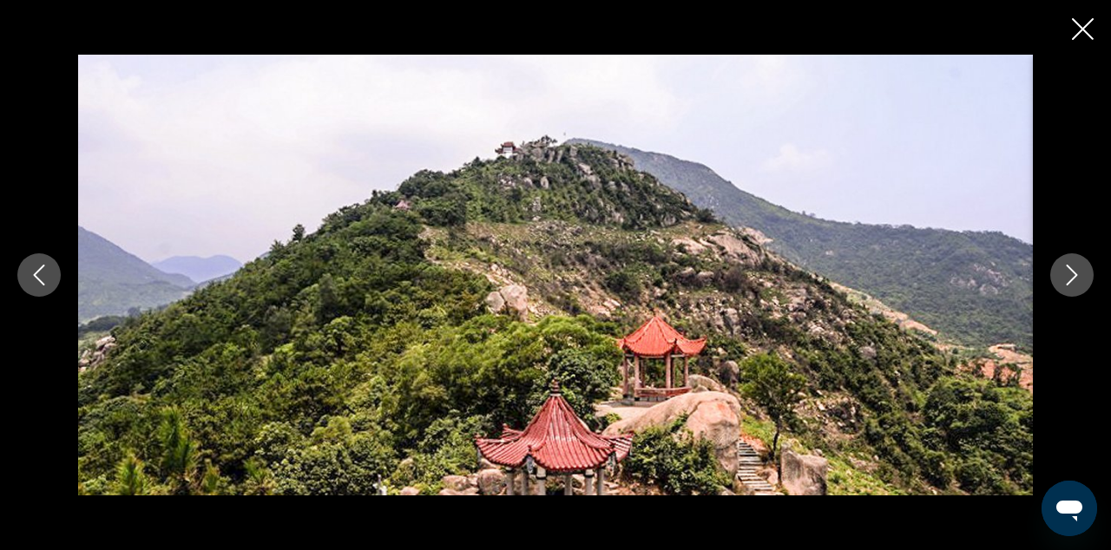
click at [1066, 274] on icon "Next image" at bounding box center [1071, 275] width 21 height 21
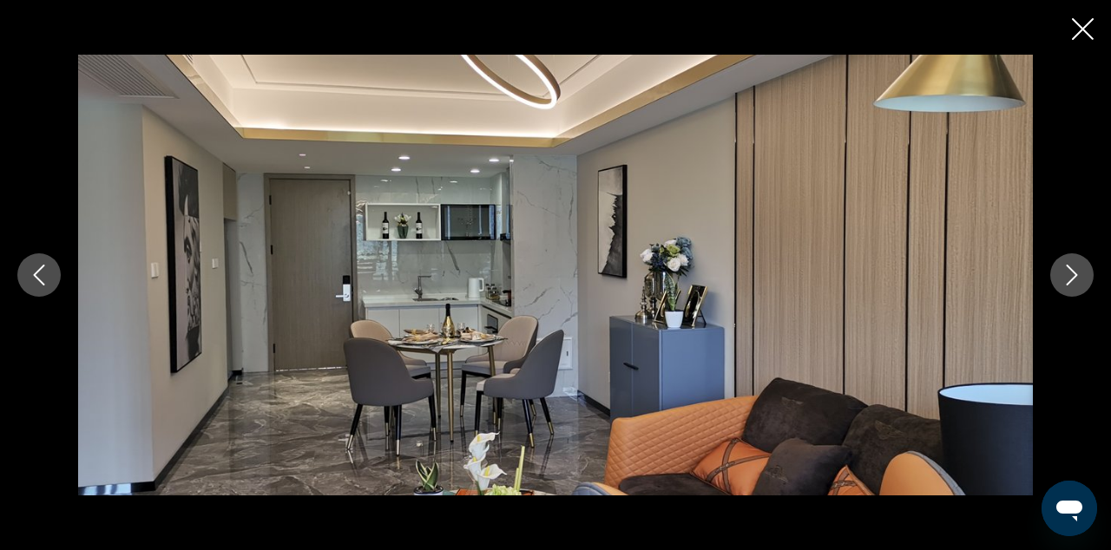
click at [1080, 272] on icon "Next image" at bounding box center [1071, 275] width 21 height 21
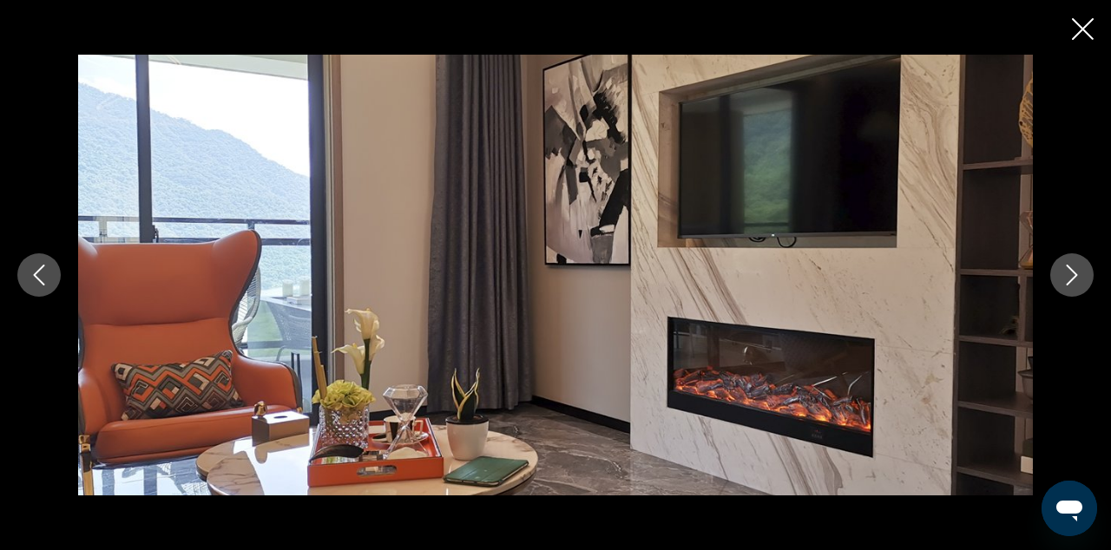
click at [1080, 272] on icon "Next image" at bounding box center [1071, 275] width 21 height 21
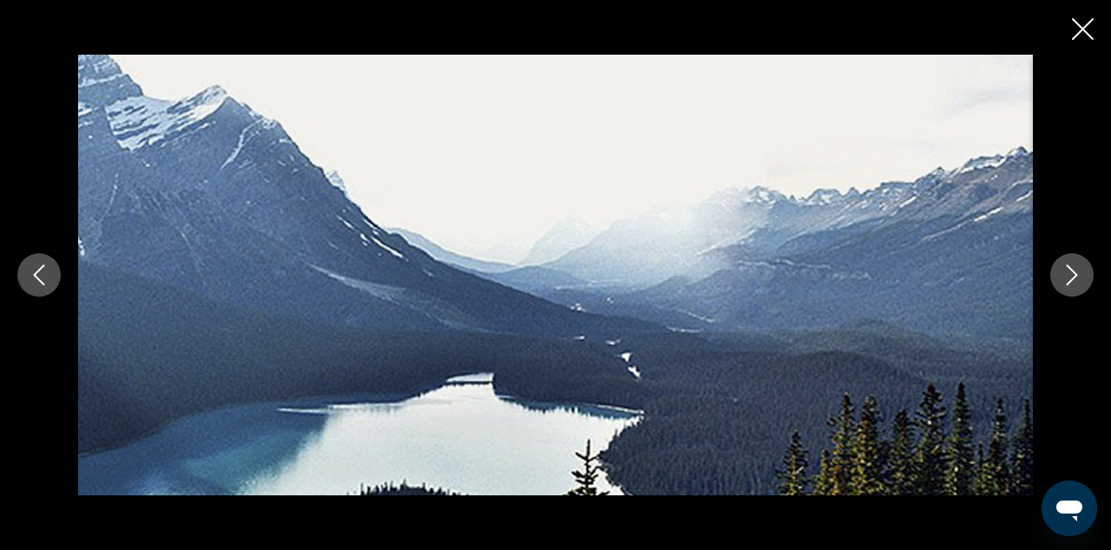
click at [1080, 272] on icon "Next image" at bounding box center [1071, 275] width 21 height 21
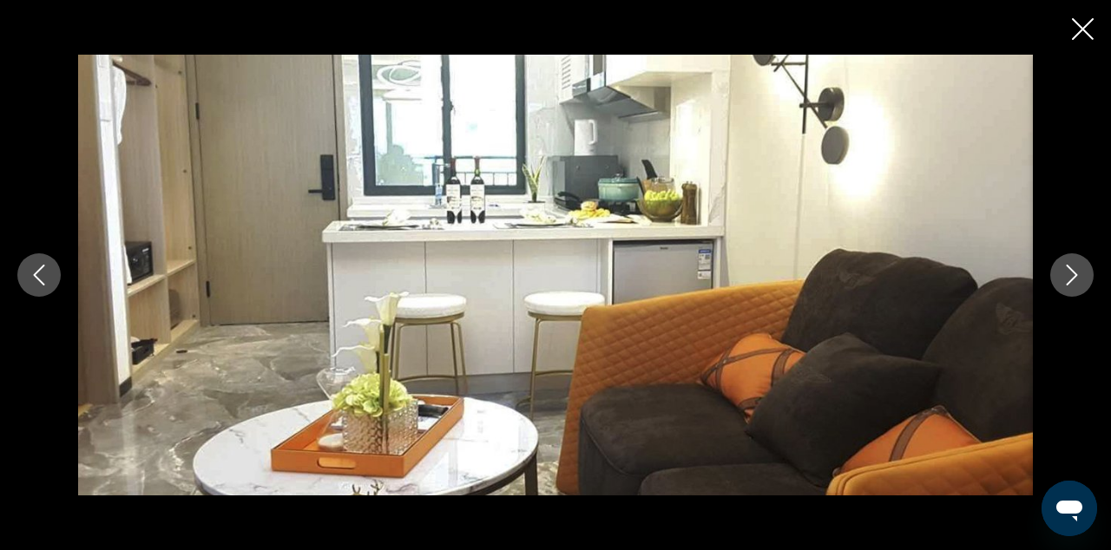
click at [1080, 272] on icon "Next image" at bounding box center [1071, 275] width 21 height 21
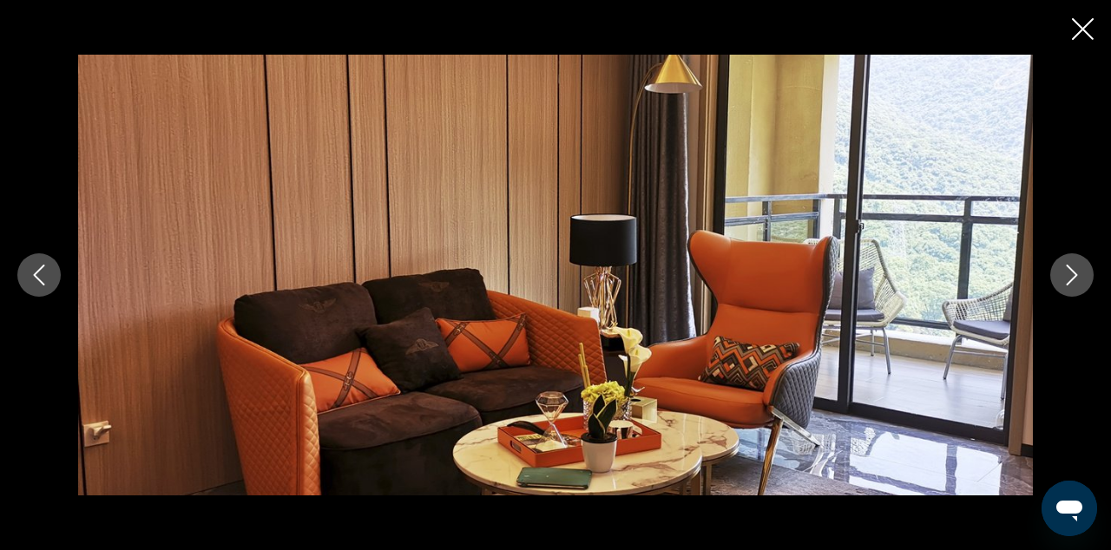
click at [1080, 272] on icon "Next image" at bounding box center [1071, 275] width 21 height 21
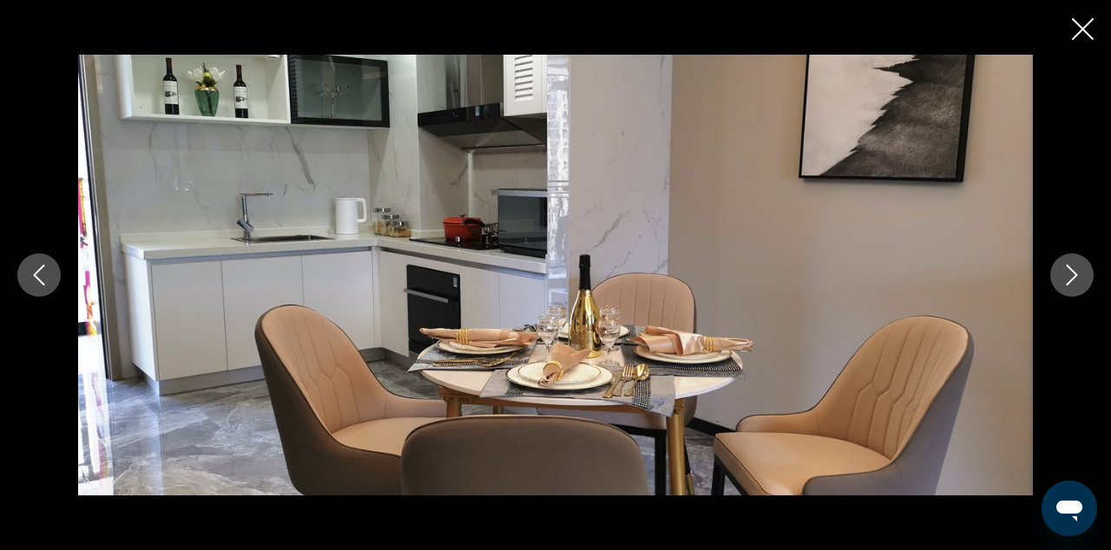
click at [1080, 273] on icon "Next image" at bounding box center [1071, 275] width 21 height 21
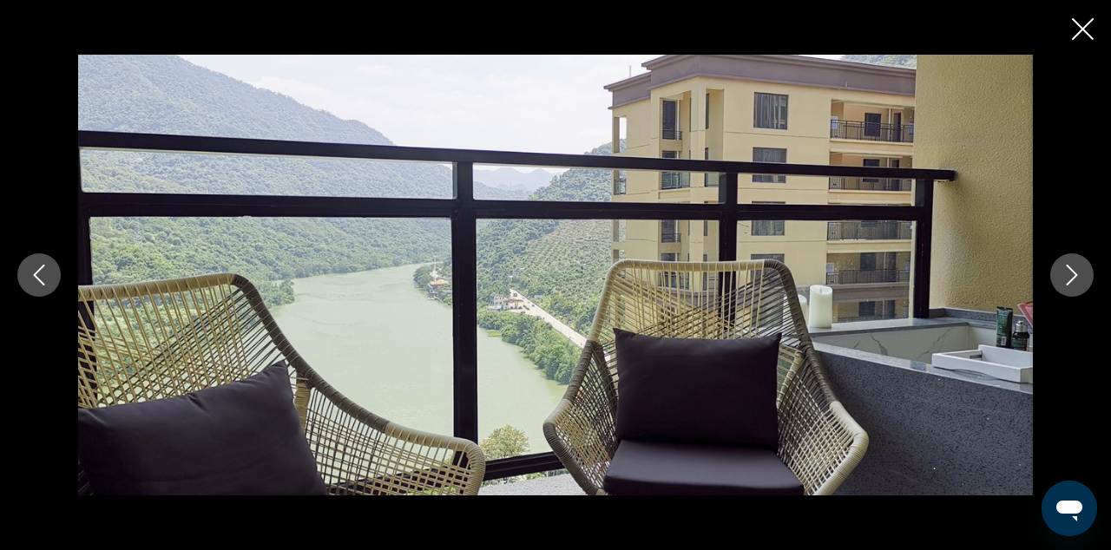
click at [1080, 275] on icon "Next image" at bounding box center [1071, 275] width 21 height 21
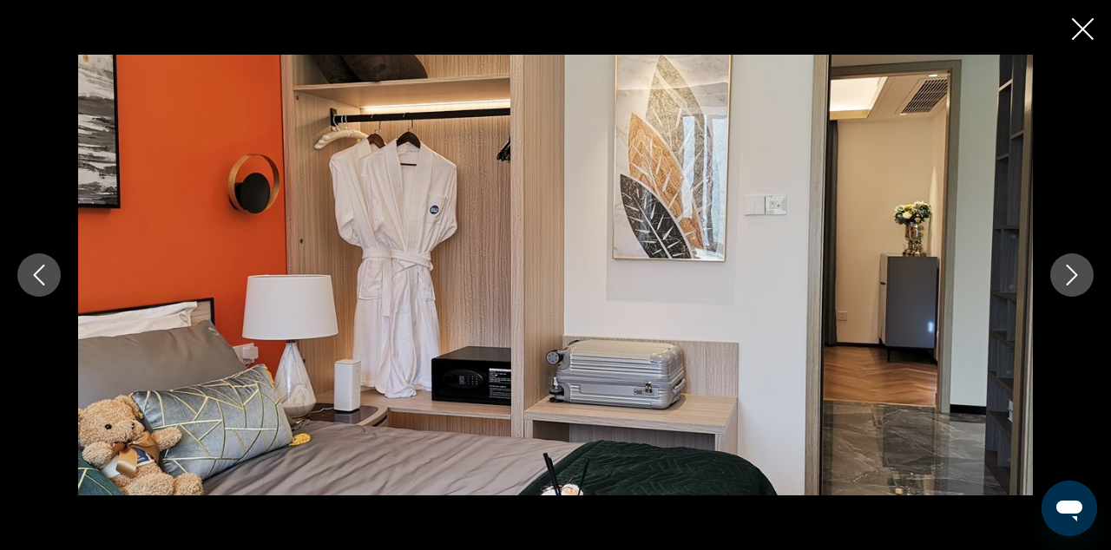
click at [1080, 276] on icon "Next image" at bounding box center [1071, 275] width 21 height 21
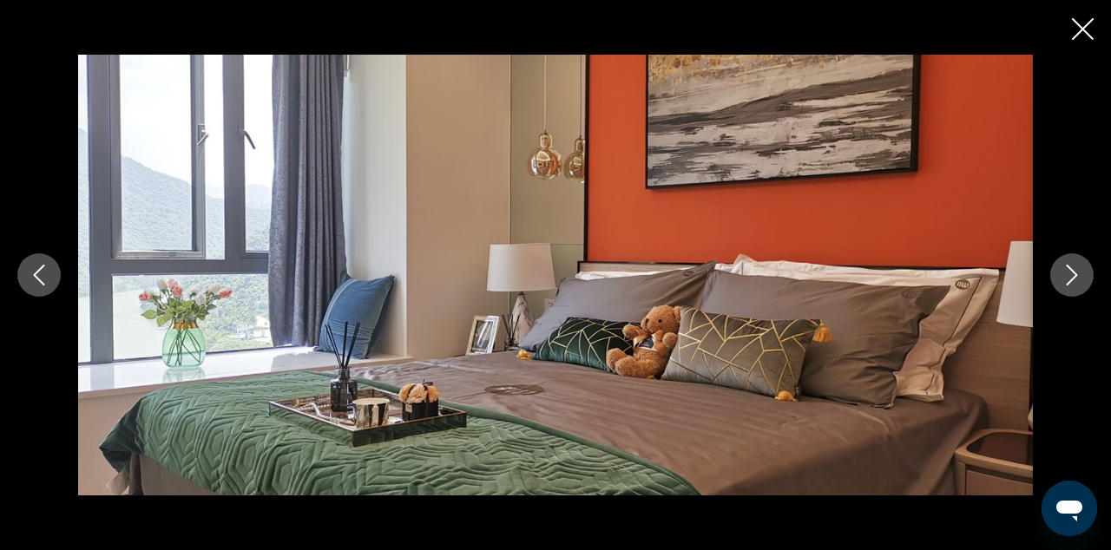
click at [1080, 276] on icon "Next image" at bounding box center [1071, 275] width 21 height 21
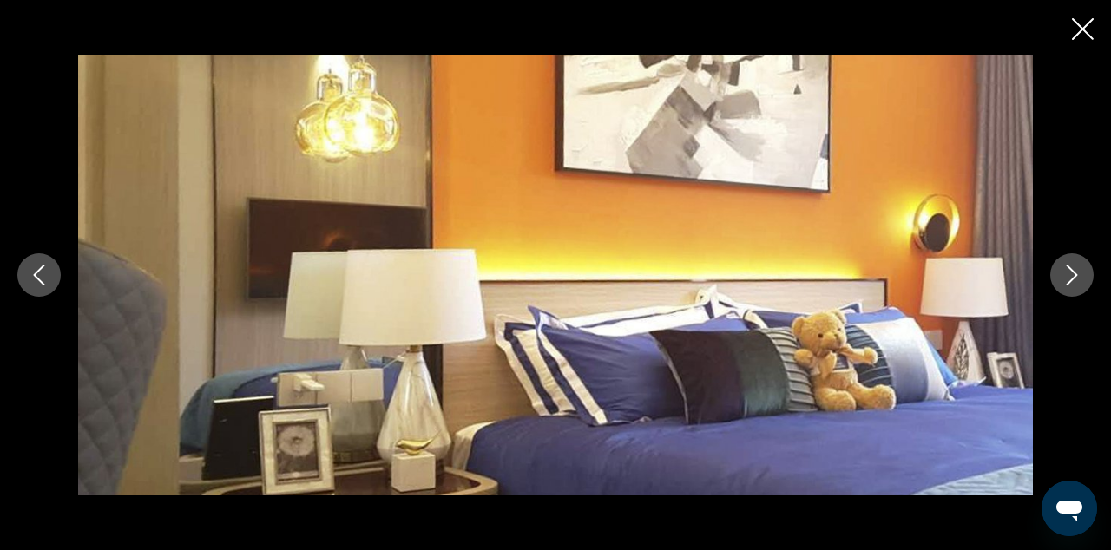
click at [1080, 278] on icon "Next image" at bounding box center [1071, 275] width 21 height 21
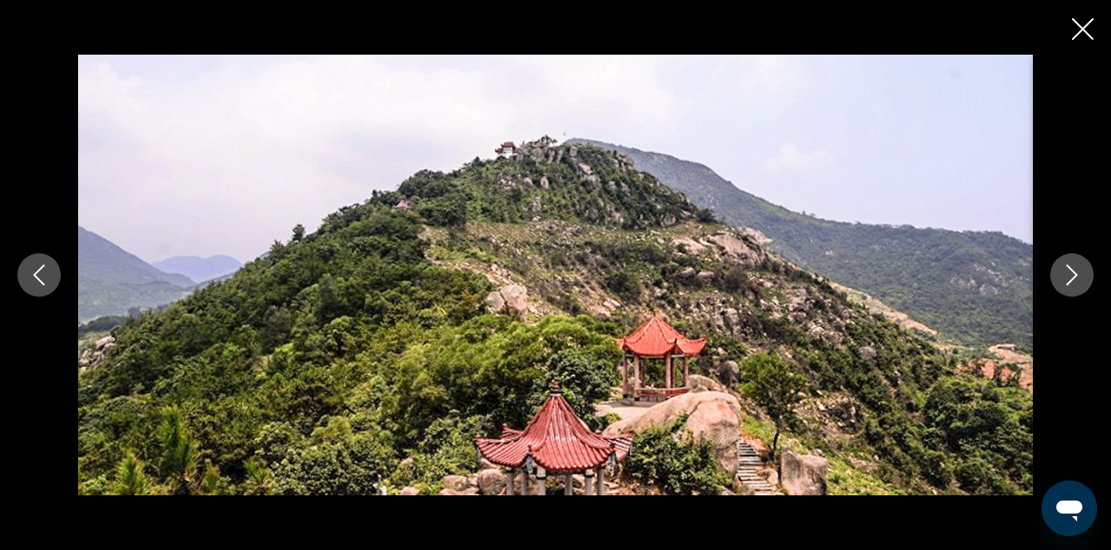
click at [1083, 40] on icon "Close slideshow" at bounding box center [1083, 29] width 22 height 22
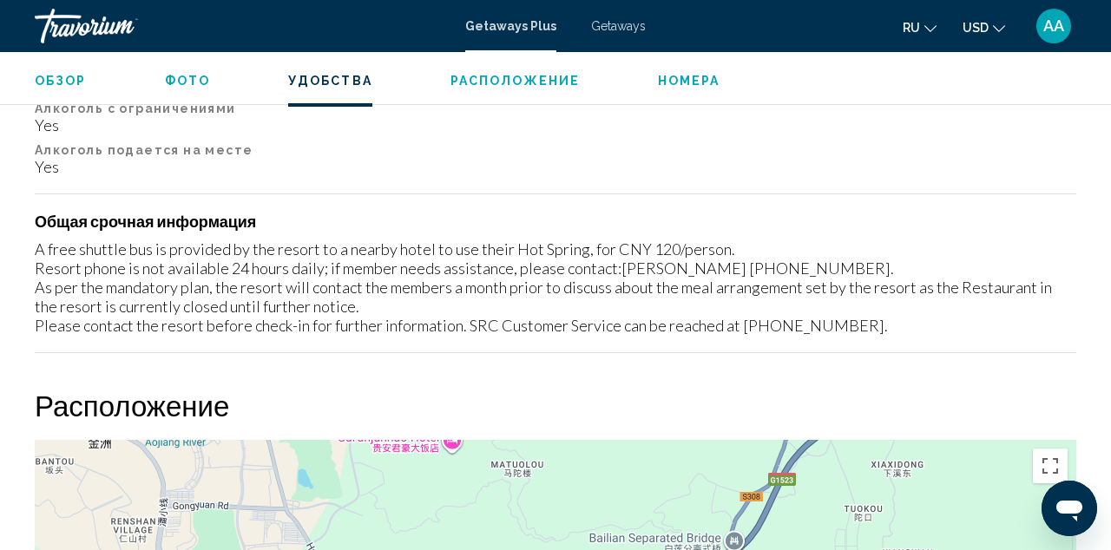
scroll to position [2027, 0]
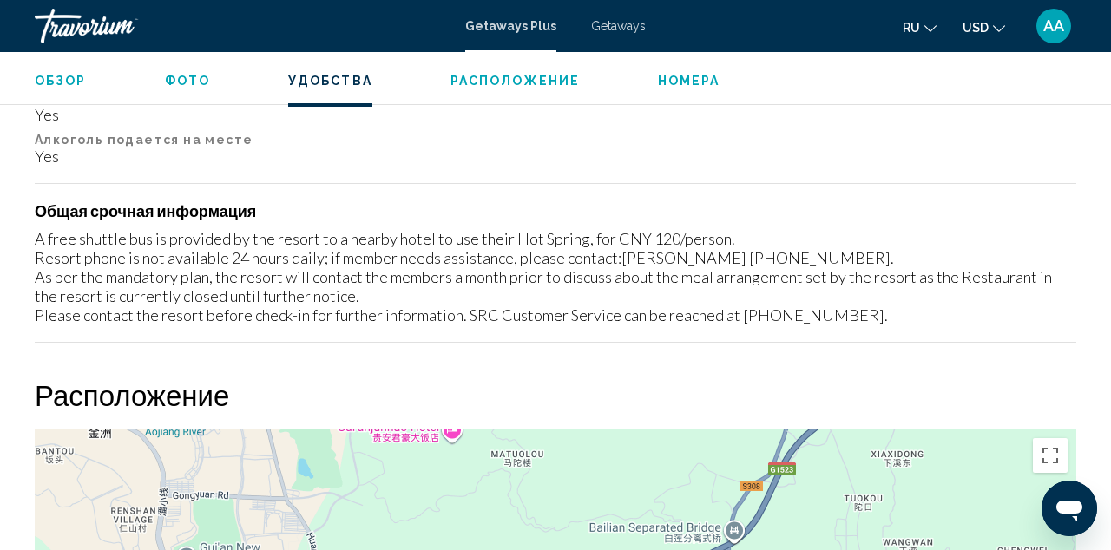
click at [711, 78] on span "Номера" at bounding box center [689, 81] width 62 height 14
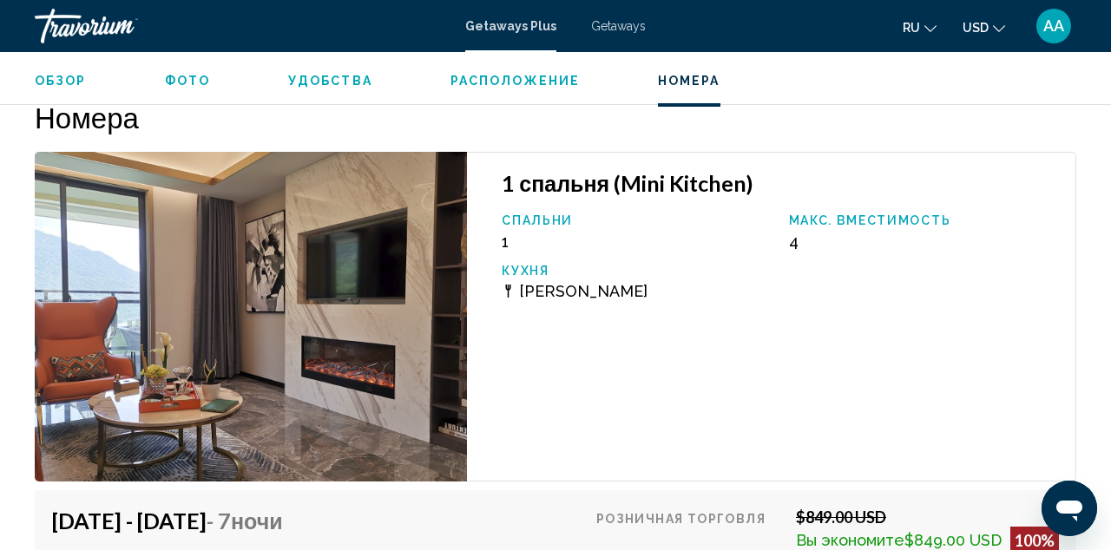
scroll to position [2911, 0]
click at [537, 79] on span "Расположение" at bounding box center [514, 81] width 129 height 14
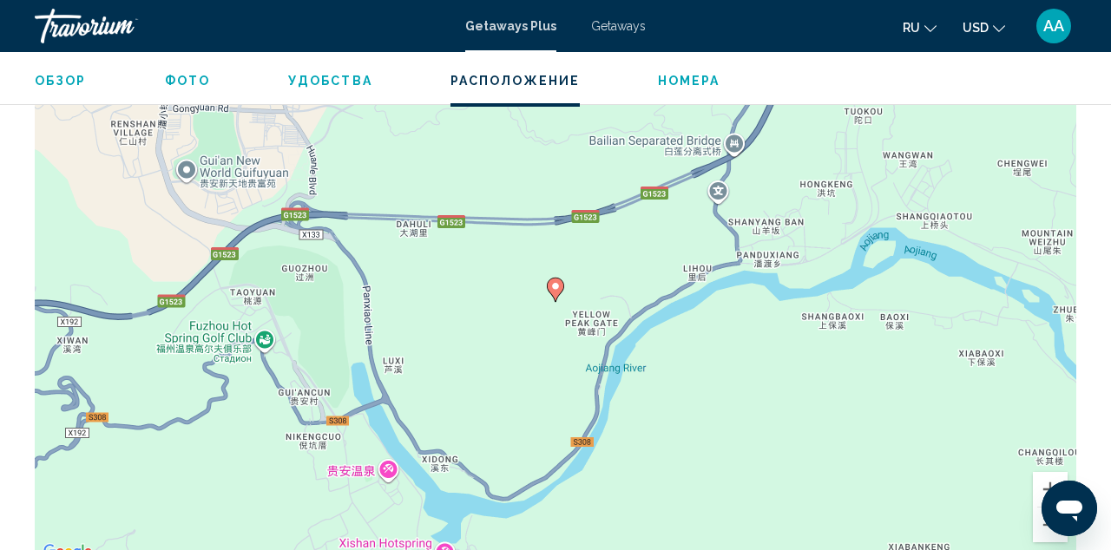
scroll to position [2296, 0]
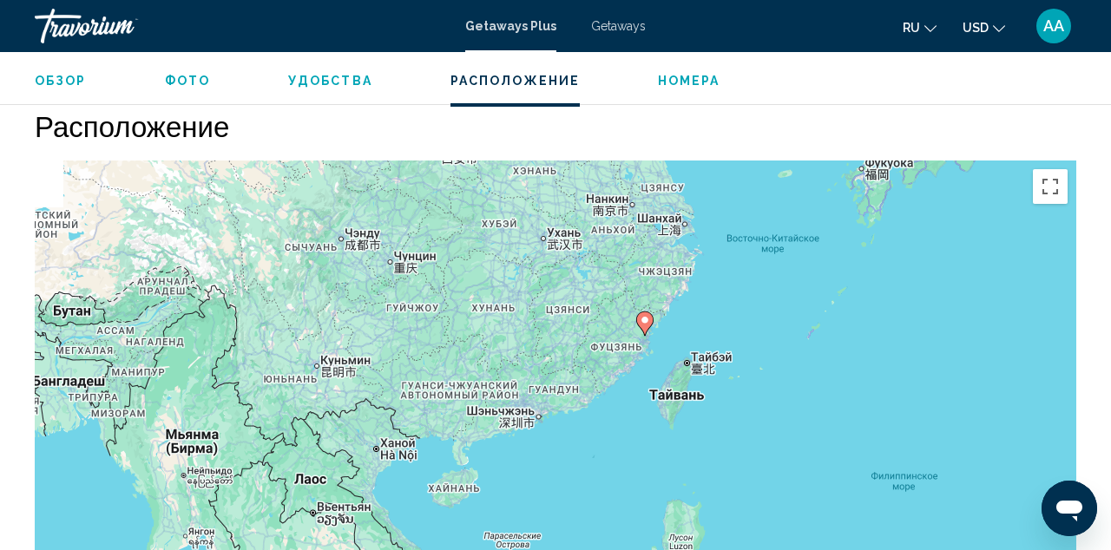
drag, startPoint x: 551, startPoint y: 267, endPoint x: 649, endPoint y: 343, distance: 123.8
click at [650, 344] on div "Чтобы активировать перетаскивание с помощью клавиатуры, нажмите Alt + Ввод. Пос…" at bounding box center [555, 421] width 1041 height 521
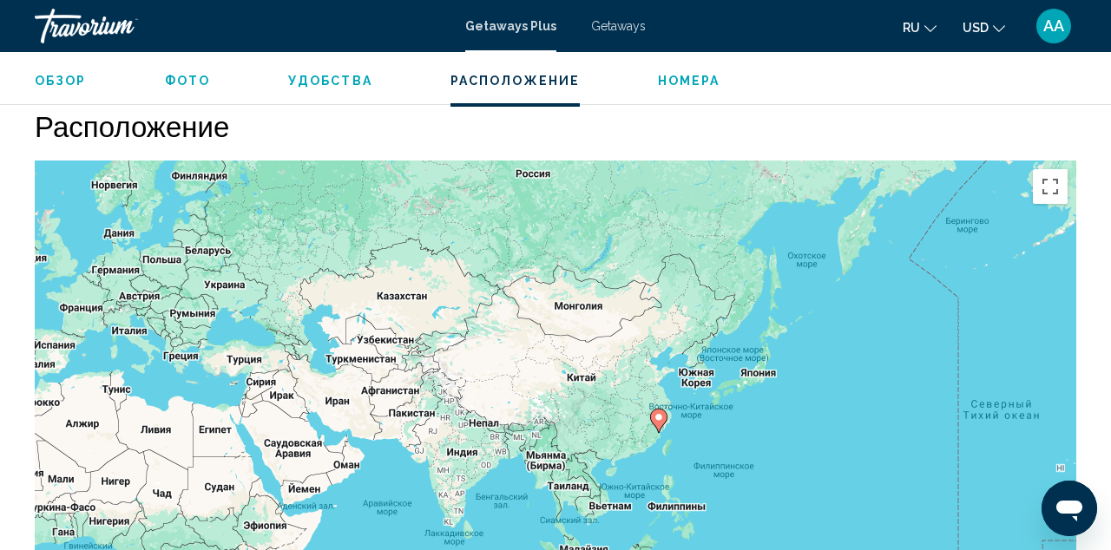
drag, startPoint x: 530, startPoint y: 341, endPoint x: 538, endPoint y: 428, distance: 87.1
click at [539, 430] on div "Чтобы активировать перетаскивание с помощью клавиатуры, нажмите Alt + Ввод. Пос…" at bounding box center [555, 421] width 1041 height 521
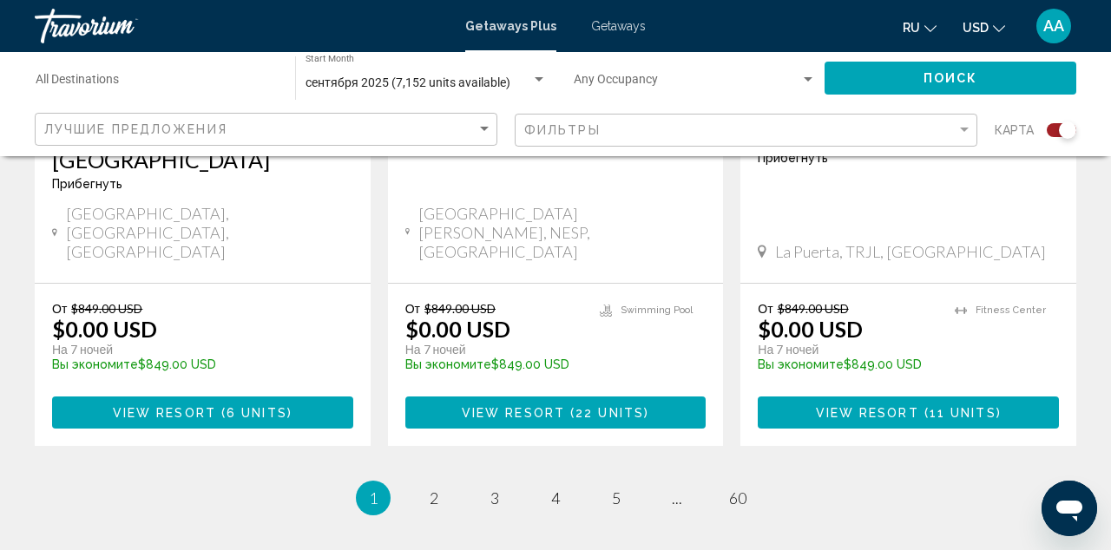
scroll to position [2907, 0]
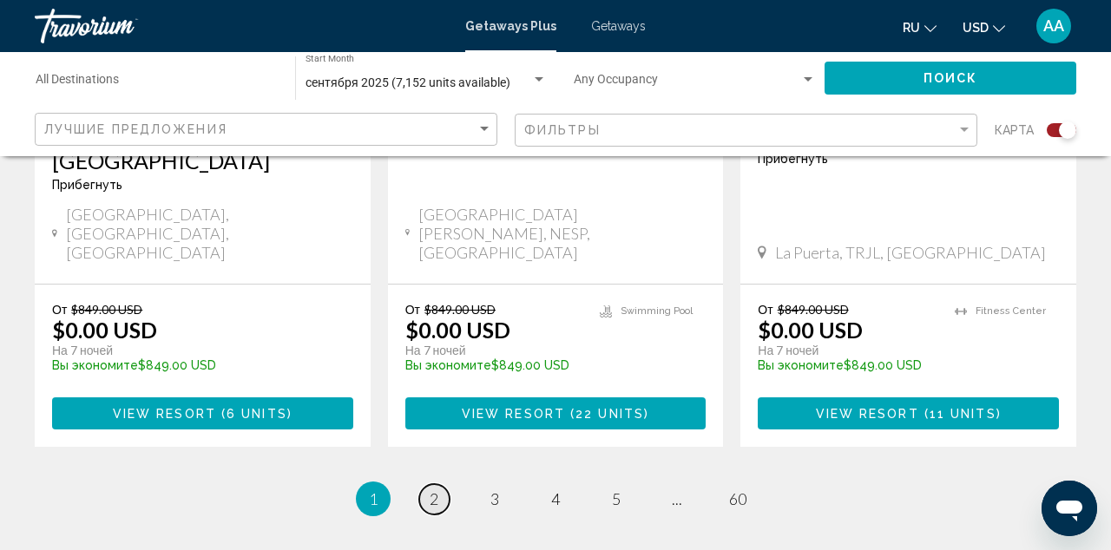
click at [425, 484] on link "page 2" at bounding box center [434, 499] width 30 height 30
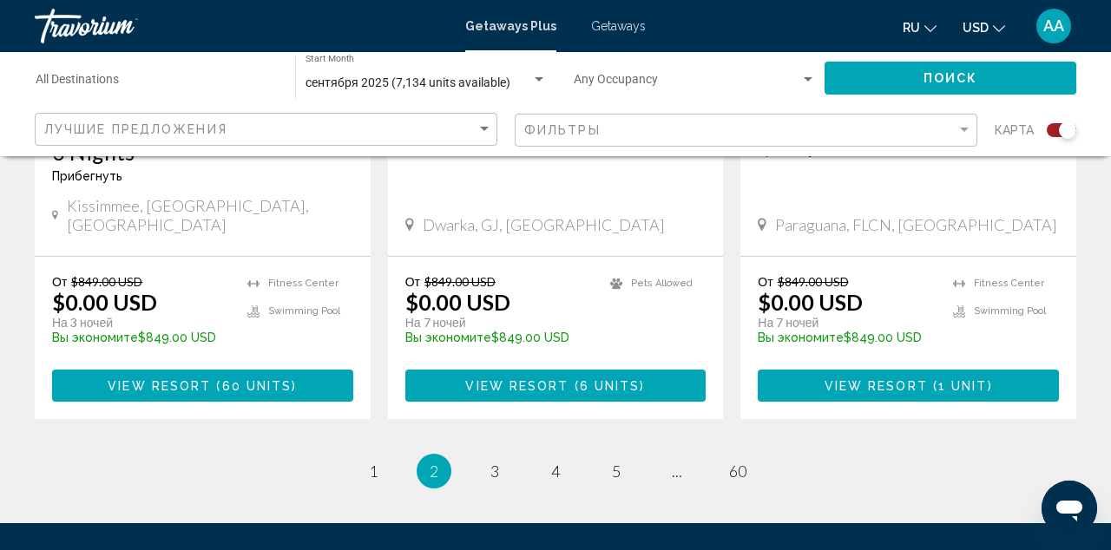
scroll to position [2933, 0]
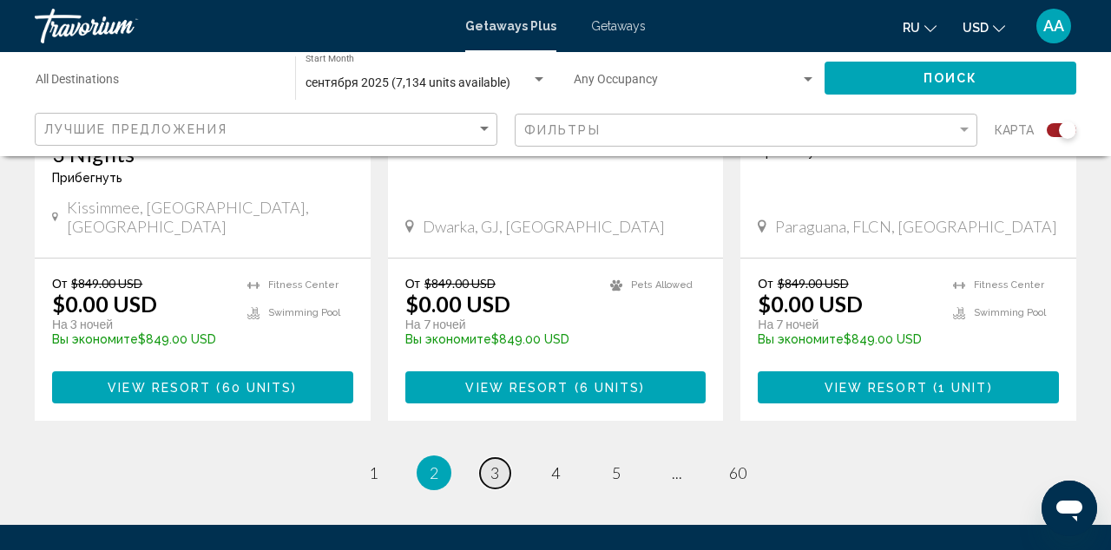
click at [494, 463] on span "3" at bounding box center [494, 472] width 9 height 19
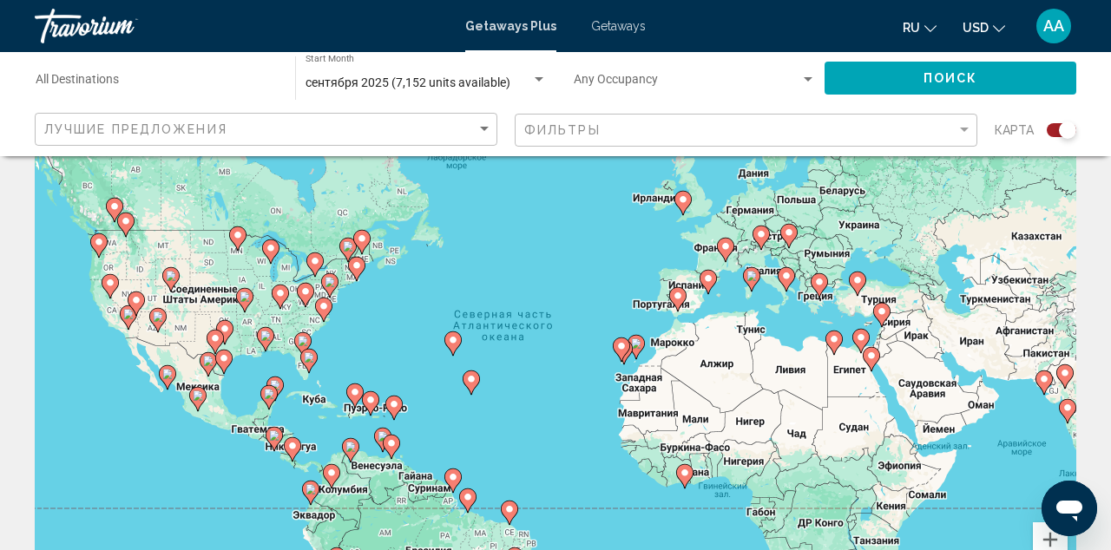
scroll to position [43, 0]
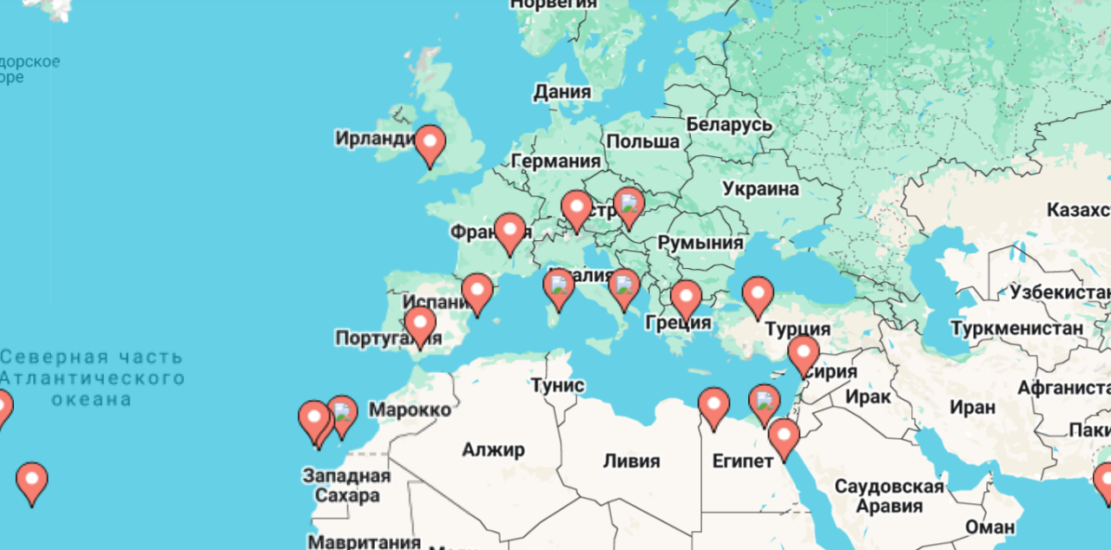
drag, startPoint x: 409, startPoint y: 143, endPoint x: 290, endPoint y: 141, distance: 118.9
click at [290, 141] on div "Чтобы активировать перетаскивание с помощью клавиатуры, нажмите Alt + Ввод. Пос…" at bounding box center [555, 391] width 1041 height 521
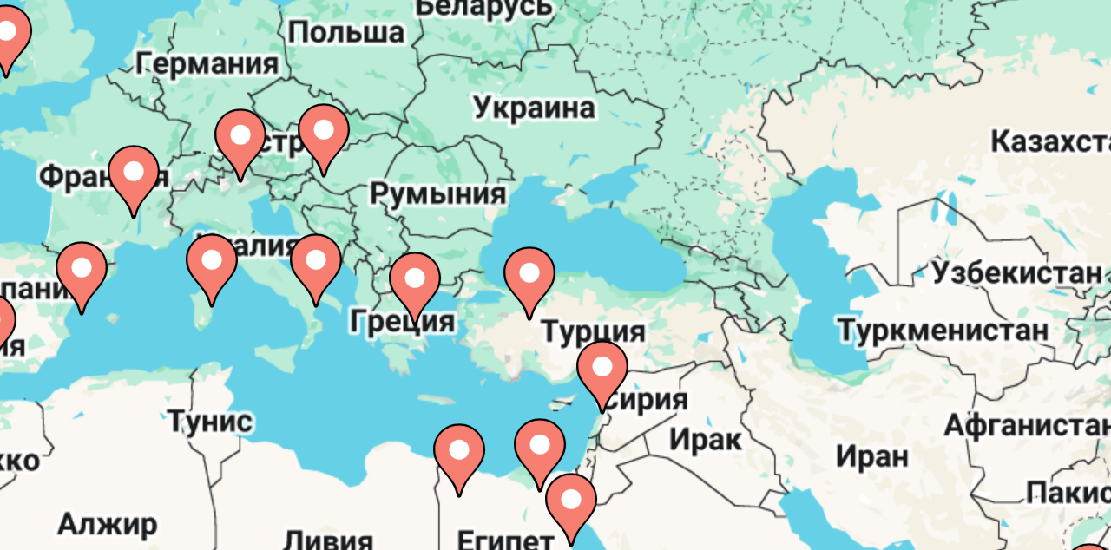
drag, startPoint x: 232, startPoint y: 109, endPoint x: 174, endPoint y: 106, distance: 57.4
click at [174, 131] on div "Чтобы активировать перетаскивание с помощью клавиатуры, нажмите Alt + Ввод. Пос…" at bounding box center [555, 391] width 1041 height 521
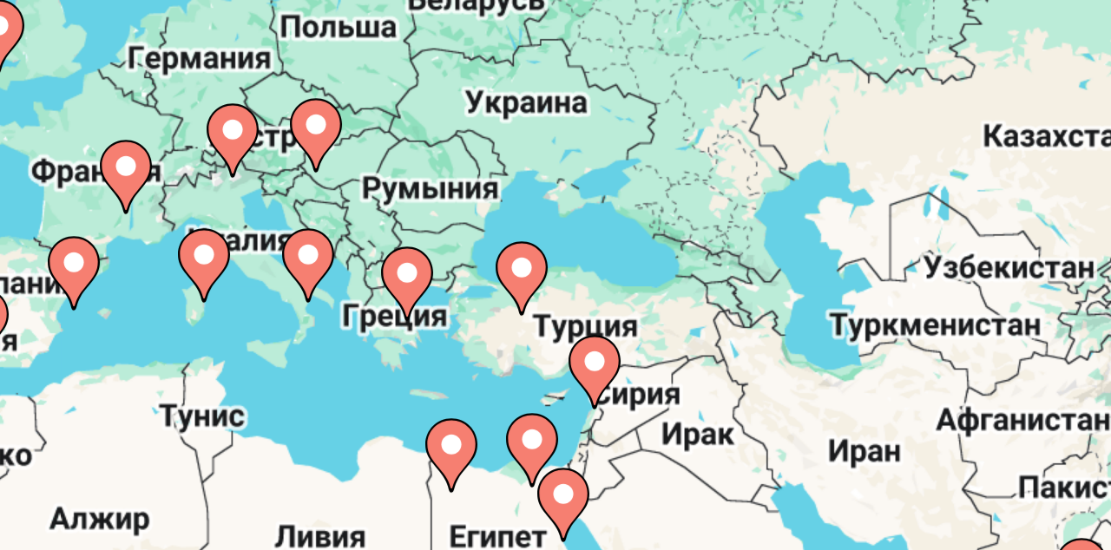
click at [674, 306] on icon "Main content" at bounding box center [682, 317] width 16 height 23
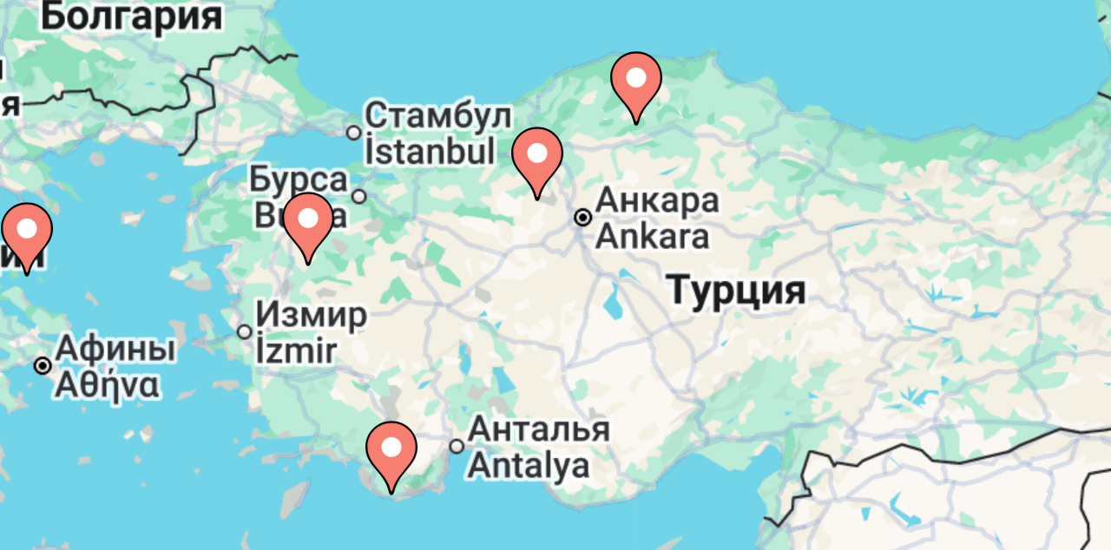
drag, startPoint x: 130, startPoint y: 93, endPoint x: 215, endPoint y: 89, distance: 85.1
click at [215, 131] on div "Чтобы активировать перетаскивание с помощью клавиатуры, нажмите Alt + Ввод. Пос…" at bounding box center [555, 391] width 1041 height 521
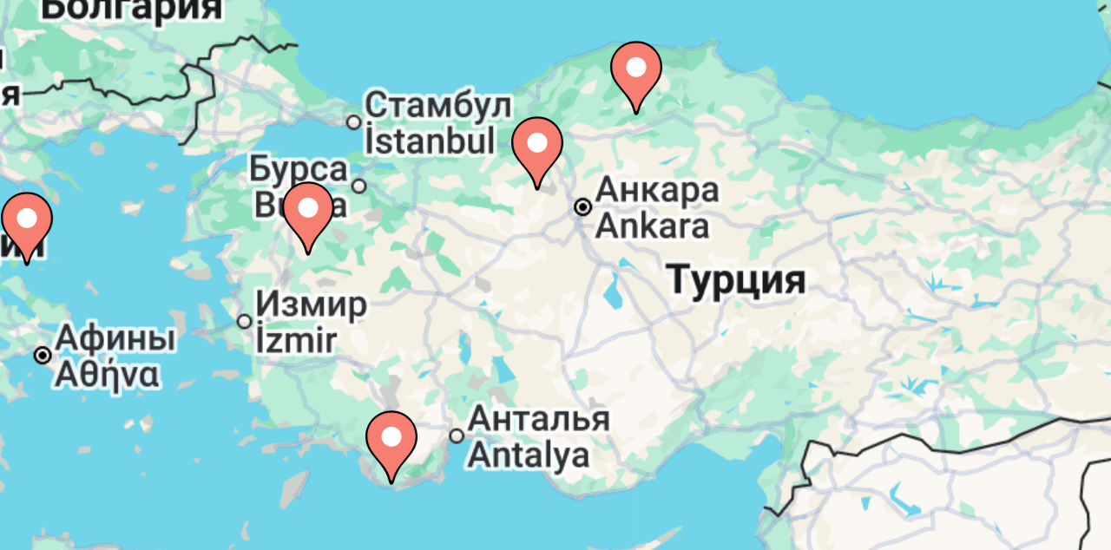
click at [633, 365] on image "Main content" at bounding box center [638, 370] width 10 height 10
type input "**********"
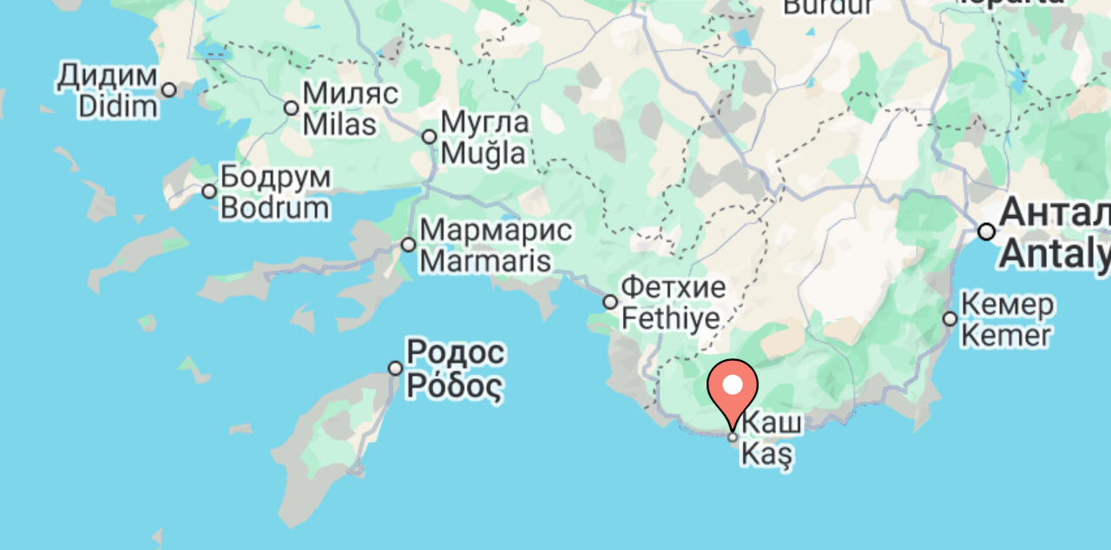
drag, startPoint x: 269, startPoint y: 117, endPoint x: 129, endPoint y: 111, distance: 139.8
click at [129, 131] on div "Чтобы активировать перетаскивание с помощью клавиатуры, нажмите Alt + Ввод. Пос…" at bounding box center [555, 391] width 1041 height 521
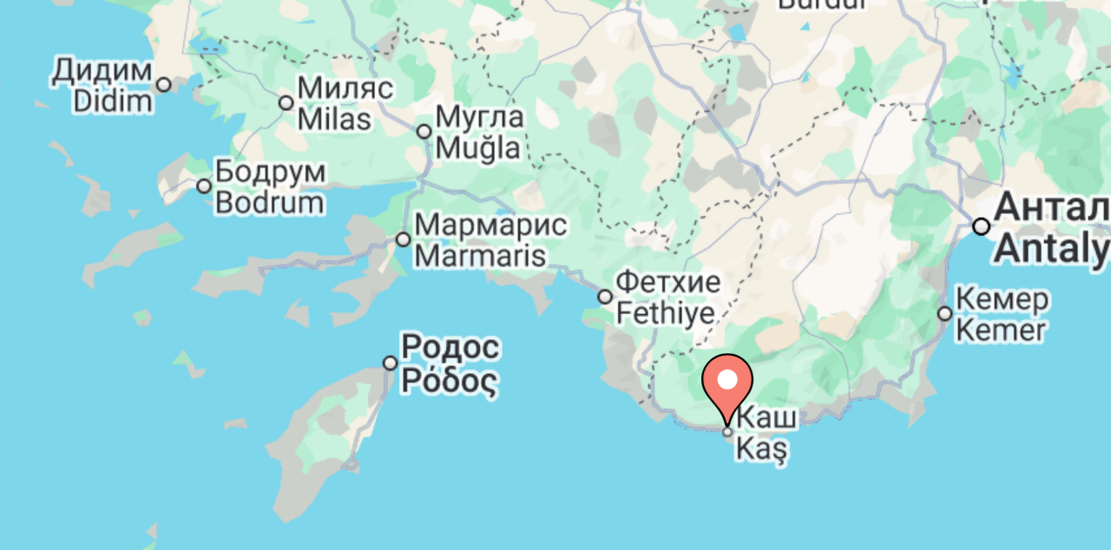
click at [745, 346] on image "Main content" at bounding box center [750, 351] width 10 height 10
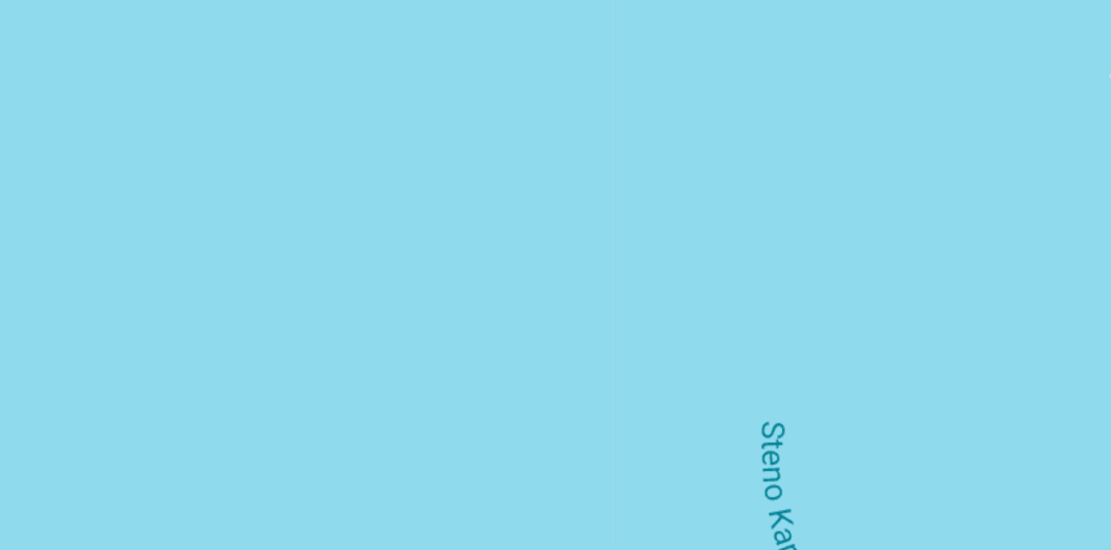
scroll to position [5, 0]
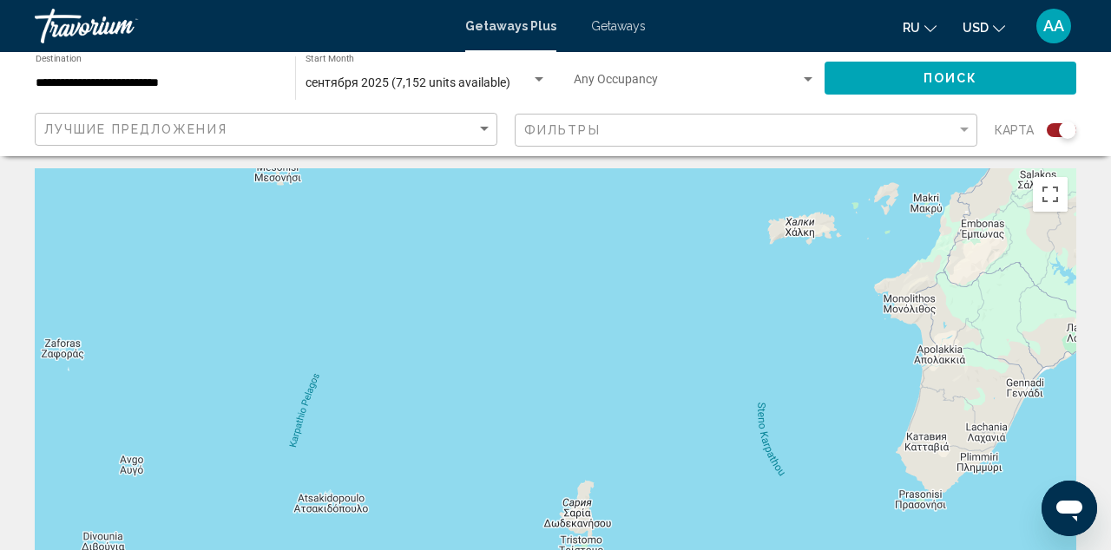
drag, startPoint x: 811, startPoint y: 313, endPoint x: 436, endPoint y: 313, distance: 375.7
click at [436, 313] on div "Для навигации используйте клавиши со стрелками." at bounding box center [555, 428] width 1041 height 521
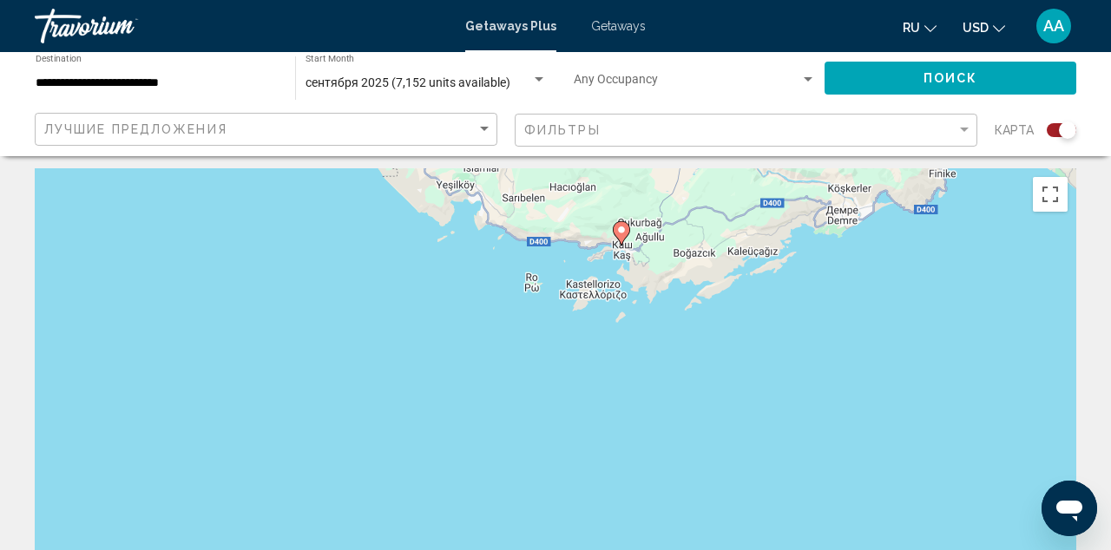
scroll to position [4, 0]
click at [627, 231] on icon "Main content" at bounding box center [622, 234] width 16 height 23
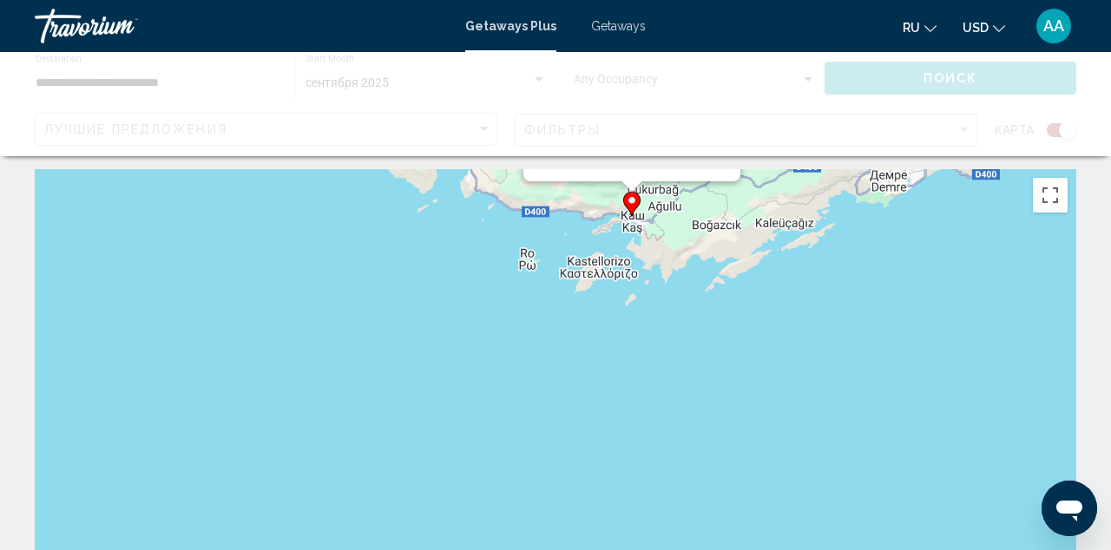
scroll to position [0, 0]
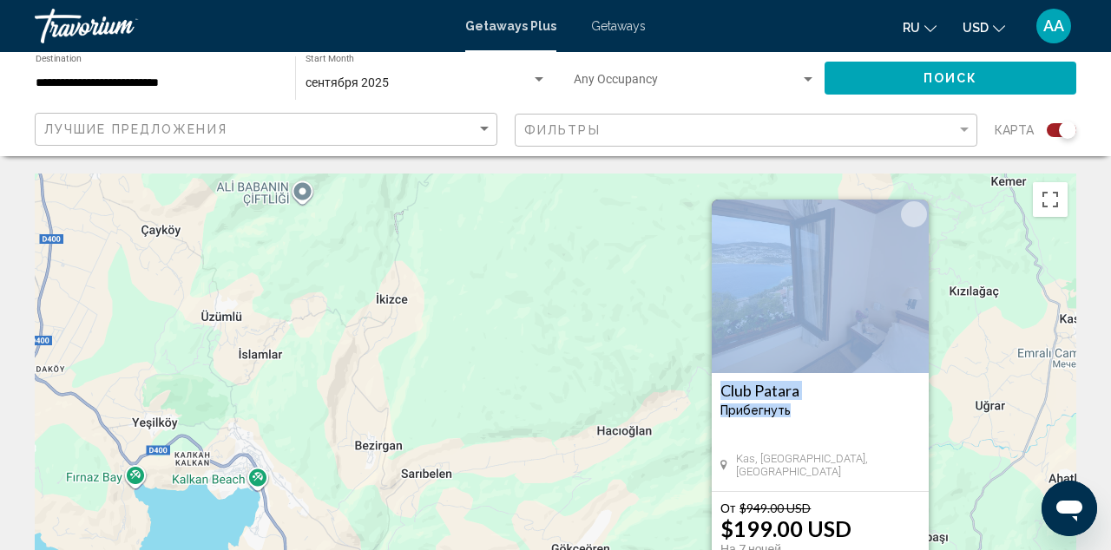
drag, startPoint x: 791, startPoint y: 415, endPoint x: 806, endPoint y: 345, distance: 71.0
click at [806, 346] on div "Club Patara Прибегнуть - Это курорт только для взрослых [GEOGRAPHIC_DATA], [GEO…" at bounding box center [820, 346] width 217 height 292
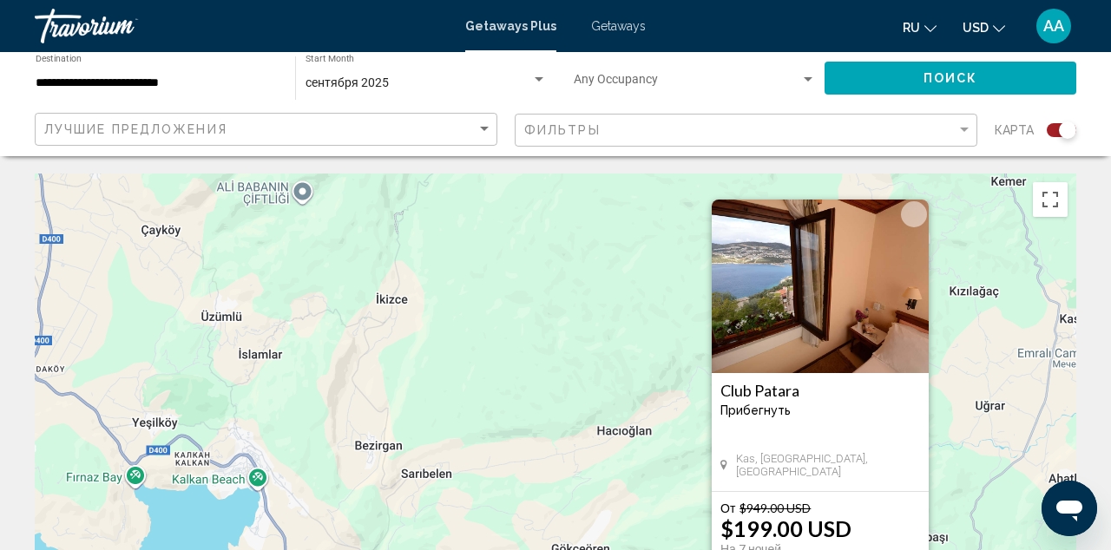
click at [817, 462] on div "Kas, [GEOGRAPHIC_DATA], [GEOGRAPHIC_DATA]" at bounding box center [820, 465] width 200 height 26
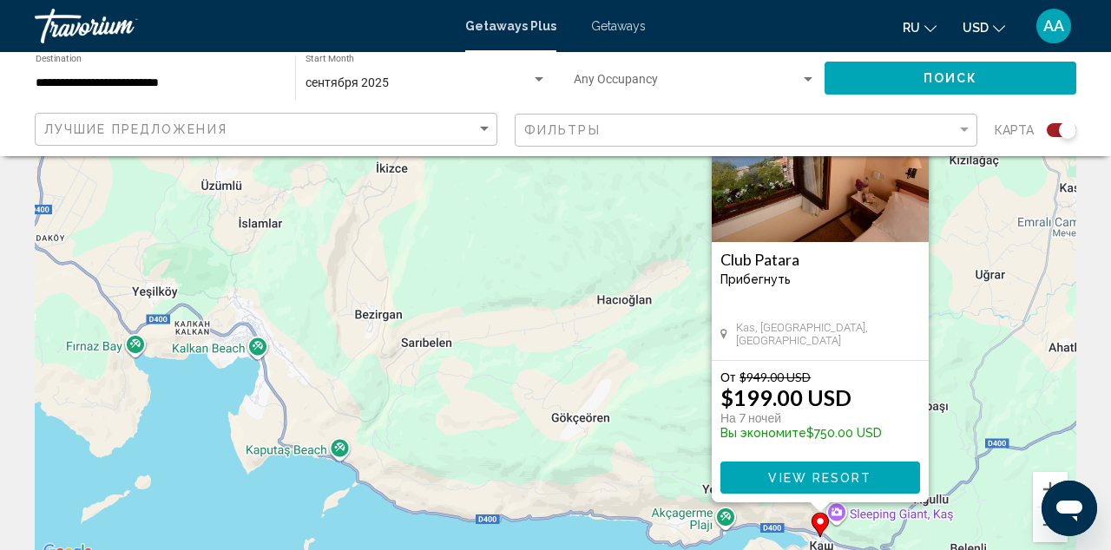
scroll to position [129, 0]
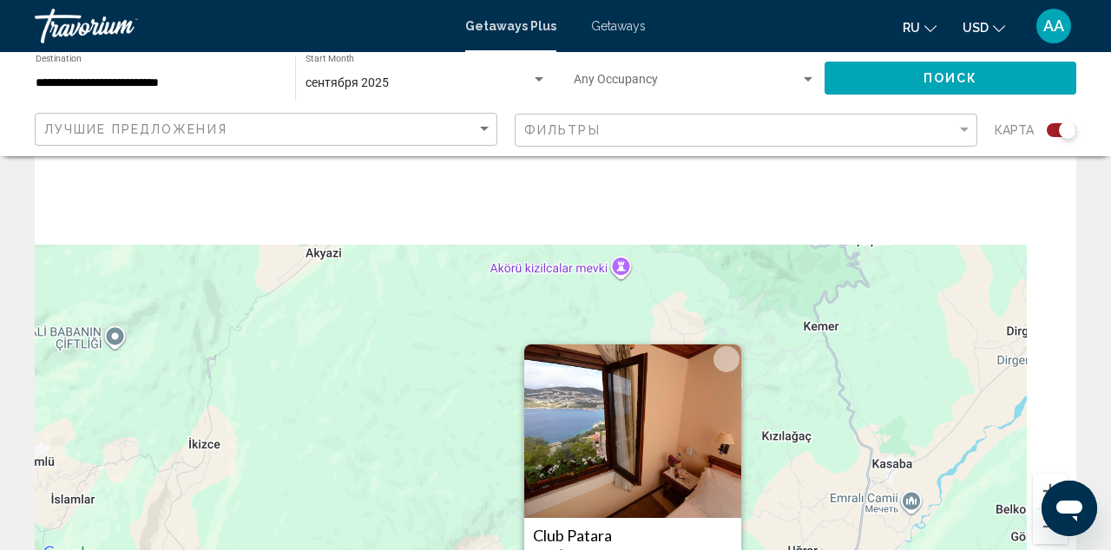
drag, startPoint x: 612, startPoint y: 338, endPoint x: 376, endPoint y: 623, distance: 369.8
click at [376, 421] on html "**********" at bounding box center [555, 146] width 1111 height 550
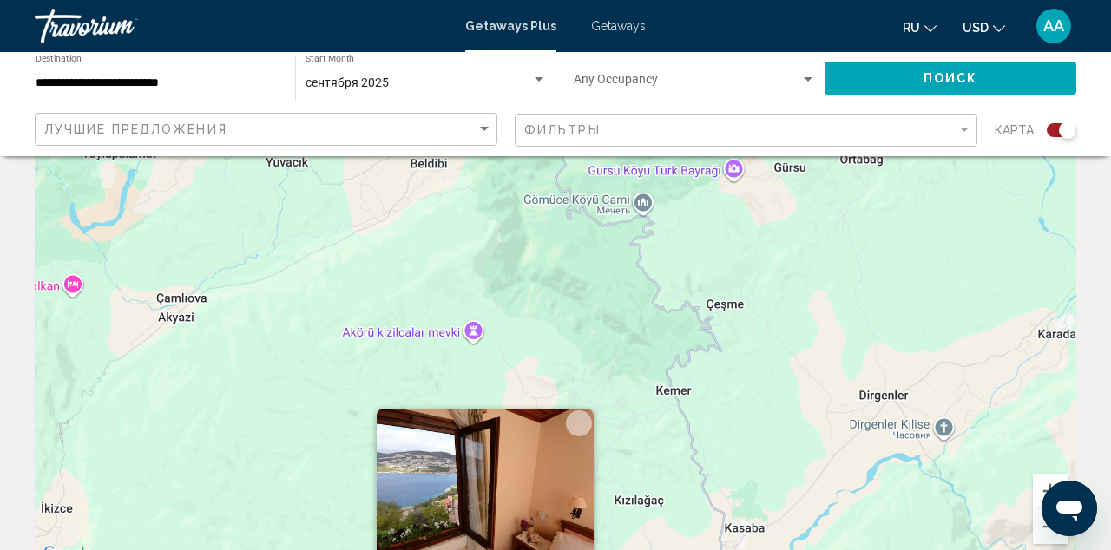
drag, startPoint x: 682, startPoint y: 423, endPoint x: 564, endPoint y: 623, distance: 231.9
click at [564, 421] on html "**********" at bounding box center [555, 146] width 1111 height 550
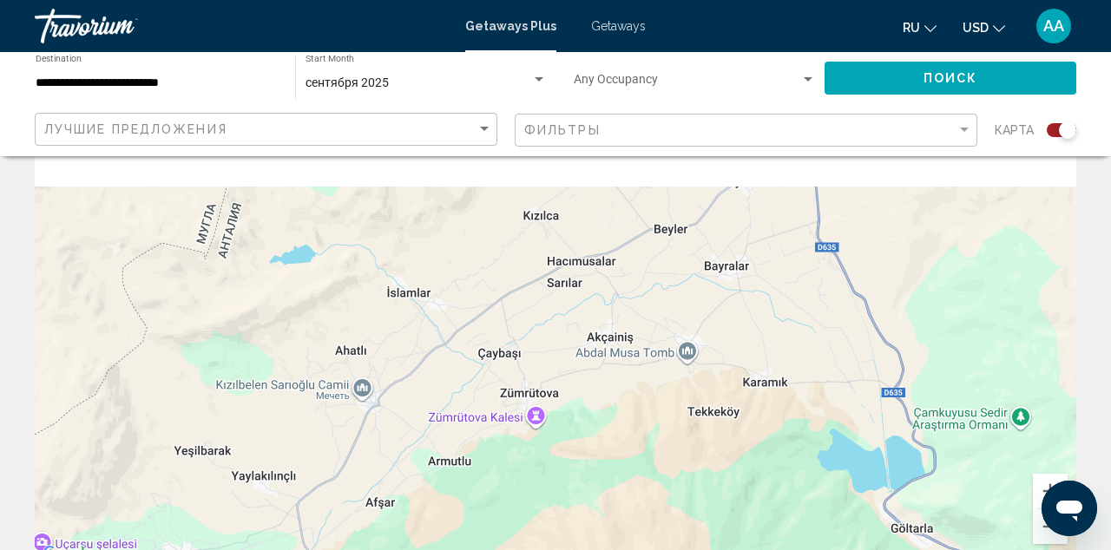
drag, startPoint x: 661, startPoint y: 376, endPoint x: 673, endPoint y: 618, distance: 242.4
click at [673, 421] on html "**********" at bounding box center [555, 146] width 1111 height 550
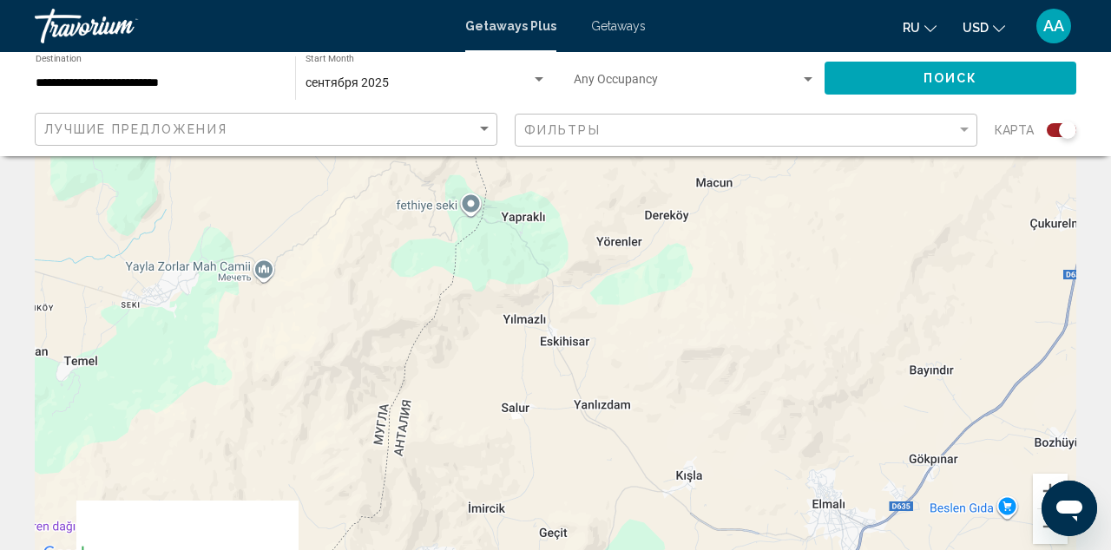
drag, startPoint x: 651, startPoint y: 386, endPoint x: 614, endPoint y: 572, distance: 189.4
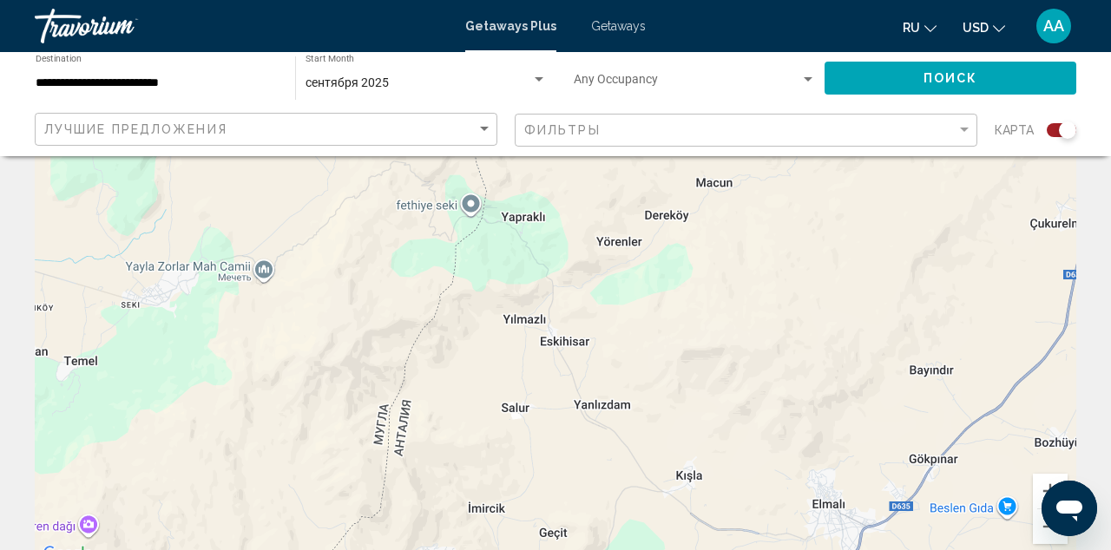
click at [614, 421] on html "**********" at bounding box center [555, 146] width 1111 height 550
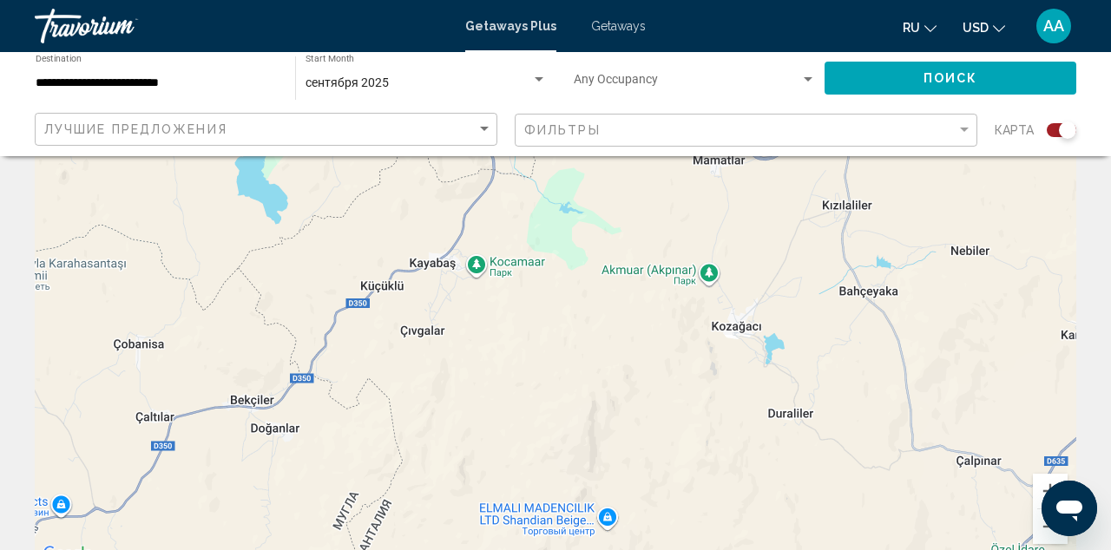
drag, startPoint x: 817, startPoint y: 299, endPoint x: 890, endPoint y: 522, distance: 234.9
click at [890, 522] on div "Чтобы активировать перетаскивание с помощью клавиатуры, нажмите Alt + Ввод. Пос…" at bounding box center [555, 304] width 1041 height 521
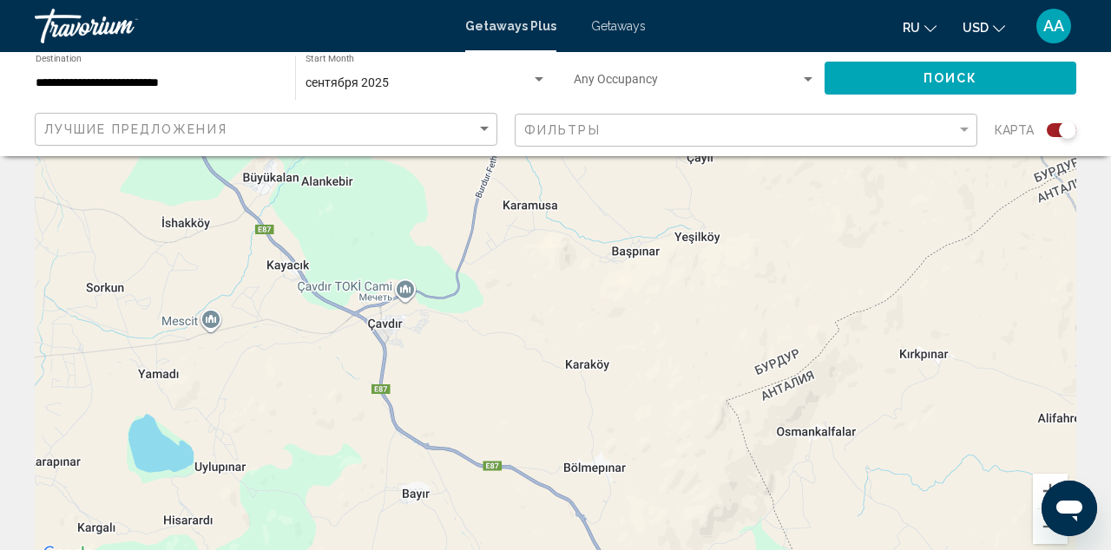
drag, startPoint x: 854, startPoint y: 348, endPoint x: 852, endPoint y: 623, distance: 275.1
click at [852, 421] on html "**********" at bounding box center [555, 146] width 1111 height 550
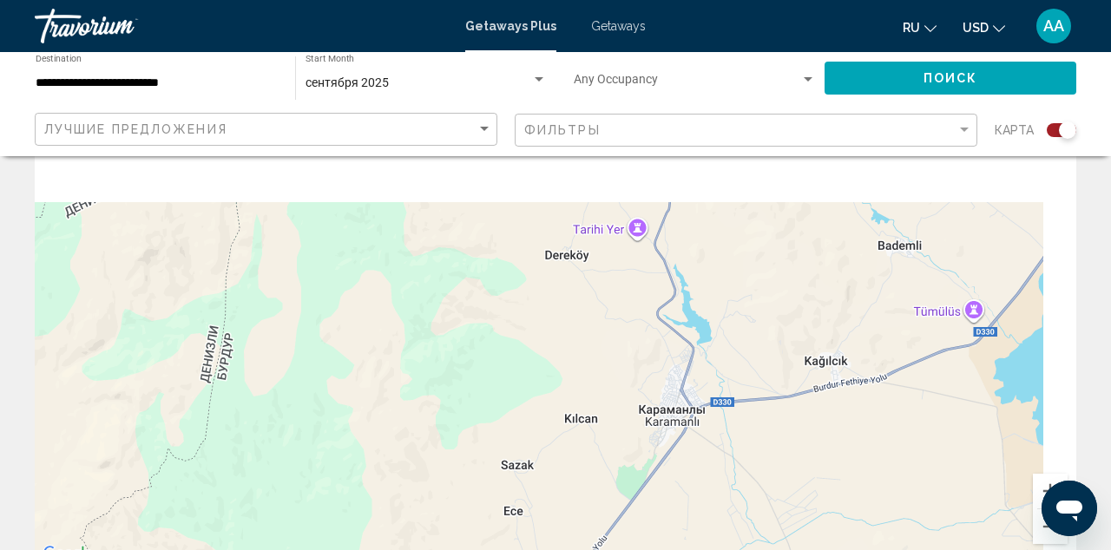
drag, startPoint x: 808, startPoint y: 339, endPoint x: 719, endPoint y: 623, distance: 297.5
click at [719, 421] on html "**********" at bounding box center [555, 146] width 1111 height 550
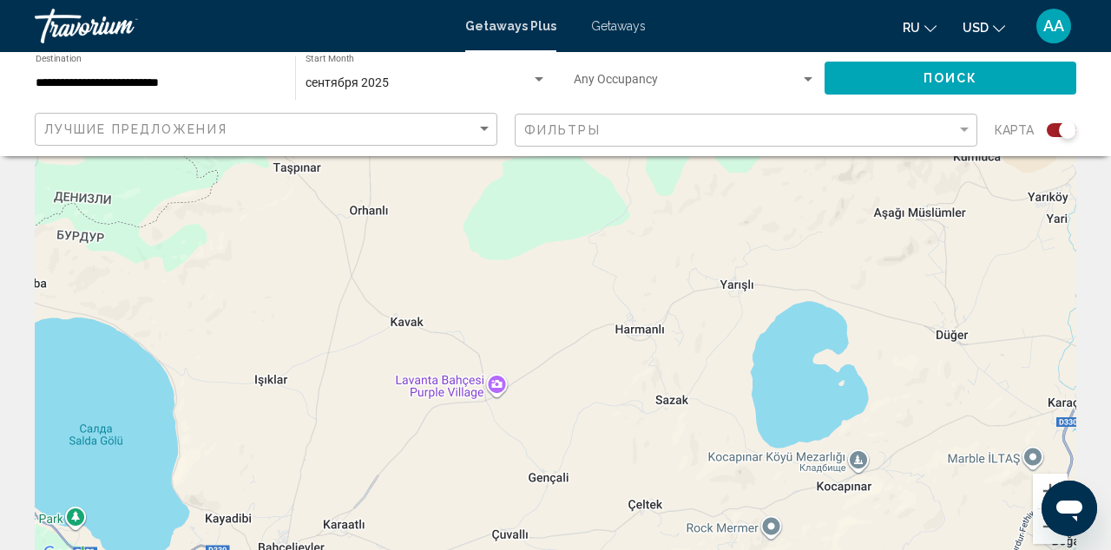
drag, startPoint x: 755, startPoint y: 402, endPoint x: 751, endPoint y: 615, distance: 213.5
click at [751, 421] on html "**********" at bounding box center [555, 146] width 1111 height 550
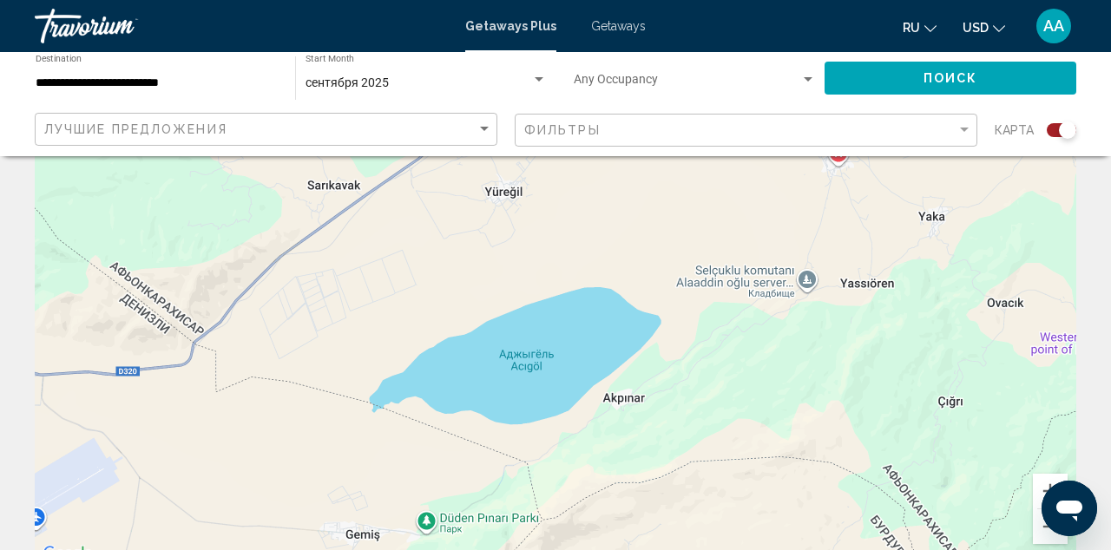
drag, startPoint x: 721, startPoint y: 390, endPoint x: 658, endPoint y: 623, distance: 241.9
click at [658, 421] on html "**********" at bounding box center [555, 146] width 1111 height 550
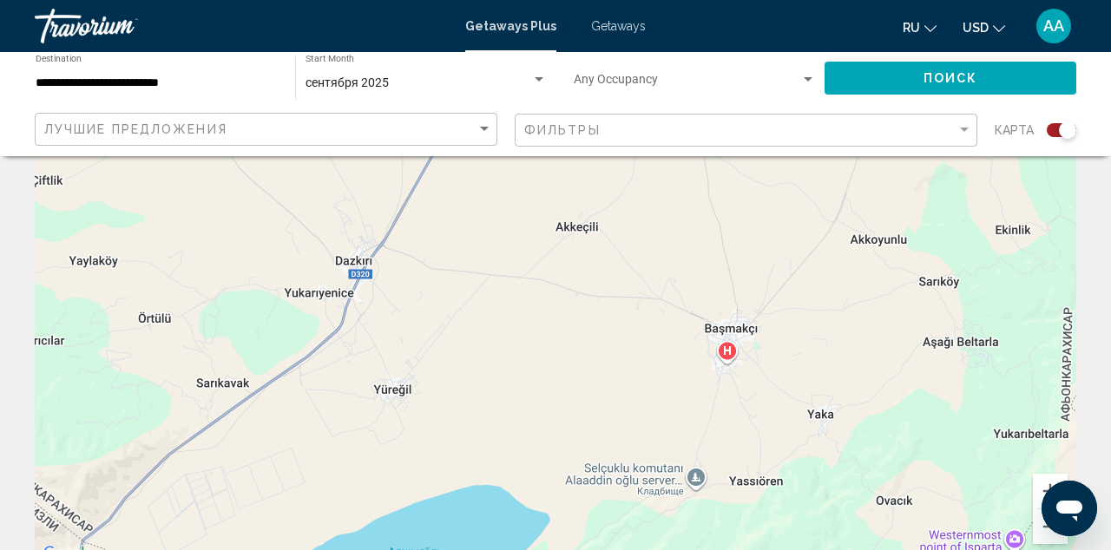
drag, startPoint x: 744, startPoint y: 382, endPoint x: 711, endPoint y: 548, distance: 169.8
click at [711, 548] on div "Чтобы активировать перетаскивание с помощью клавиатуры, нажмите Alt + Ввод. Пос…" at bounding box center [555, 304] width 1041 height 521
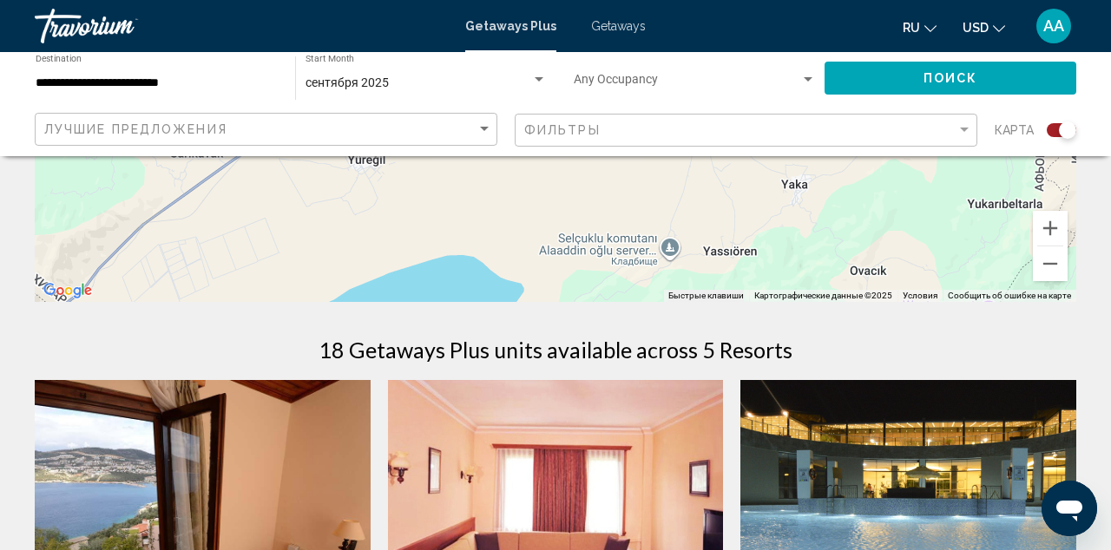
scroll to position [357, 0]
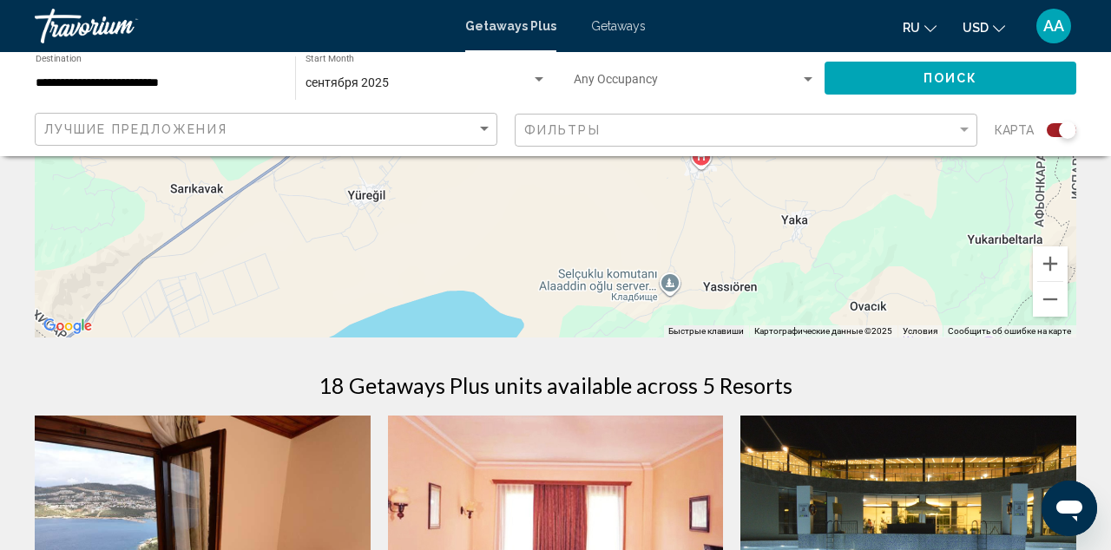
click at [628, 31] on span "Getaways" at bounding box center [618, 26] width 55 height 14
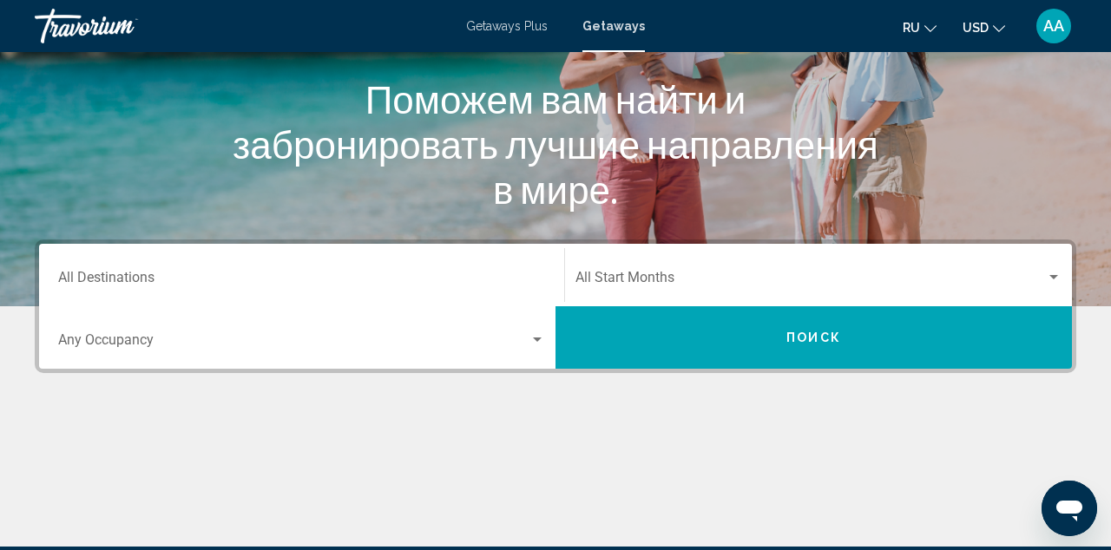
click at [249, 268] on div "Destination All Destinations" at bounding box center [301, 275] width 487 height 55
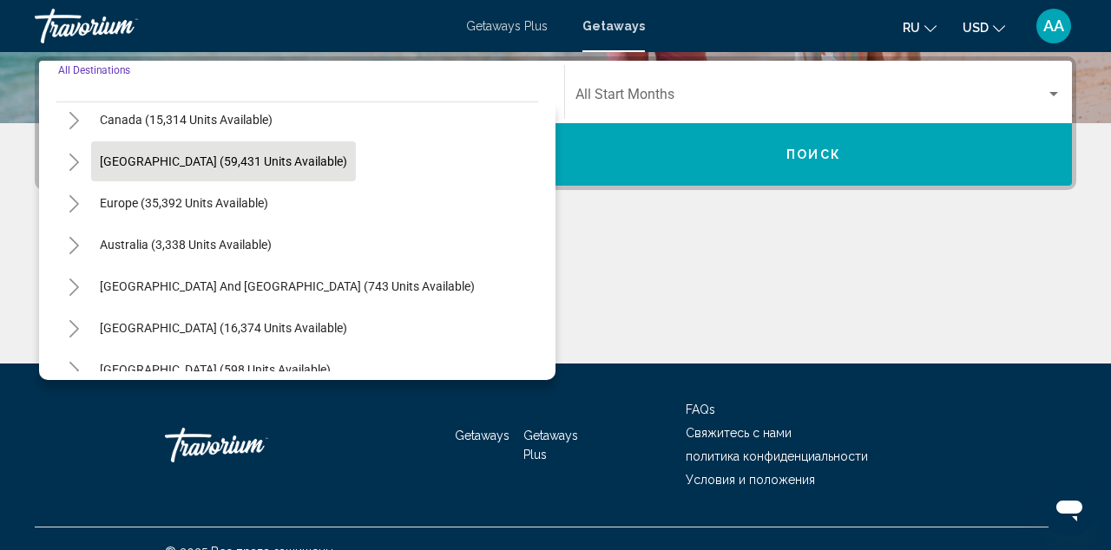
scroll to position [143, 0]
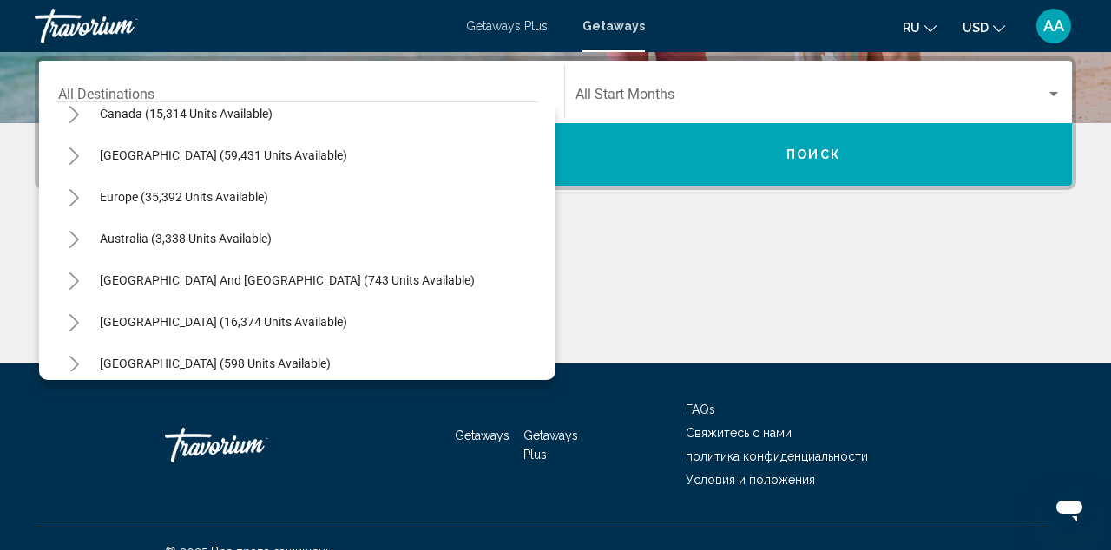
click at [68, 189] on icon "Toggle Europe (35,392 units available)" at bounding box center [74, 197] width 13 height 17
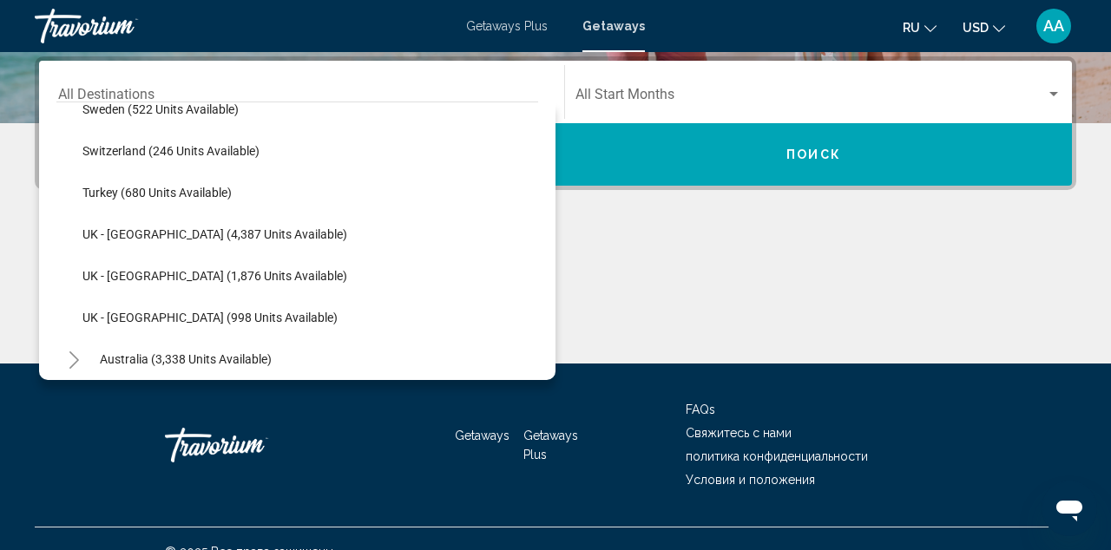
scroll to position [1067, 0]
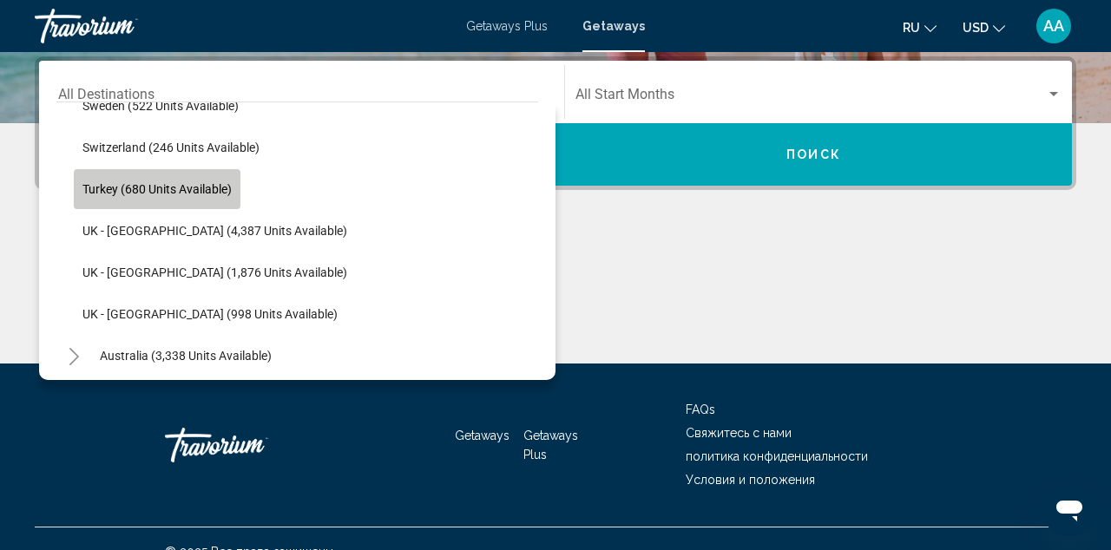
click at [136, 189] on span "Turkey (680 units available)" at bounding box center [156, 189] width 149 height 14
type input "**********"
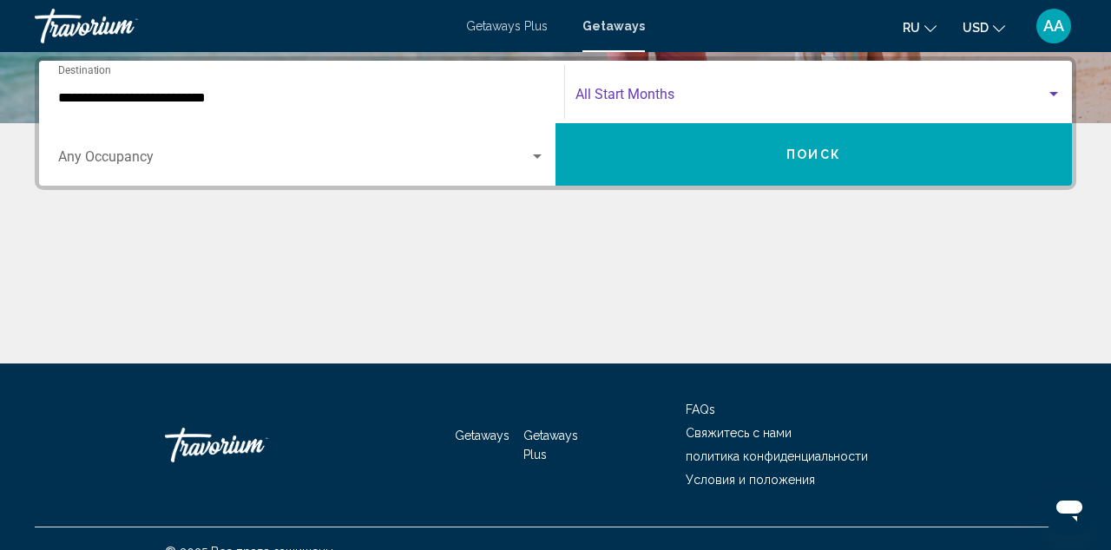
click at [654, 101] on span "Search widget" at bounding box center [810, 98] width 470 height 16
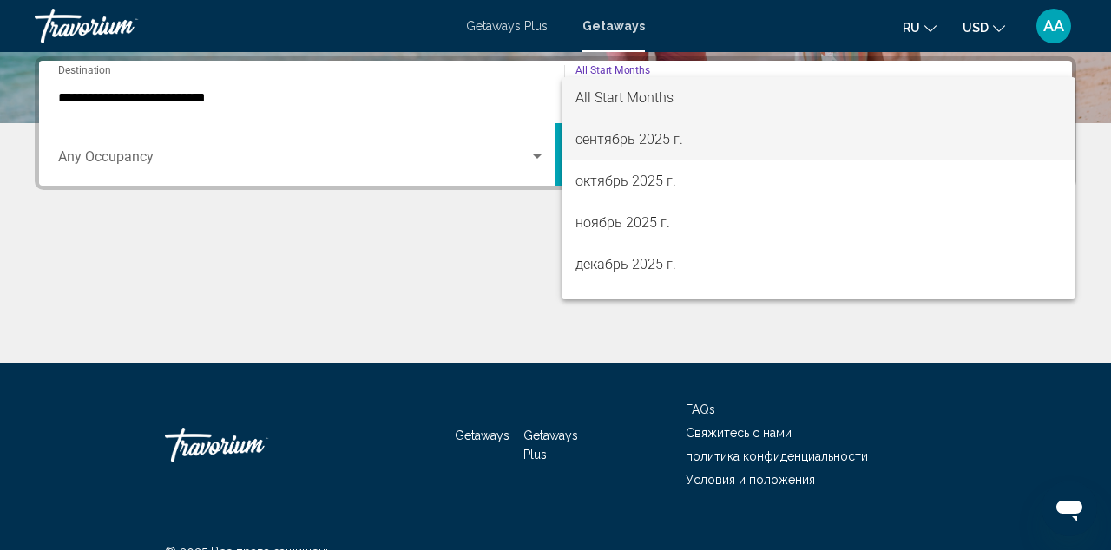
click at [647, 137] on span "сентябрь 2025 г." at bounding box center [818, 140] width 486 height 42
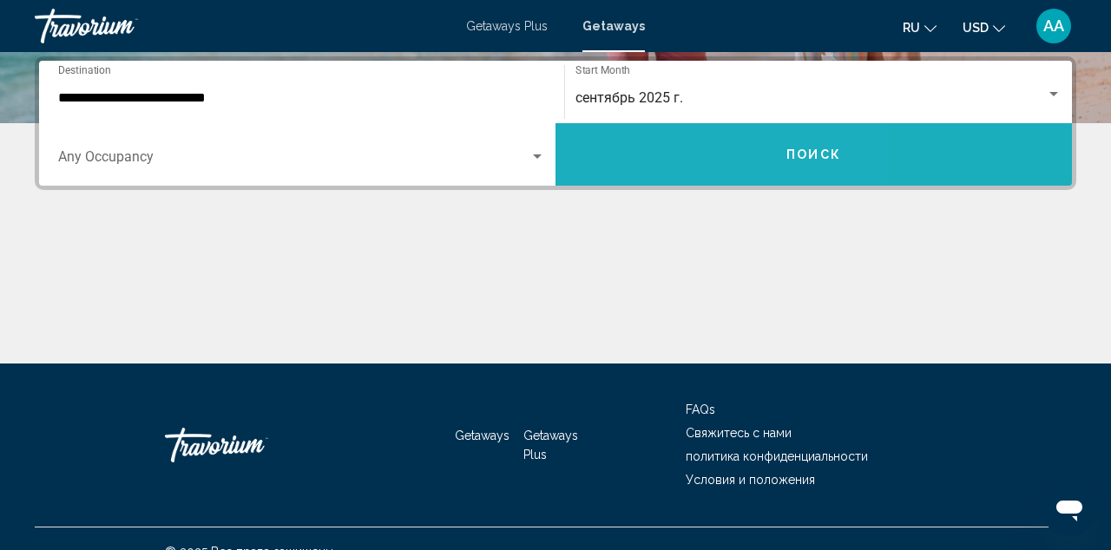
click at [649, 145] on button "Поиск" at bounding box center [813, 154] width 516 height 62
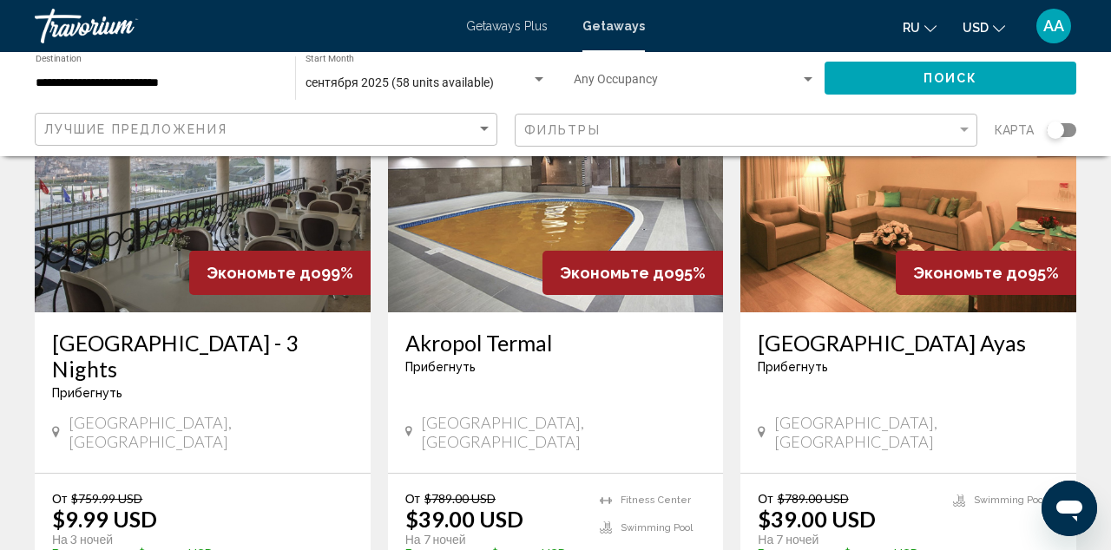
scroll to position [159, 0]
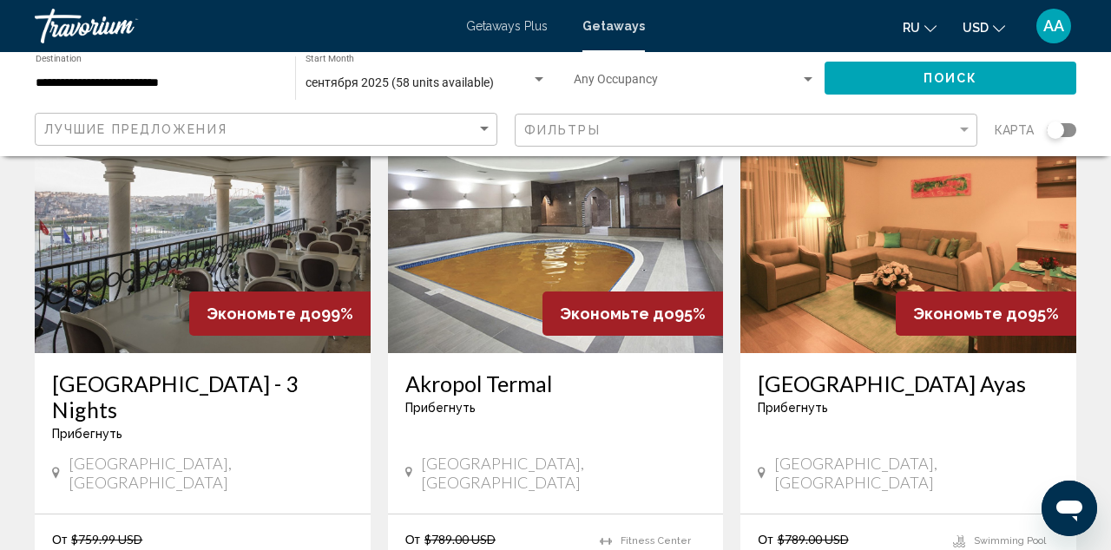
click at [200, 223] on img "Main content" at bounding box center [203, 214] width 336 height 278
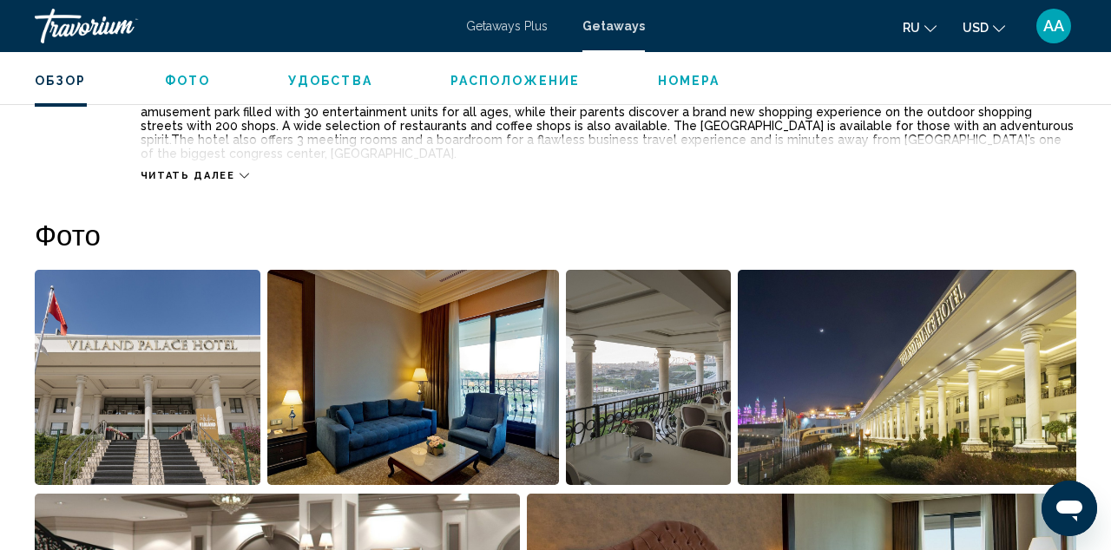
click at [699, 74] on button "Номера" at bounding box center [689, 81] width 62 height 16
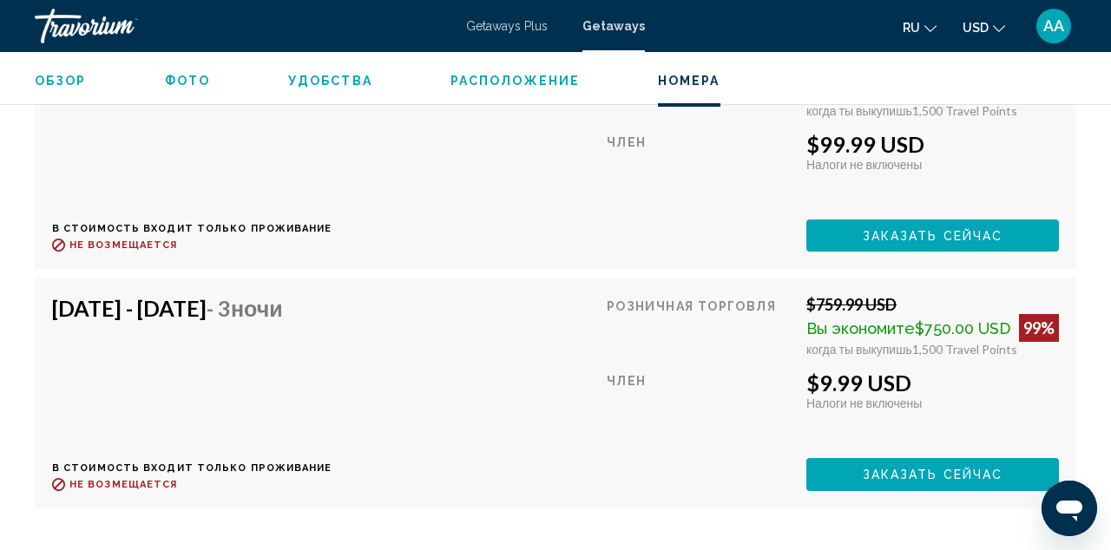
scroll to position [3481, 0]
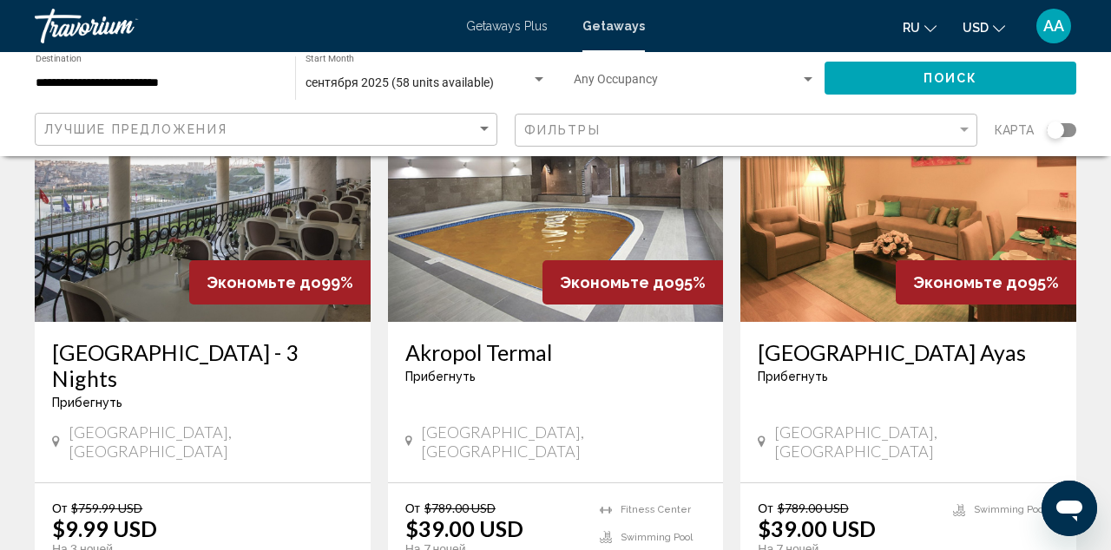
scroll to position [191, 0]
click at [866, 231] on img "Main content" at bounding box center [908, 182] width 336 height 278
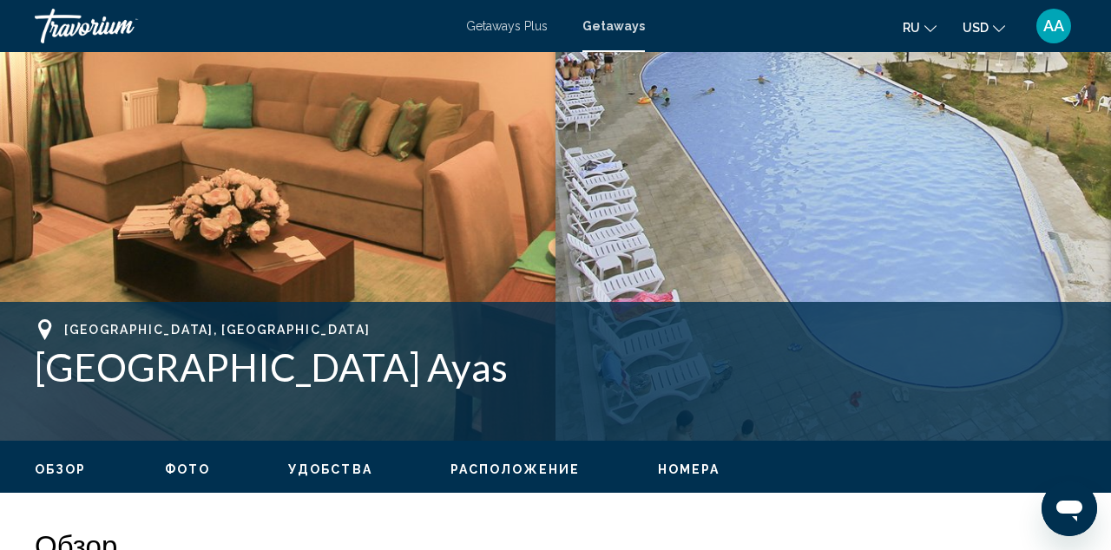
click at [668, 474] on span "Номера" at bounding box center [689, 470] width 62 height 14
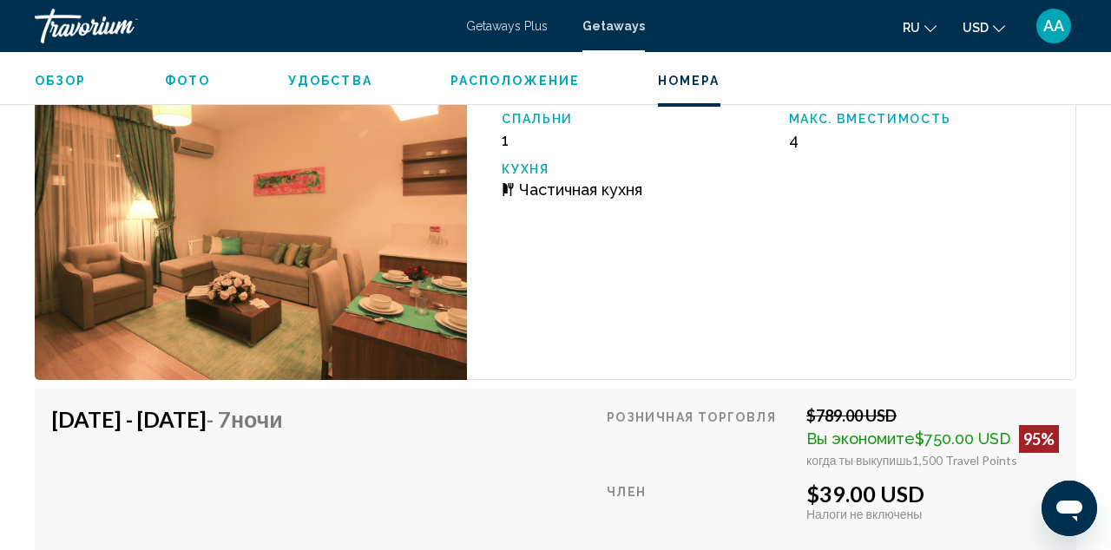
scroll to position [3077, 0]
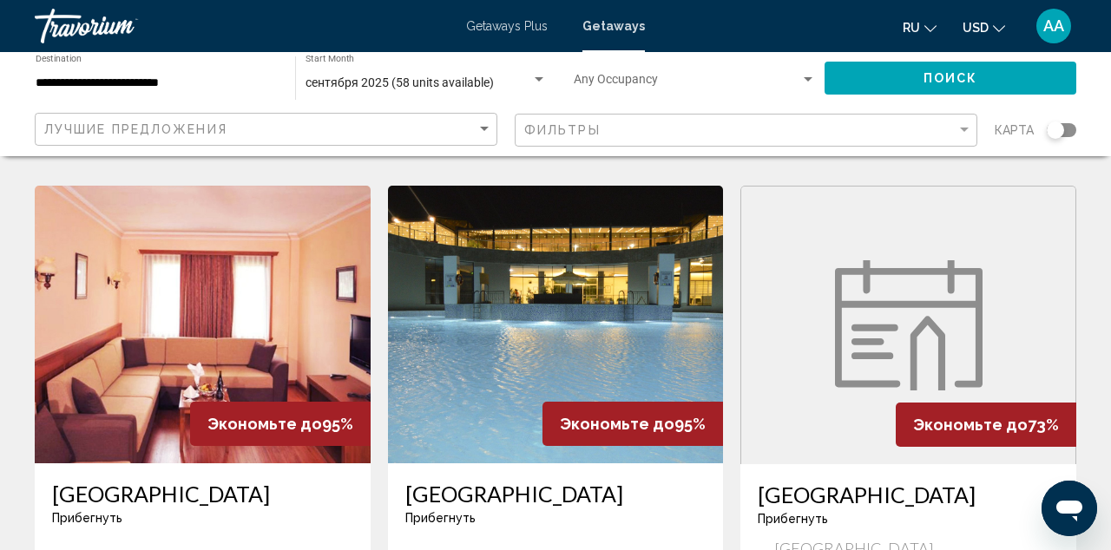
scroll to position [686, 0]
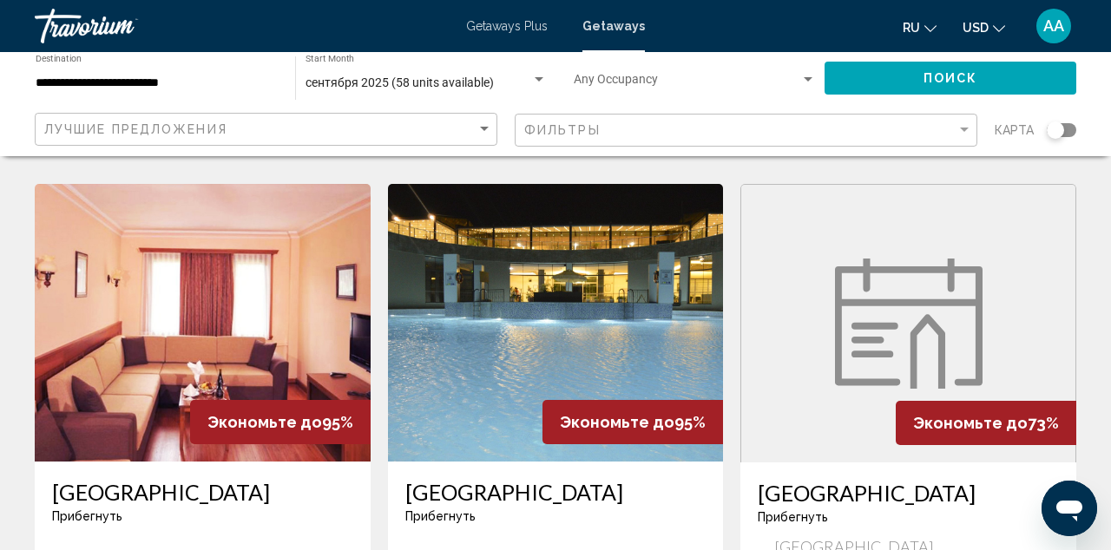
click at [269, 303] on img "Main content" at bounding box center [203, 323] width 336 height 278
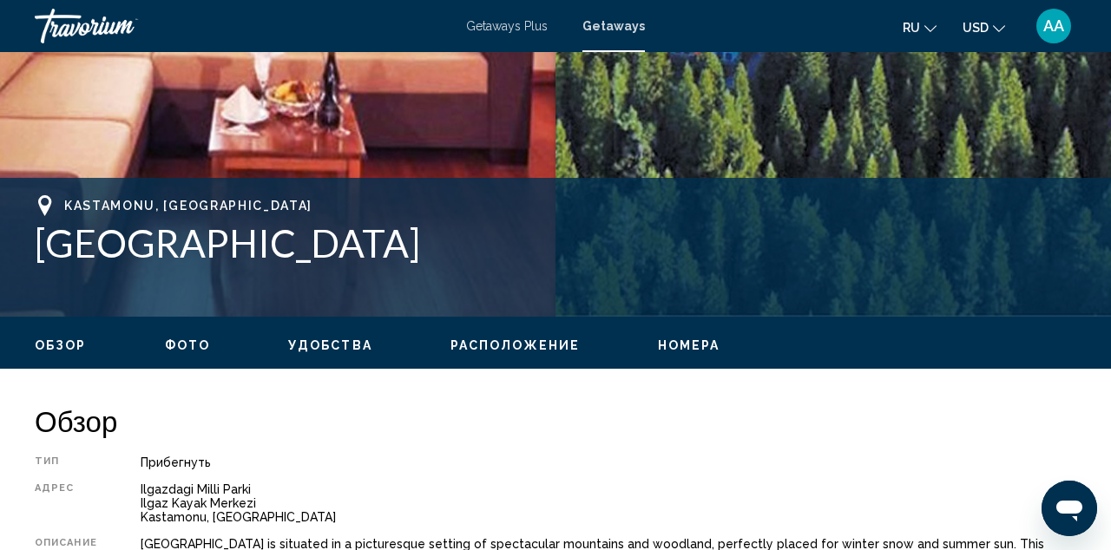
click at [693, 338] on button "Номера" at bounding box center [689, 346] width 62 height 16
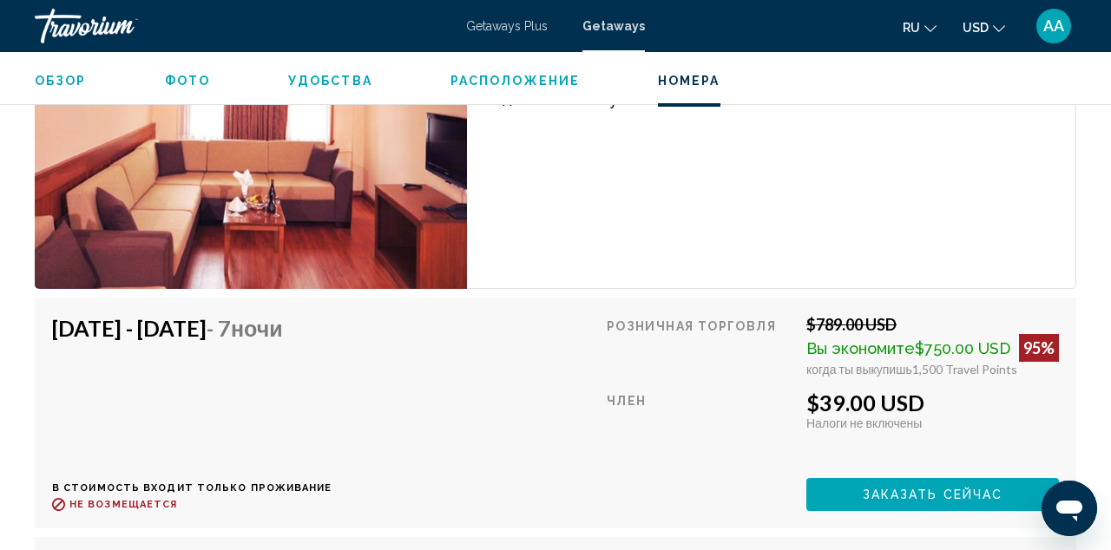
scroll to position [3314, 0]
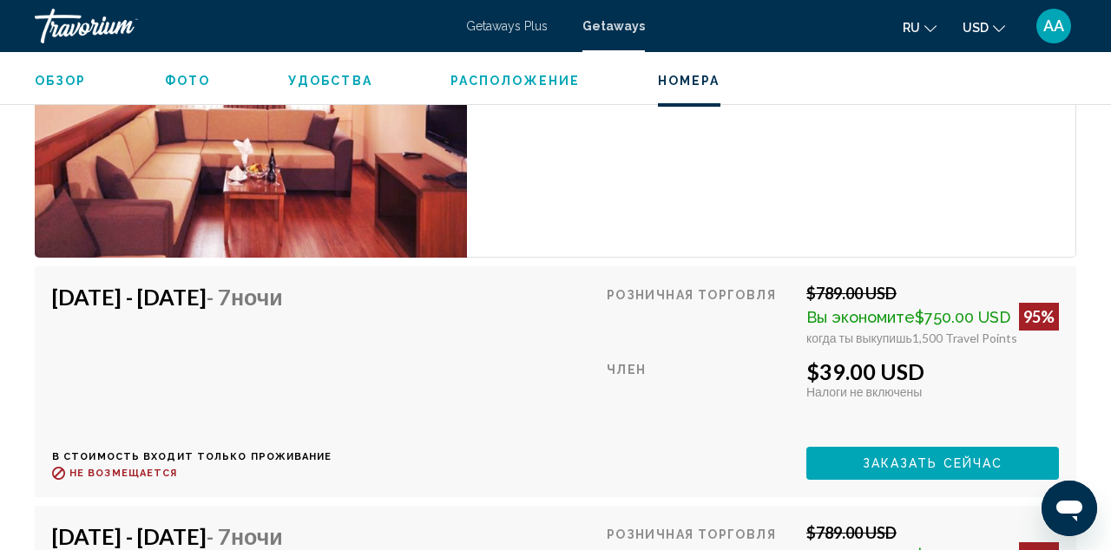
click at [191, 79] on span "Фото" at bounding box center [187, 81] width 45 height 14
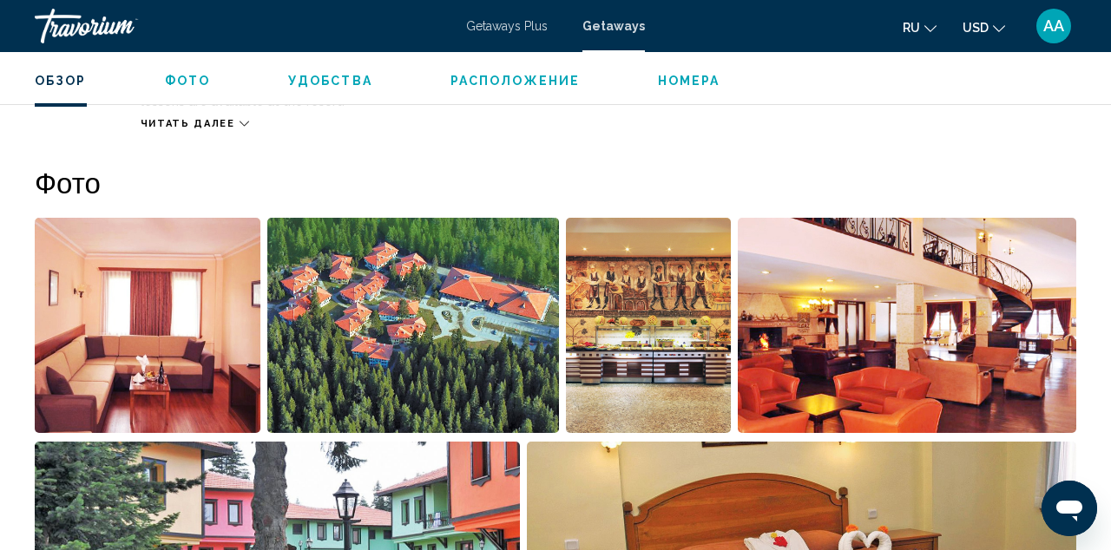
scroll to position [1039, 0]
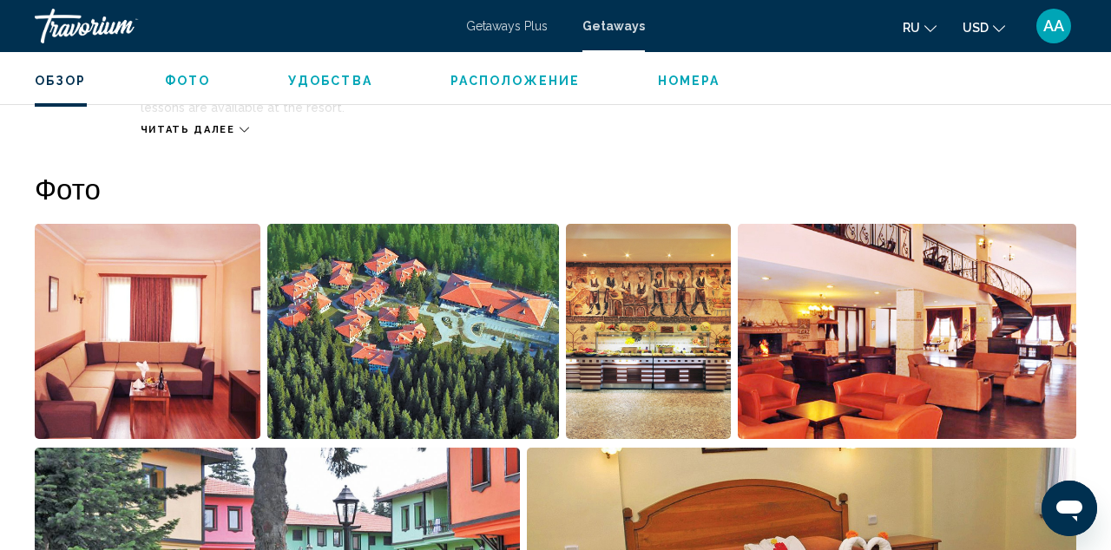
click at [502, 75] on span "Расположение" at bounding box center [514, 81] width 129 height 14
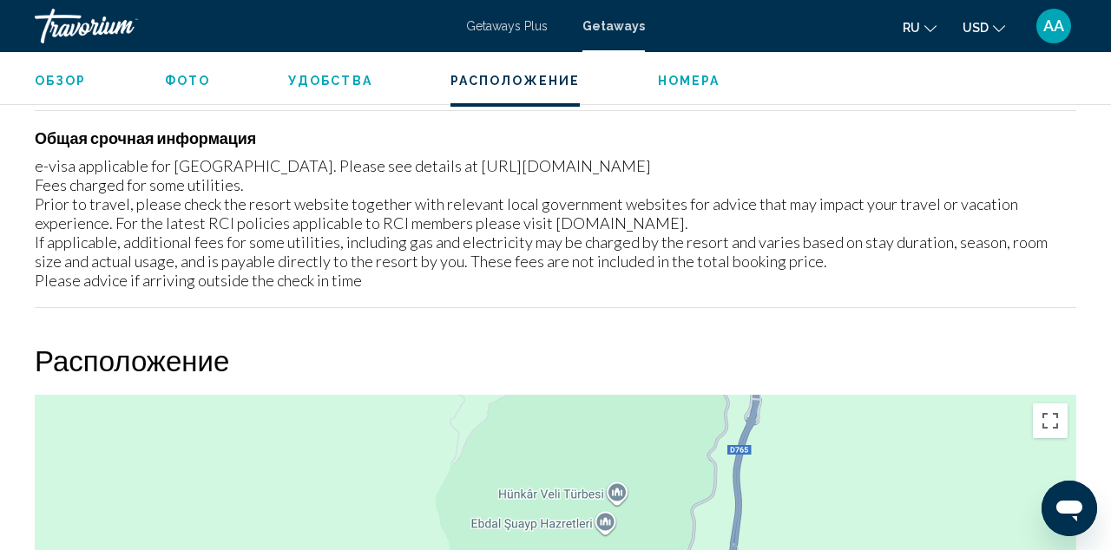
scroll to position [2334, 0]
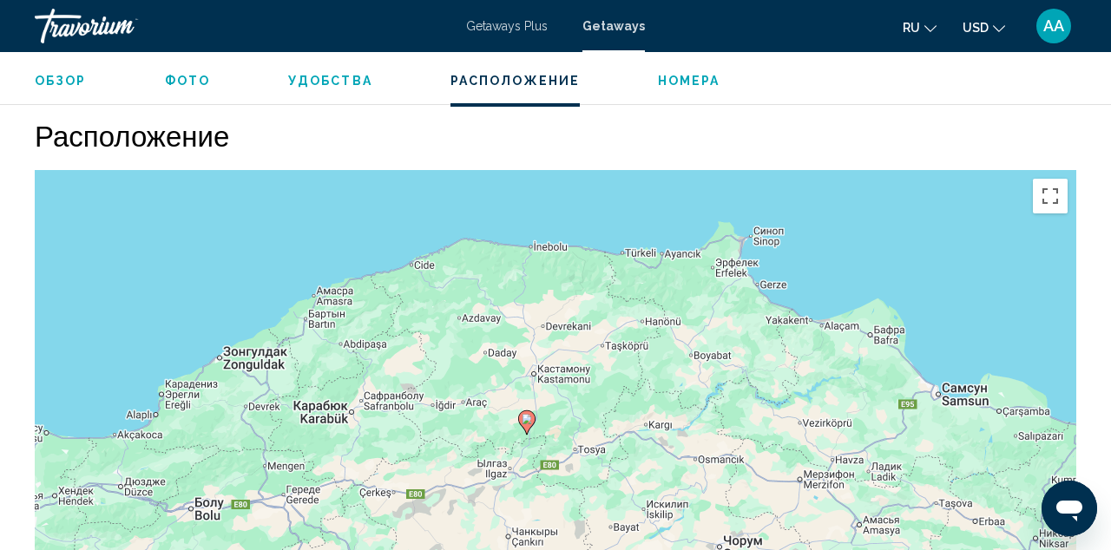
drag, startPoint x: 674, startPoint y: 349, endPoint x: 661, endPoint y: 396, distance: 48.6
click at [662, 397] on div "Чтобы активировать перетаскивание с помощью клавиатуры, нажмите Alt + Ввод. Пос…" at bounding box center [555, 430] width 1041 height 521
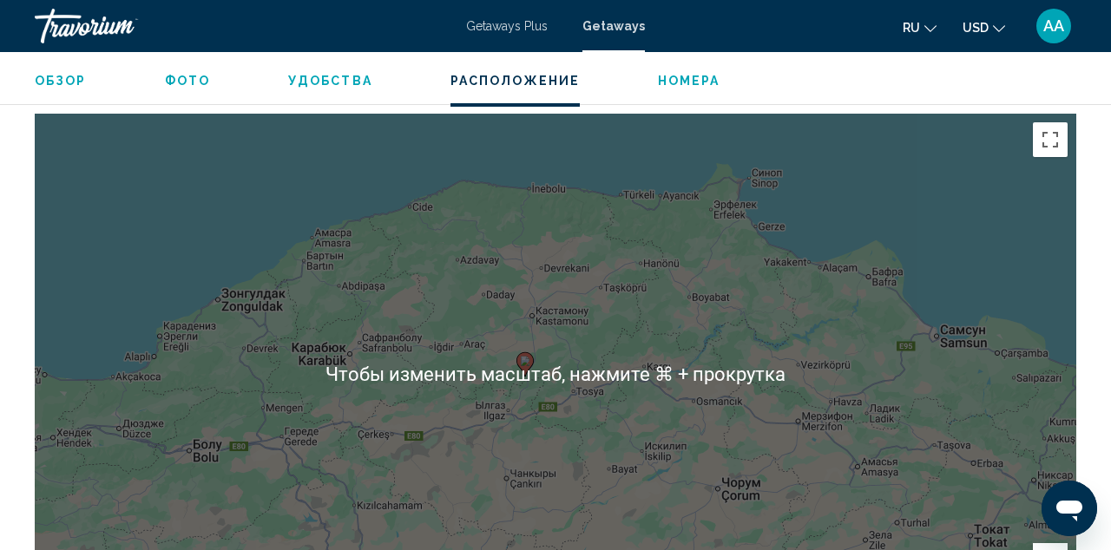
scroll to position [2392, 0]
